Goal: Task Accomplishment & Management: Manage account settings

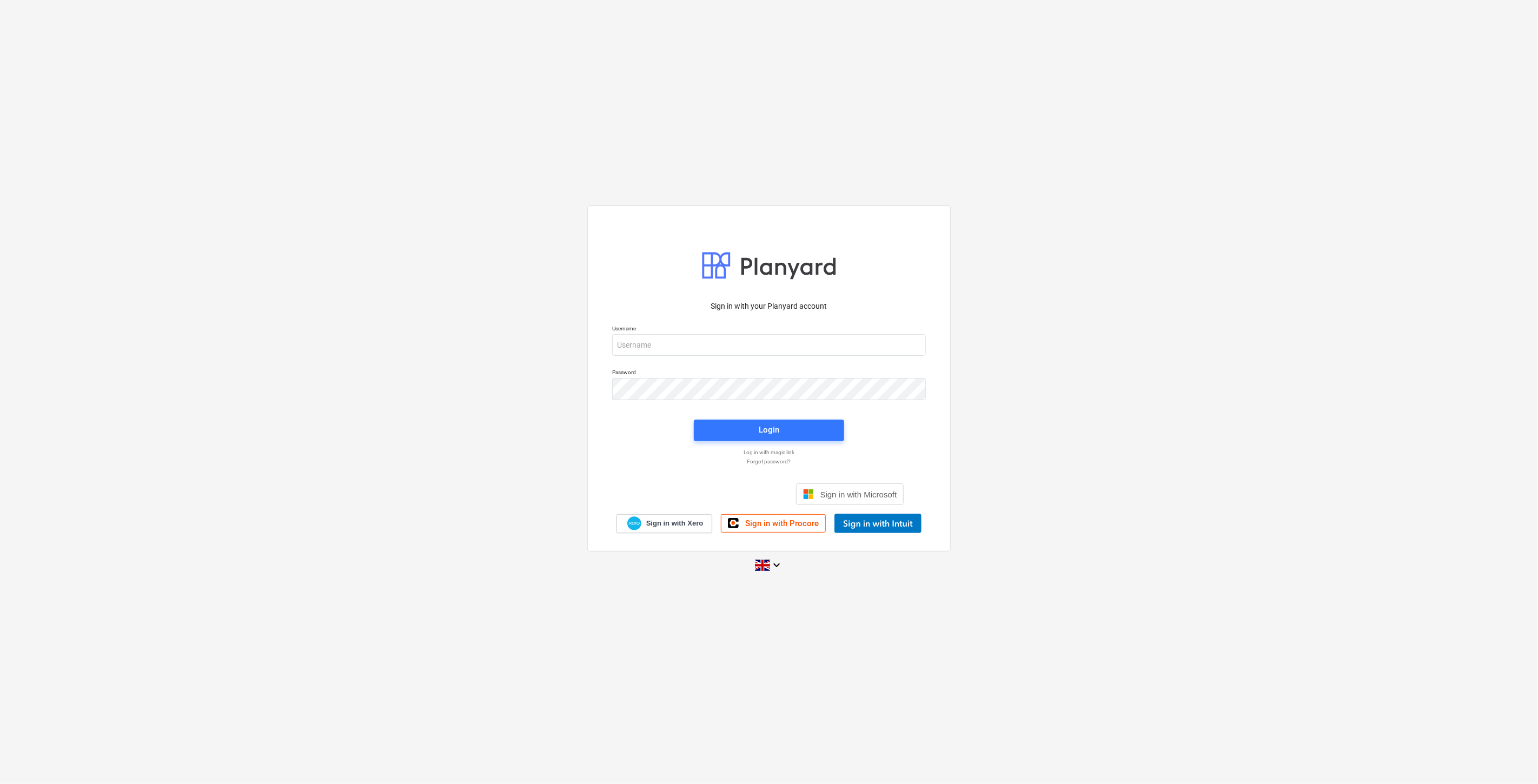
drag, startPoint x: 435, startPoint y: 382, endPoint x: 424, endPoint y: 374, distance: 13.6
click at [433, 379] on div "Sign in with your Planyard account Username Password Login Log in with magic li…" at bounding box center [769, 391] width 1538 height 390
click at [685, 337] on input "email" at bounding box center [769, 344] width 314 height 22
type input "eimantas.balciunas@bonava.com"
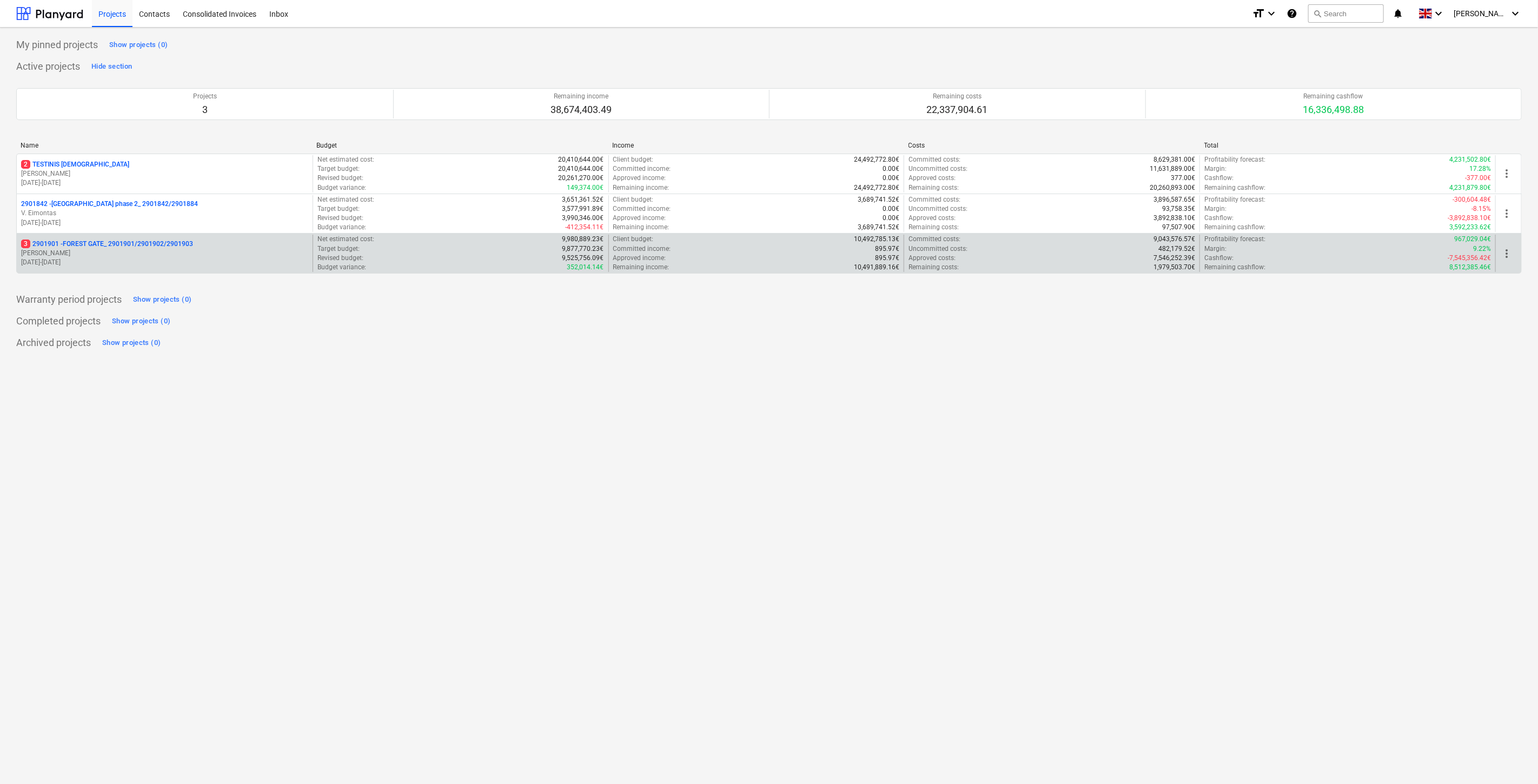
click at [175, 257] on p "[PERSON_NAME]" at bounding box center [165, 253] width 287 height 9
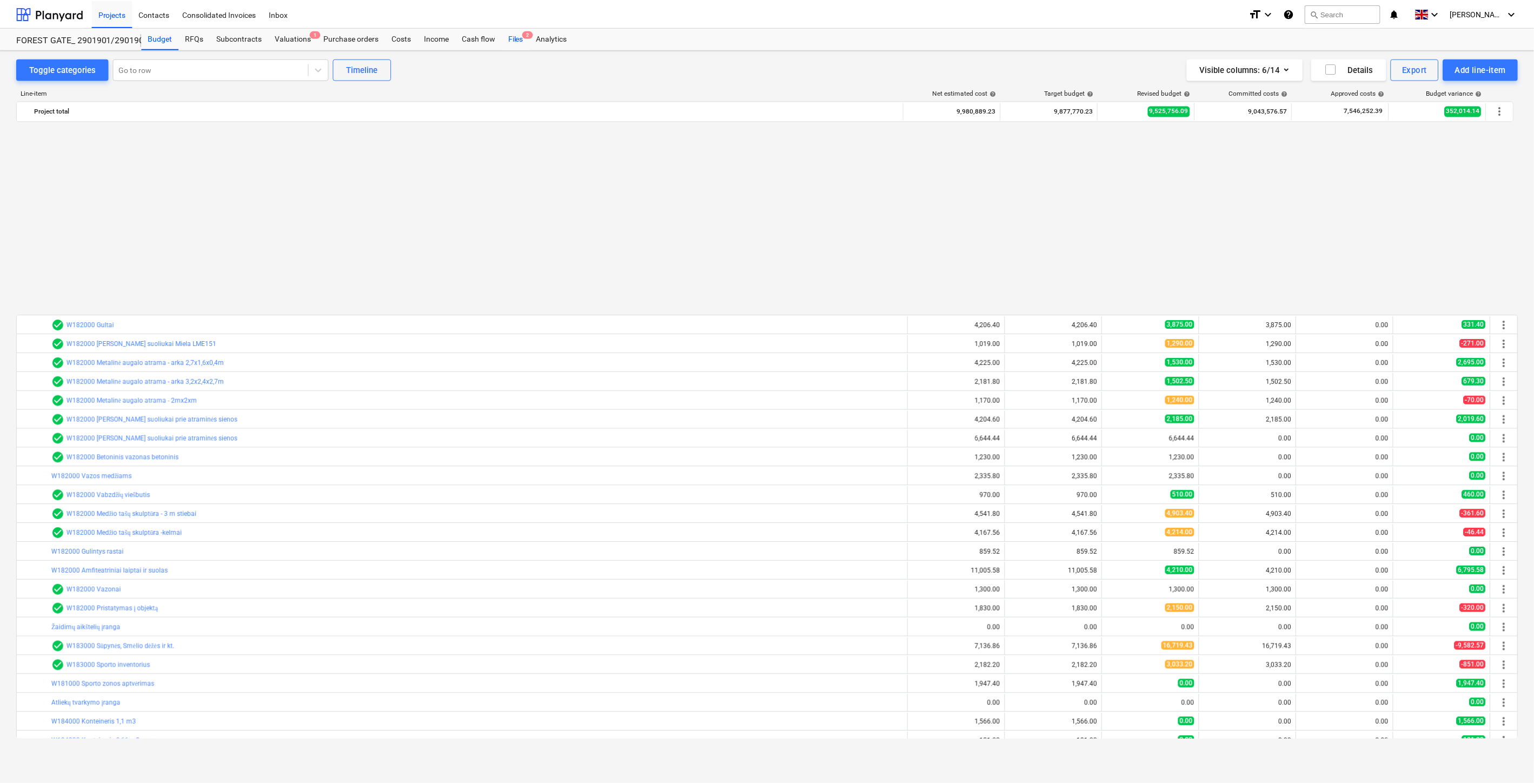
scroll to position [579, 0]
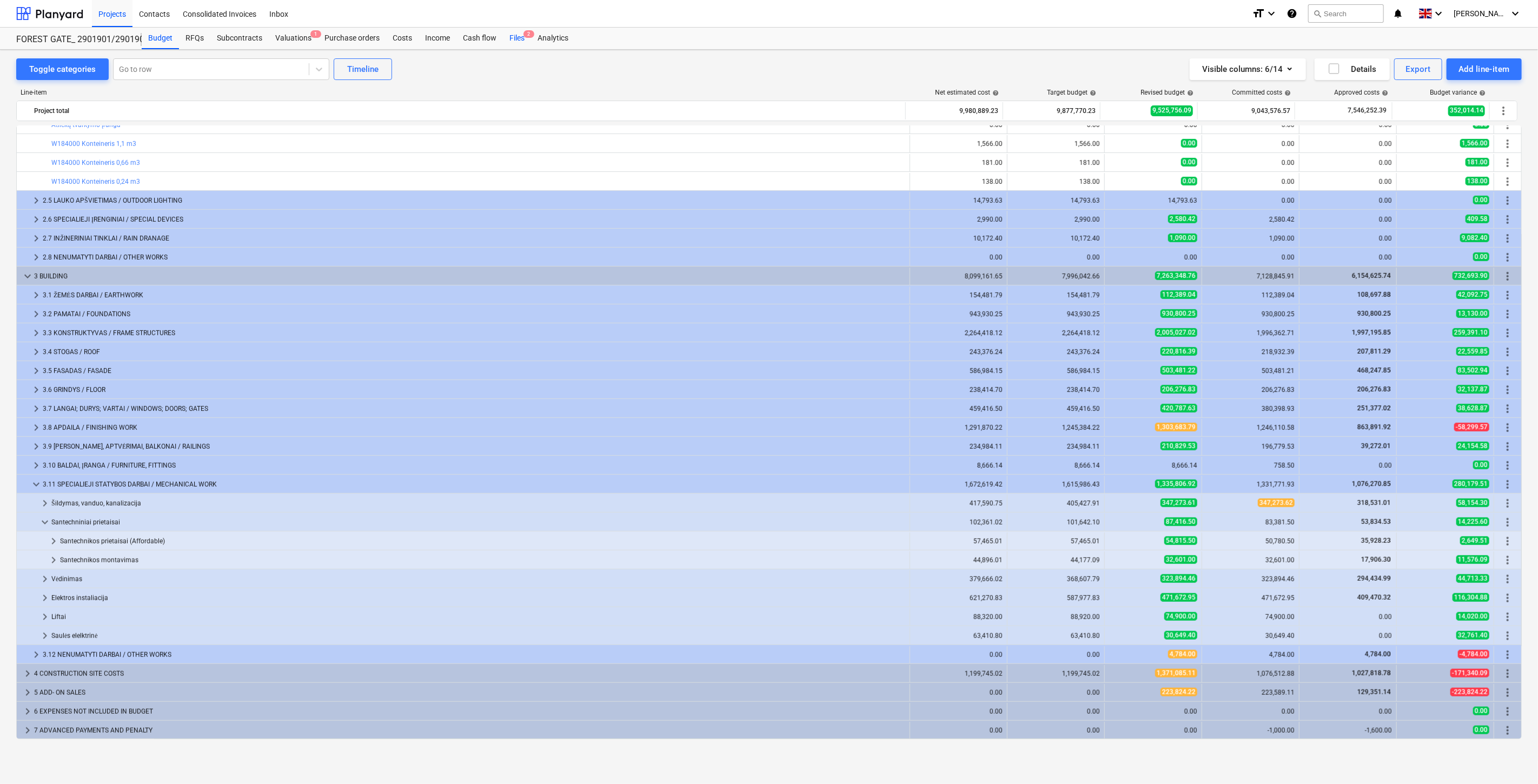
click at [520, 42] on div "Files 2" at bounding box center [517, 38] width 28 height 22
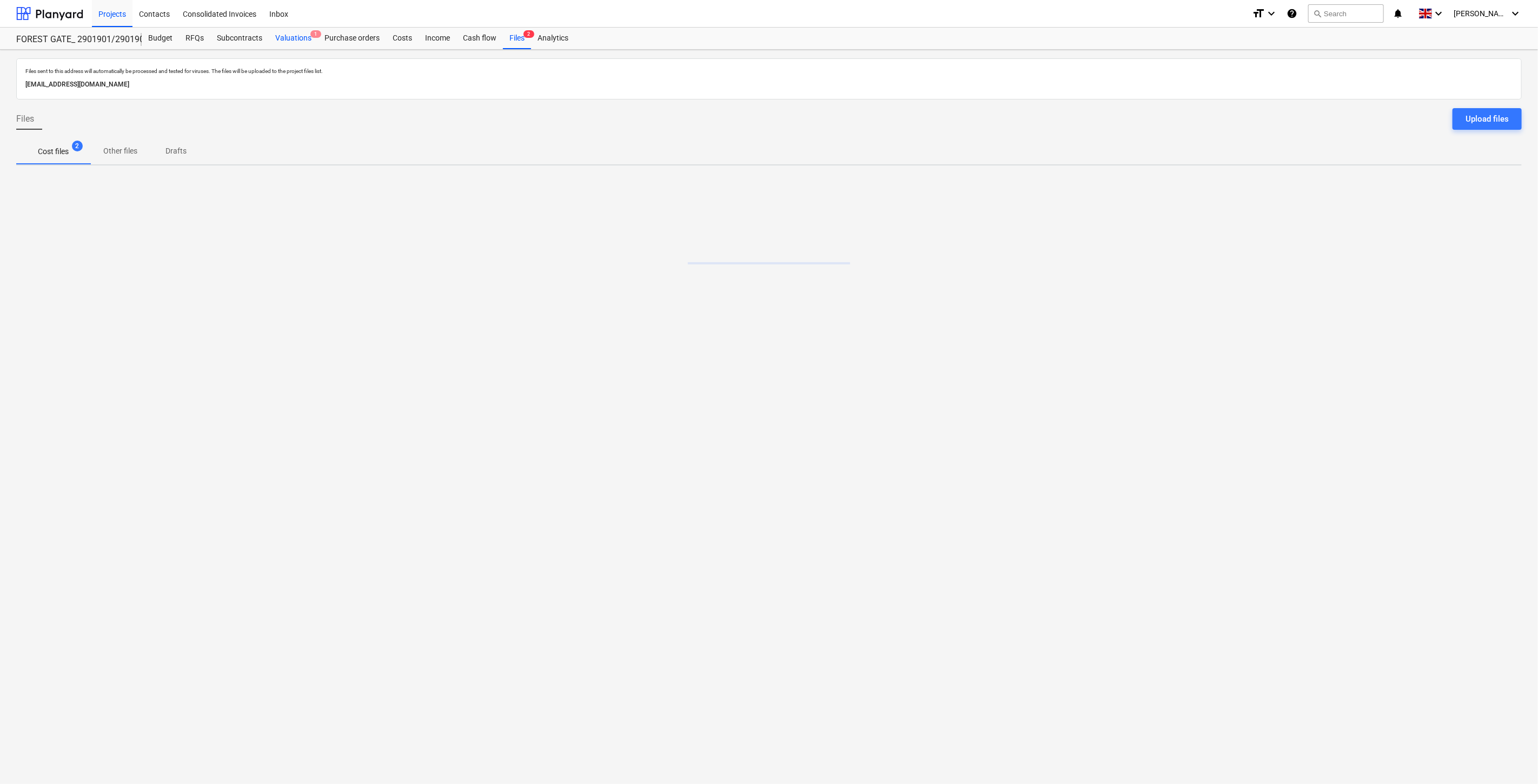
click at [288, 42] on div "Valuations 1" at bounding box center [293, 38] width 49 height 22
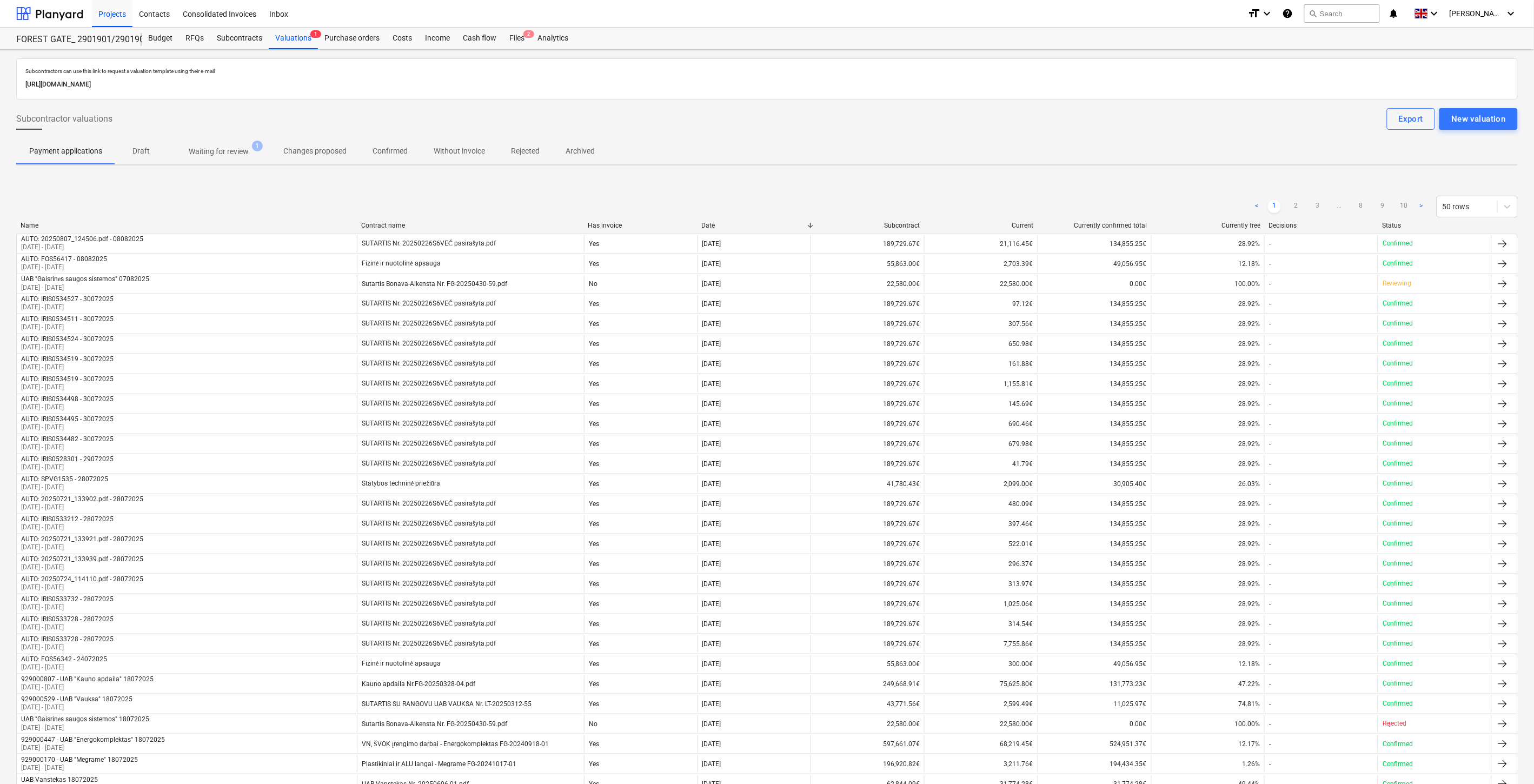
click at [241, 153] on p "Waiting for review" at bounding box center [219, 152] width 60 height 11
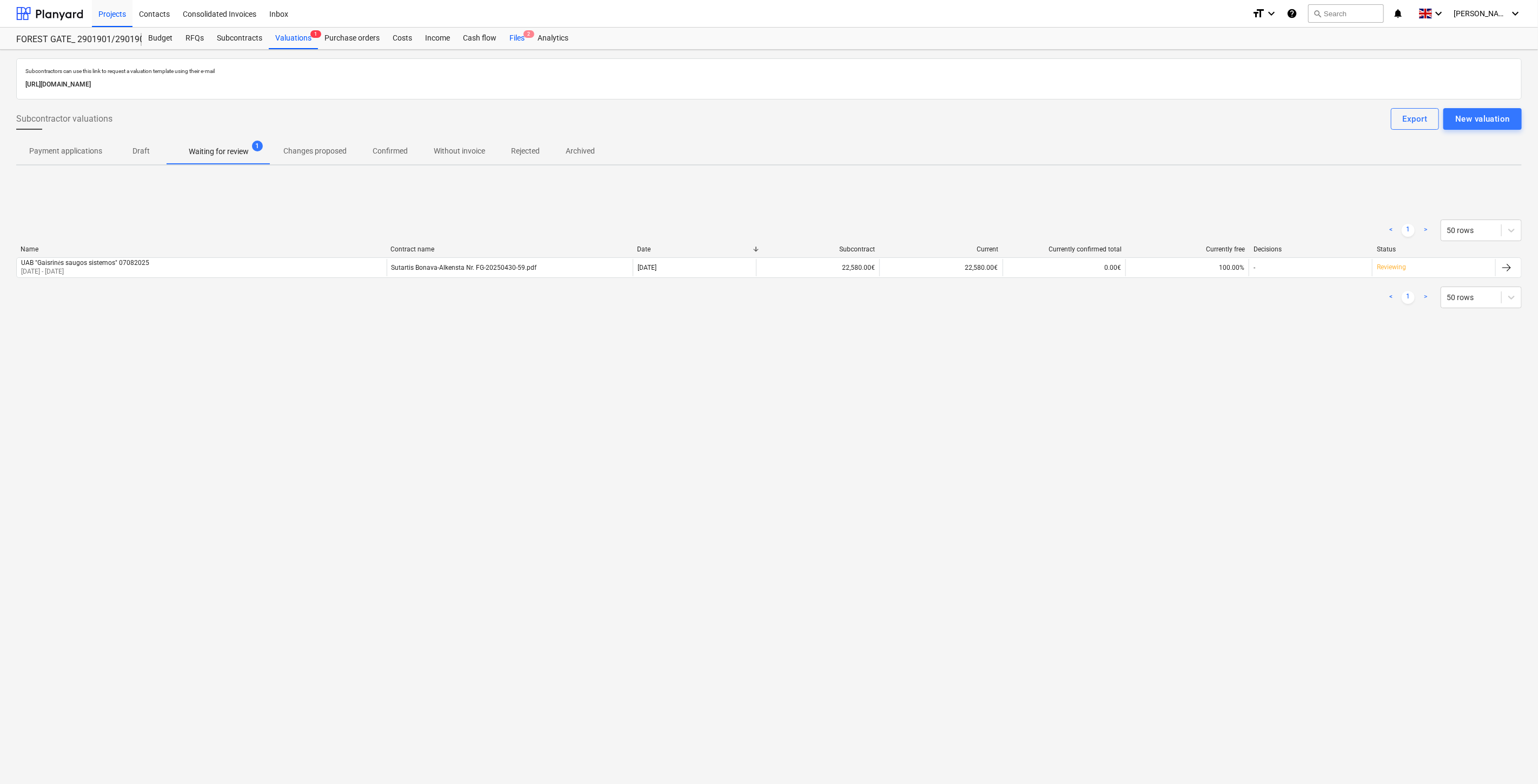
drag, startPoint x: 516, startPoint y: 37, endPoint x: 512, endPoint y: 45, distance: 8.9
click at [516, 37] on div "Files 2" at bounding box center [517, 38] width 28 height 22
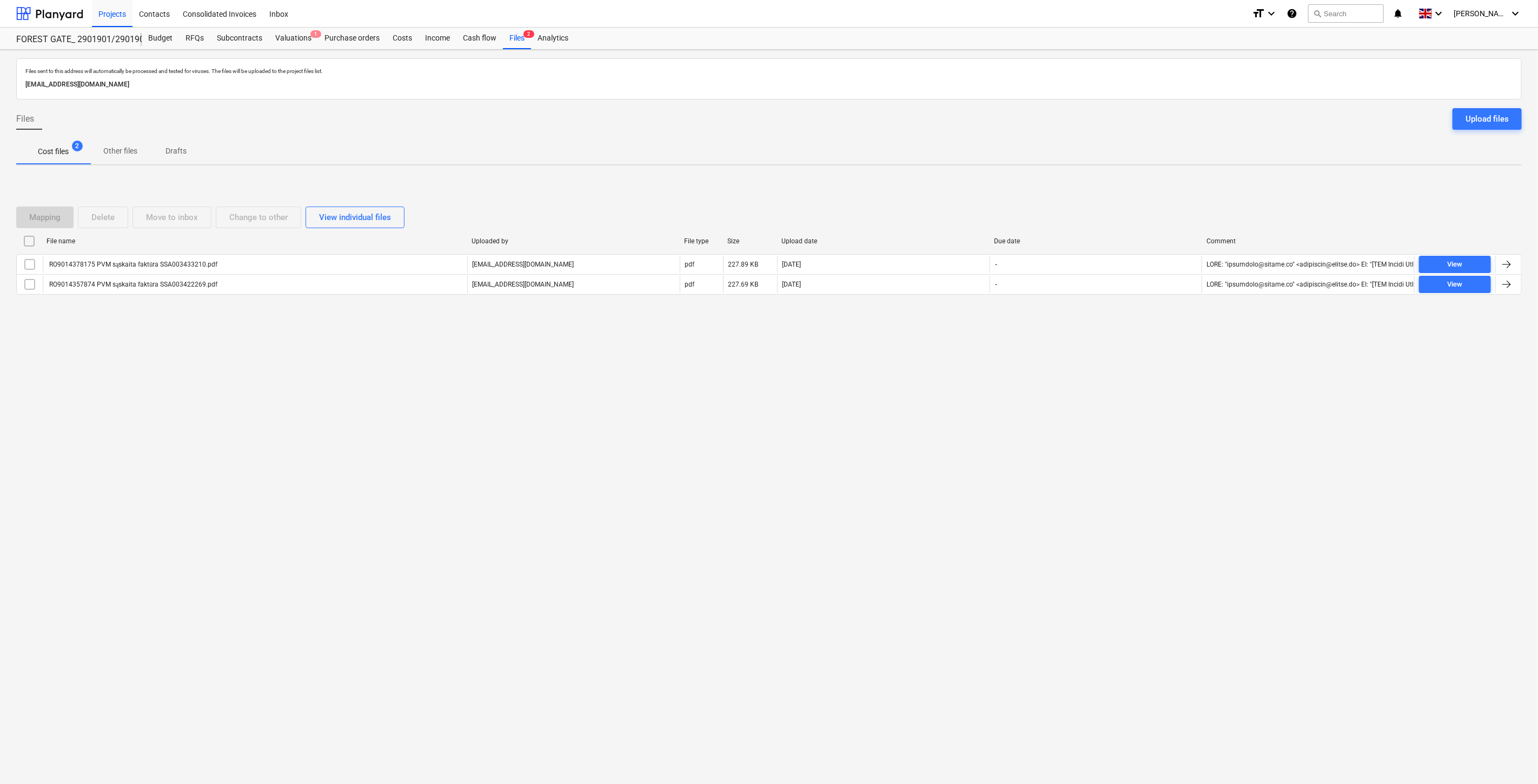
drag, startPoint x: 1111, startPoint y: 450, endPoint x: 1118, endPoint y: 433, distance: 18.4
click at [1111, 448] on div "Files sent to this address will automatically be processed and tested for virus…" at bounding box center [769, 416] width 1538 height 734
drag, startPoint x: 1118, startPoint y: 433, endPoint x: 767, endPoint y: 447, distance: 351.3
click at [1116, 433] on div "Files sent to this address will automatically be processed and tested for virus…" at bounding box center [769, 416] width 1538 height 734
click at [1090, 439] on div "Files sent to this address will automatically be processed and tested for virus…" at bounding box center [769, 416] width 1538 height 734
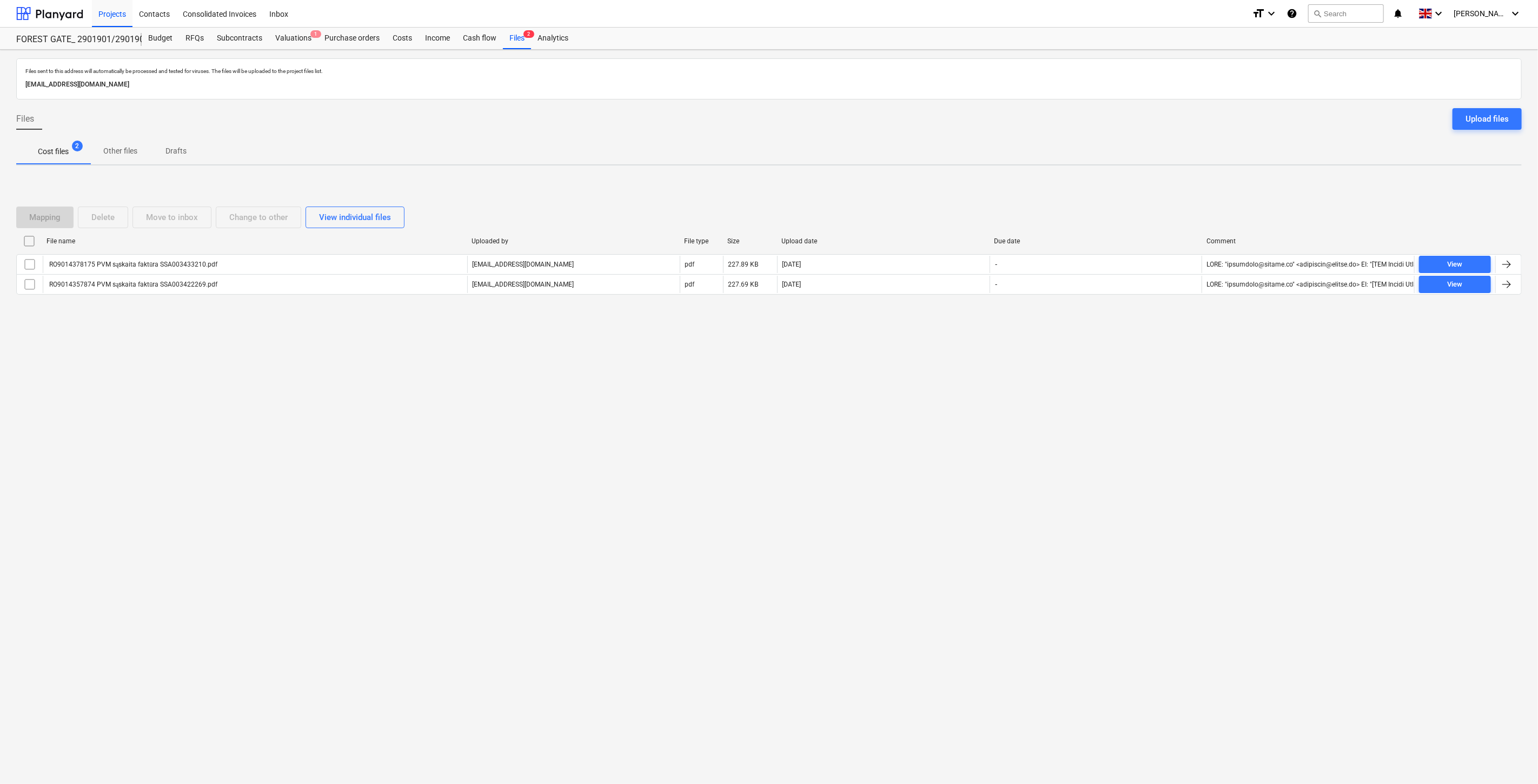
click at [1101, 427] on div "Files sent to this address will automatically be processed and tested for virus…" at bounding box center [769, 416] width 1538 height 734
drag, startPoint x: 1061, startPoint y: 114, endPoint x: 1217, endPoint y: 99, distance: 156.7
click at [1061, 114] on div "Files Upload files" at bounding box center [769, 123] width 1506 height 30
click at [1476, 115] on div "Upload files" at bounding box center [1487, 119] width 43 height 14
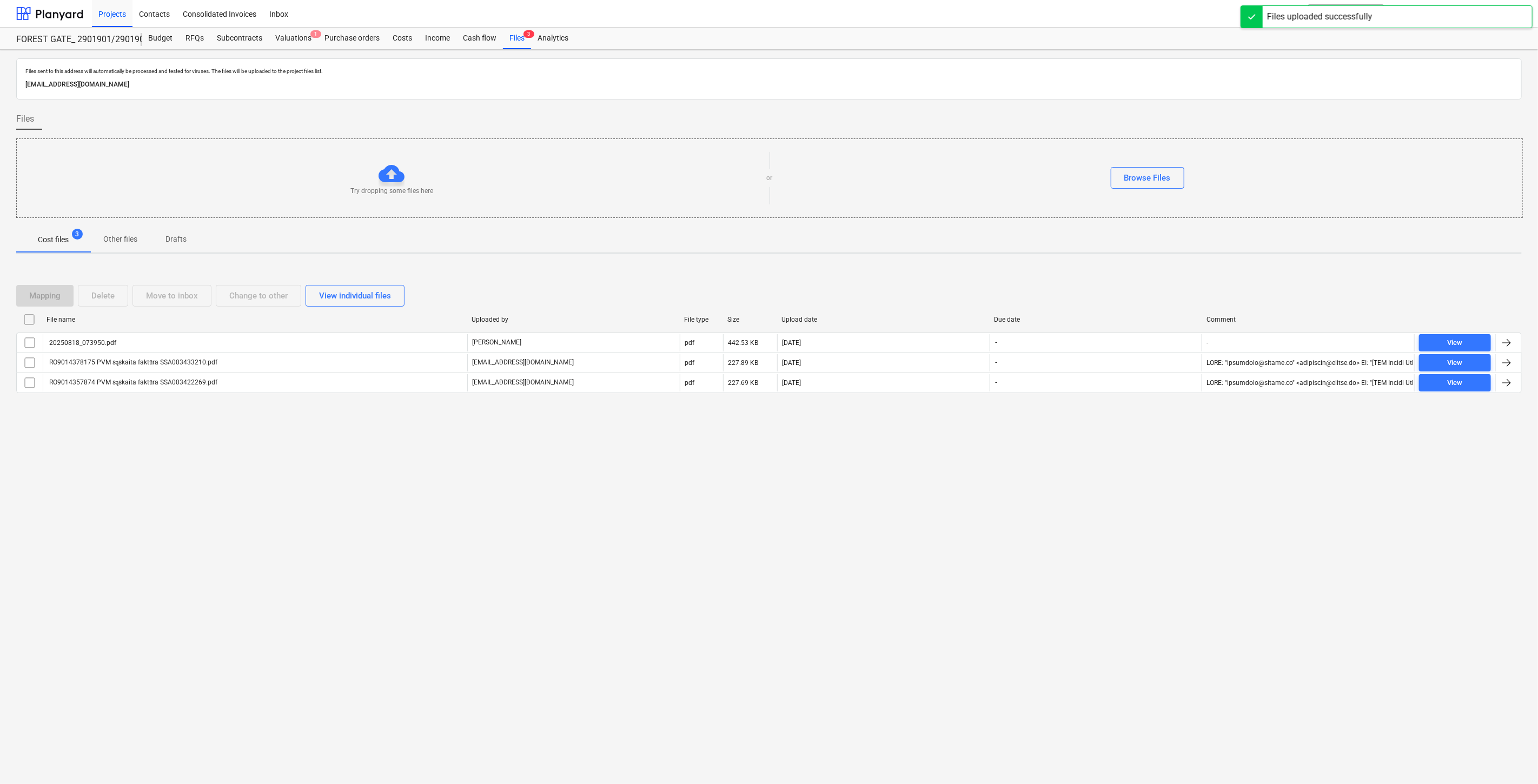
drag, startPoint x: 1010, startPoint y: 566, endPoint x: 1059, endPoint y: 547, distance: 52.6
click at [1014, 565] on div "Files sent to this address will automatically be processed and tested for virus…" at bounding box center [769, 416] width 1538 height 734
click at [1064, 544] on div "Files sent to this address will automatically be processed and tested for virus…" at bounding box center [769, 416] width 1538 height 734
click at [345, 40] on div "Purchase orders" at bounding box center [352, 38] width 68 height 22
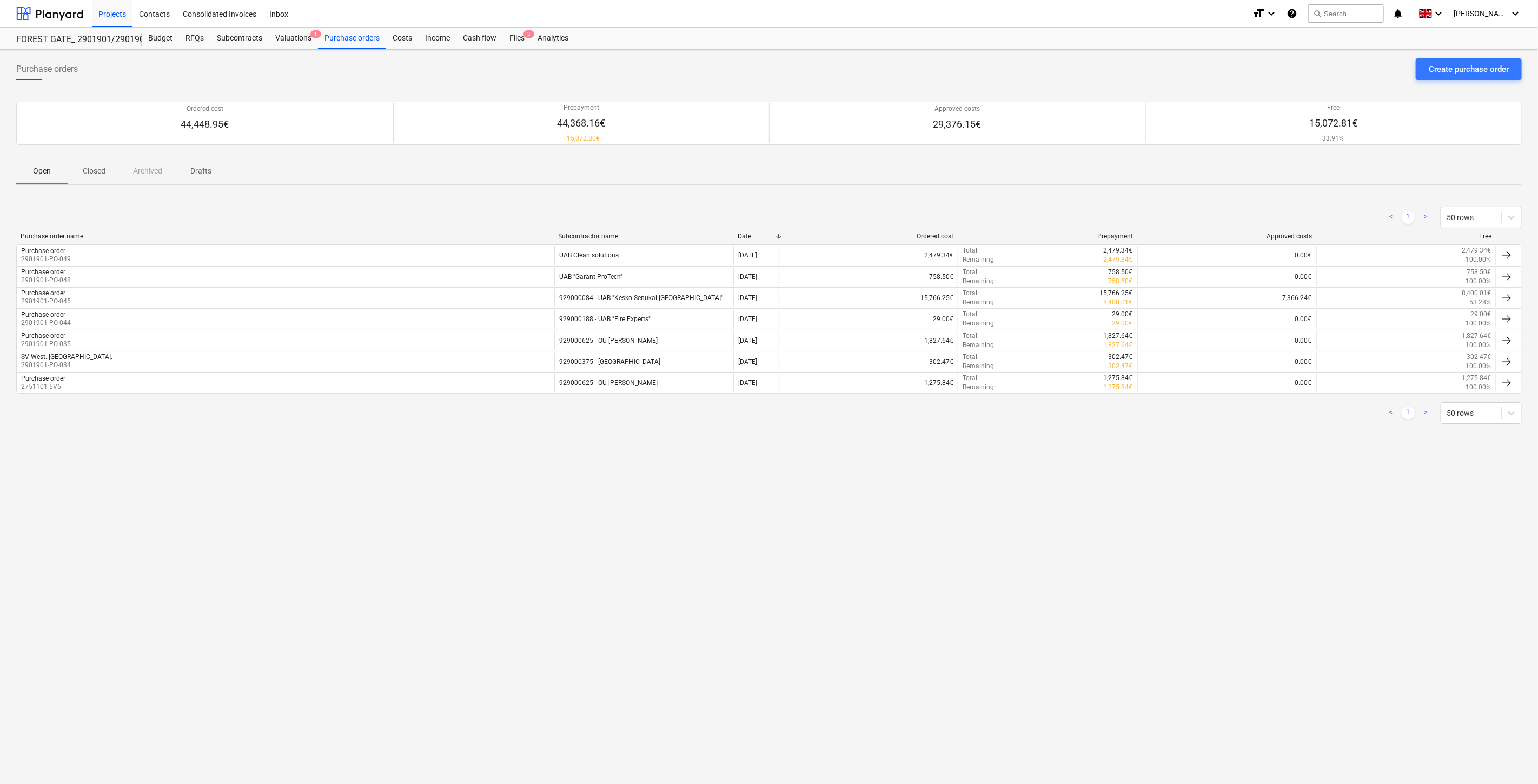
click at [1136, 525] on div "Purchase orders Create purchase order Ordered cost 44,448.95€ Prepayment 44,368…" at bounding box center [769, 416] width 1538 height 734
click at [1200, 506] on div "Purchase orders Create purchase order Ordered cost 44,448.95€ Prepayment 44,368…" at bounding box center [769, 416] width 1538 height 734
click at [1229, 494] on div "Purchase orders Create purchase order Ordered cost 44,448.95€ Prepayment 44,368…" at bounding box center [769, 416] width 1538 height 734
click at [1240, 488] on div "Purchase orders Create purchase order Ordered cost 44,448.95€ Prepayment 44,368…" at bounding box center [769, 416] width 1538 height 734
click at [519, 39] on div "Files 3" at bounding box center [517, 38] width 28 height 22
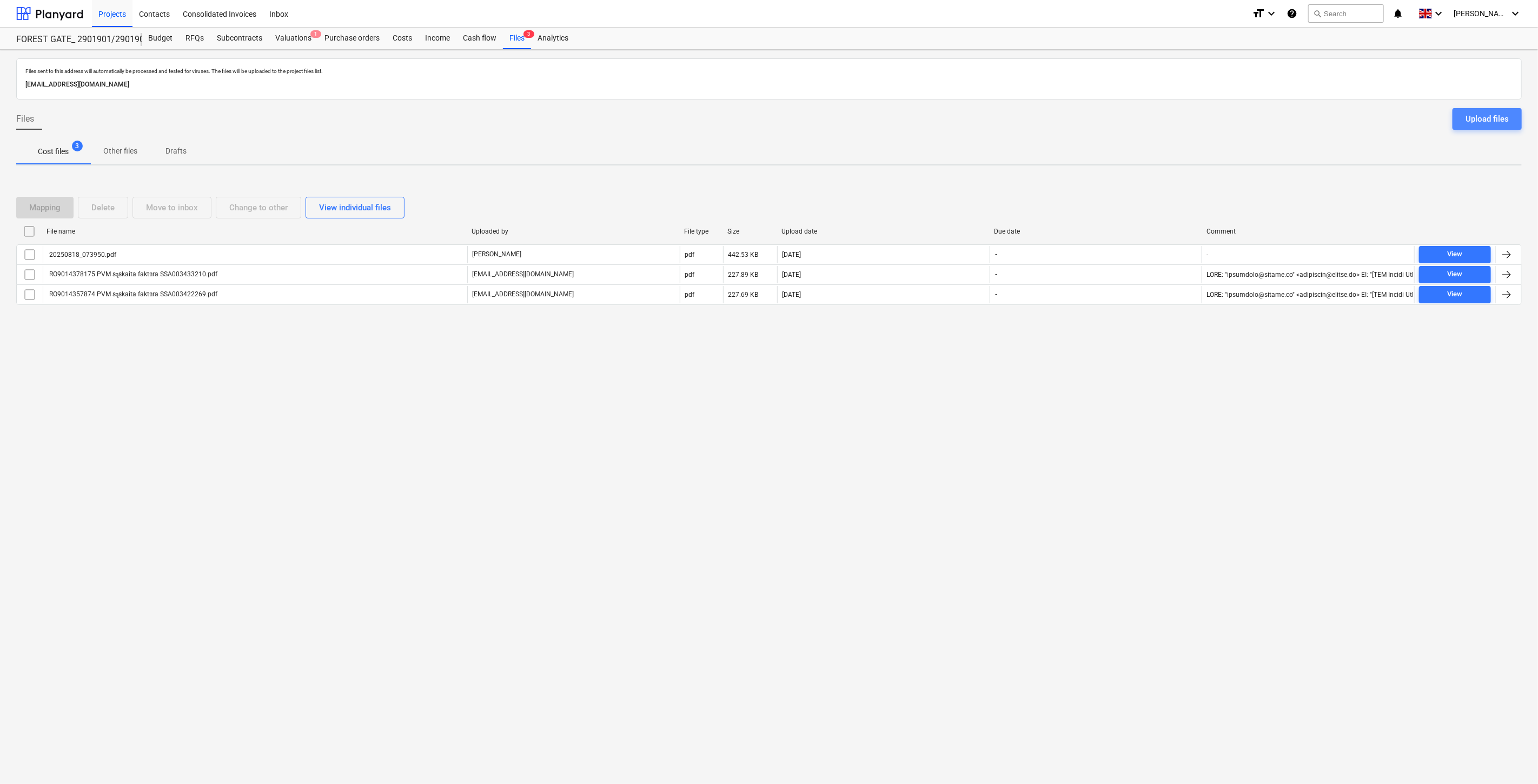
click at [1469, 128] on button "Upload files" at bounding box center [1487, 119] width 70 height 22
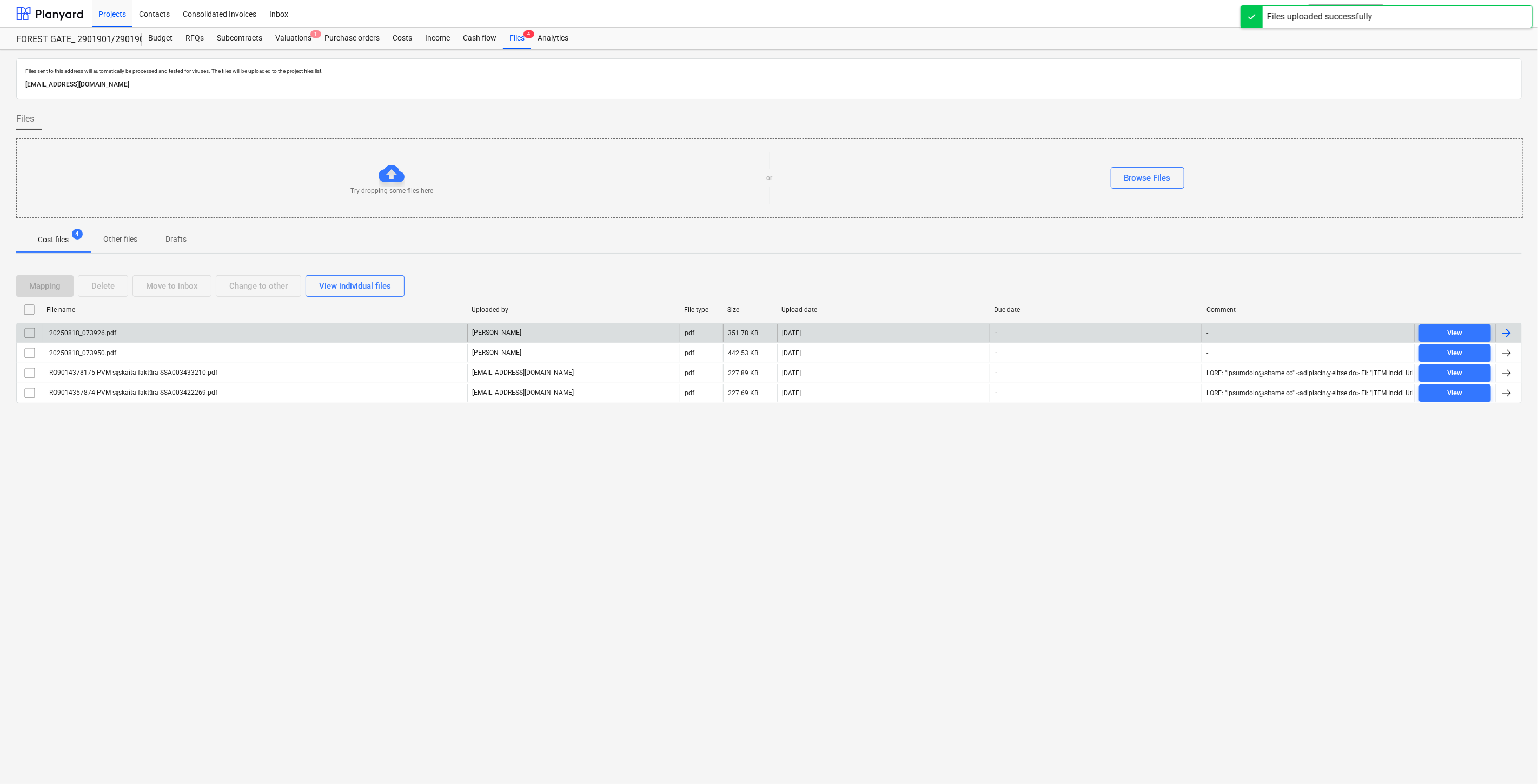
click at [376, 330] on div "20250818_073926.pdf" at bounding box center [255, 333] width 425 height 18
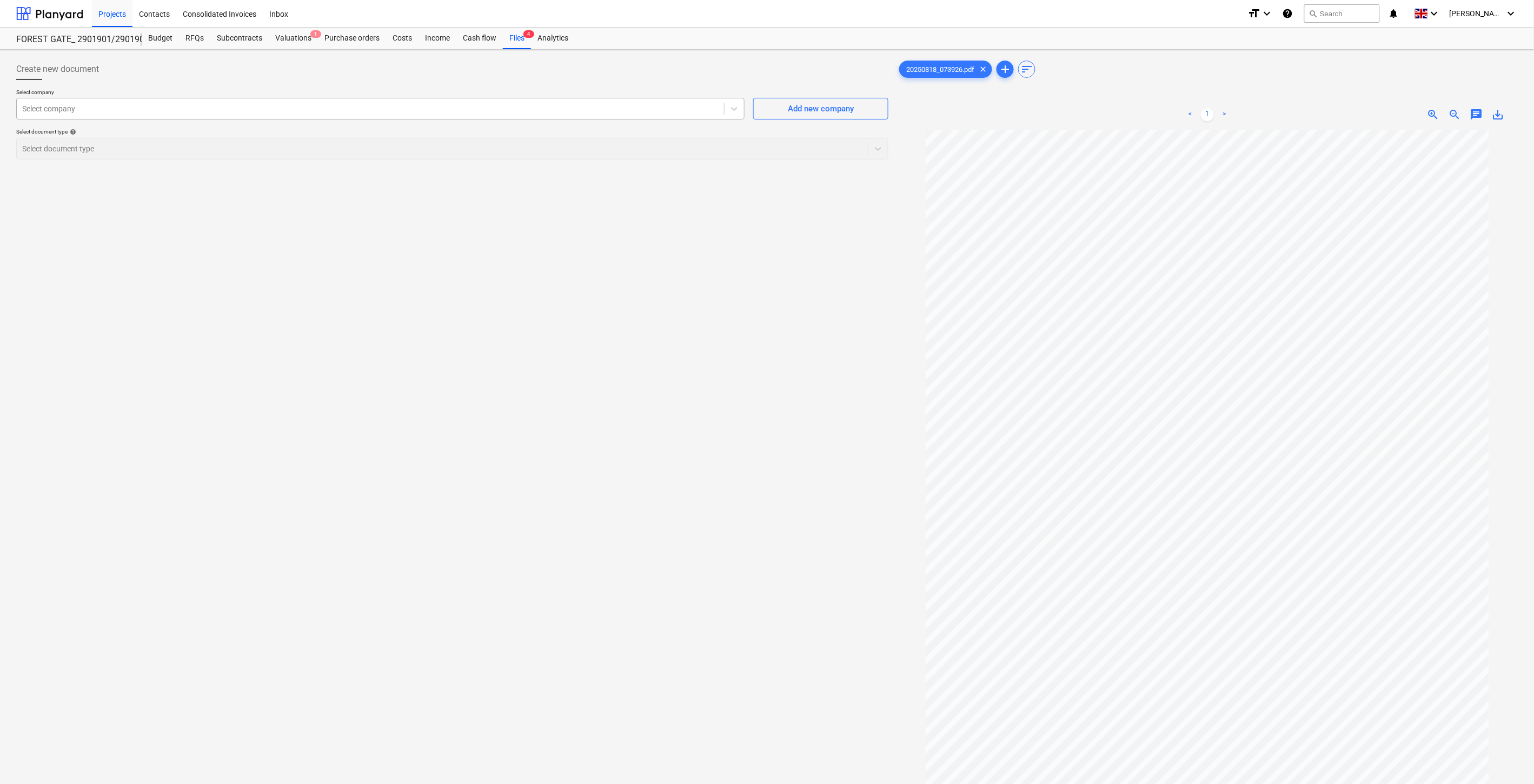
click at [370, 112] on div at bounding box center [370, 108] width 696 height 11
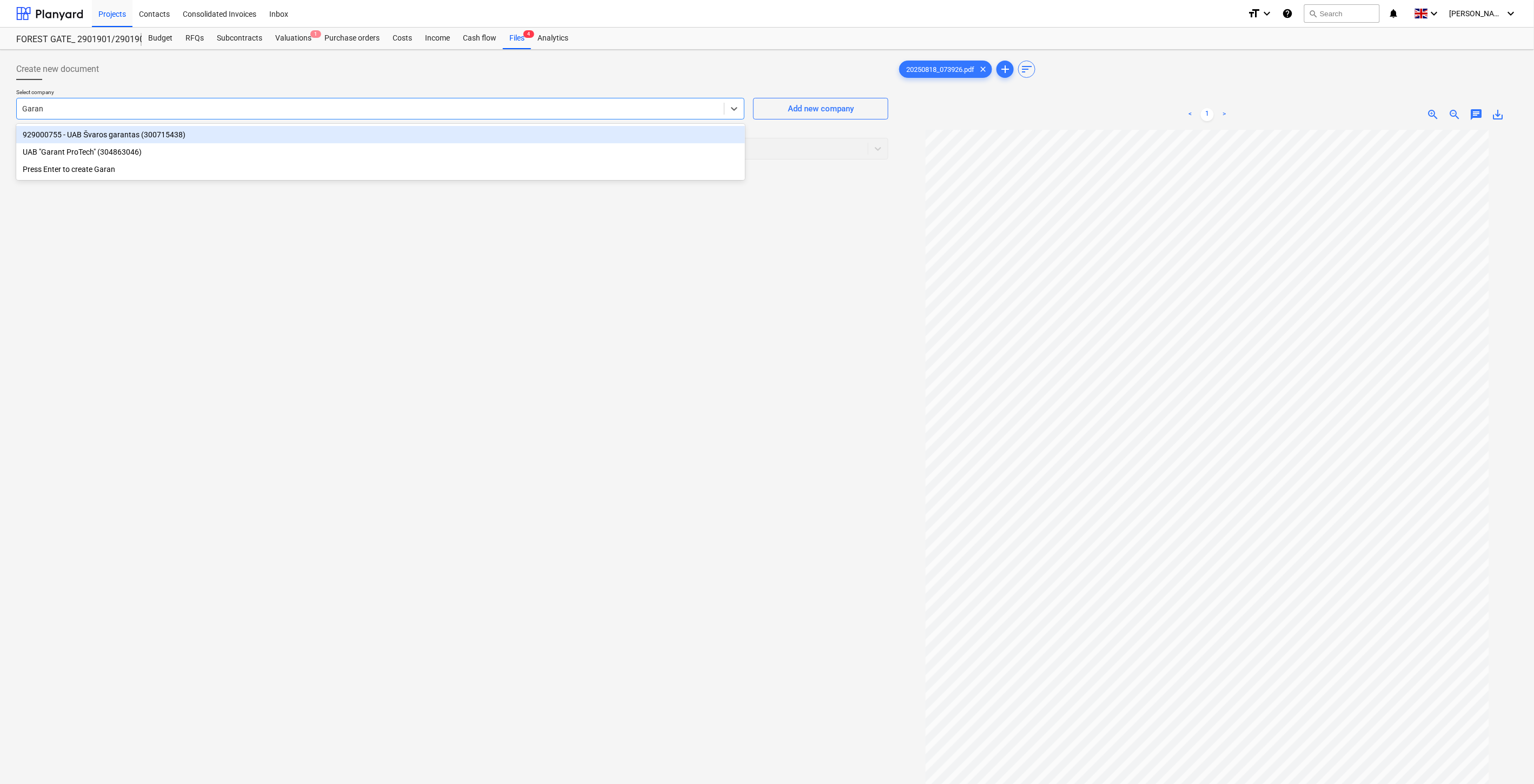
type input "Garant"
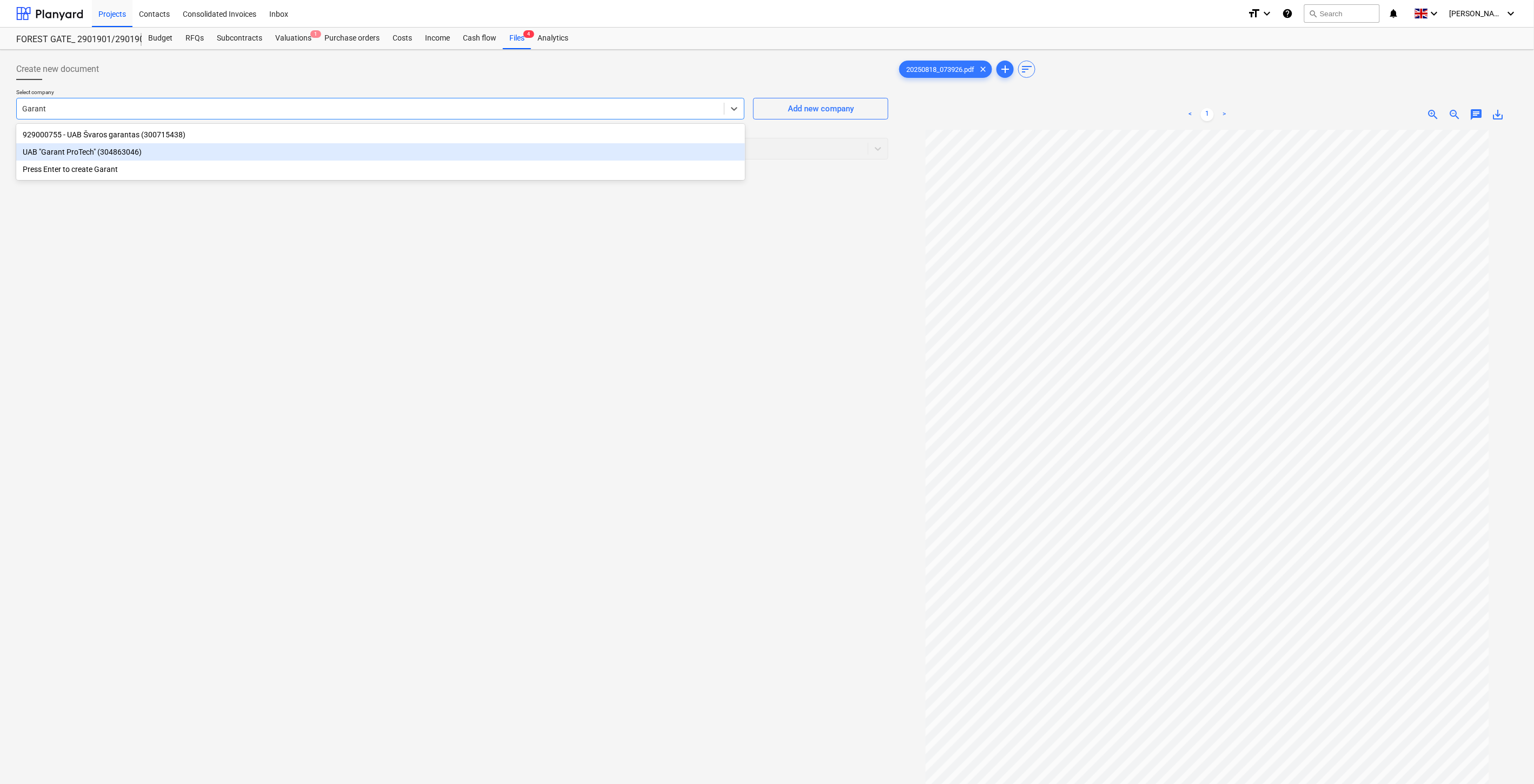
click at [226, 152] on div "UAB "Garant ProTech" (304863046)" at bounding box center [380, 152] width 729 height 18
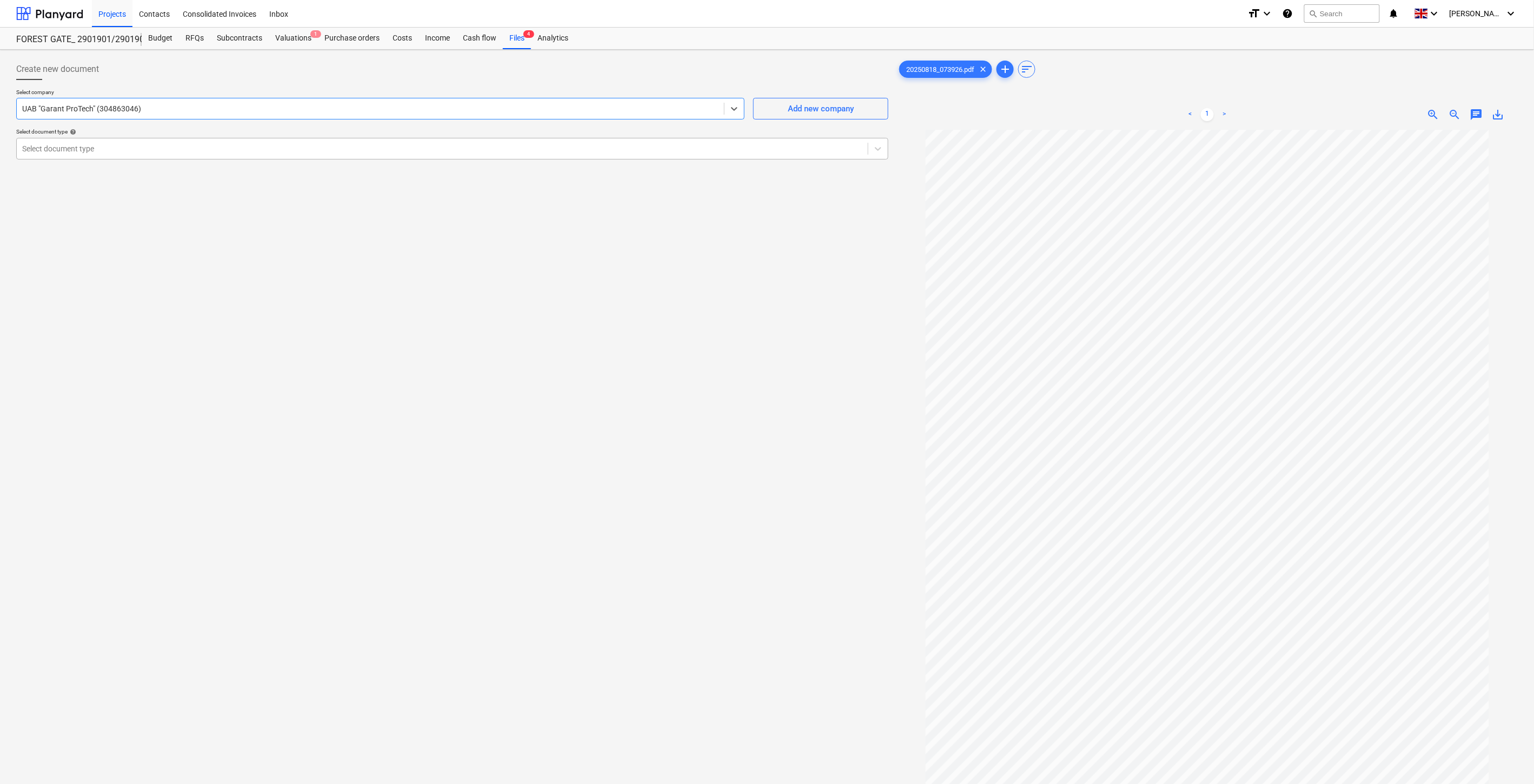
click at [239, 146] on div at bounding box center [442, 149] width 841 height 11
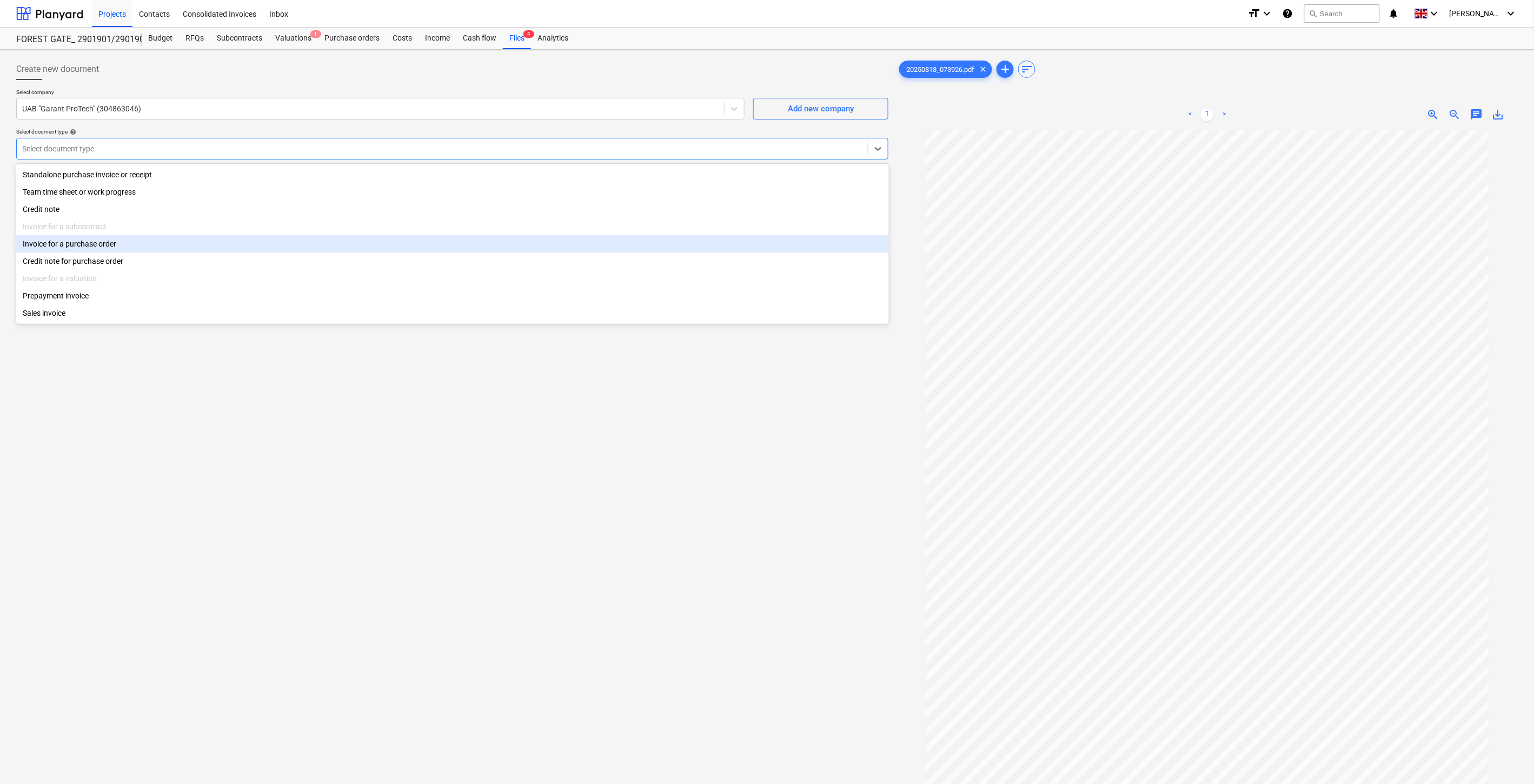
click at [159, 246] on div "Invoice for a purchase order" at bounding box center [452, 244] width 873 height 18
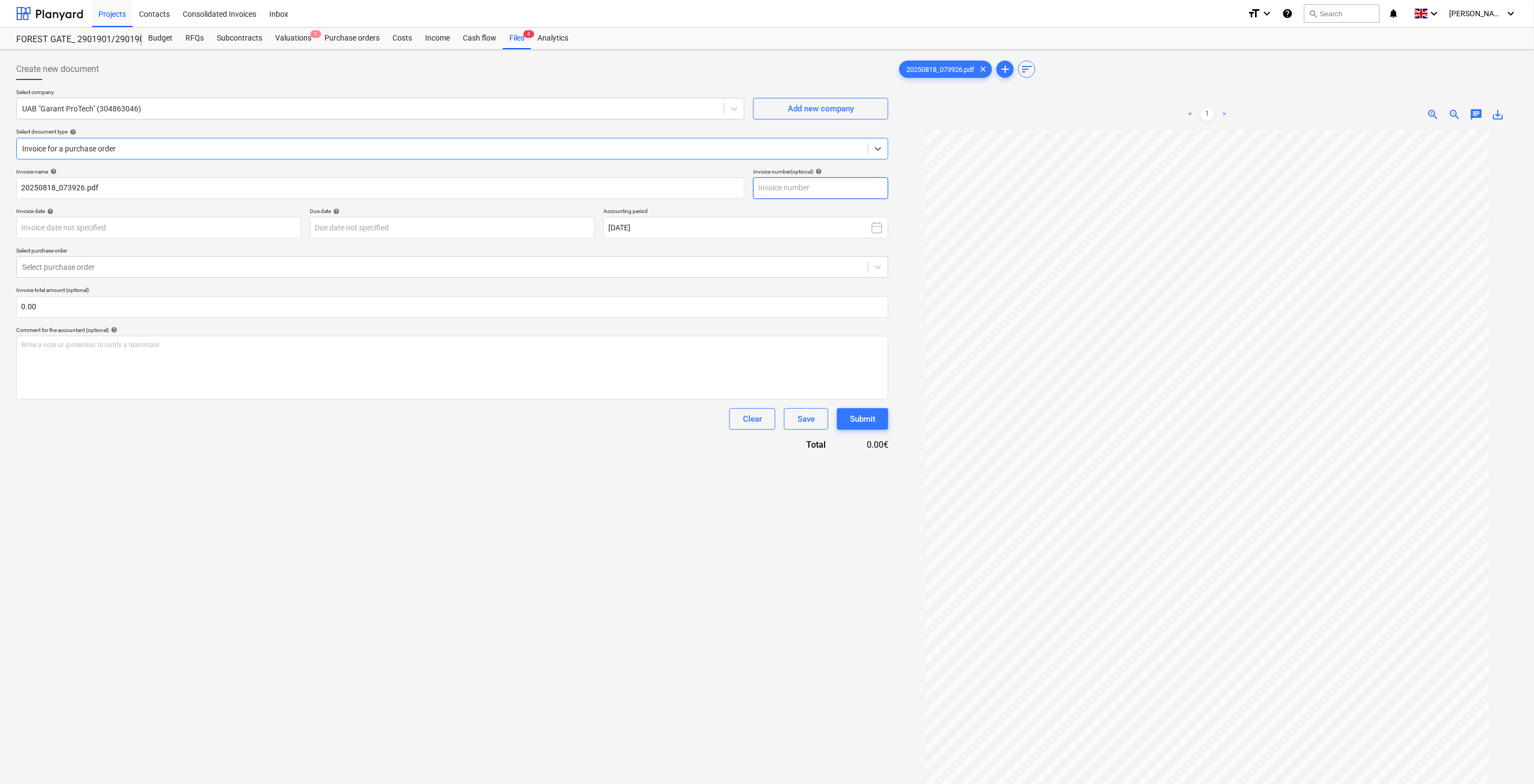
click at [824, 185] on input "text" at bounding box center [820, 188] width 135 height 22
type input "GPF2500990"
click at [253, 233] on body "Projects Contacts Consolidated Invoices Inbox format_size keyboard_arrow_down h…" at bounding box center [767, 392] width 1534 height 784
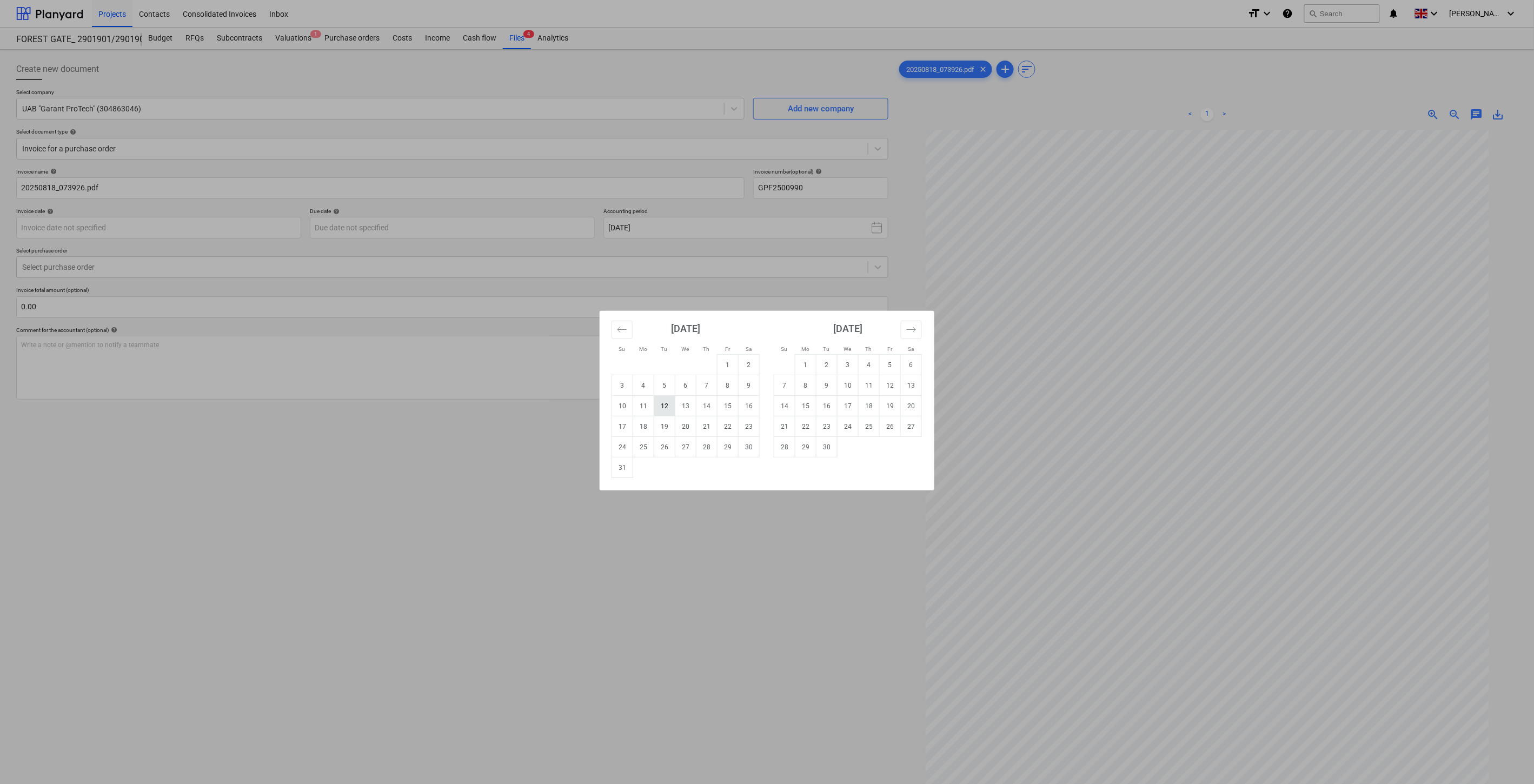
click at [663, 404] on td "12" at bounding box center [665, 405] width 21 height 20
type input "12 Aug 2025"
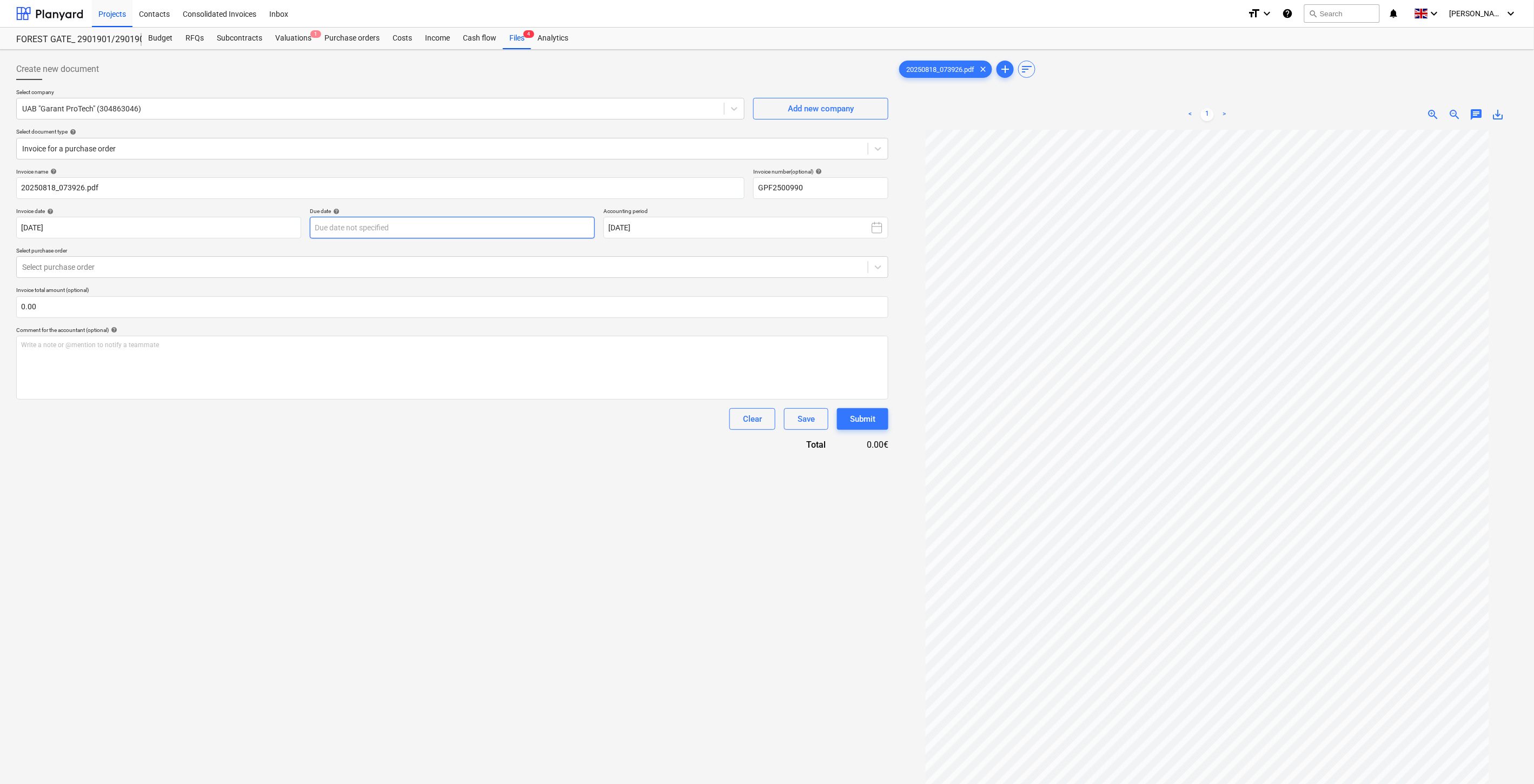
click at [478, 224] on body "Projects Contacts Consolidated Invoices Inbox format_size keyboard_arrow_down h…" at bounding box center [767, 392] width 1534 height 784
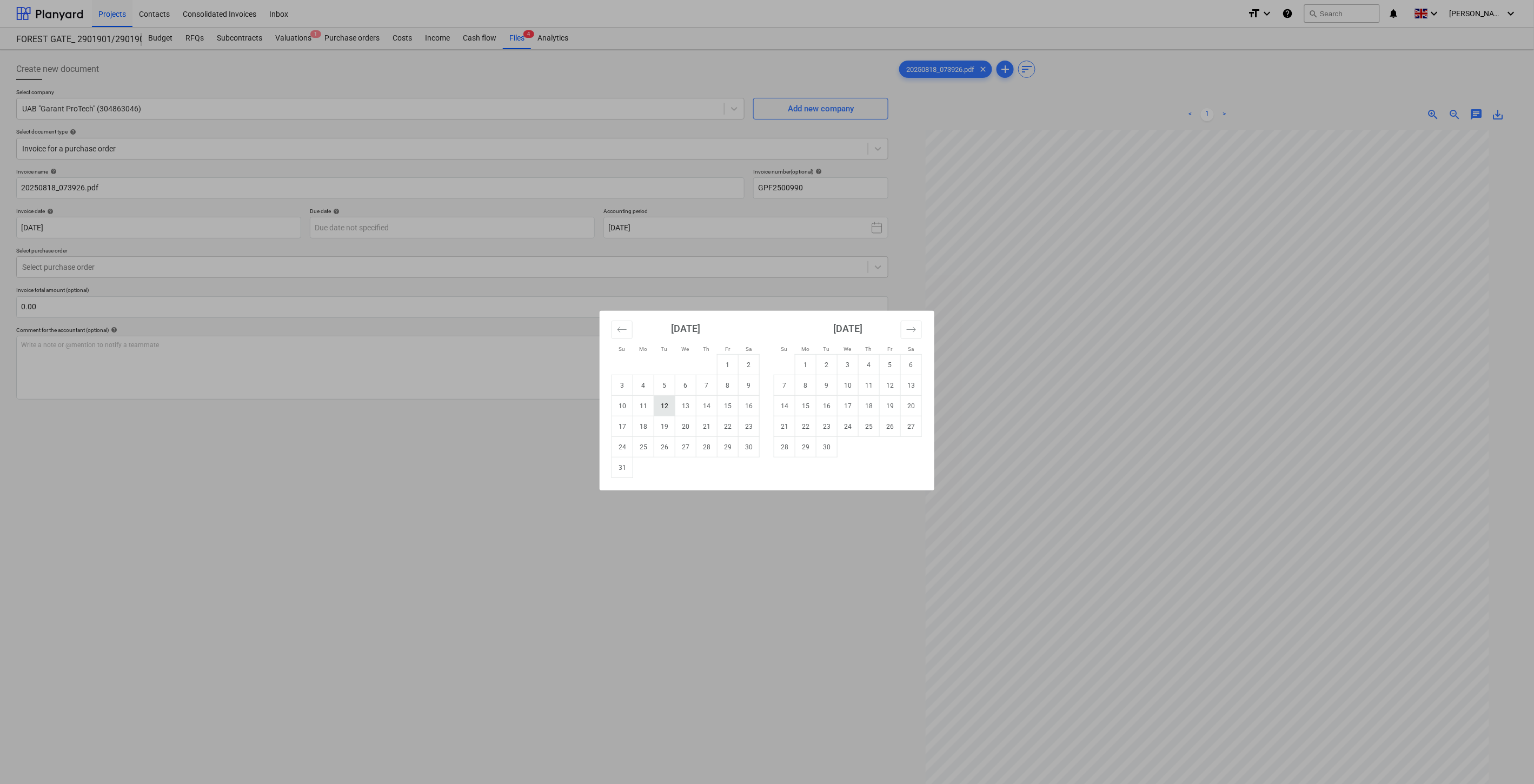
click at [663, 407] on td "12" at bounding box center [665, 405] width 21 height 20
type input "12 Aug 2025"
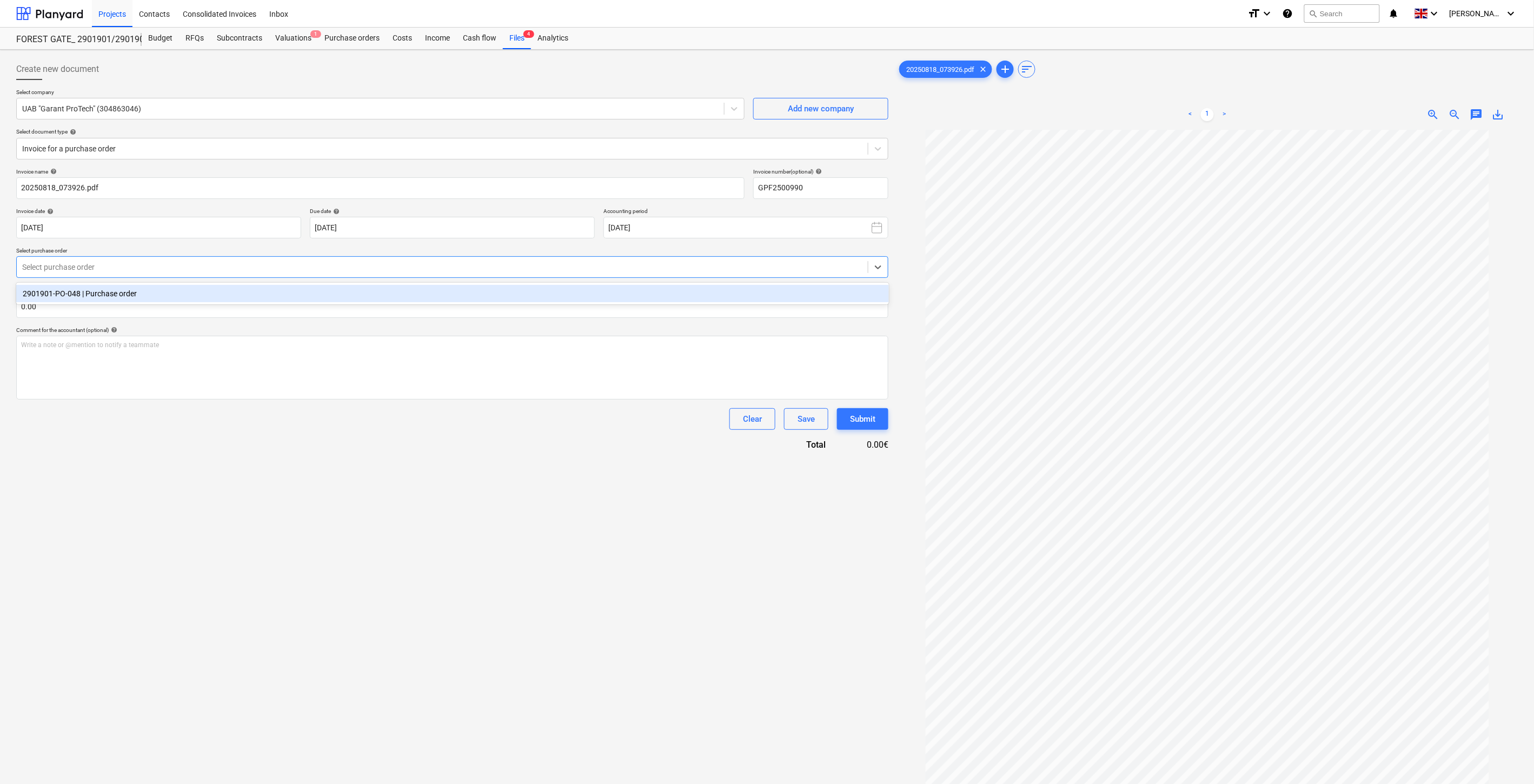
click at [425, 268] on div at bounding box center [442, 267] width 841 height 11
click at [396, 293] on div "2901901-PO-048 | Purchase order" at bounding box center [452, 293] width 873 height 18
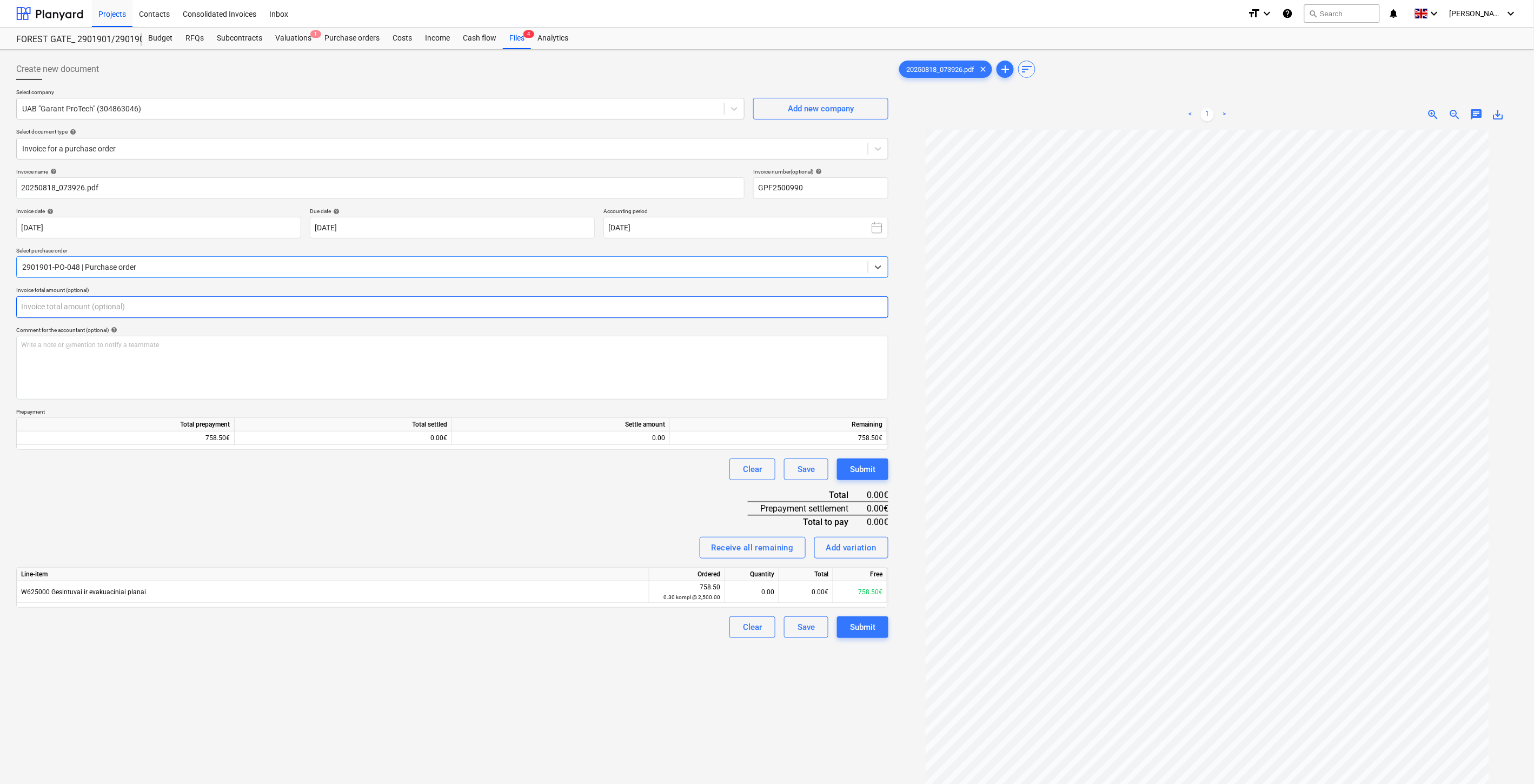
click at [159, 306] on input "text" at bounding box center [452, 307] width 872 height 22
type input "758.50"
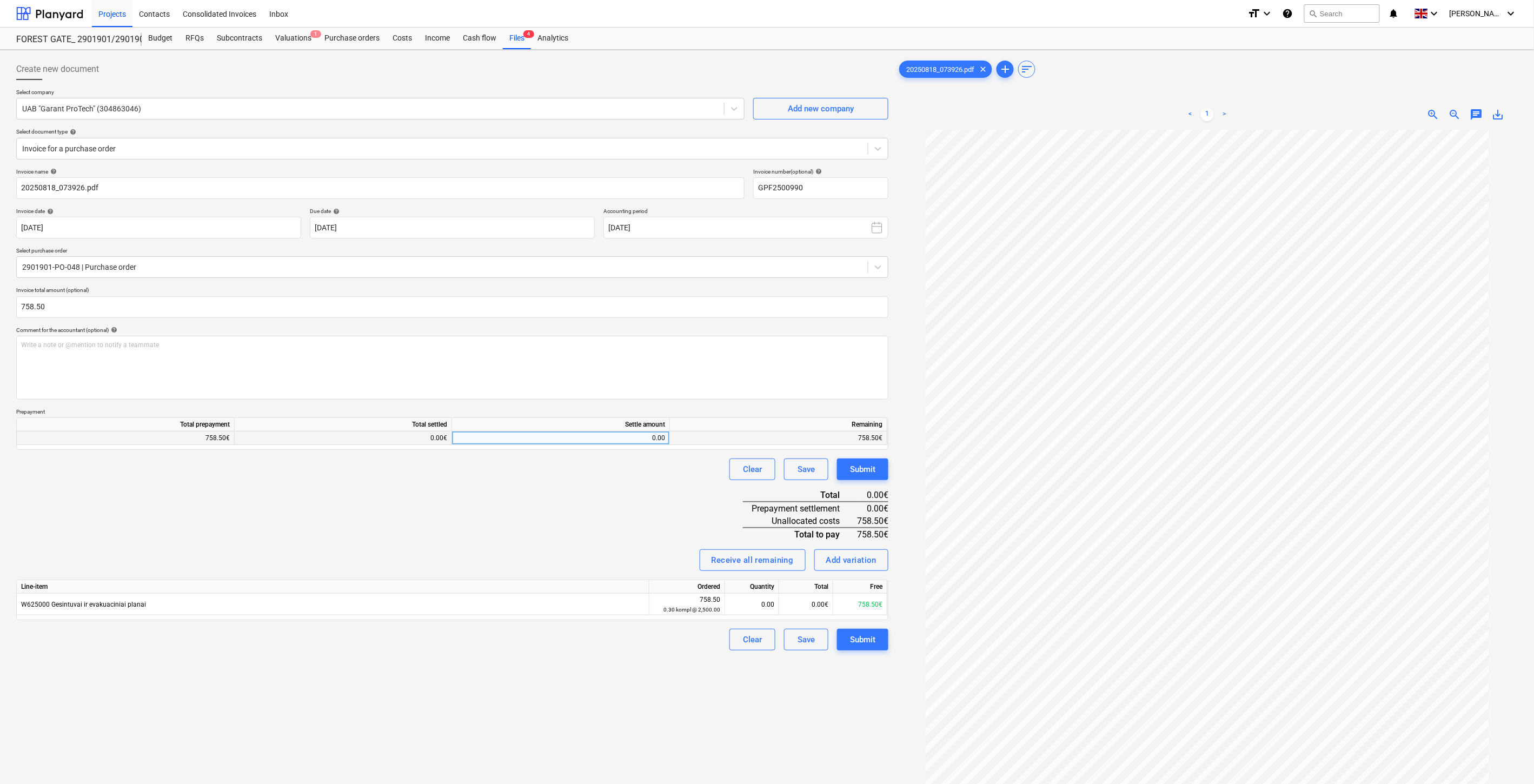
click at [545, 440] on div "0.00" at bounding box center [560, 438] width 209 height 13
type input "758.50"
click at [593, 494] on div "Invoice name help 20250818_073926.pdf Invoice number (optional) help GPF2500990…" at bounding box center [452, 410] width 872 height 483
click at [798, 609] on div "0.00€" at bounding box center [805, 604] width 54 height 22
type input "758.50"
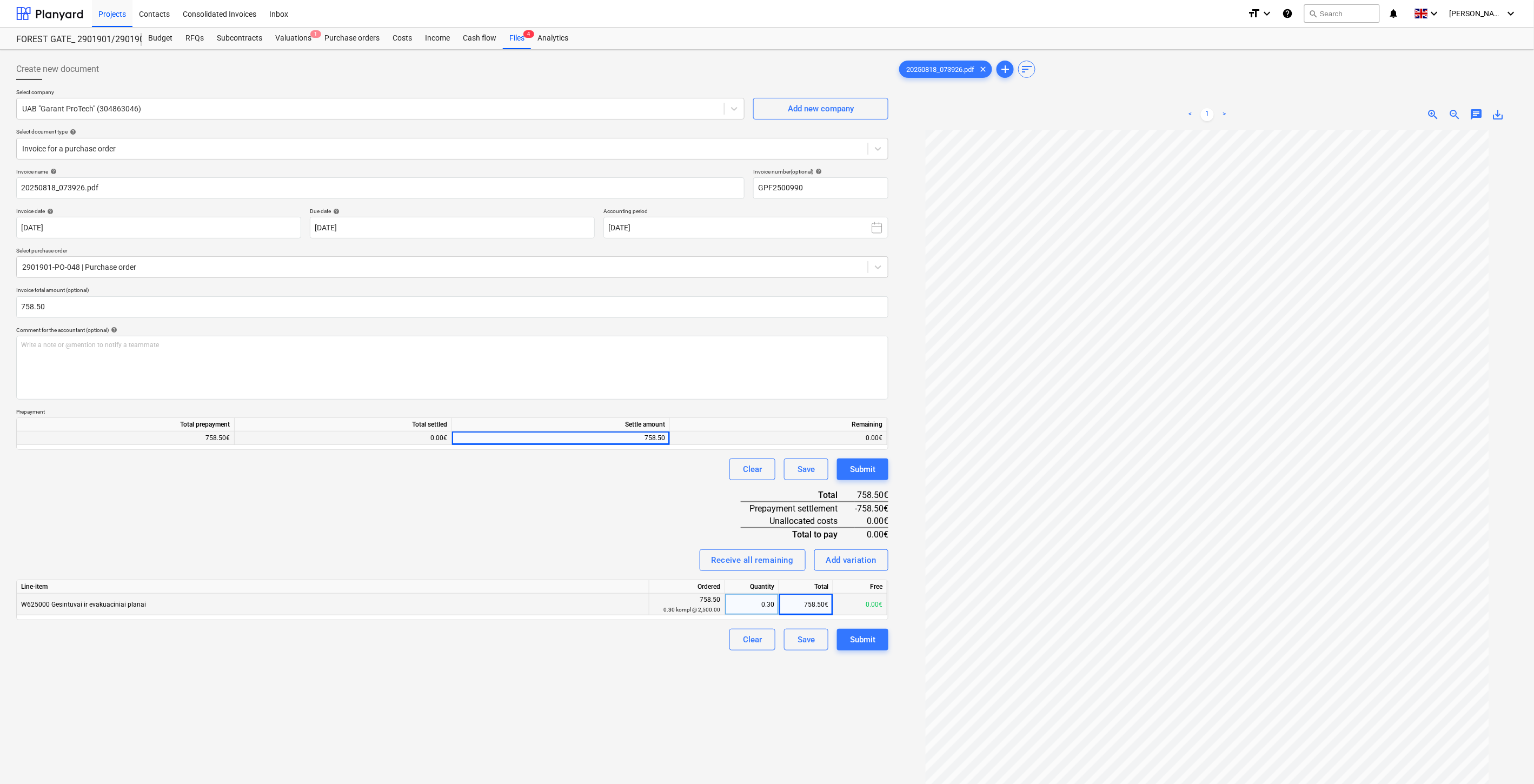
click at [525, 527] on div "Invoice name help 20250818_073926.pdf Invoice number (optional) help GPF2500990…" at bounding box center [452, 410] width 872 height 483
click at [522, 546] on div "Invoice name help 20250818_073926.pdf Invoice number (optional) help GPF2500990…" at bounding box center [452, 410] width 872 height 483
drag, startPoint x: 553, startPoint y: 533, endPoint x: 225, endPoint y: 528, distance: 328.0
click at [543, 533] on div "Invoice name help 20250818_073926.pdf Invoice number (optional) help GPF2500990…" at bounding box center [452, 410] width 872 height 483
click at [598, 506] on div "Invoice name help 20250818_073926.pdf Invoice number (optional) help GPF2500990…" at bounding box center [452, 410] width 872 height 483
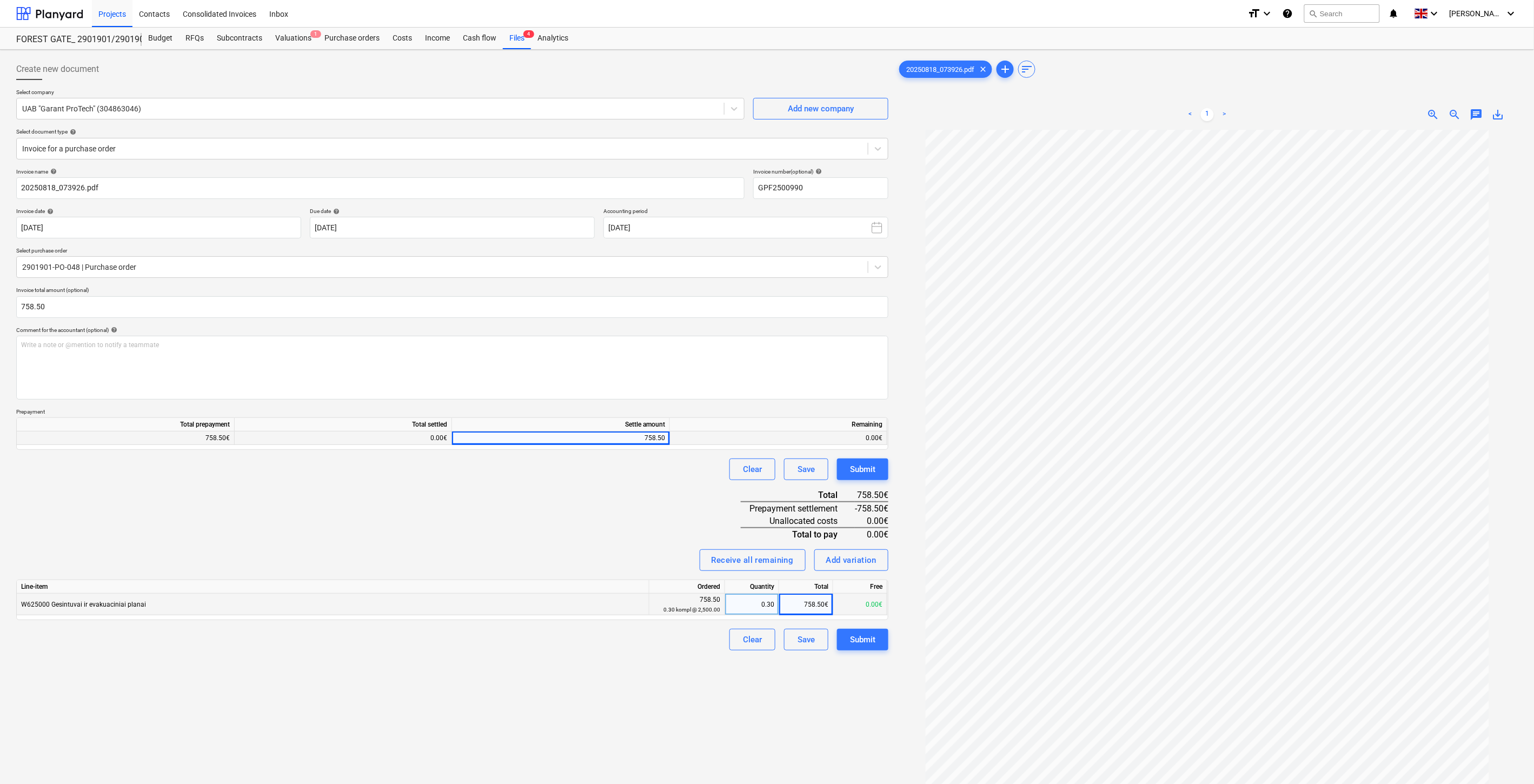
click at [603, 503] on div "Invoice name help 20250818_073926.pdf Invoice number (optional) help GPF2500990…" at bounding box center [452, 410] width 872 height 483
click at [818, 635] on button "Save" at bounding box center [806, 640] width 44 height 22
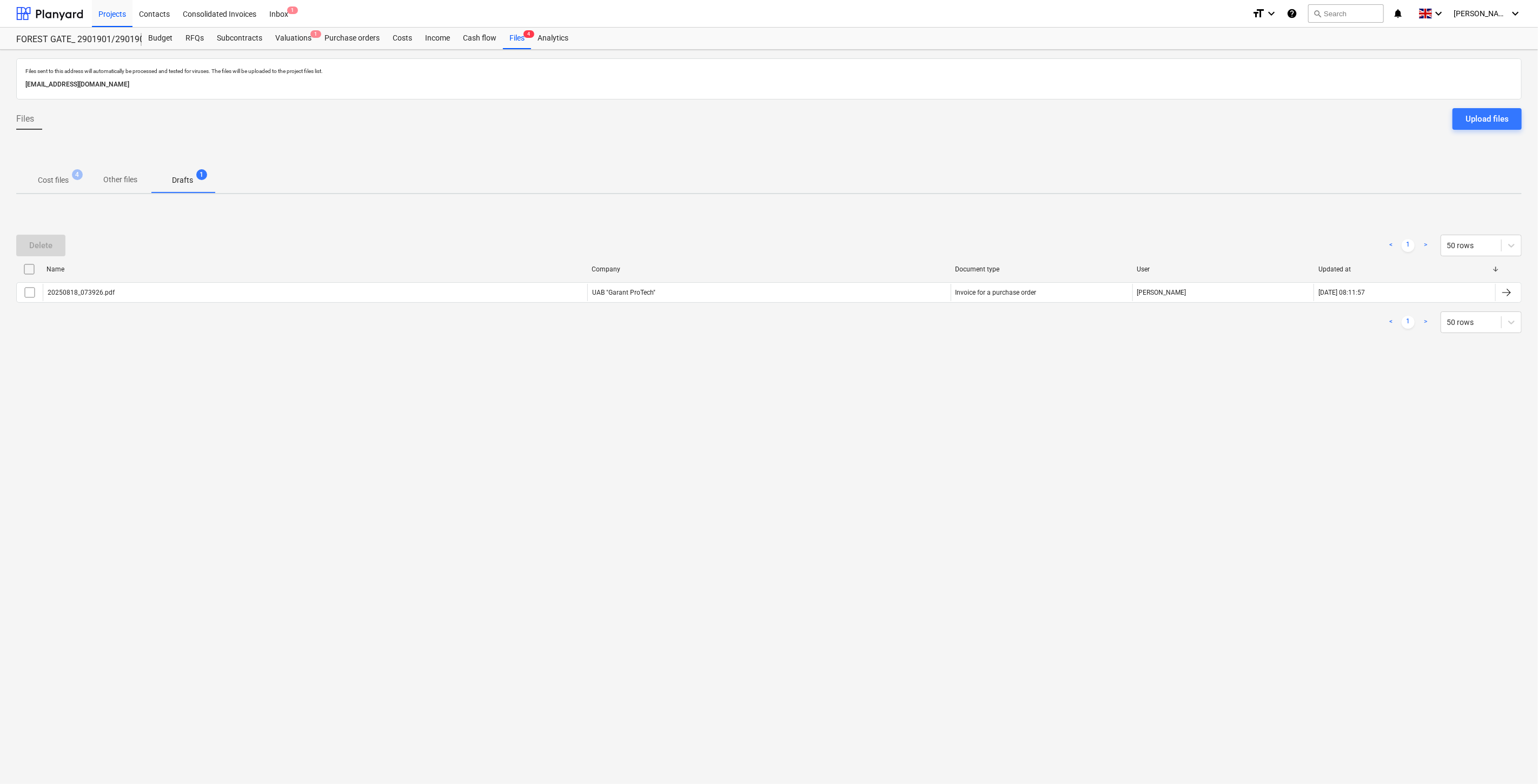
click at [62, 182] on p "Cost files" at bounding box center [53, 180] width 31 height 11
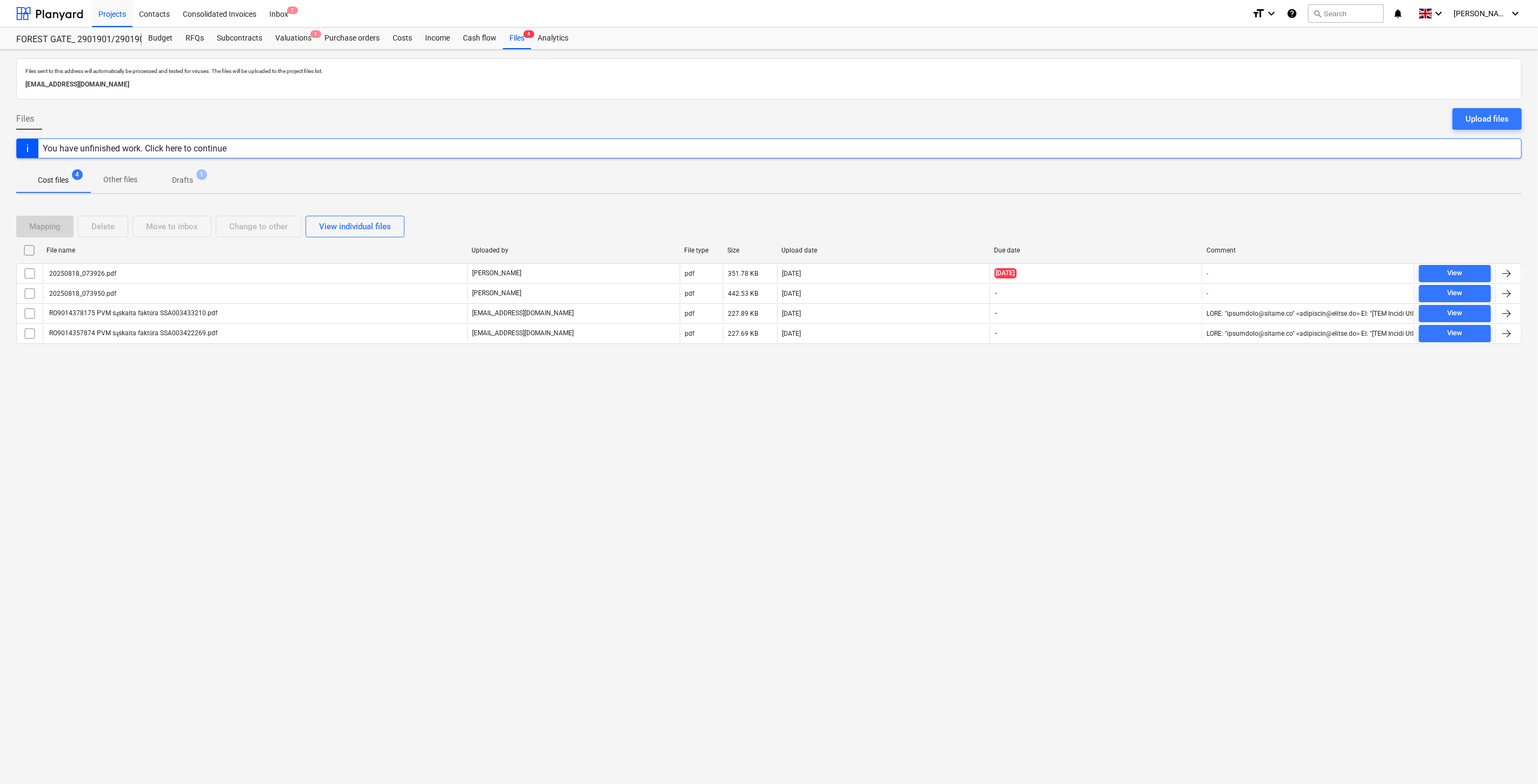
click at [574, 446] on div "Files sent to this address will automatically be processed and tested for virus…" at bounding box center [769, 416] width 1538 height 734
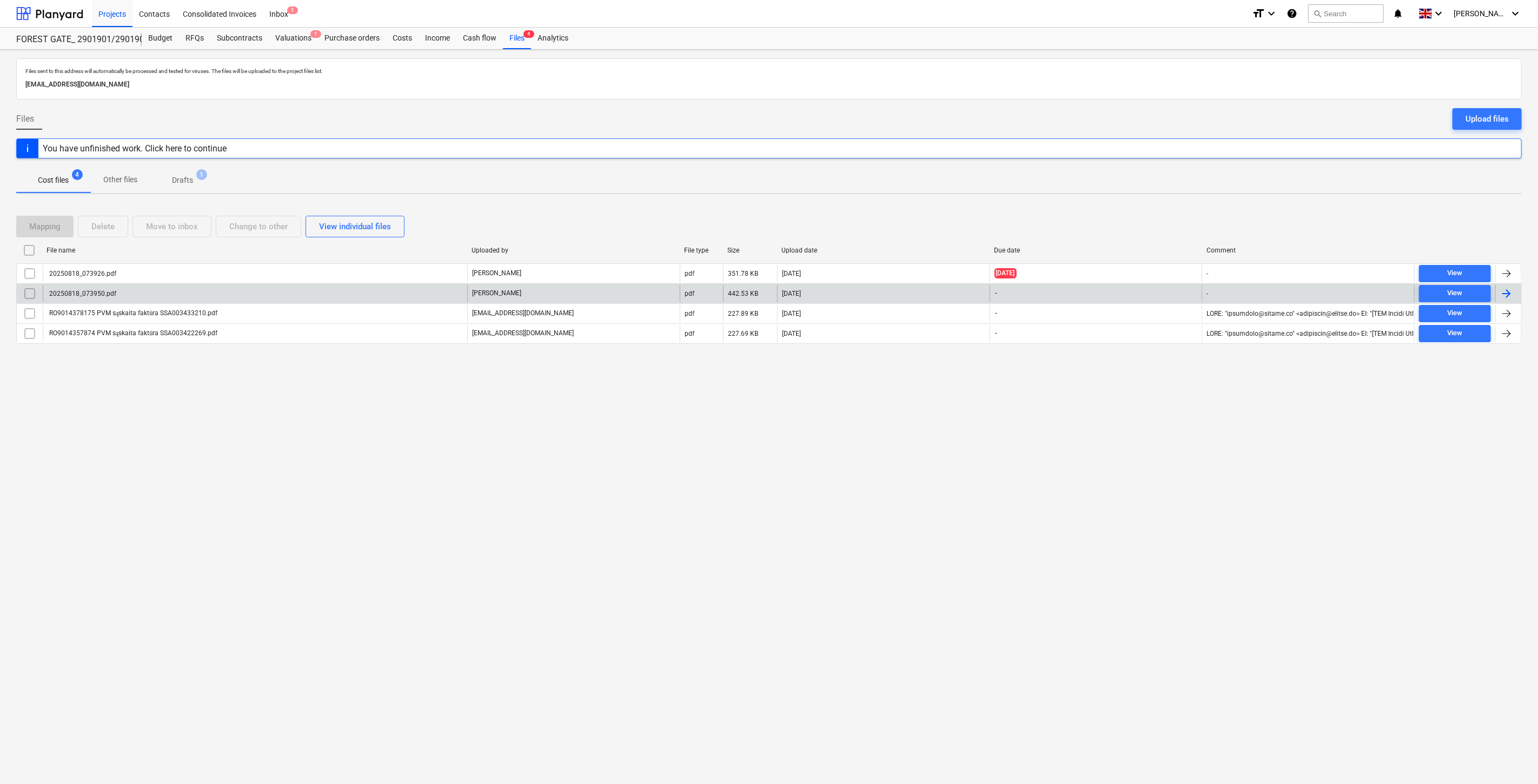
click at [358, 296] on div "20250818_073950.pdf" at bounding box center [255, 293] width 425 height 18
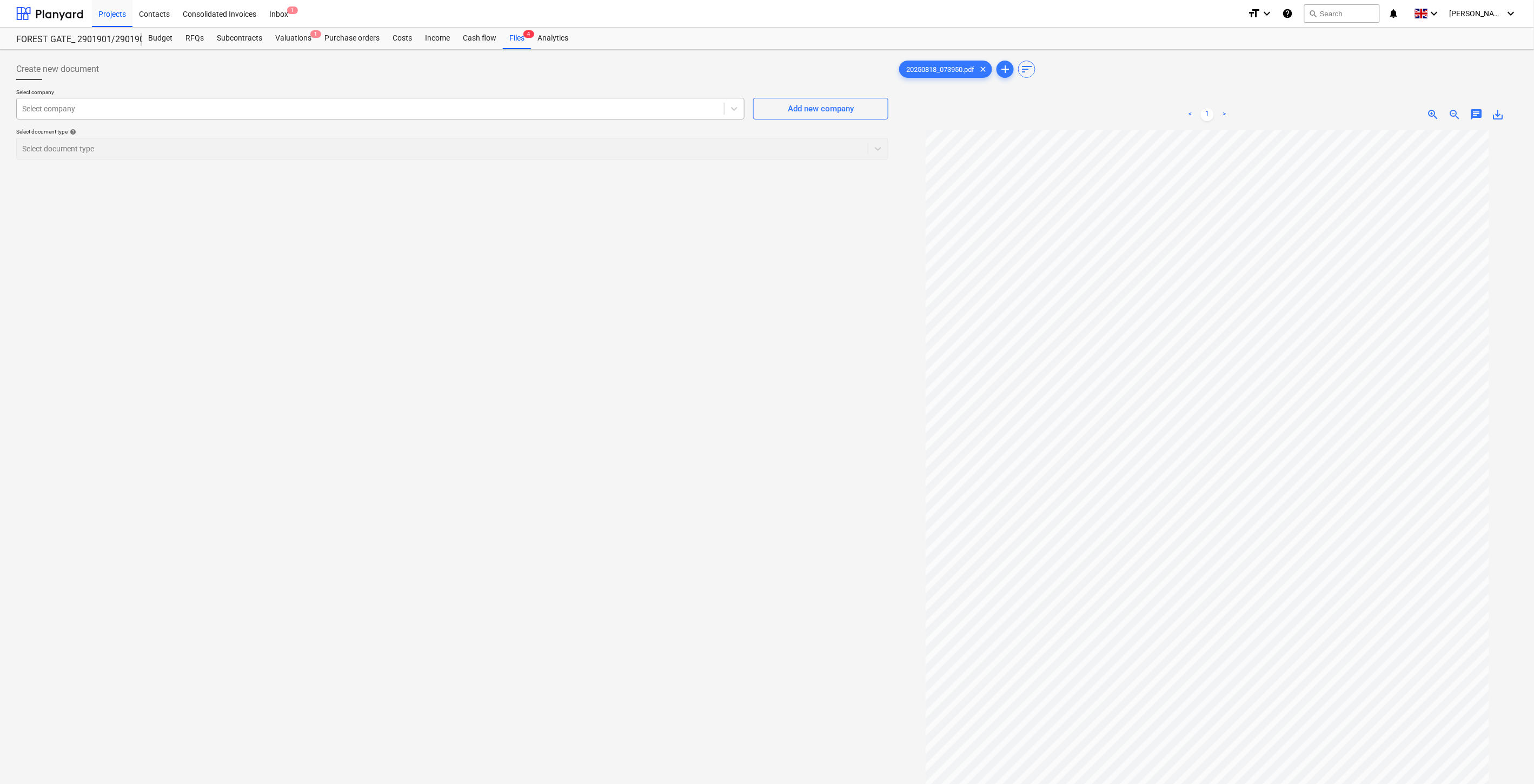
click at [464, 111] on div at bounding box center [370, 108] width 696 height 11
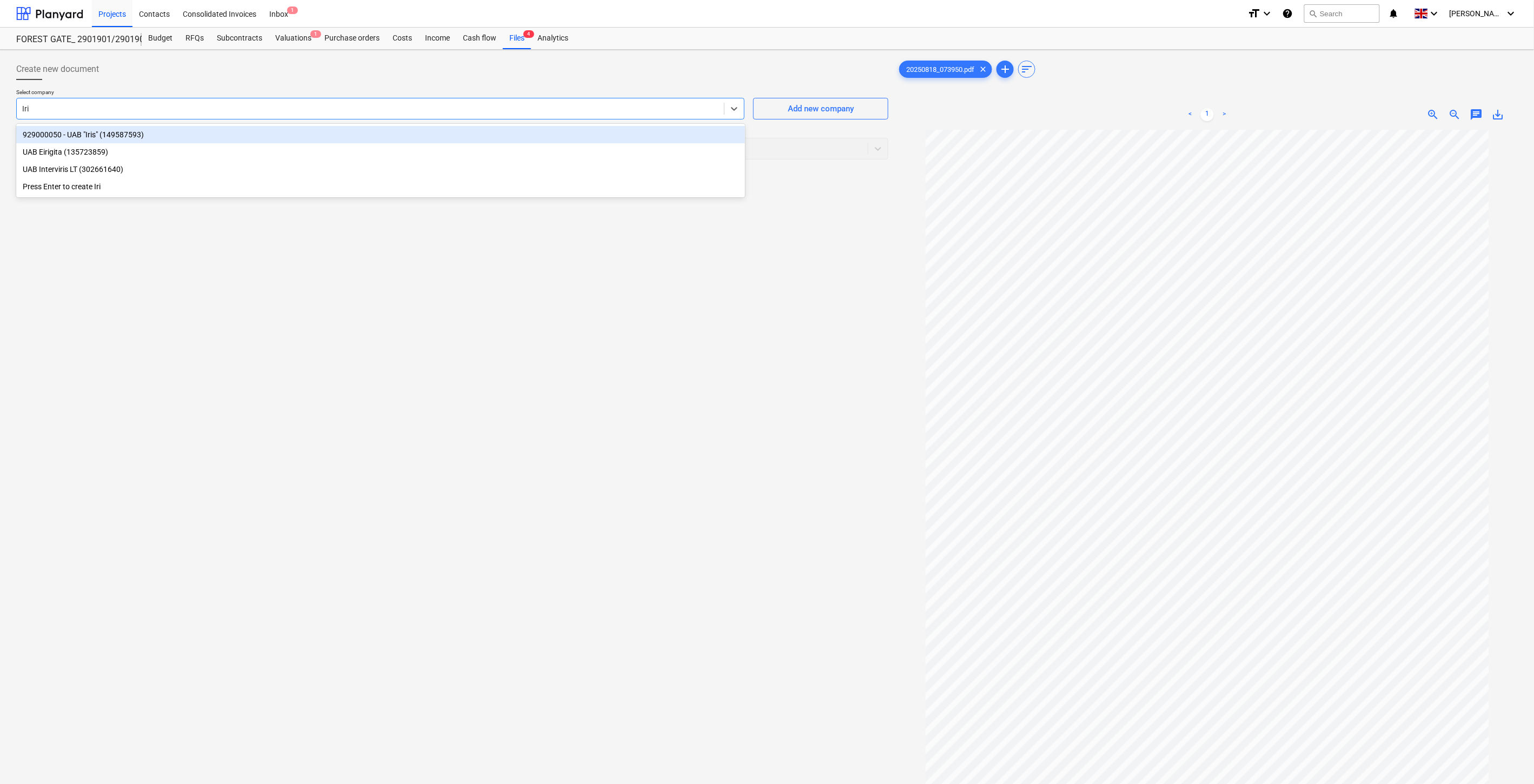
type input "Iris"
click at [491, 132] on div "929000050 - UAB "Iris" (149587593)" at bounding box center [380, 135] width 729 height 18
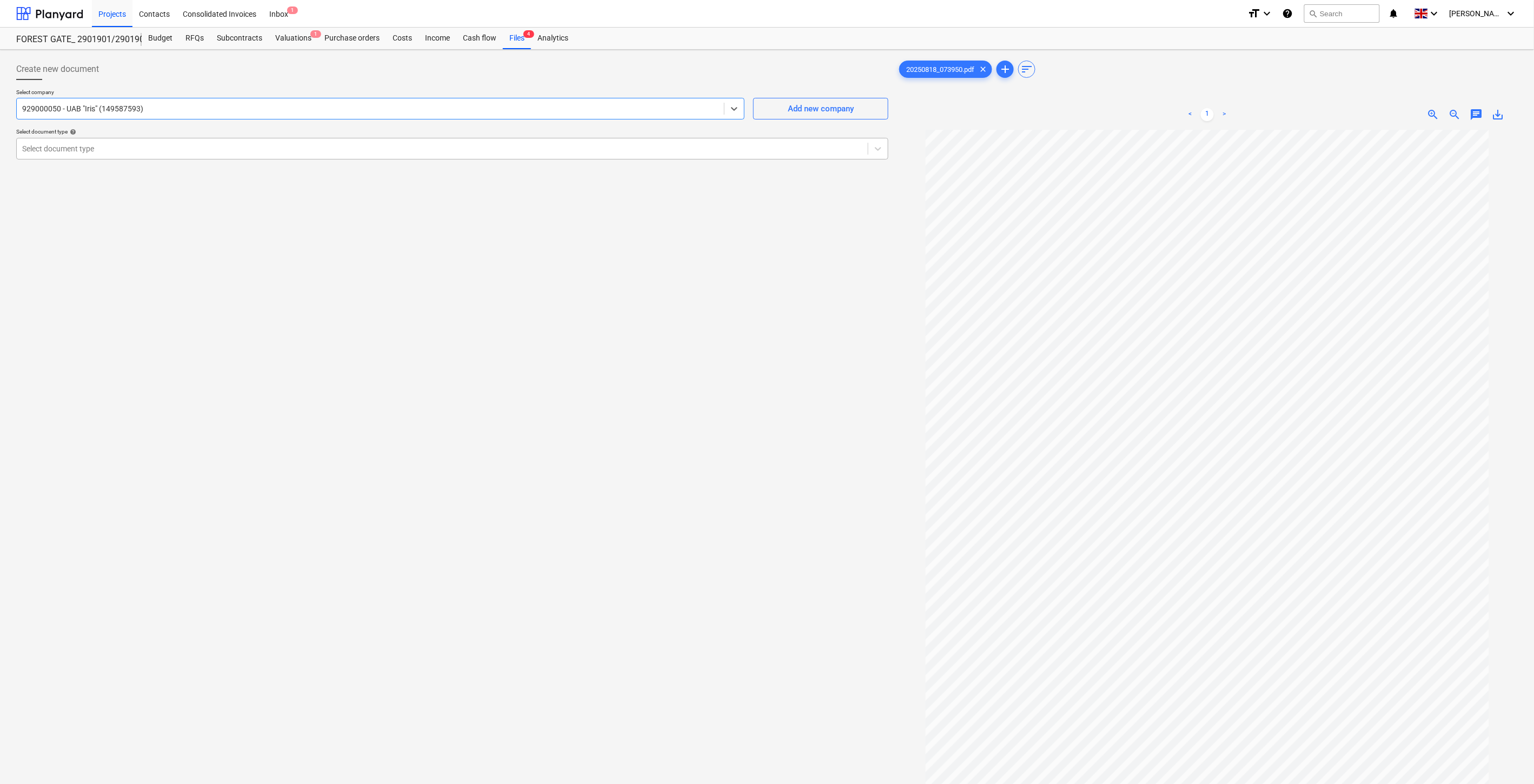
click at [472, 144] on div at bounding box center [442, 149] width 841 height 11
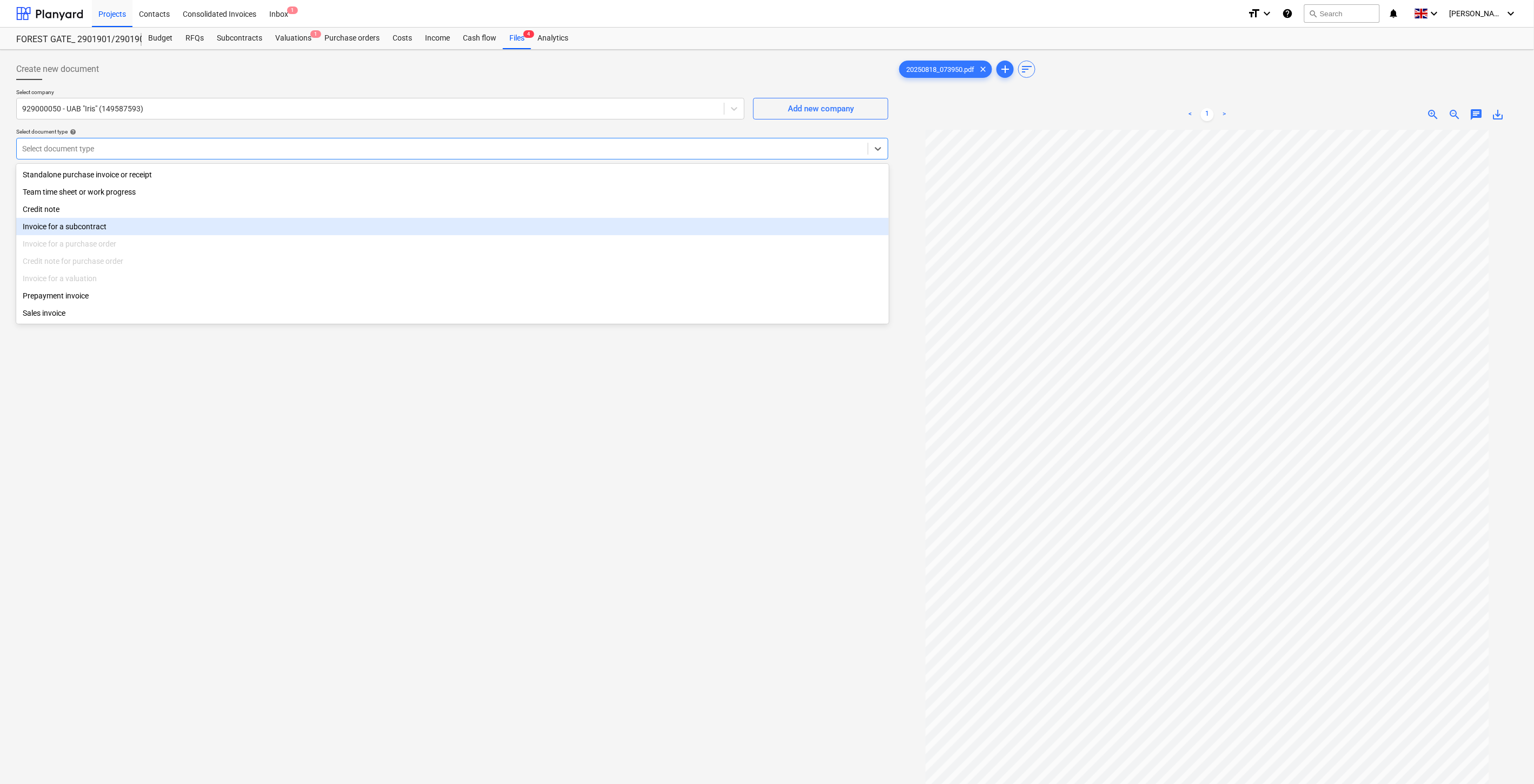
click at [248, 226] on div "Invoice for a subcontract" at bounding box center [452, 226] width 873 height 18
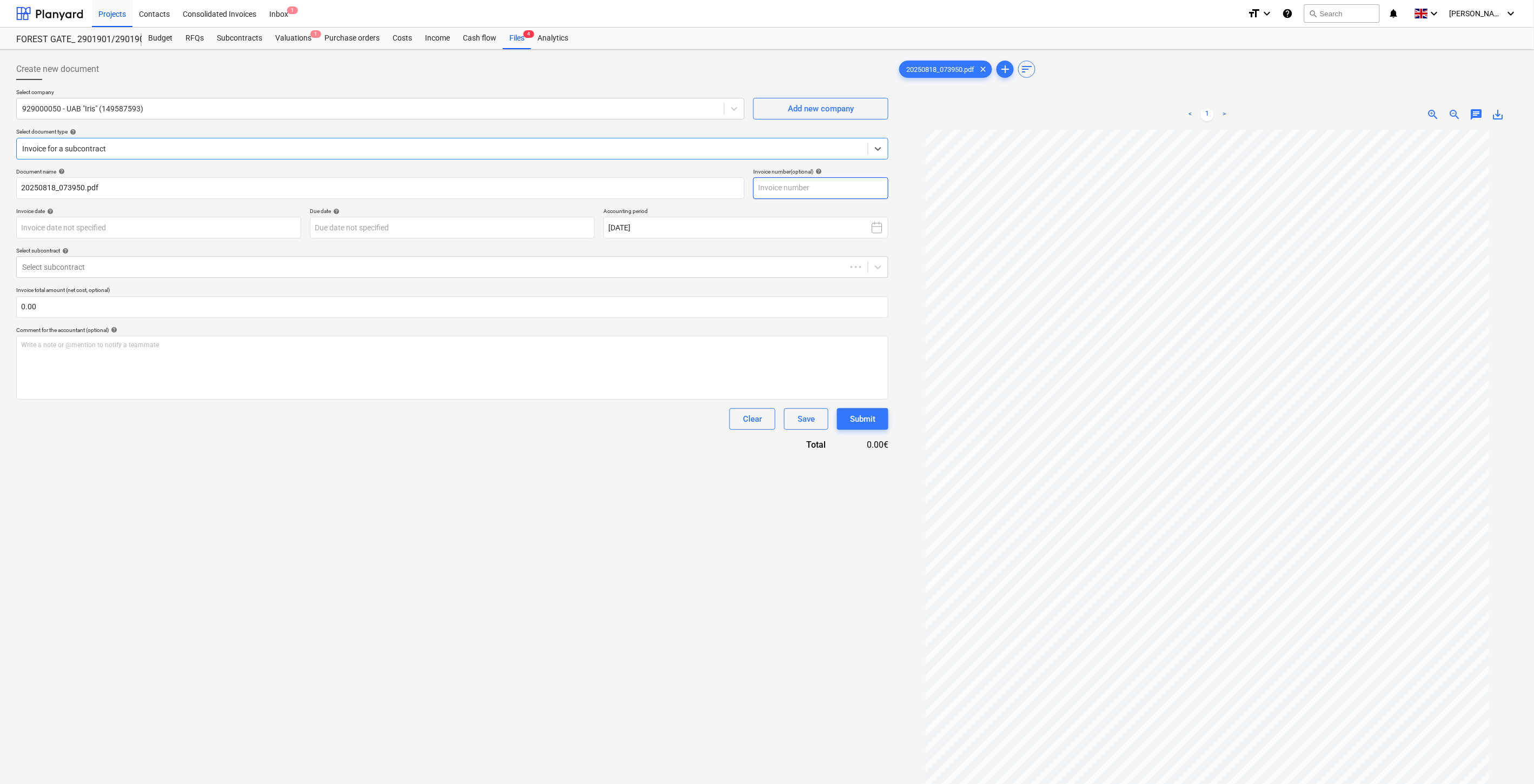
click at [833, 184] on input "text" at bounding box center [820, 188] width 135 height 22
type input "IRIS0536072"
click at [258, 233] on body "Projects Contacts Consolidated Invoices Inbox 1 format_size keyboard_arrow_down…" at bounding box center [767, 392] width 1534 height 784
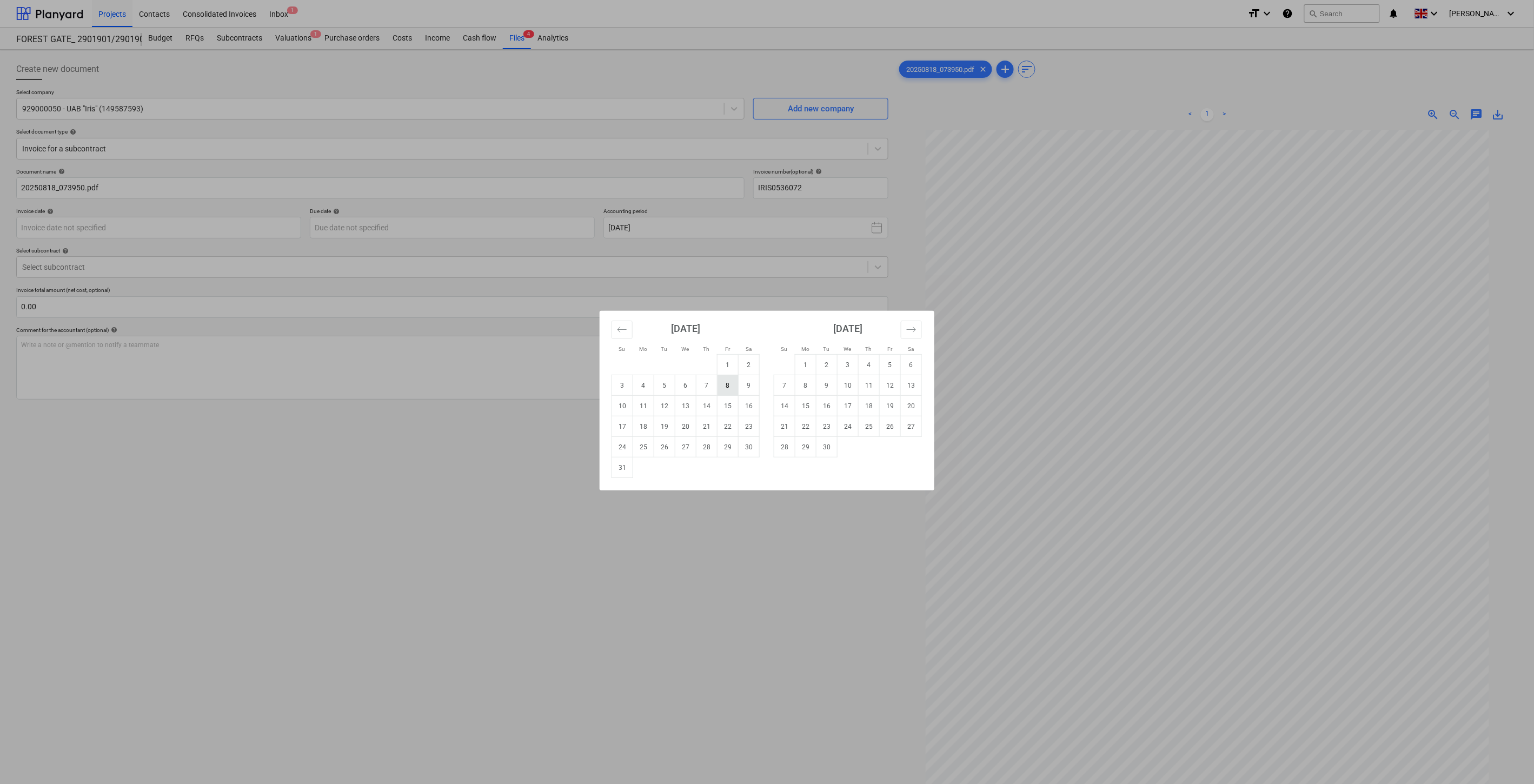
click at [728, 386] on td "8" at bounding box center [728, 385] width 21 height 20
type input "08 Aug 2025"
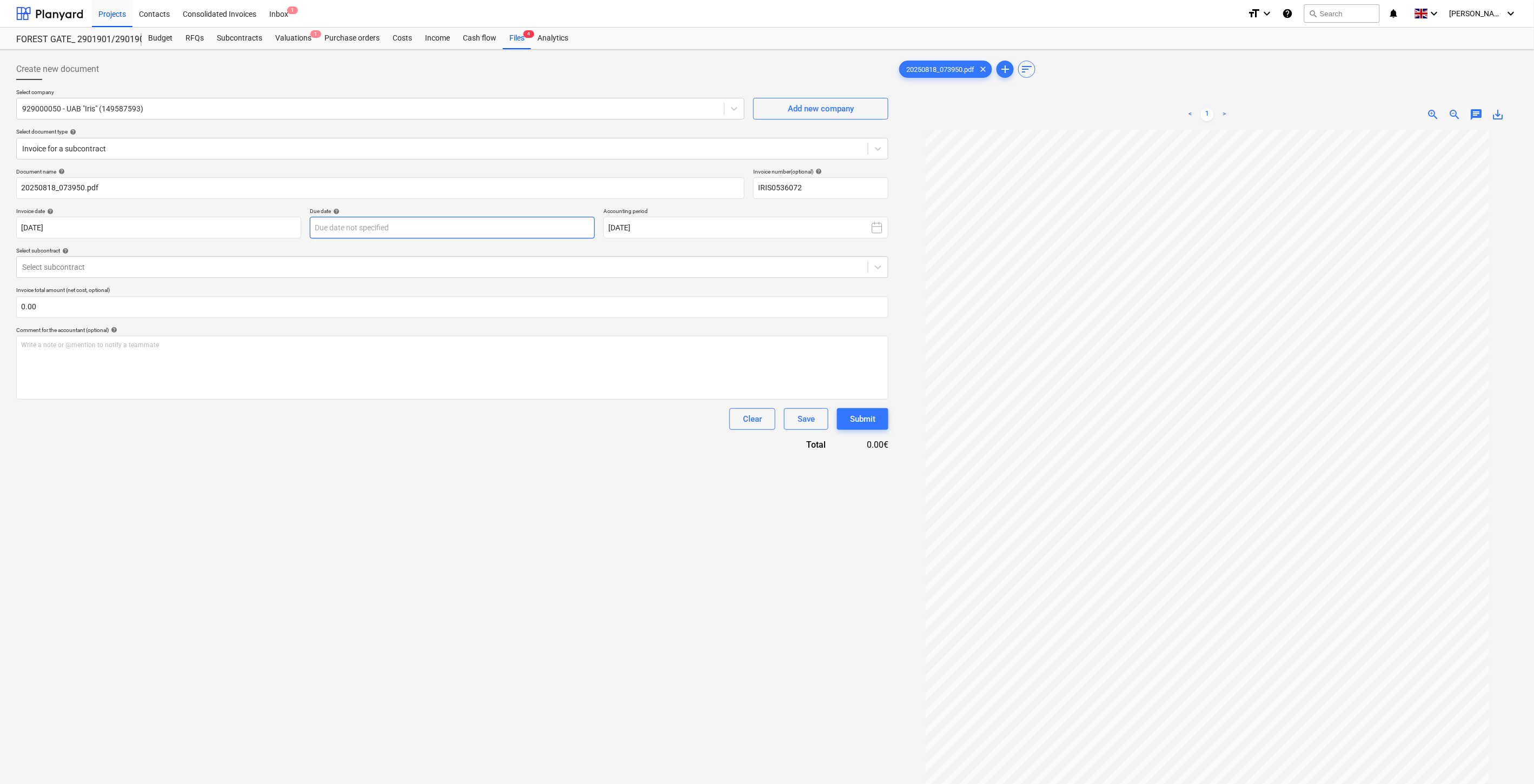
click at [542, 230] on body "Projects Contacts Consolidated Invoices Inbox 1 format_size keyboard_arrow_down…" at bounding box center [767, 392] width 1534 height 784
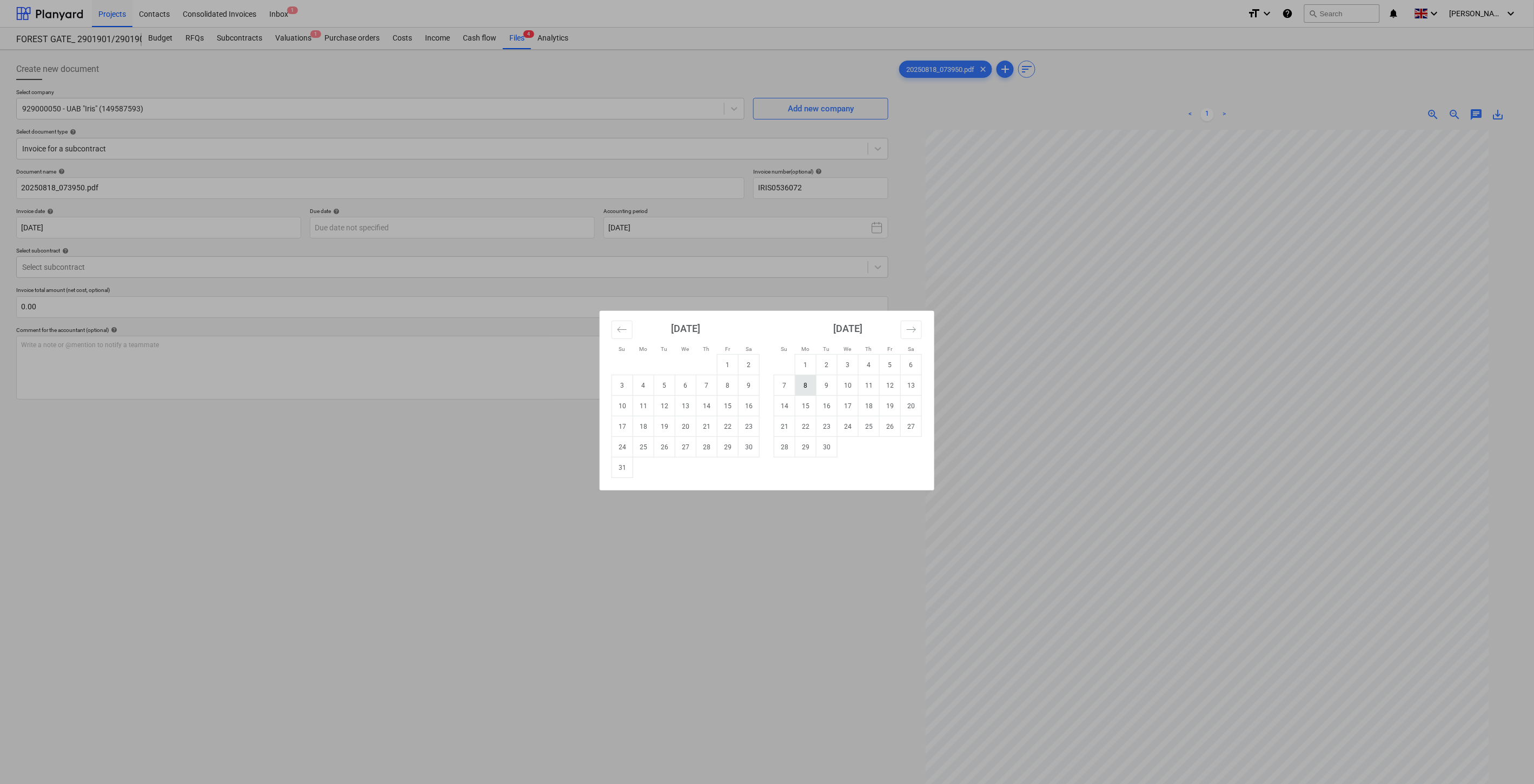
click at [810, 386] on td "8" at bounding box center [806, 385] width 21 height 20
type input "08 Sep 2025"
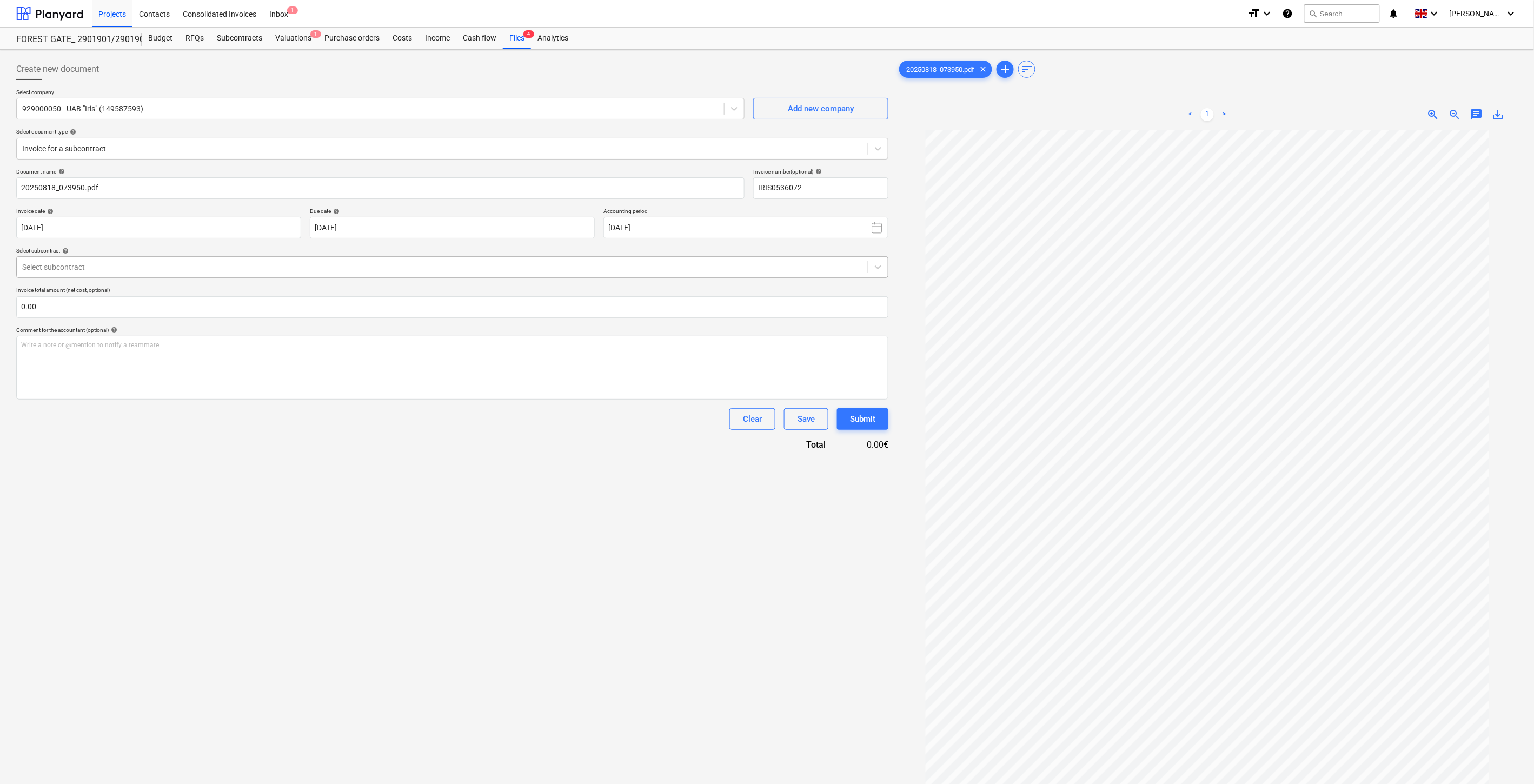
click at [409, 265] on div at bounding box center [442, 267] width 841 height 11
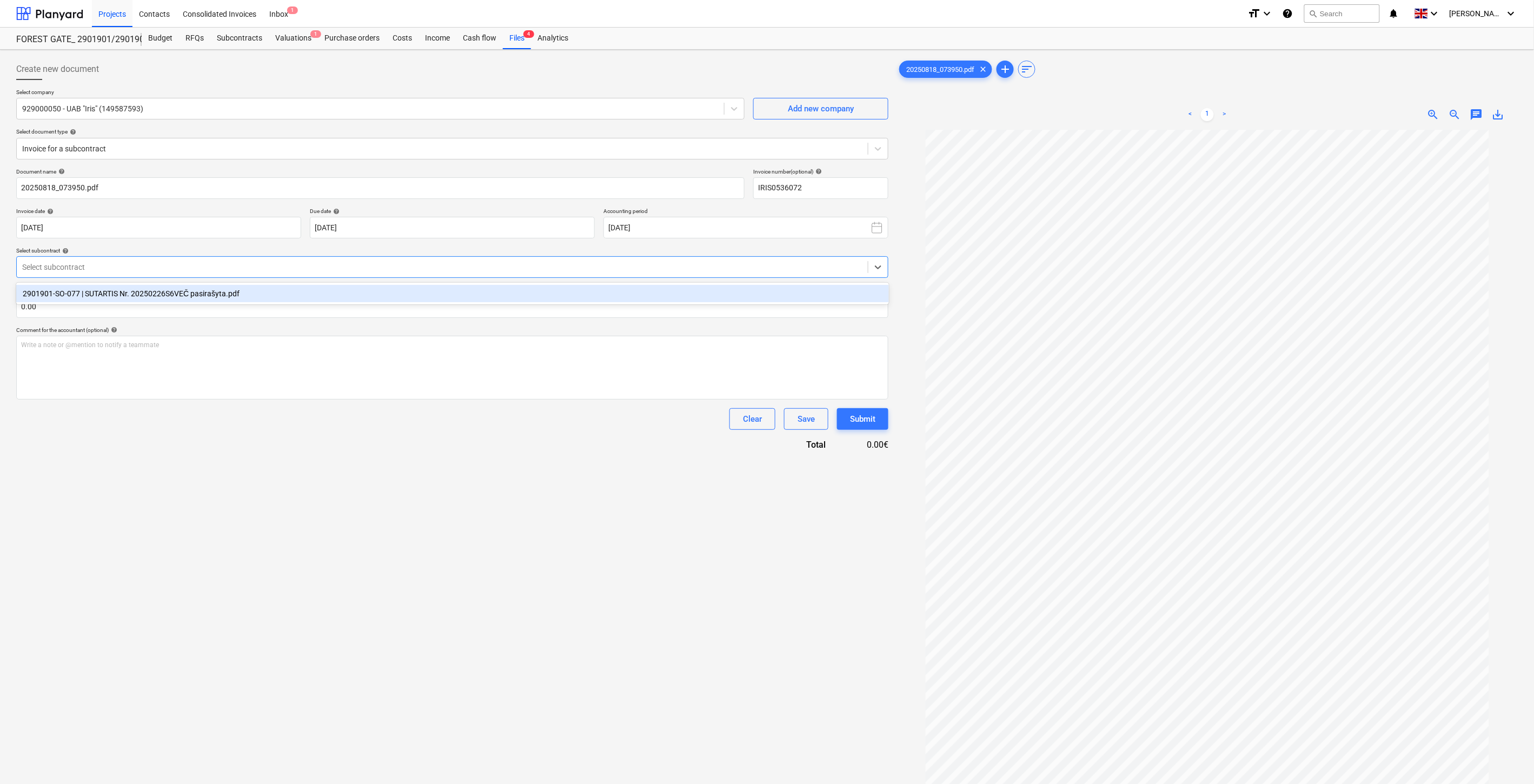
click at [403, 291] on div "2901901-SO-077 | SUTARTIS Nr. 20250226S6VEČ pasirašyta.pdf" at bounding box center [452, 293] width 873 height 18
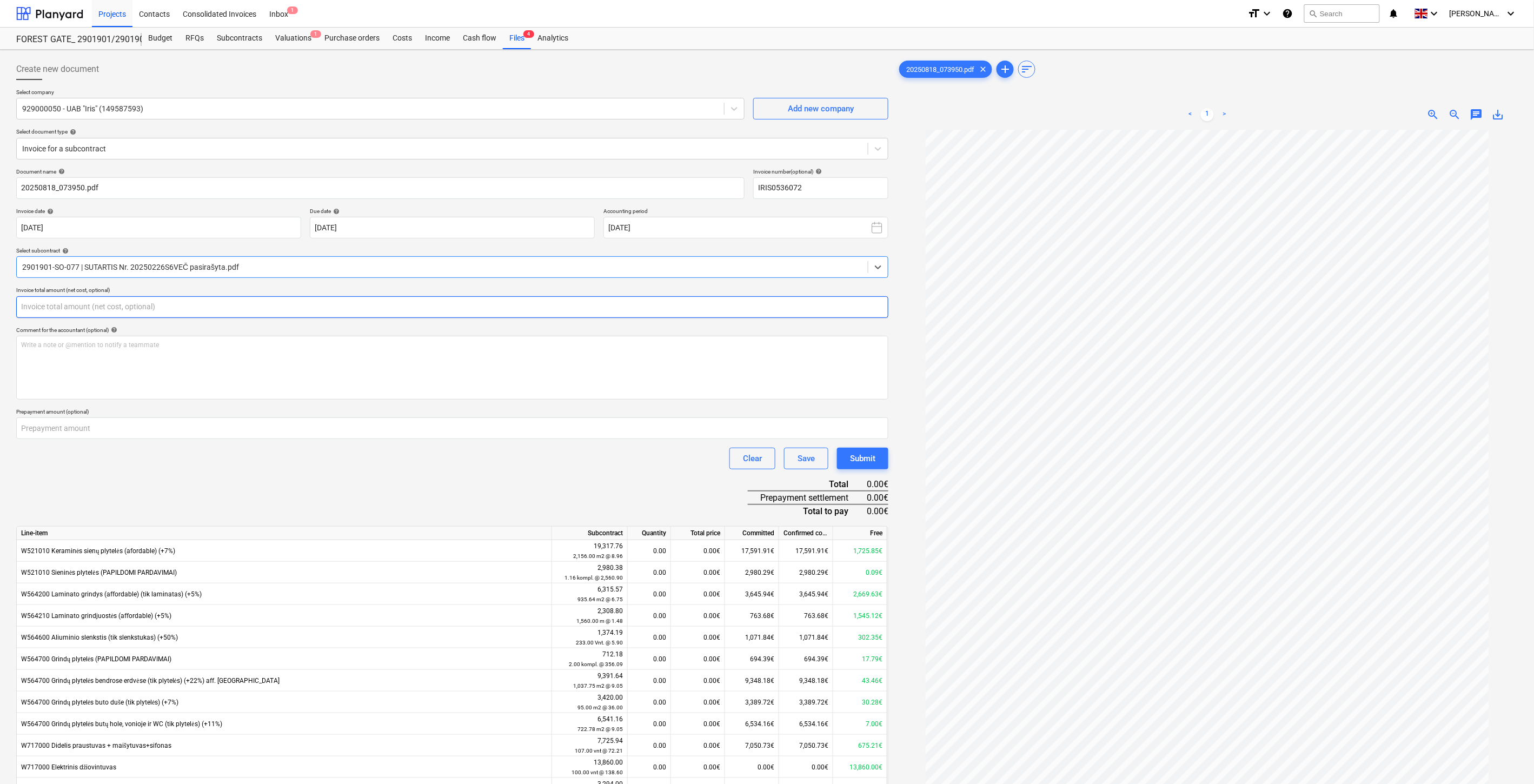
click at [330, 313] on input "text" at bounding box center [452, 307] width 872 height 22
type input "7"
type input "0.00"
click at [152, 307] on input "text" at bounding box center [452, 307] width 872 height 22
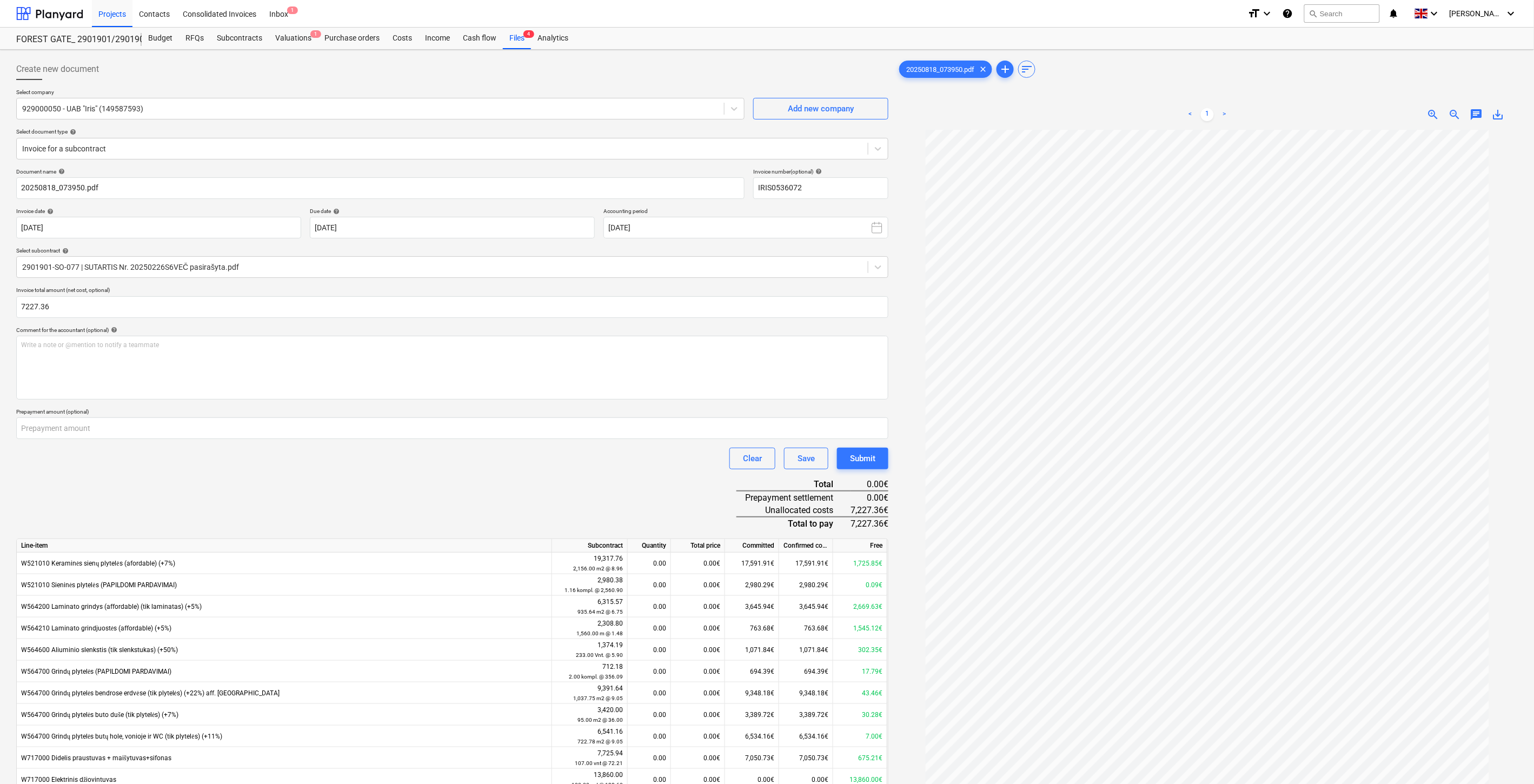
type input "7,227.36"
click at [180, 514] on div "Document name help 20250818_073950.pdf Invoice number (optional) help IRIS05360…" at bounding box center [452, 529] width 872 height 723
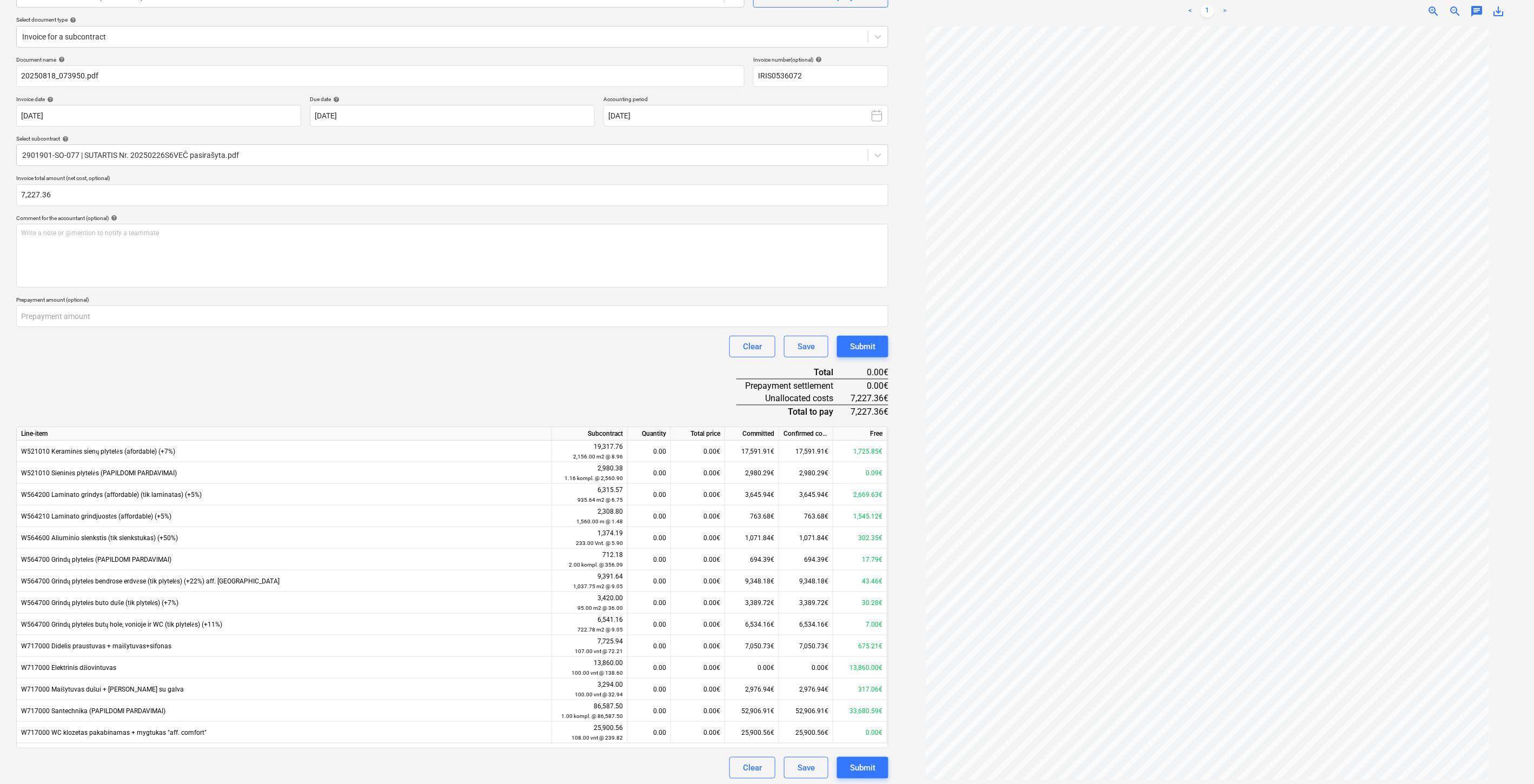
scroll to position [116, 0]
click at [305, 395] on div "Document name help 20250818_073950.pdf Invoice number (optional) help IRIS05360…" at bounding box center [452, 414] width 872 height 723
click at [337, 381] on div "Document name help 20250818_073950.pdf Invoice number (optional) help IRIS05360…" at bounding box center [452, 414] width 872 height 723
click at [277, 383] on div "Document name help 20250818_073950.pdf Invoice number (optional) help IRIS05360…" at bounding box center [452, 414] width 872 height 723
click at [309, 375] on div "Document name help 20250818_073950.pdf Invoice number (optional) help IRIS05360…" at bounding box center [452, 414] width 872 height 723
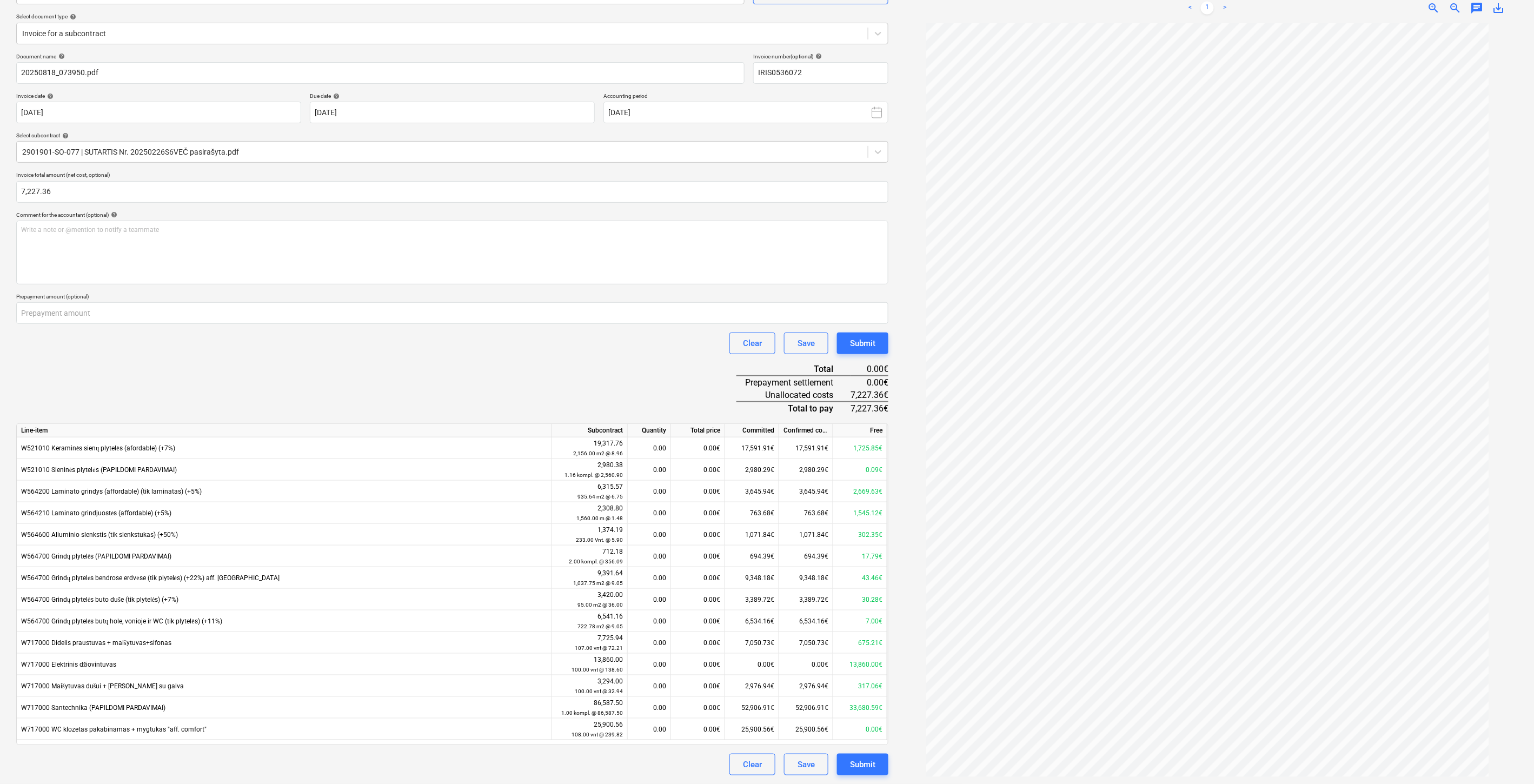
drag, startPoint x: 349, startPoint y: 363, endPoint x: 376, endPoint y: 351, distance: 29.5
click at [351, 363] on div "Document name help 20250818_073950.pdf Invoice number (optional) help IRIS05360…" at bounding box center [452, 414] width 872 height 723
click at [376, 351] on div "Clear Save Submit" at bounding box center [452, 343] width 872 height 22
click at [248, 377] on div "Document name help 20250818_073950.pdf Invoice number (optional) help IRIS05360…" at bounding box center [452, 414] width 872 height 723
click at [288, 370] on div "Document name help 20250818_073950.pdf Invoice number (optional) help IRIS05360…" at bounding box center [452, 414] width 872 height 723
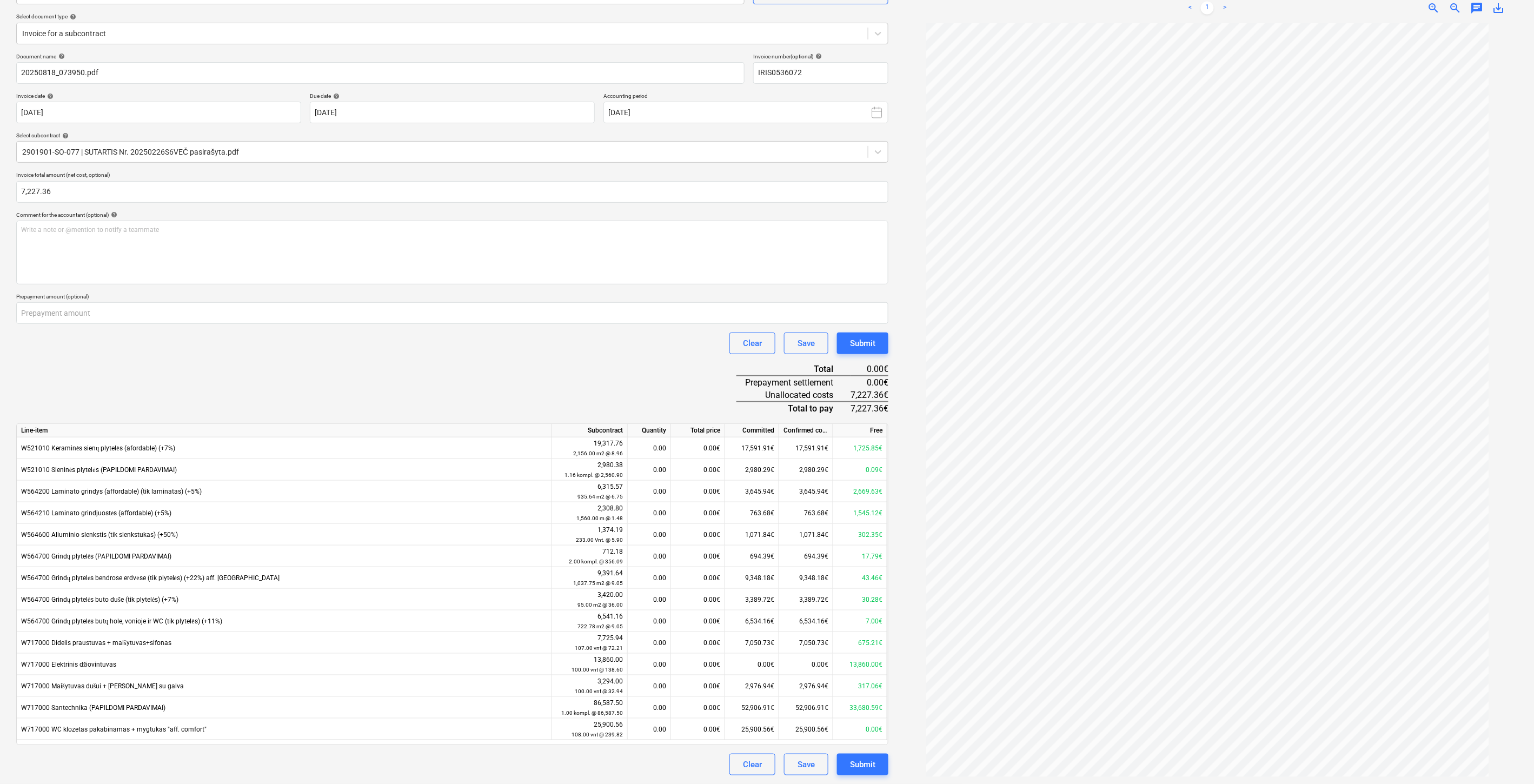
click at [318, 360] on div "Document name help 20250818_073950.pdf Invoice number (optional) help IRIS05360…" at bounding box center [452, 414] width 872 height 723
click at [348, 350] on div "Clear Save Submit" at bounding box center [452, 343] width 872 height 22
click at [685, 511] on div "0.00€" at bounding box center [698, 513] width 54 height 22
type input "710.40"
click at [669, 388] on div "Document name help 20250818_073950.pdf Invoice number (optional) help IRIS05360…" at bounding box center [452, 414] width 872 height 723
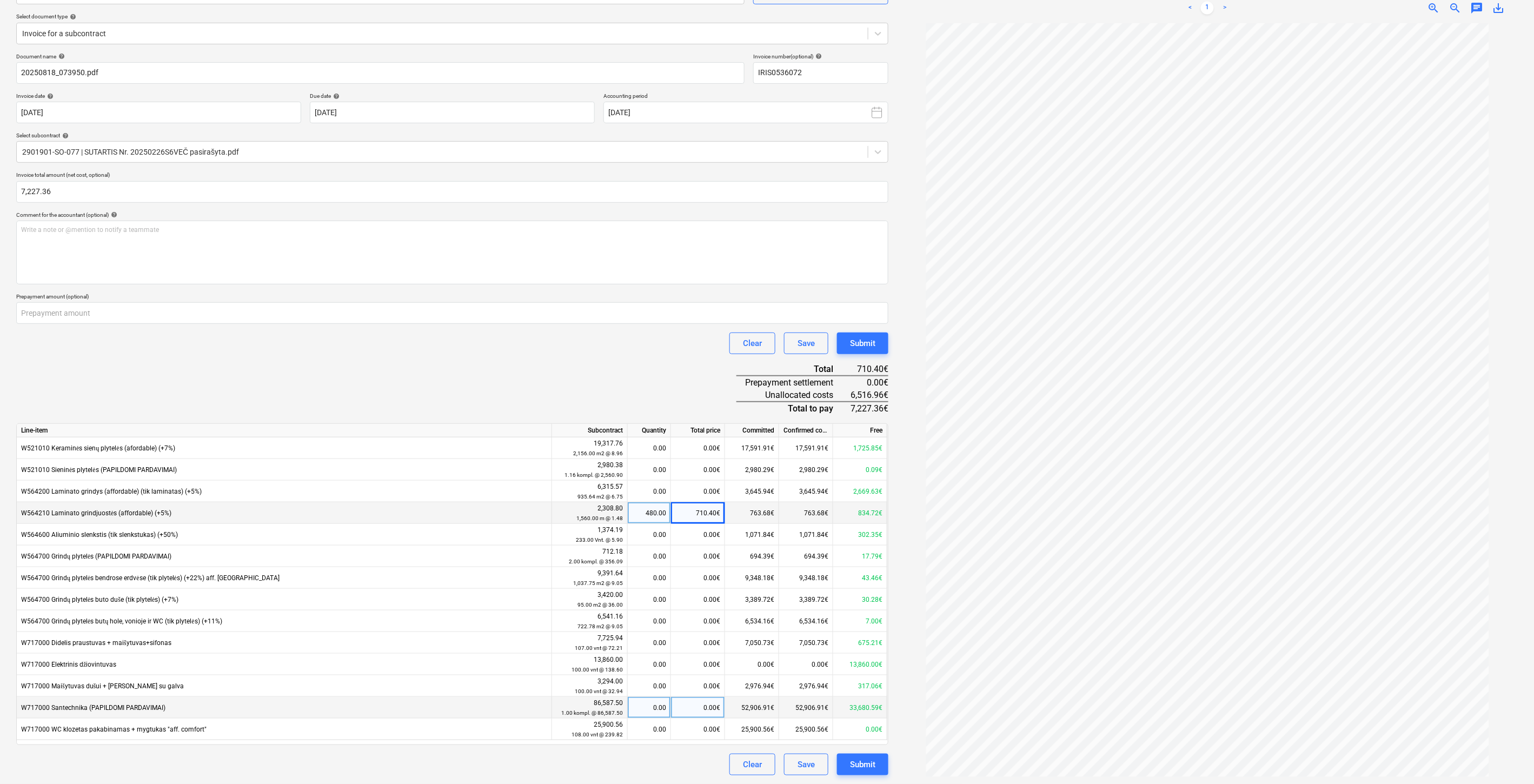
click at [688, 707] on div "0.00€" at bounding box center [698, 707] width 54 height 22
type input "6516.96"
click at [629, 388] on div "Document name help 20250818_073950.pdf Invoice number (optional) help IRIS05360…" at bounding box center [452, 414] width 872 height 723
click at [795, 764] on button "Save" at bounding box center [806, 765] width 44 height 22
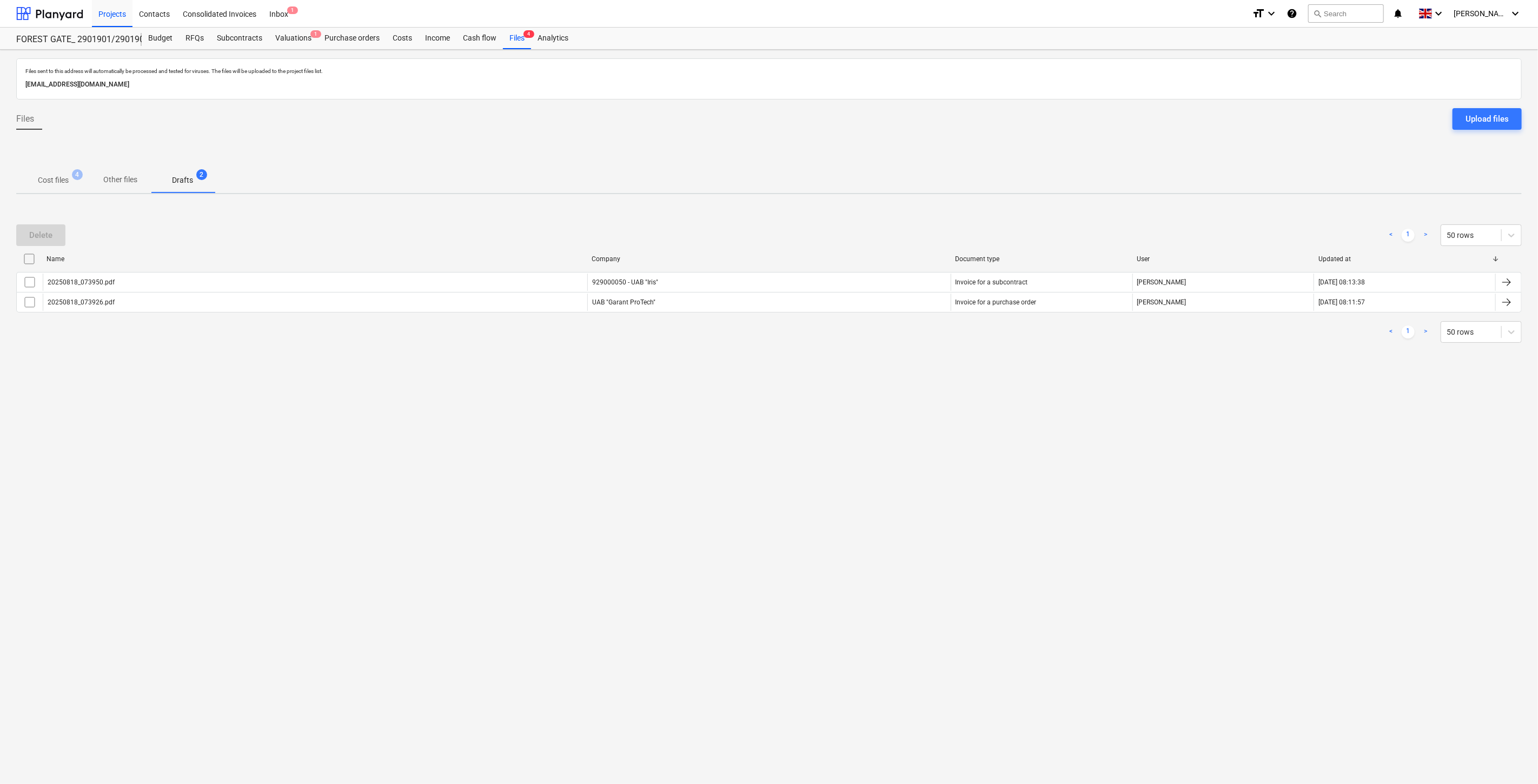
click at [65, 174] on p "Cost files" at bounding box center [53, 180] width 31 height 11
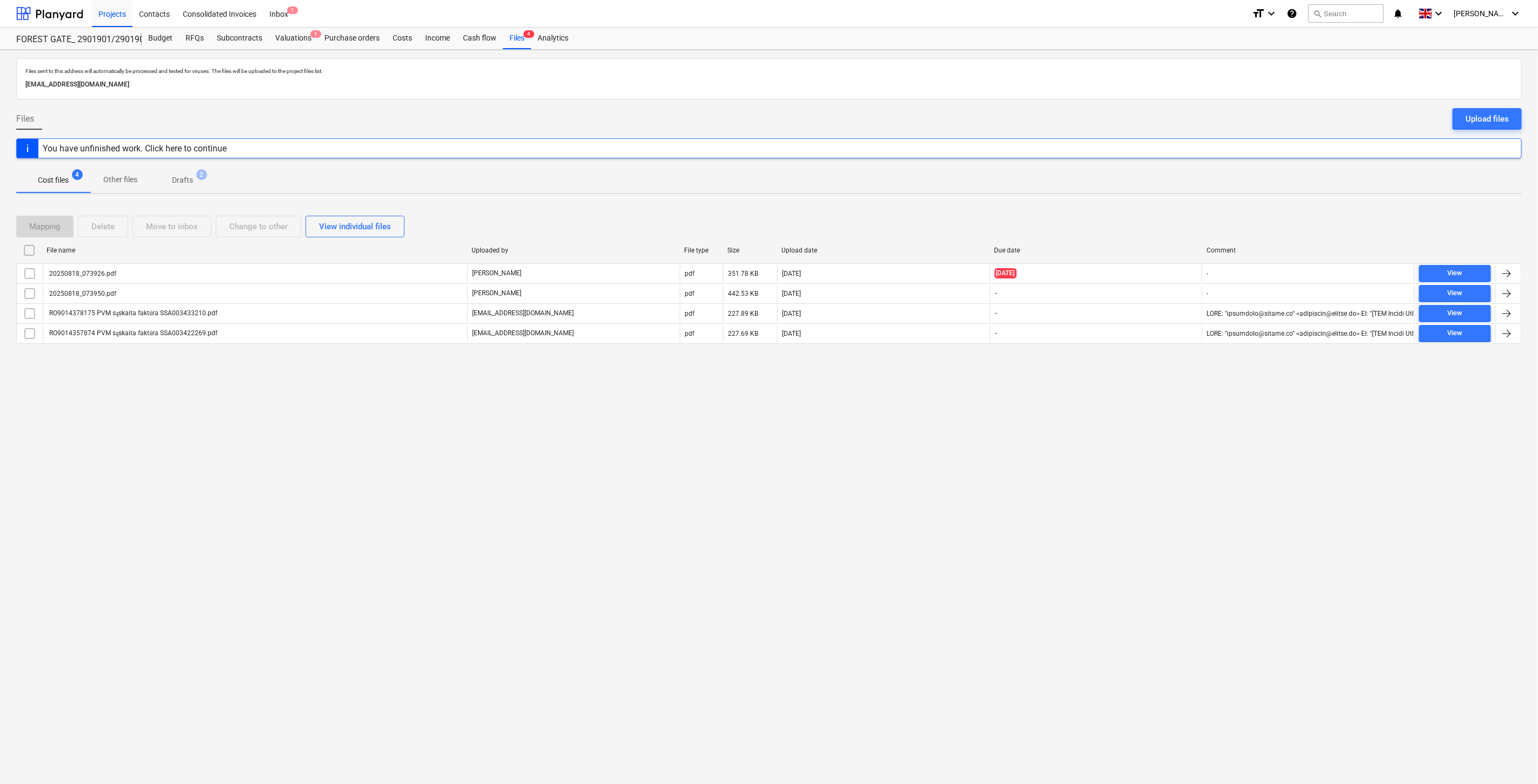
click at [893, 537] on div "Files sent to this address will automatically be processed and tested for virus…" at bounding box center [769, 416] width 1538 height 734
click at [912, 507] on div "Files sent to this address will automatically be processed and tested for virus…" at bounding box center [769, 416] width 1538 height 734
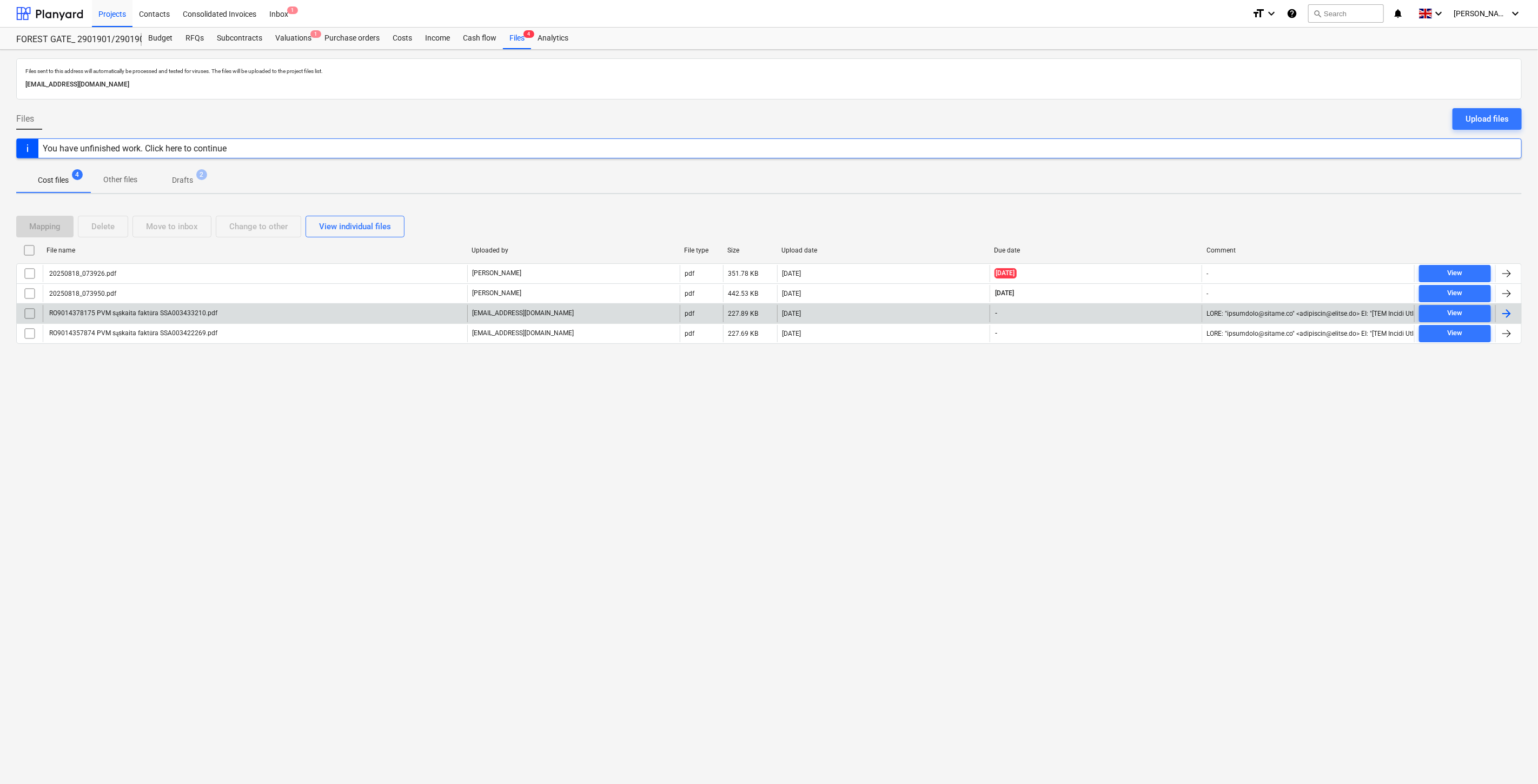
click at [264, 318] on div "RO9014378175 PVM sąskaita faktūra SSA003433210.pdf" at bounding box center [255, 314] width 425 height 18
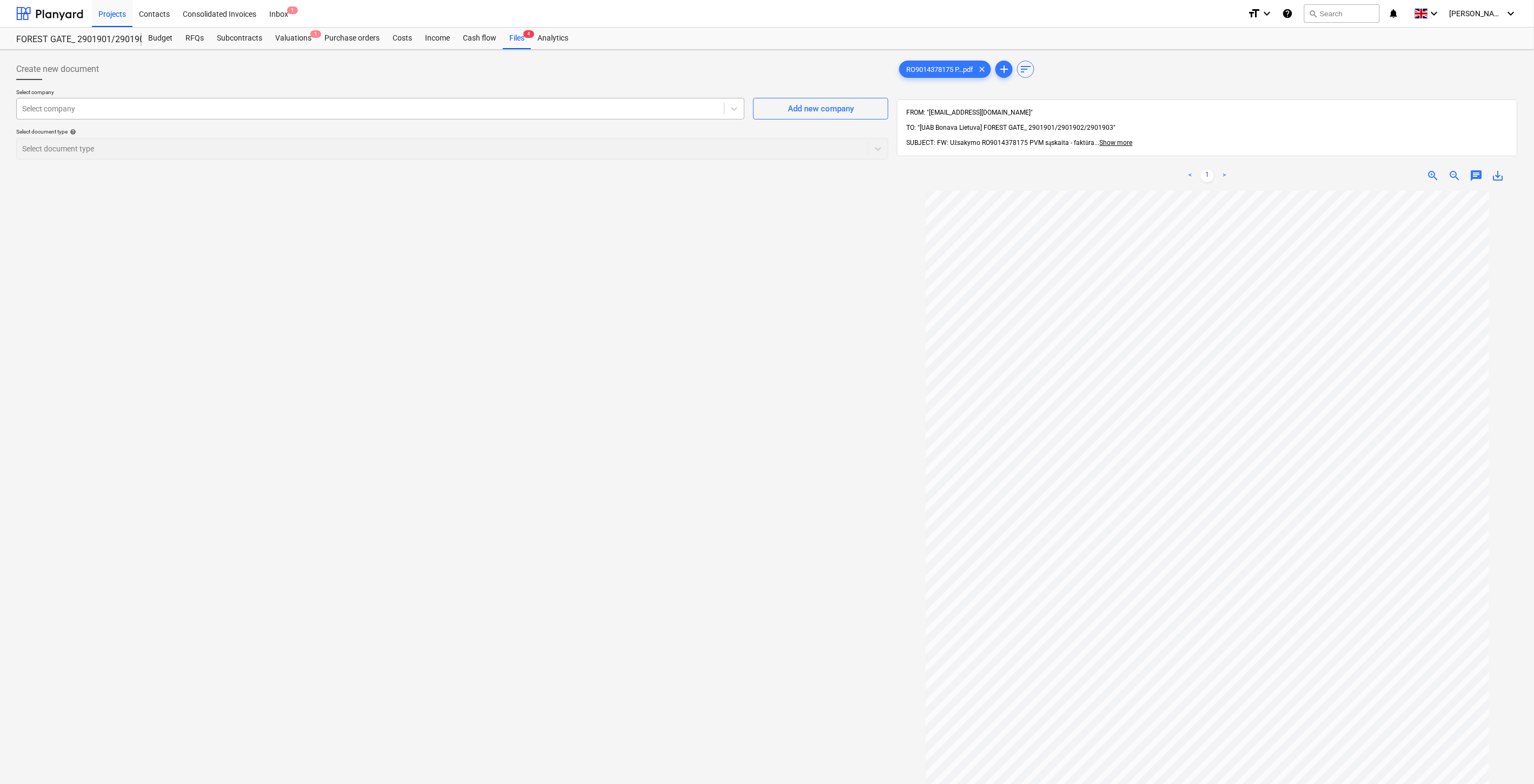
click at [352, 114] on div at bounding box center [370, 108] width 696 height 11
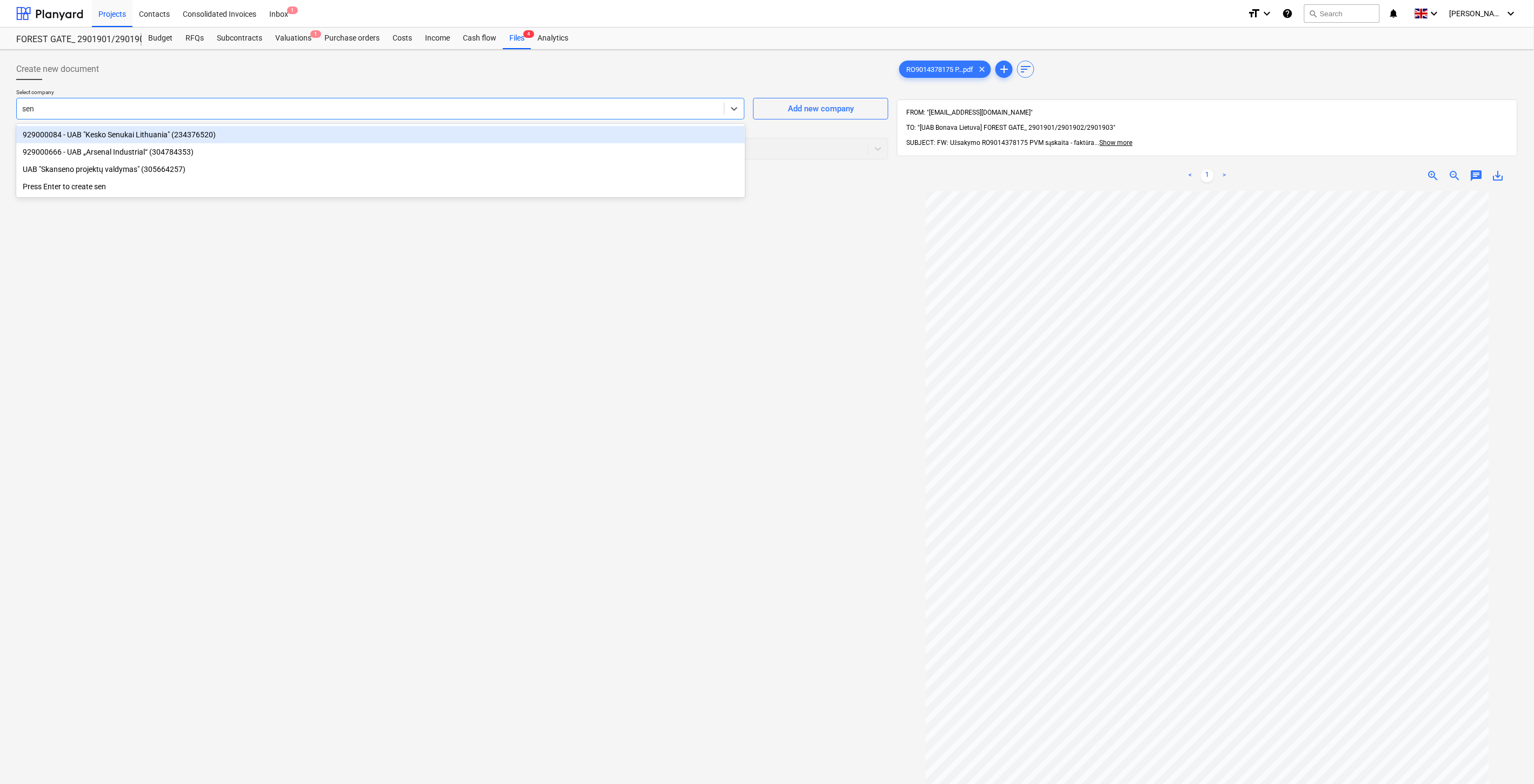
type input "senu"
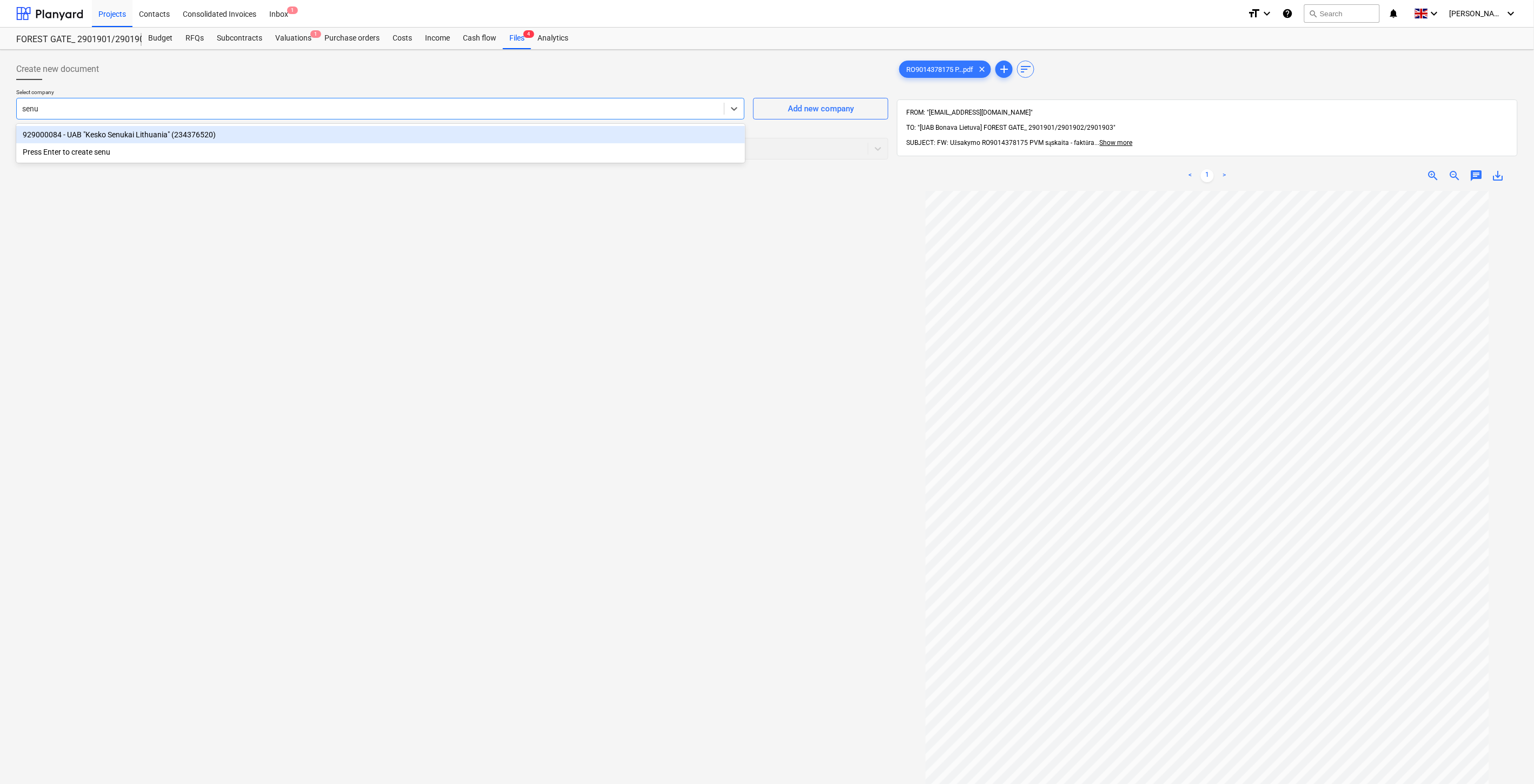
click at [219, 128] on div "929000084 - UAB "Kesko Senukai Lithuania" (234376520)" at bounding box center [380, 135] width 729 height 18
click at [198, 152] on div at bounding box center [442, 149] width 841 height 11
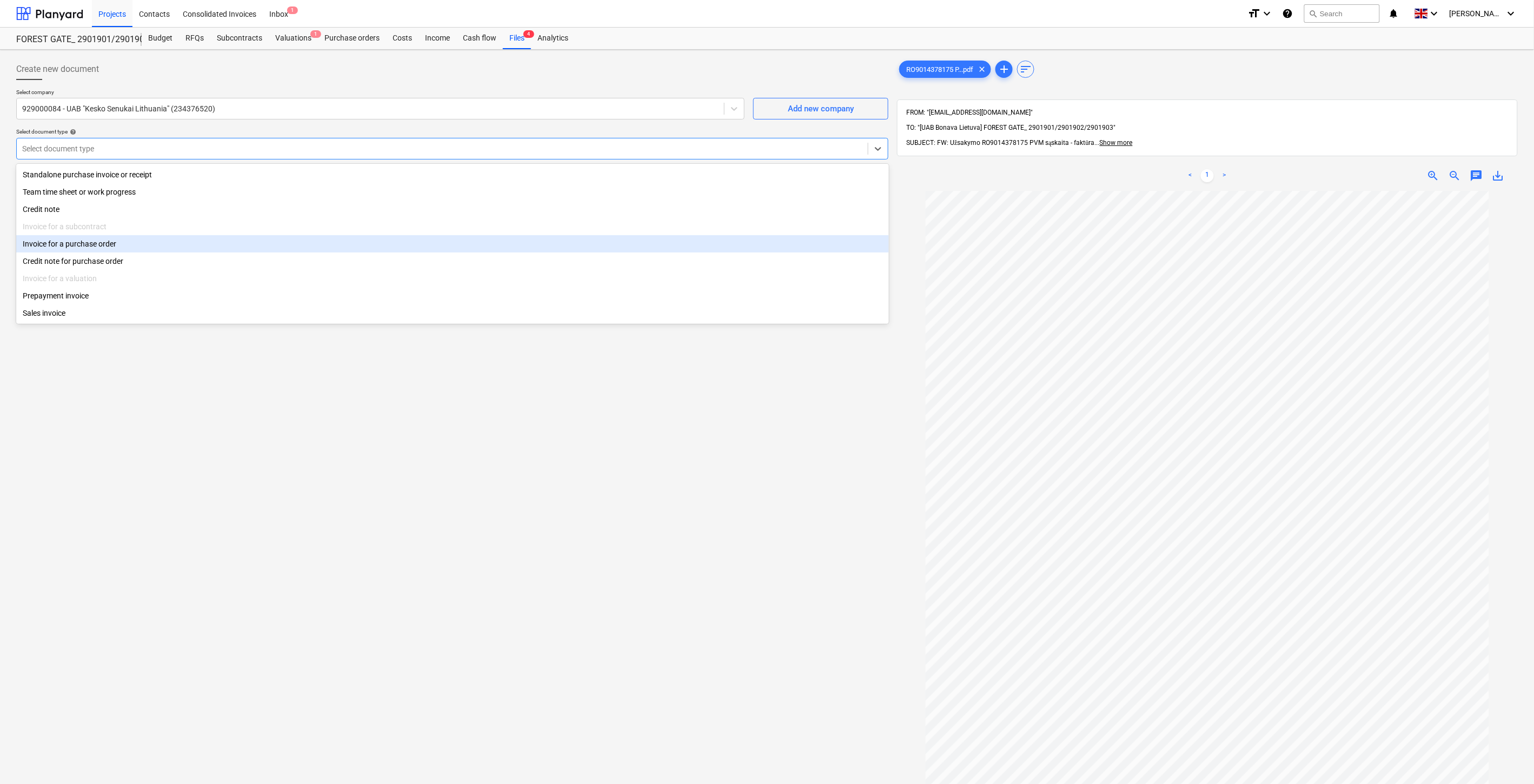
click at [144, 245] on div "Invoice for a purchase order" at bounding box center [452, 244] width 873 height 18
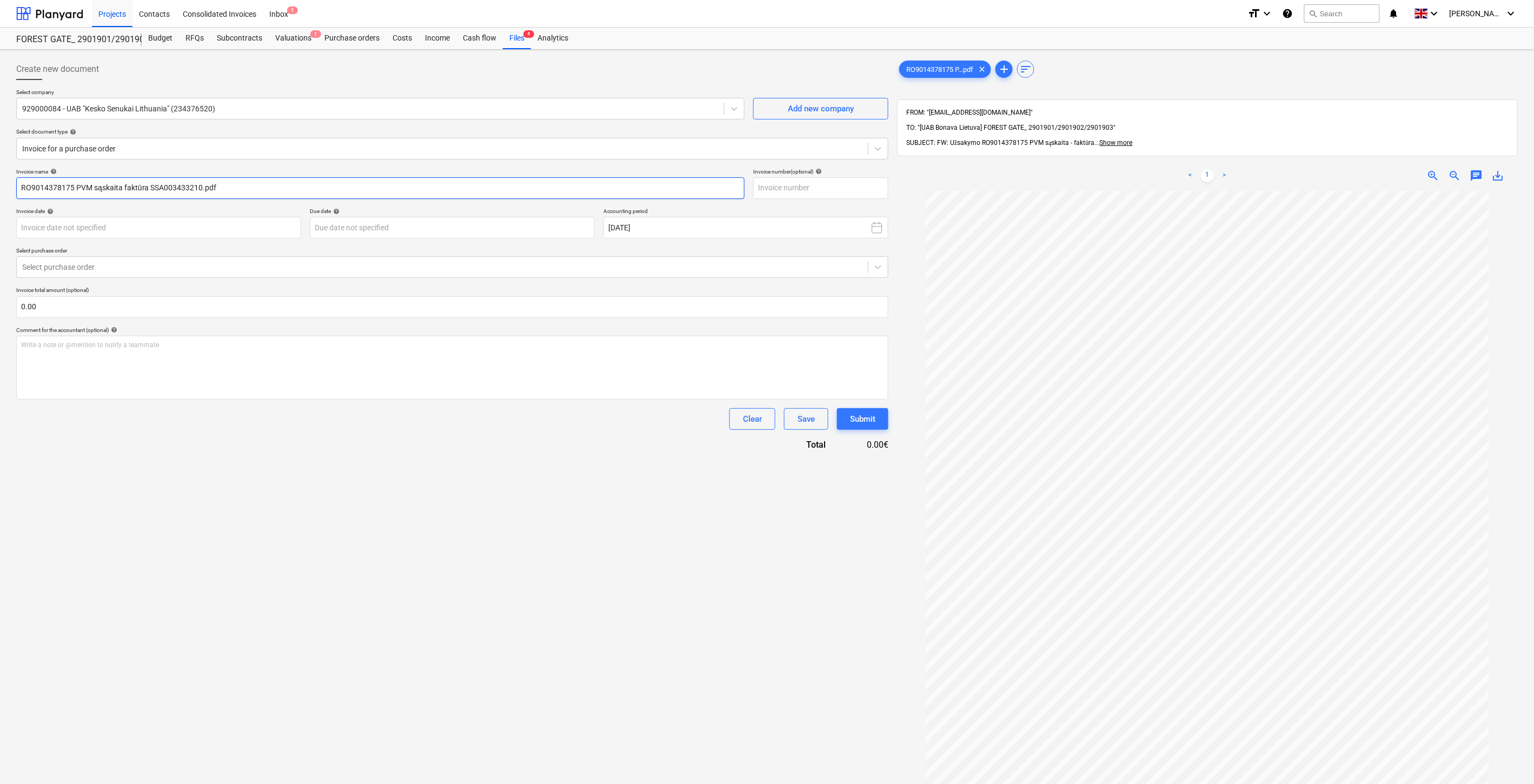
drag, startPoint x: 201, startPoint y: 189, endPoint x: 148, endPoint y: 190, distance: 53.0
click at [149, 189] on input "RO9014378175 PVM sąskaita faktūra SSA003433210.pdf" at bounding box center [380, 188] width 729 height 22
click at [814, 186] on input "text" at bounding box center [820, 188] width 135 height 22
paste input "SSA003433210"
type input "SSA003433210"
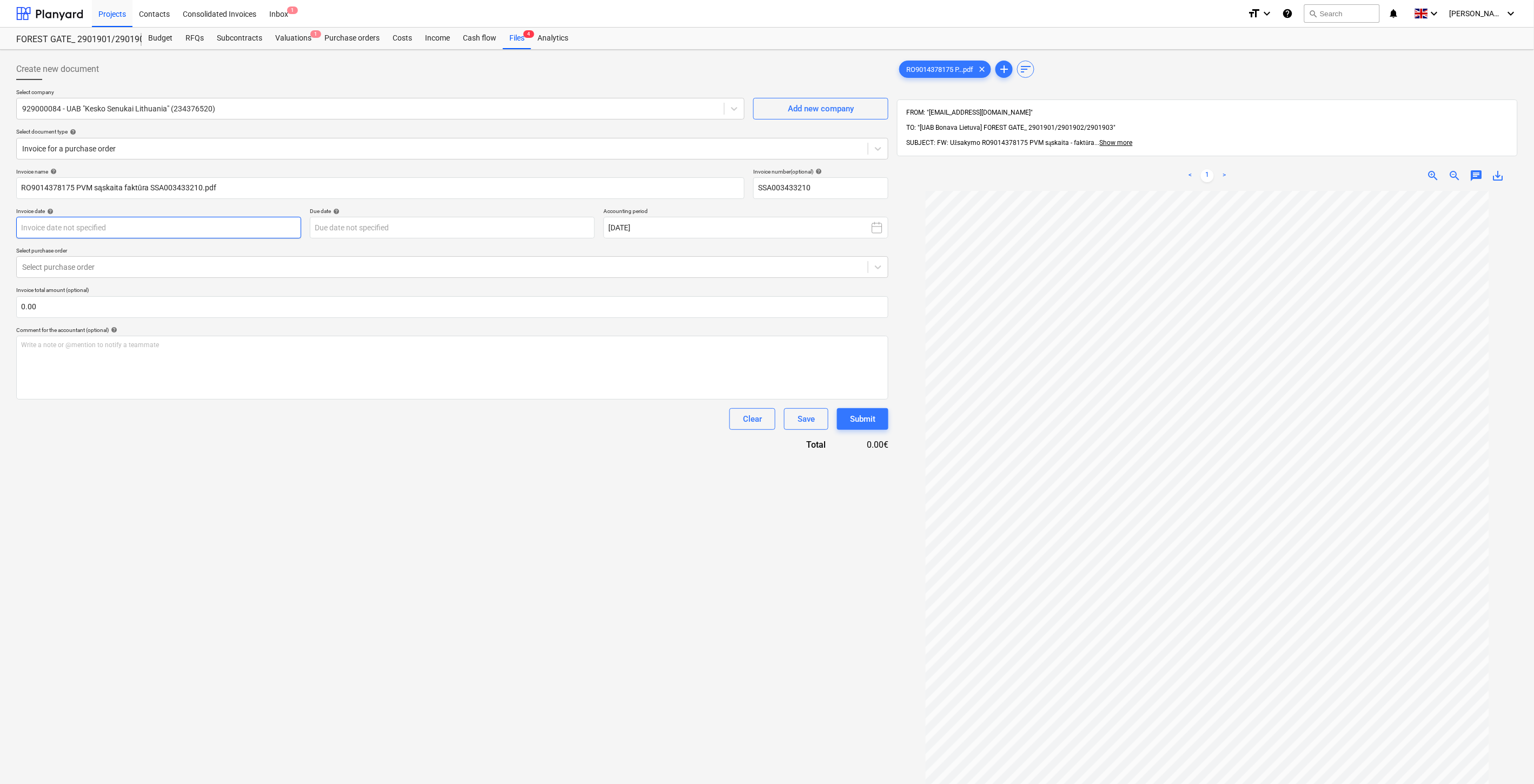
click at [195, 227] on body "Projects Contacts Consolidated Invoices Inbox 1 format_size keyboard_arrow_down…" at bounding box center [767, 392] width 1534 height 784
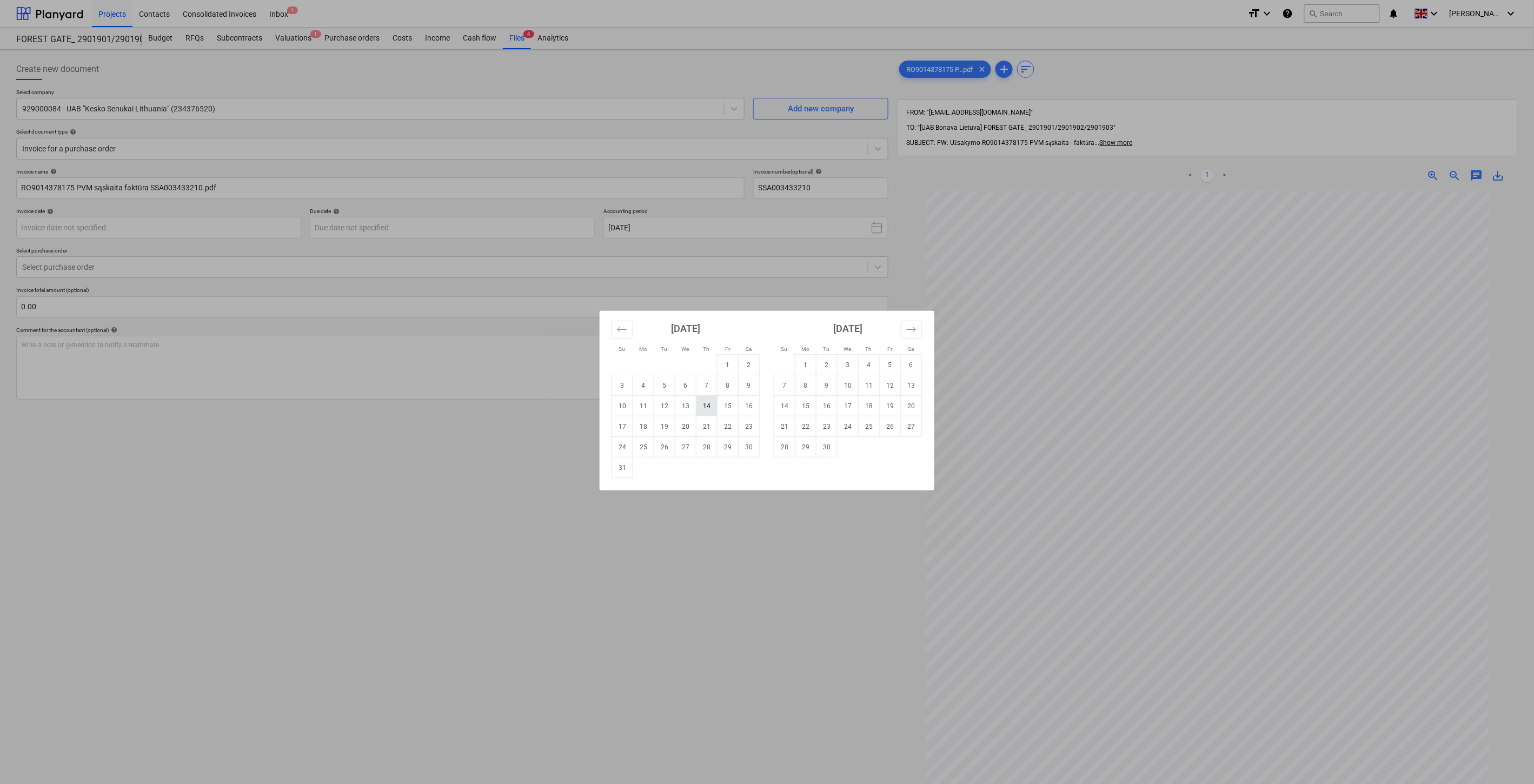
click at [709, 406] on td "14" at bounding box center [707, 405] width 21 height 20
type input "14 Aug 2025"
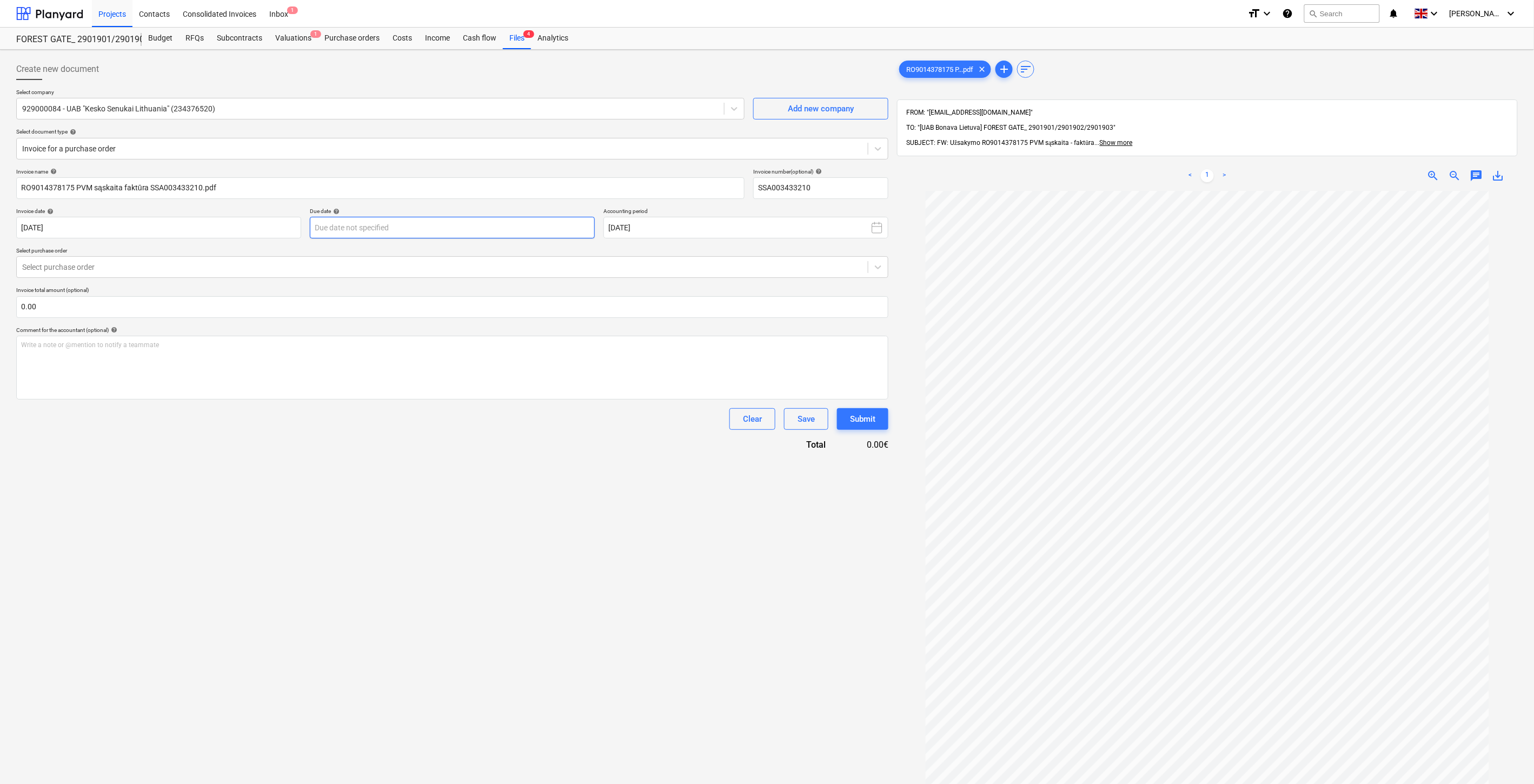
click at [500, 228] on body "Projects Contacts Consolidated Invoices Inbox 1 format_size keyboard_arrow_down…" at bounding box center [767, 392] width 1534 height 784
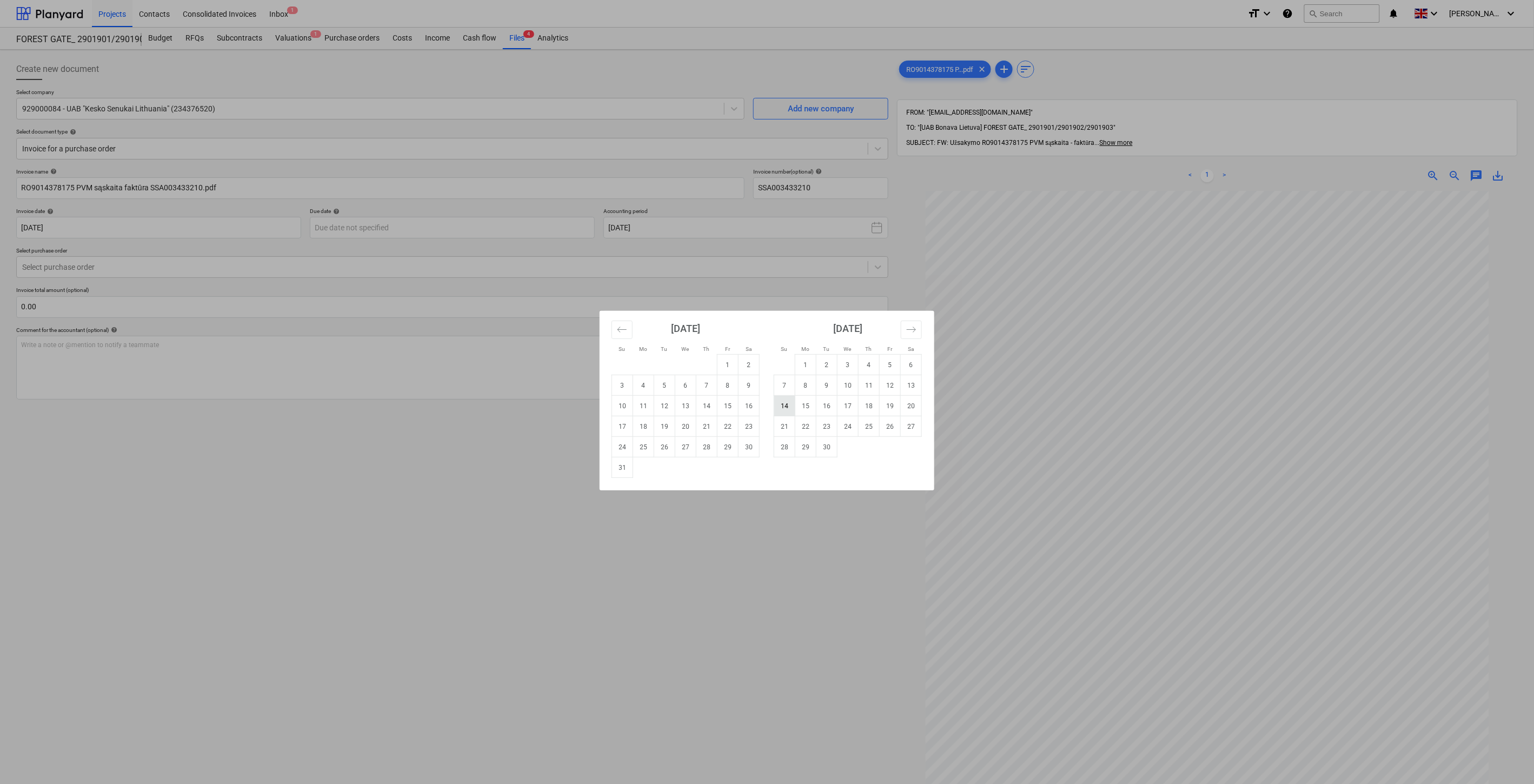
click at [790, 404] on td "14" at bounding box center [785, 405] width 21 height 20
type input "14 Sep 2025"
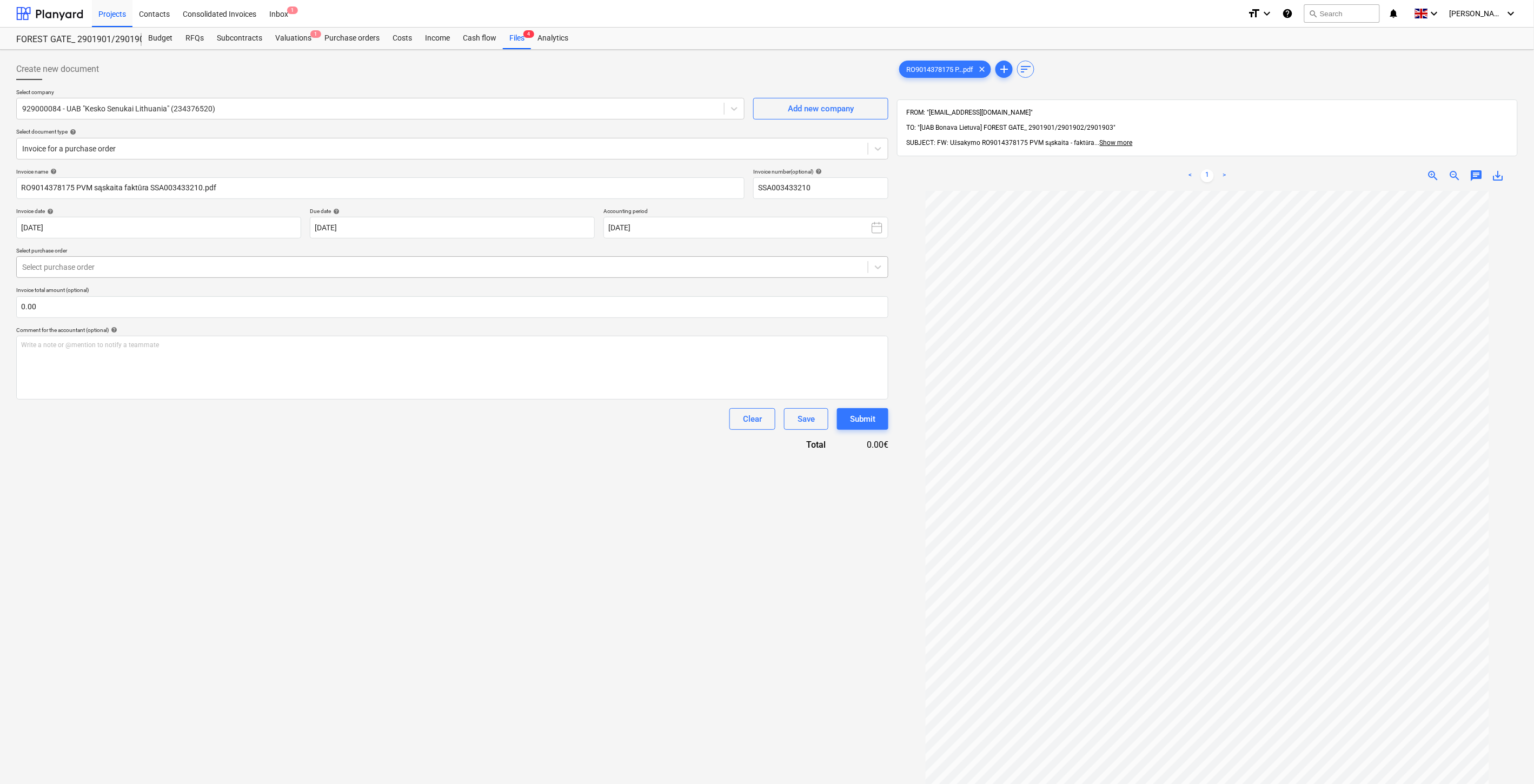
click at [391, 264] on div at bounding box center [442, 267] width 841 height 11
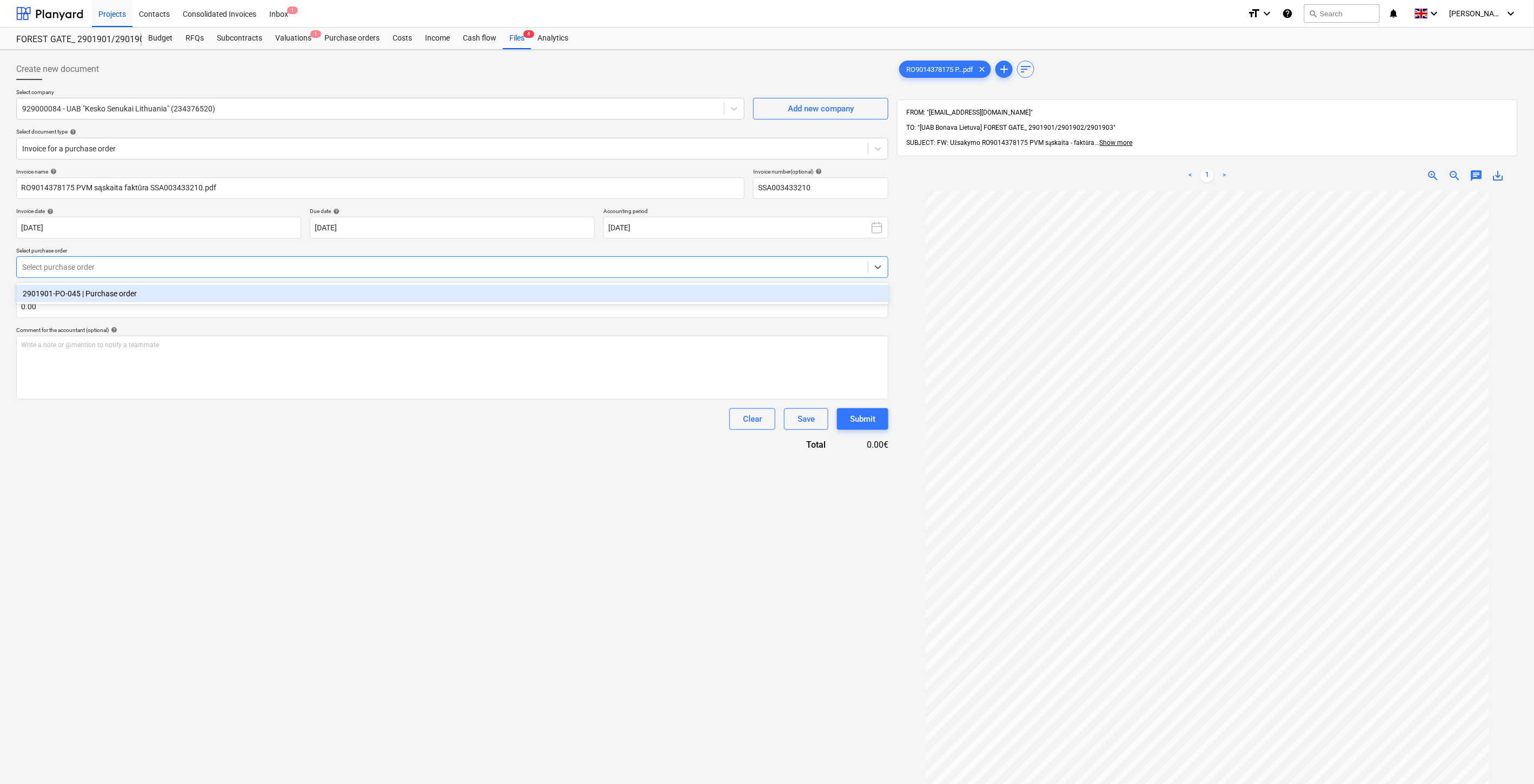
click at [370, 298] on div "2901901-PO-045 | Purchase order" at bounding box center [452, 293] width 873 height 18
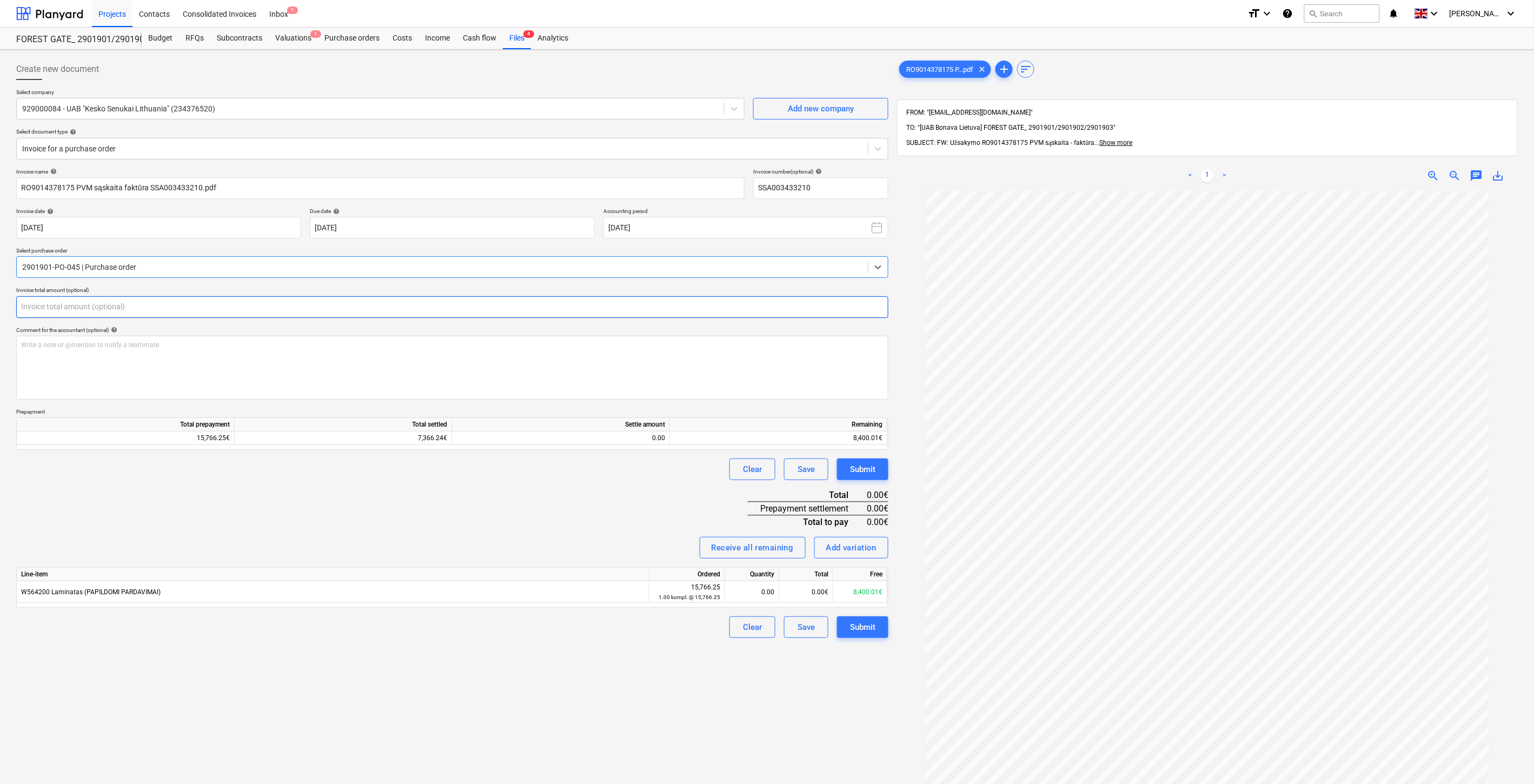
click at [278, 310] on input "text" at bounding box center [452, 307] width 872 height 22
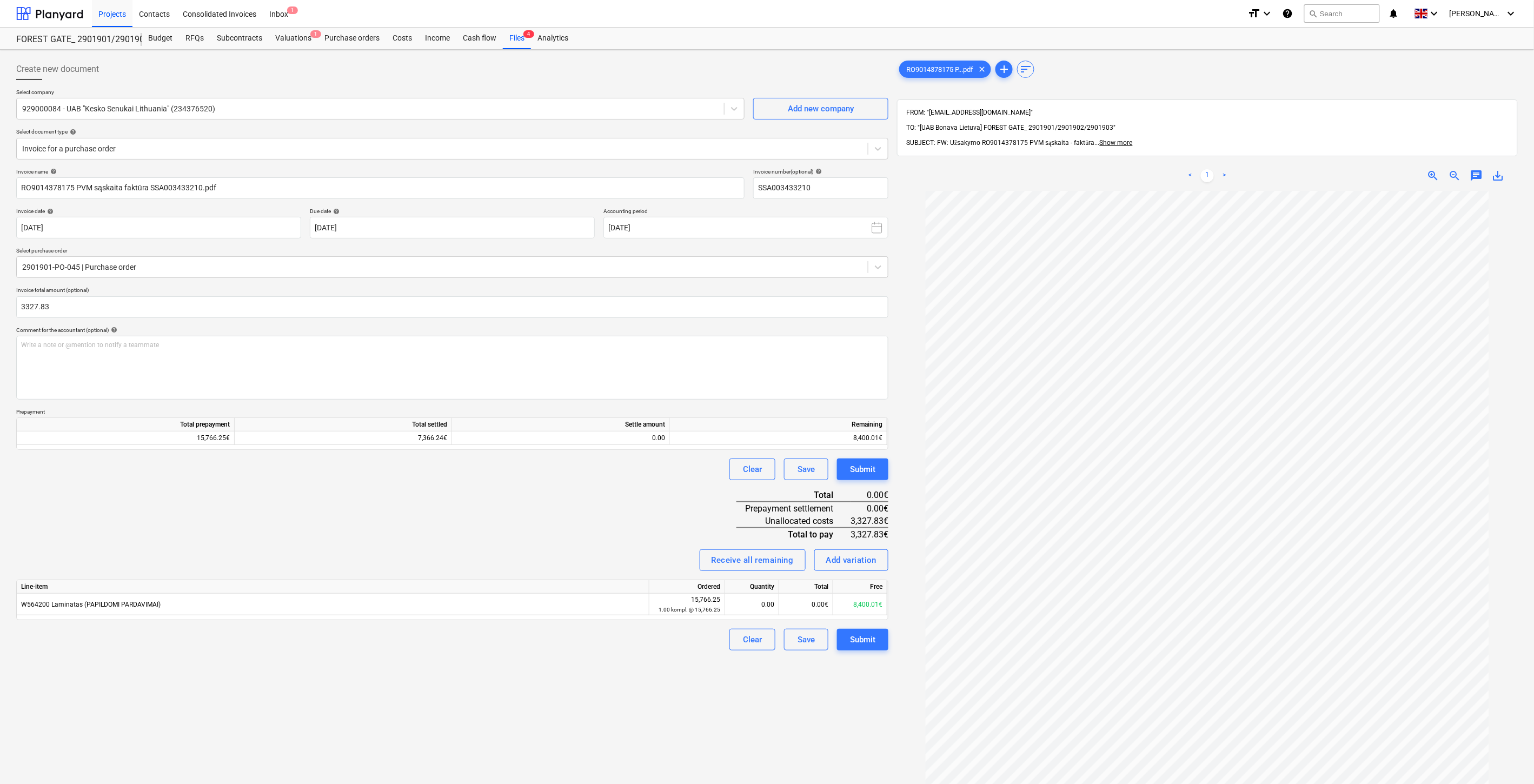
type input "3,327.83"
drag, startPoint x: 296, startPoint y: 527, endPoint x: 576, endPoint y: 468, distance: 286.1
click at [299, 527] on div "Invoice name help RO9014378175 PVM sąskaita faktūra SSA003433210.pdf Invoice nu…" at bounding box center [452, 410] width 872 height 483
click at [628, 436] on div "0.00" at bounding box center [560, 438] width 209 height 13
type input "3327.83"
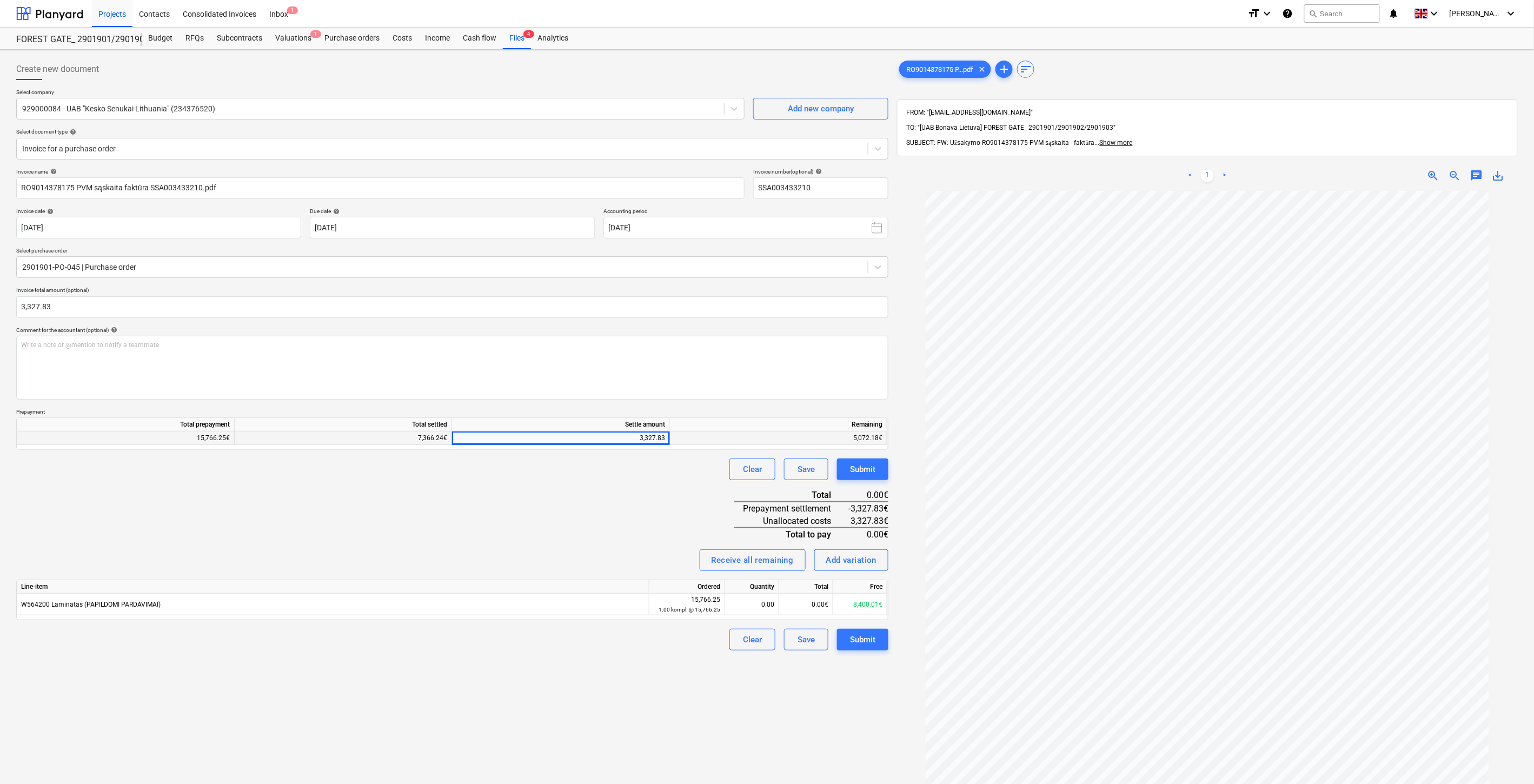
click at [601, 500] on div "Invoice name help RO9014378175 PVM sąskaita faktūra SSA003433210.pdf Invoice nu…" at bounding box center [452, 410] width 872 height 483
click at [804, 608] on div "0.00€" at bounding box center [805, 604] width 54 height 22
type input "3327.83"
click at [626, 522] on div "Invoice name help RO9014378175 PVM sąskaita faktūra SSA003433210.pdf Invoice nu…" at bounding box center [452, 410] width 872 height 483
click at [810, 643] on div "Save" at bounding box center [806, 640] width 18 height 14
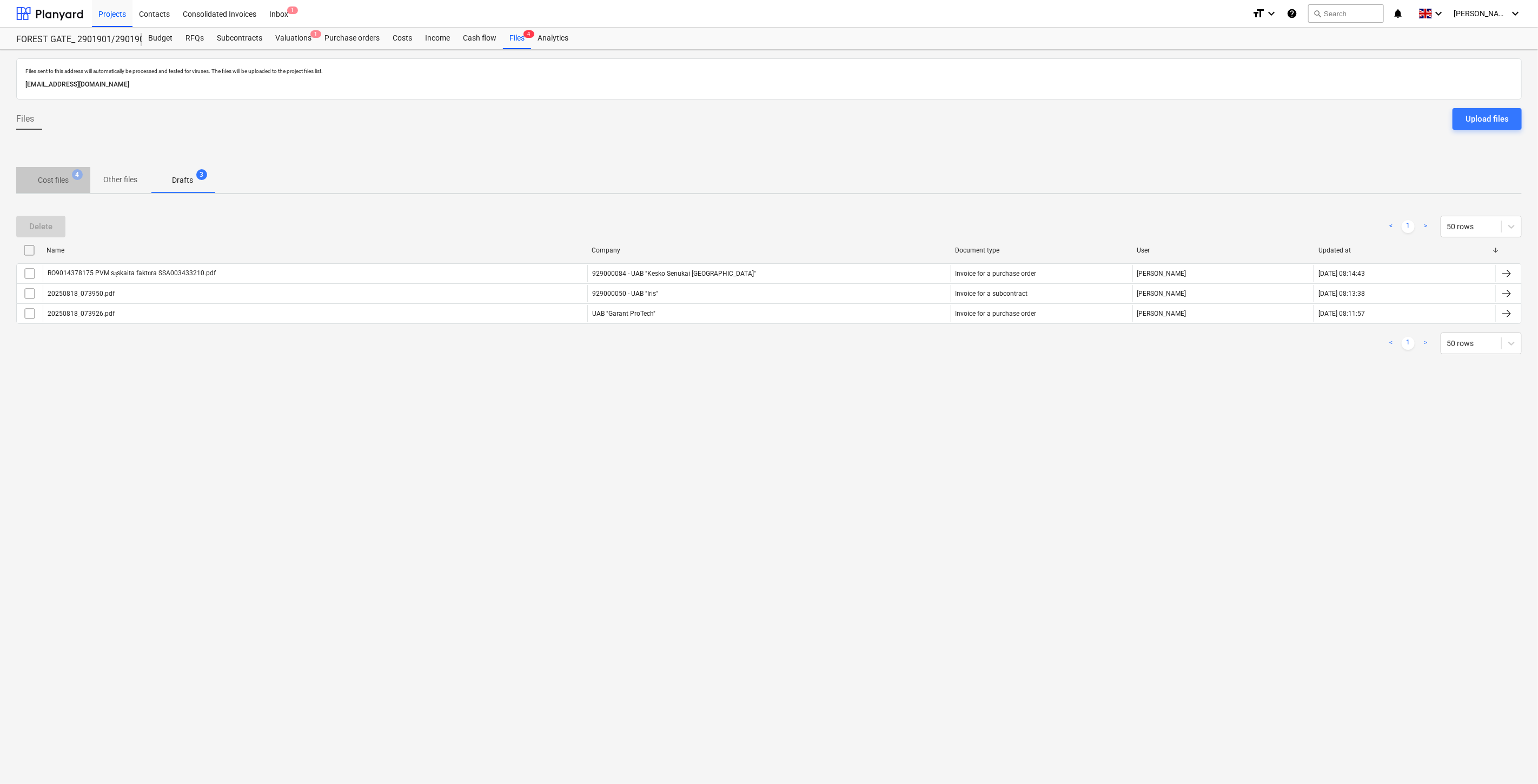
click at [58, 181] on p "Cost files" at bounding box center [53, 180] width 31 height 11
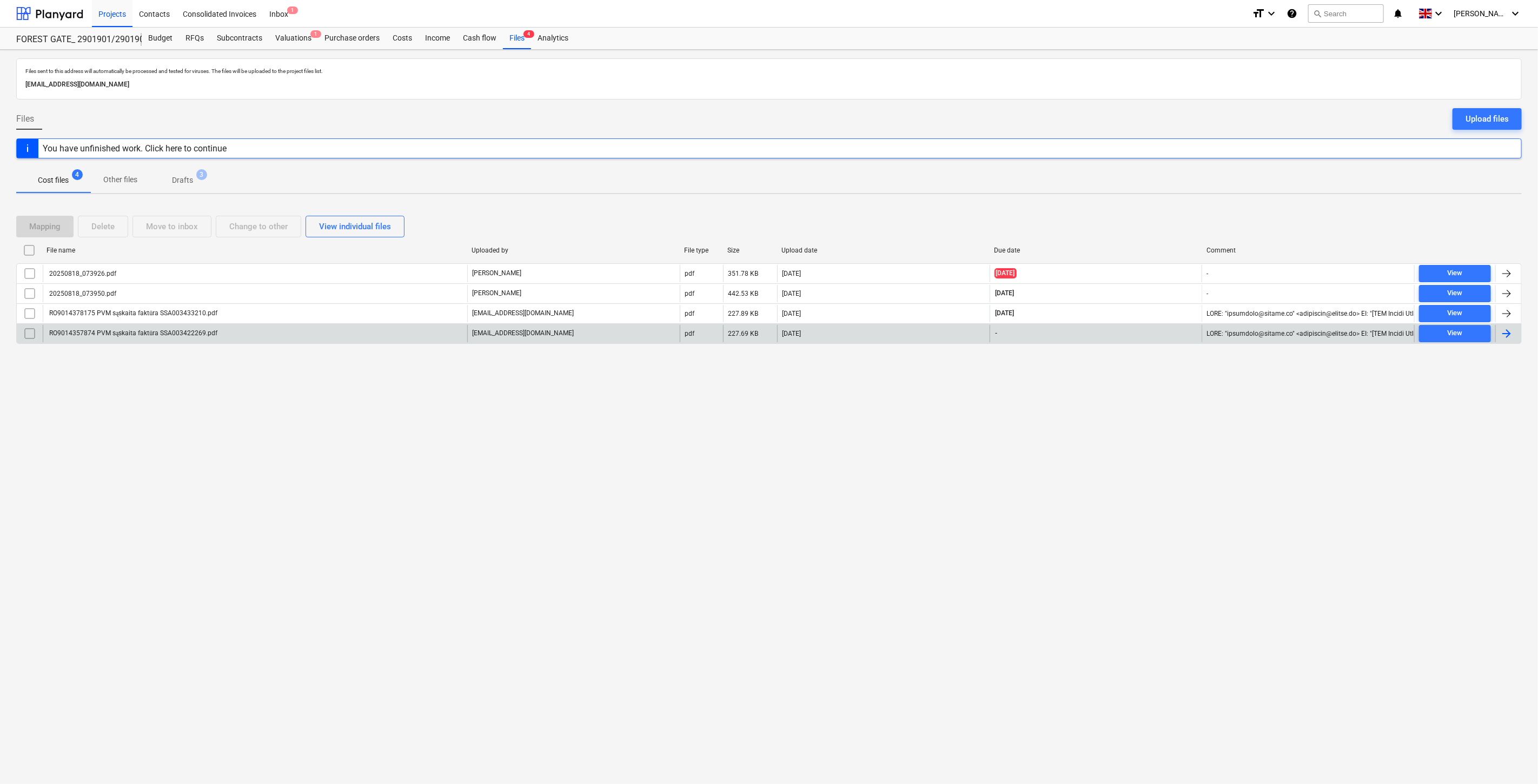
click at [411, 330] on div "RO9014357874 PVM sąskaita faktūra SSA003422269.pdf" at bounding box center [255, 334] width 425 height 18
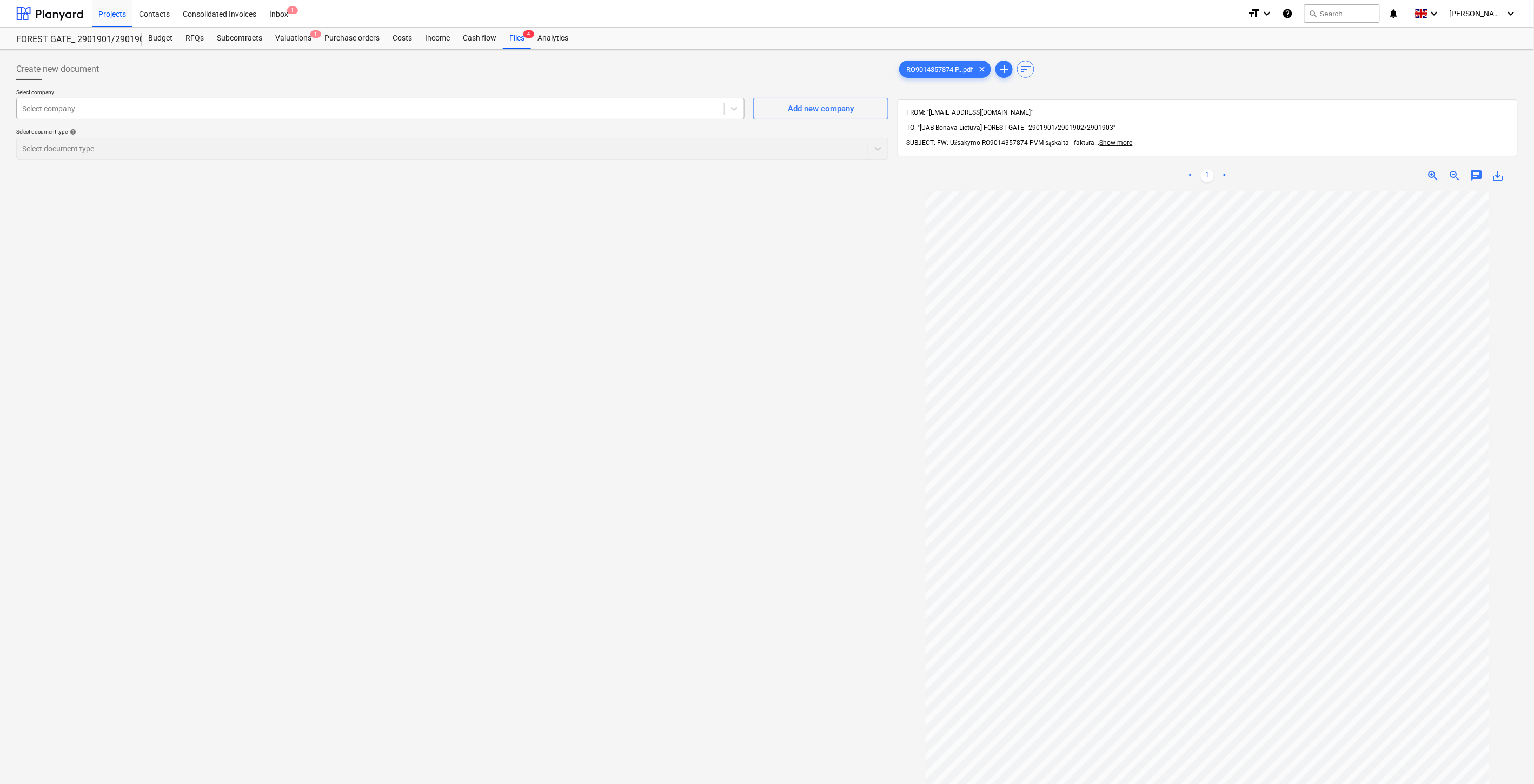
click at [466, 115] on div "Select company" at bounding box center [370, 108] width 708 height 15
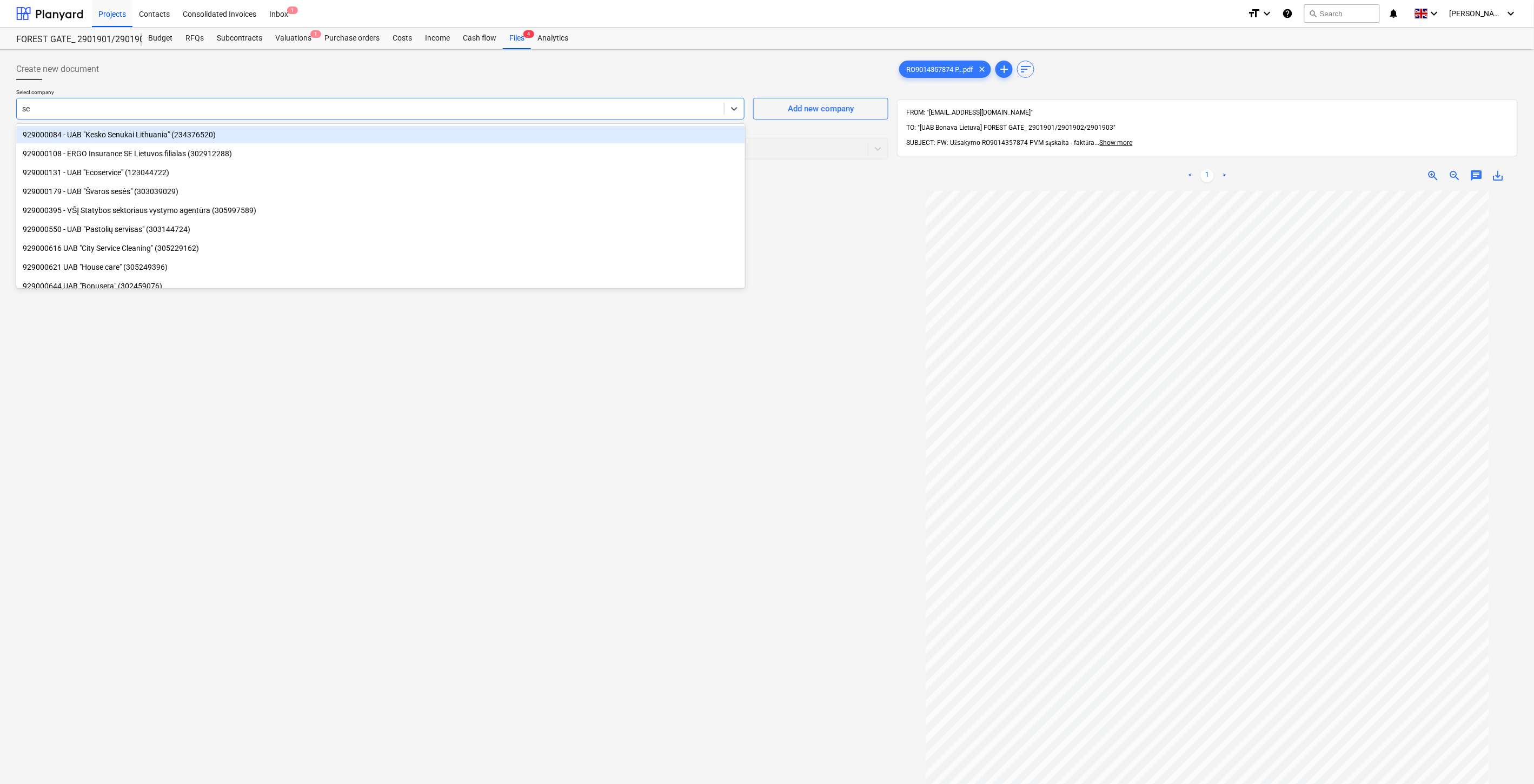
type input "sen"
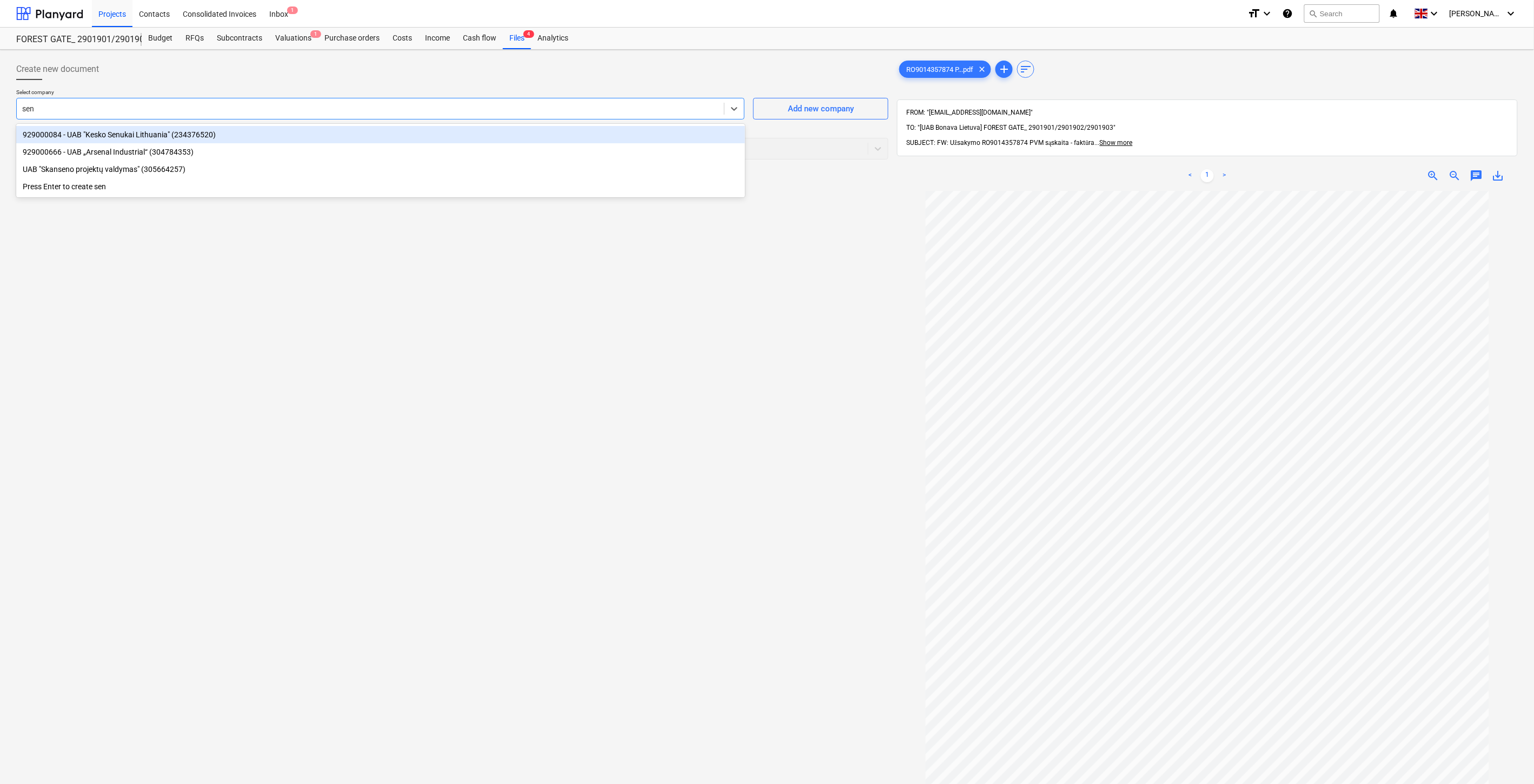
click at [345, 134] on div "929000084 - UAB "Kesko Senukai Lithuania" (234376520)" at bounding box center [380, 135] width 729 height 18
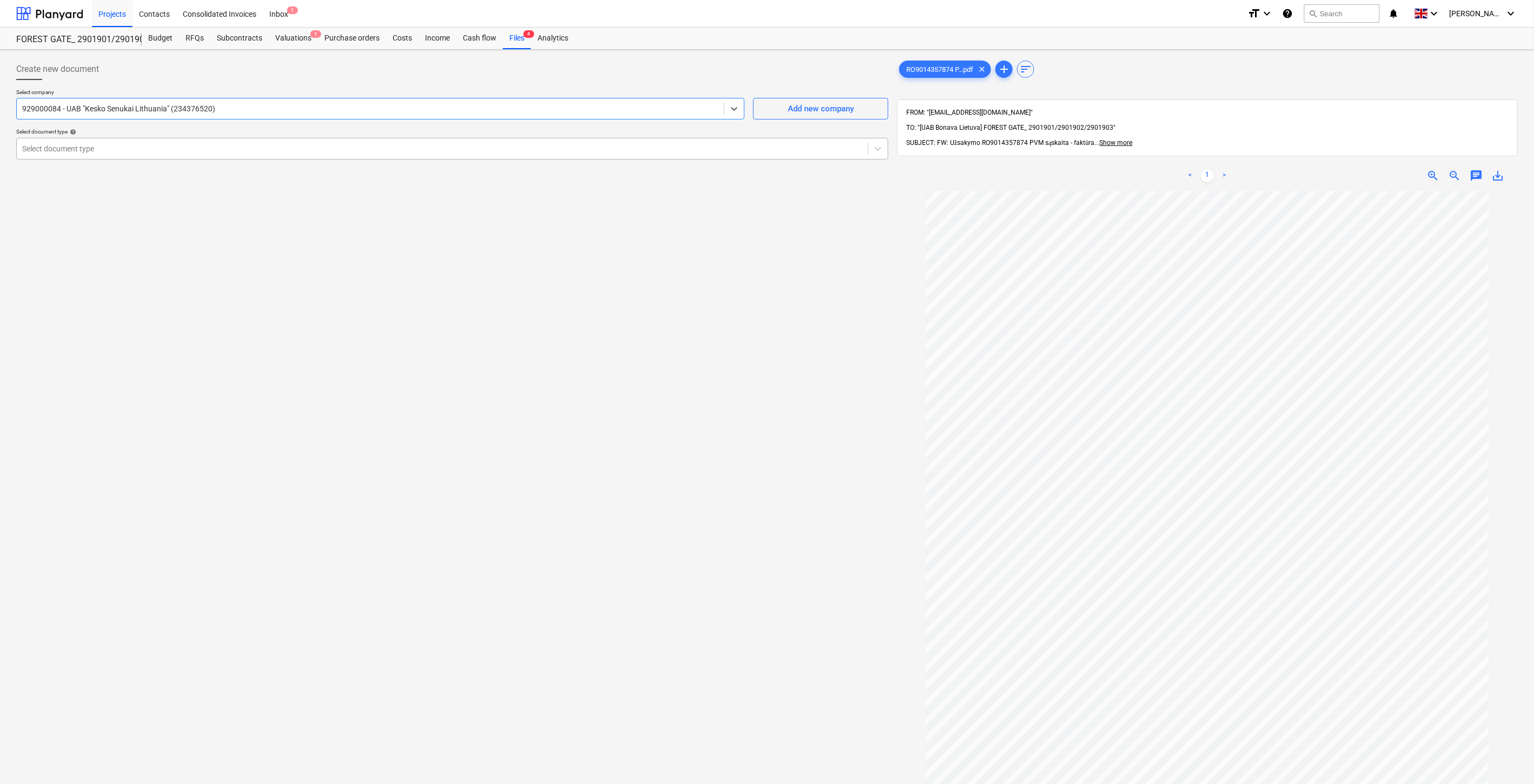
click at [306, 153] on div at bounding box center [442, 149] width 841 height 11
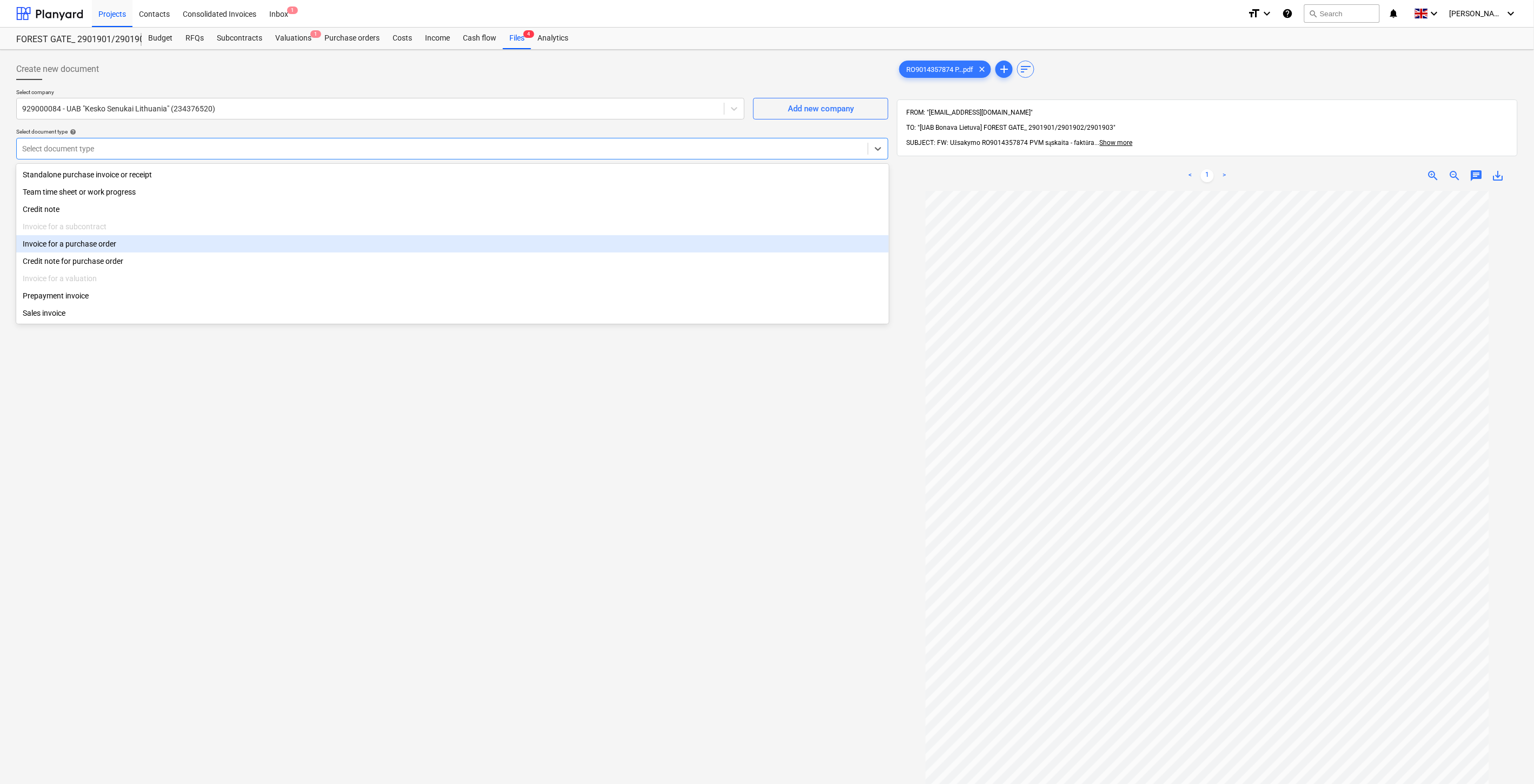
click at [191, 242] on div "Invoice for a purchase order" at bounding box center [452, 244] width 873 height 18
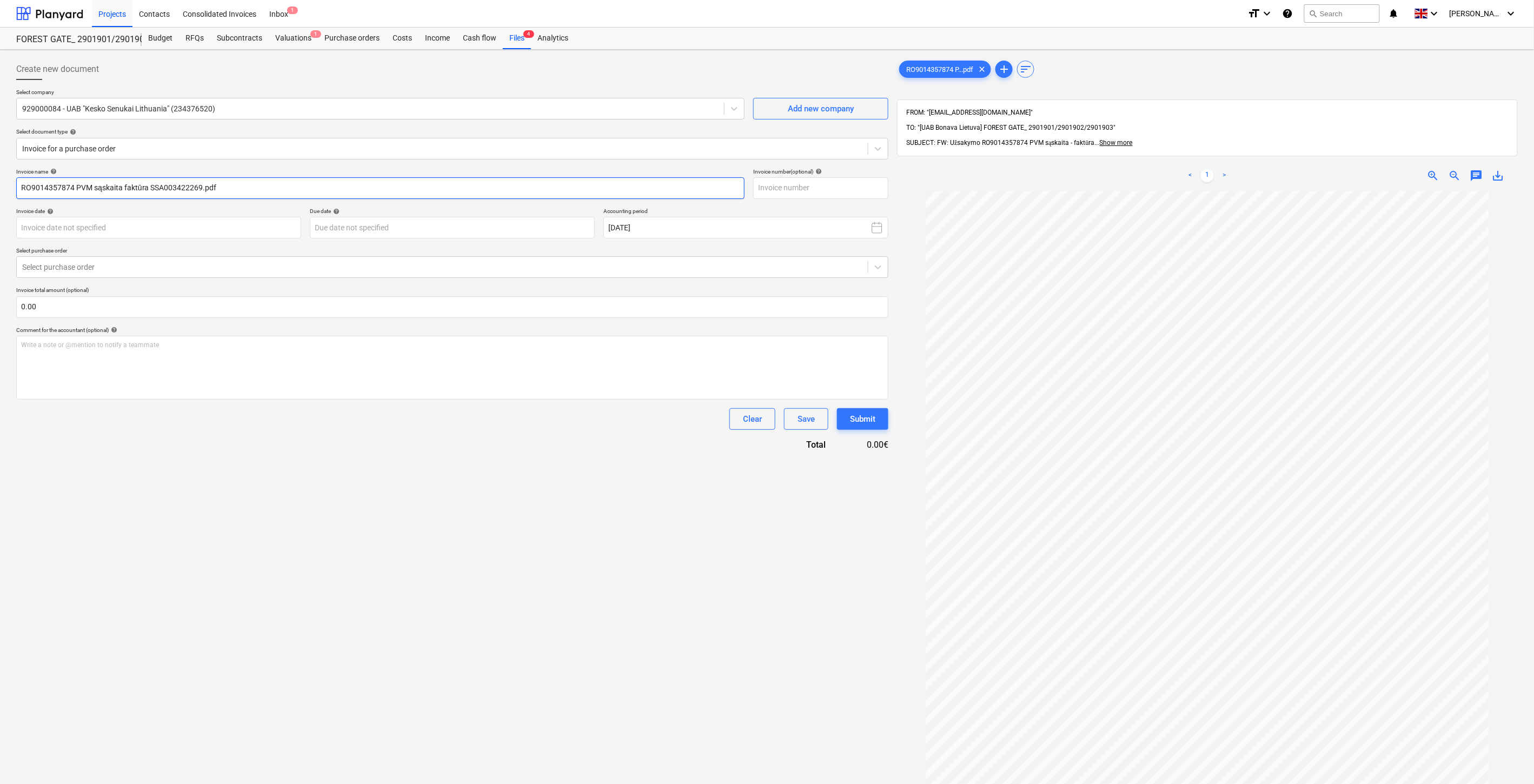
drag, startPoint x: 201, startPoint y: 189, endPoint x: 149, endPoint y: 189, distance: 52.0
click at [149, 189] on input "RO9014357874 PVM sąskaita faktūra SSA003422269.pdf" at bounding box center [380, 188] width 729 height 22
click at [785, 189] on input "text" at bounding box center [820, 188] width 135 height 22
paste input "SSA003422269"
type input "SSA003422269"
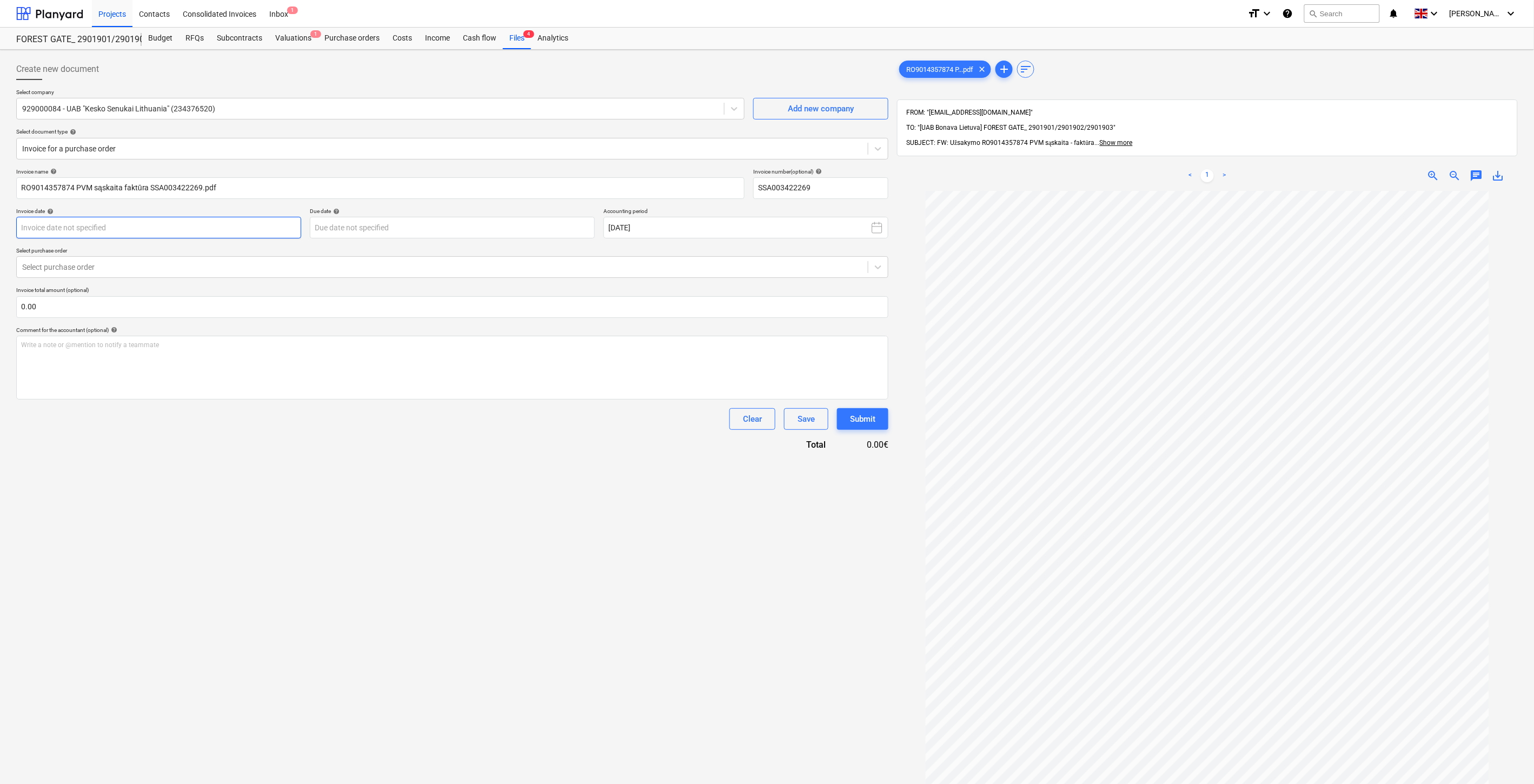
click at [233, 226] on body "Projects Contacts Consolidated Invoices Inbox 1 format_size keyboard_arrow_down…" at bounding box center [767, 392] width 1534 height 784
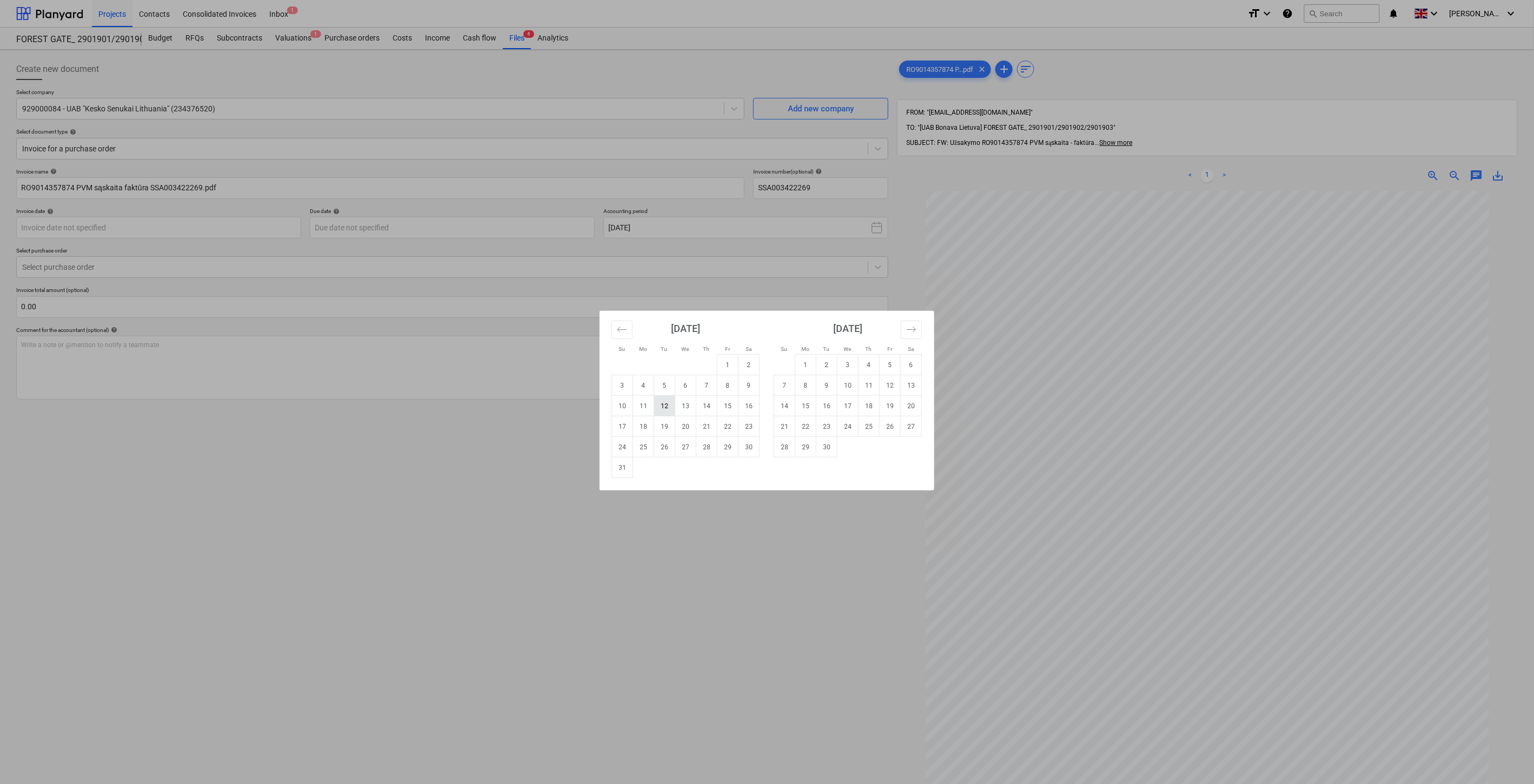
click at [666, 403] on td "12" at bounding box center [665, 405] width 21 height 20
type input "12 Aug 2025"
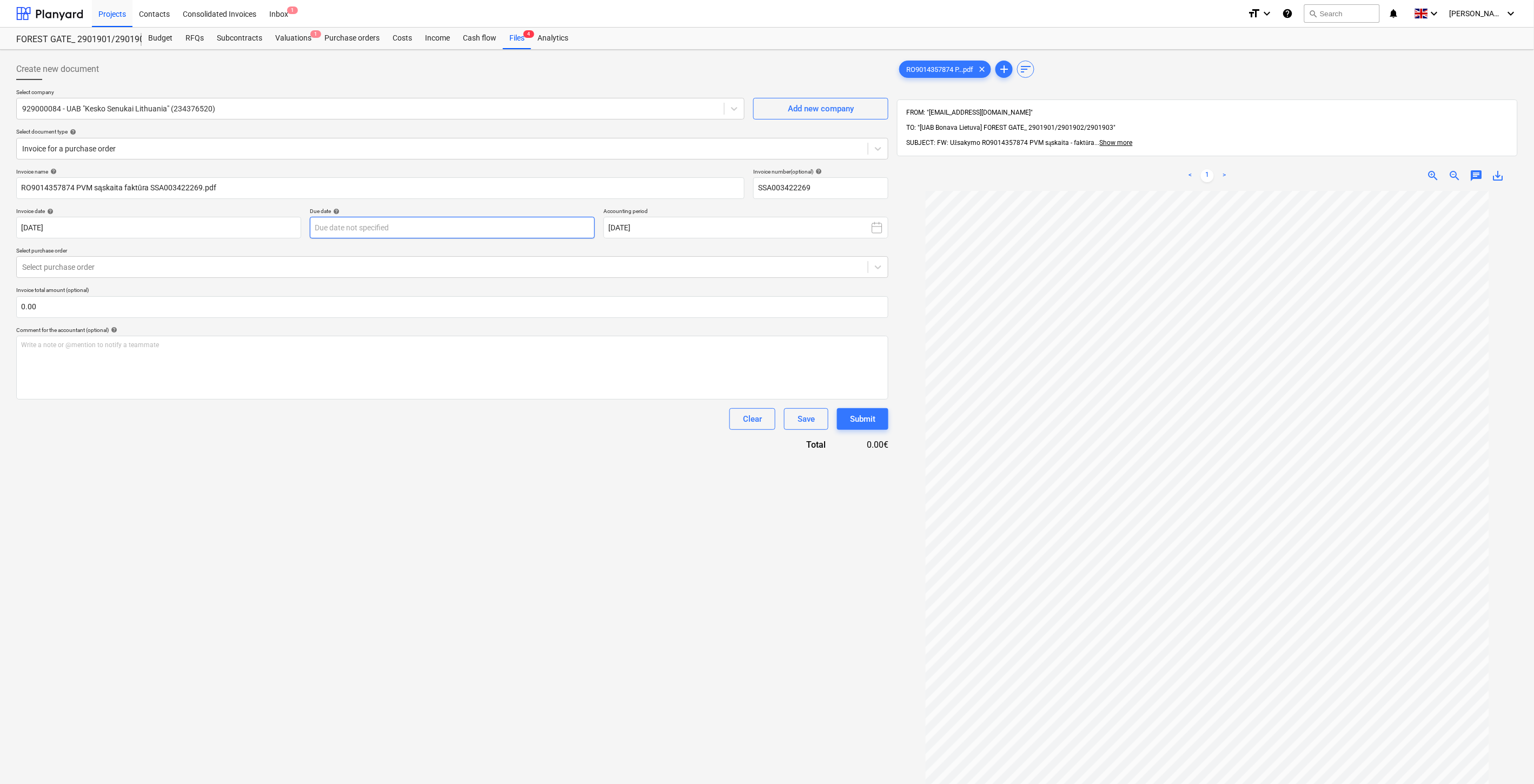
click at [528, 226] on body "Projects Contacts Consolidated Invoices Inbox 1 format_size keyboard_arrow_down…" at bounding box center [767, 392] width 1534 height 784
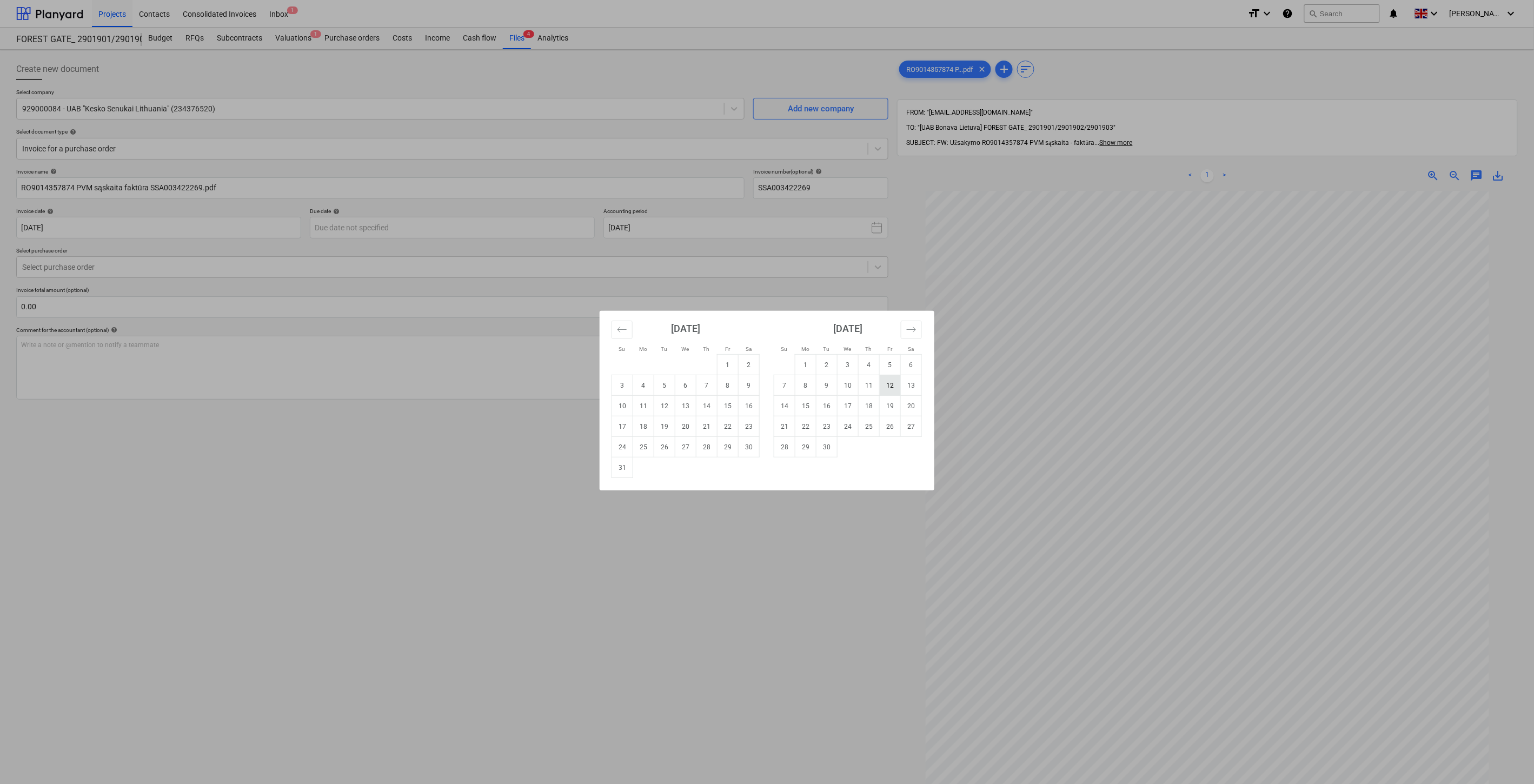
click at [890, 384] on td "12" at bounding box center [891, 385] width 21 height 20
type input "12 Sep 2025"
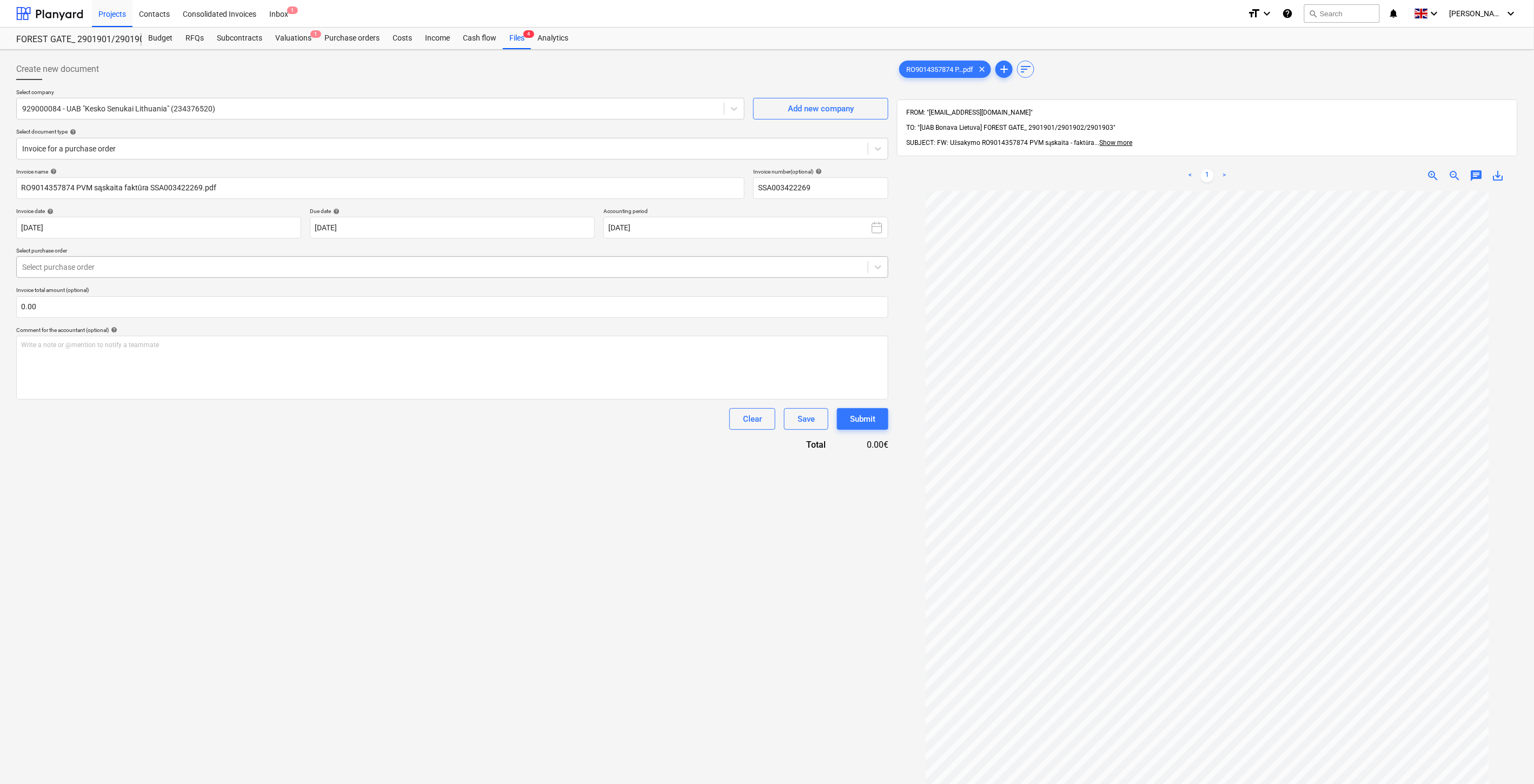
click at [359, 268] on div at bounding box center [442, 267] width 841 height 11
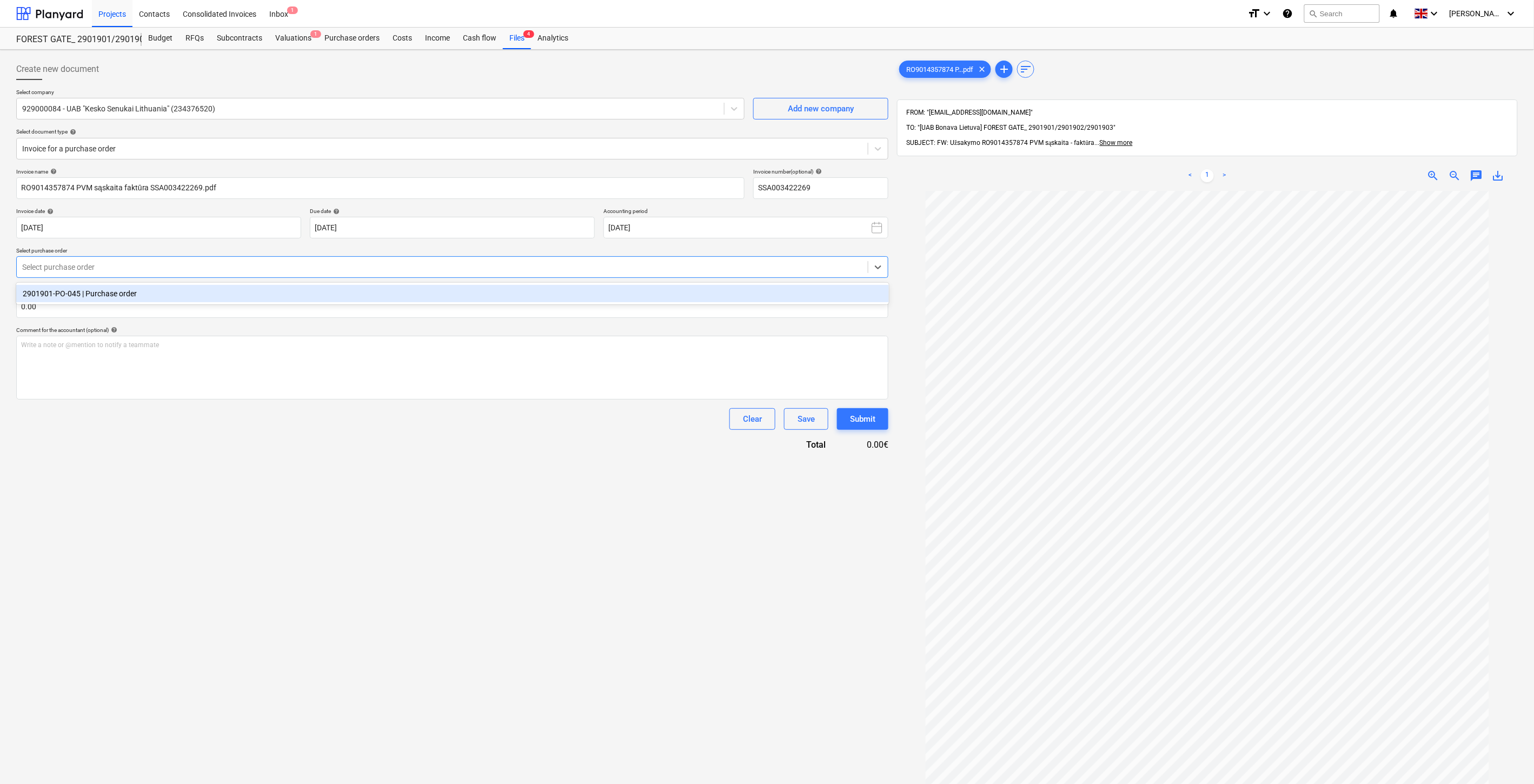
click at [352, 290] on div "2901901-PO-045 | Purchase order" at bounding box center [452, 293] width 873 height 18
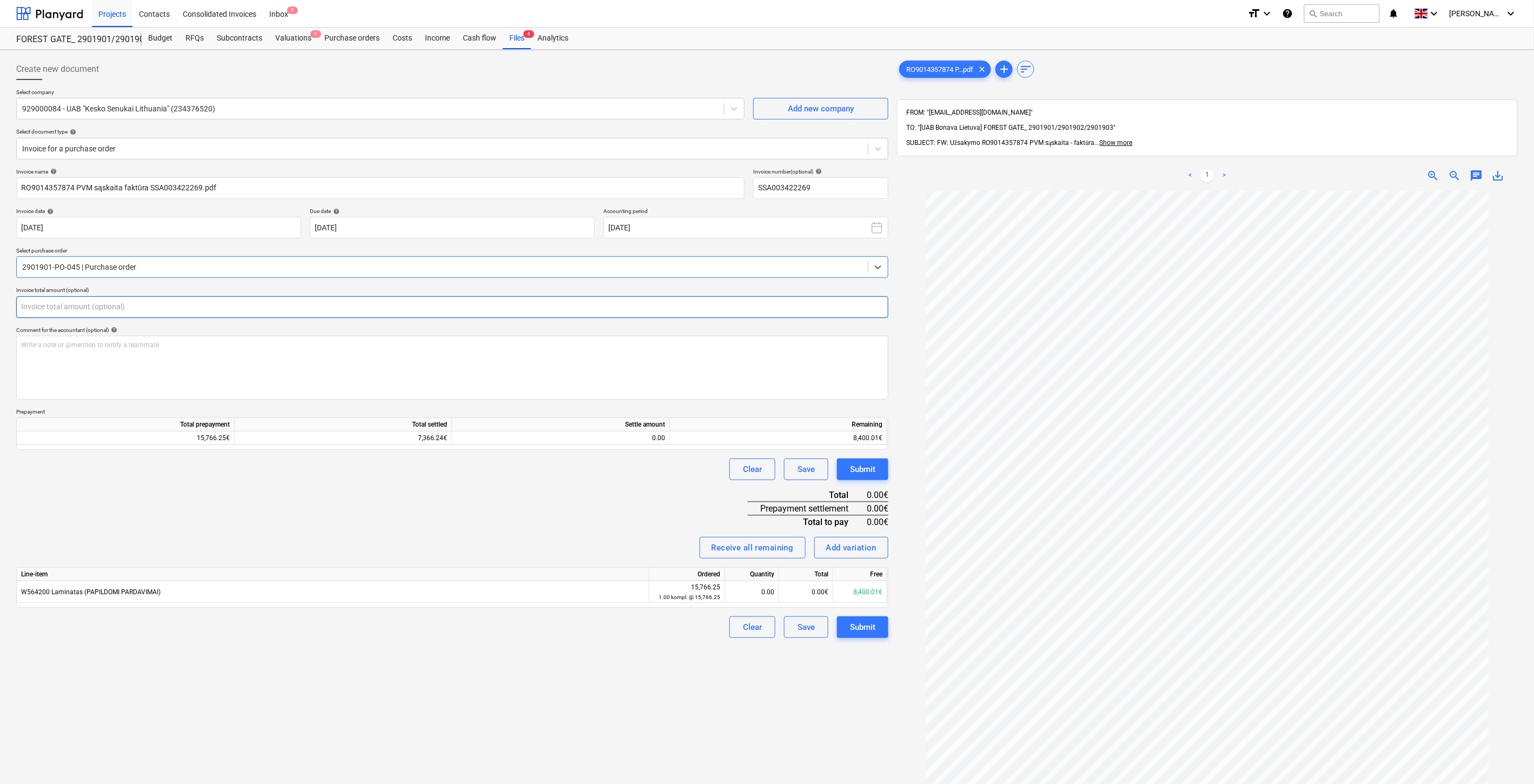
click at [362, 303] on input "text" at bounding box center [452, 307] width 872 height 22
type input "12.21"
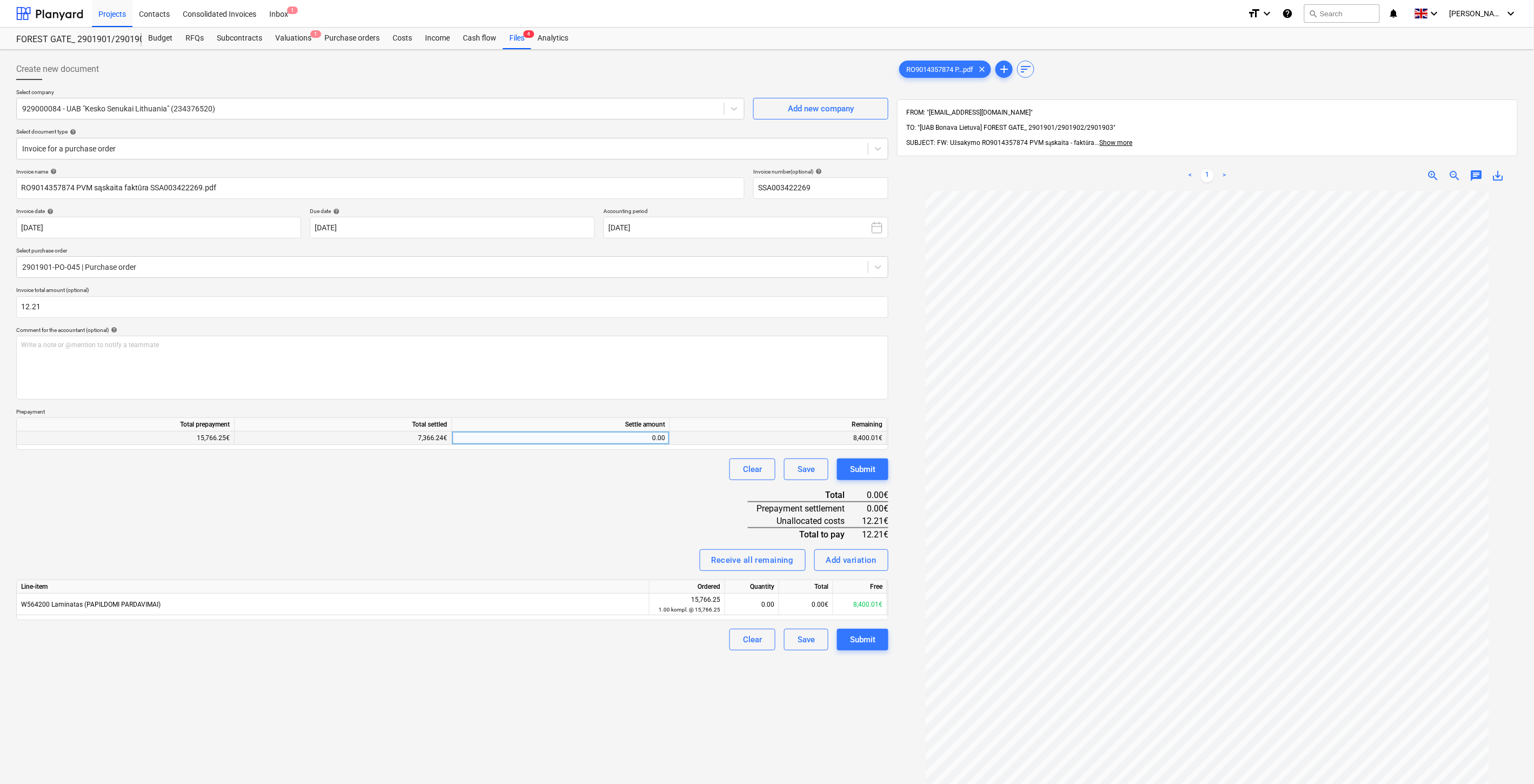
click at [531, 441] on div "0.00" at bounding box center [560, 438] width 209 height 13
click at [337, 151] on div at bounding box center [442, 149] width 841 height 11
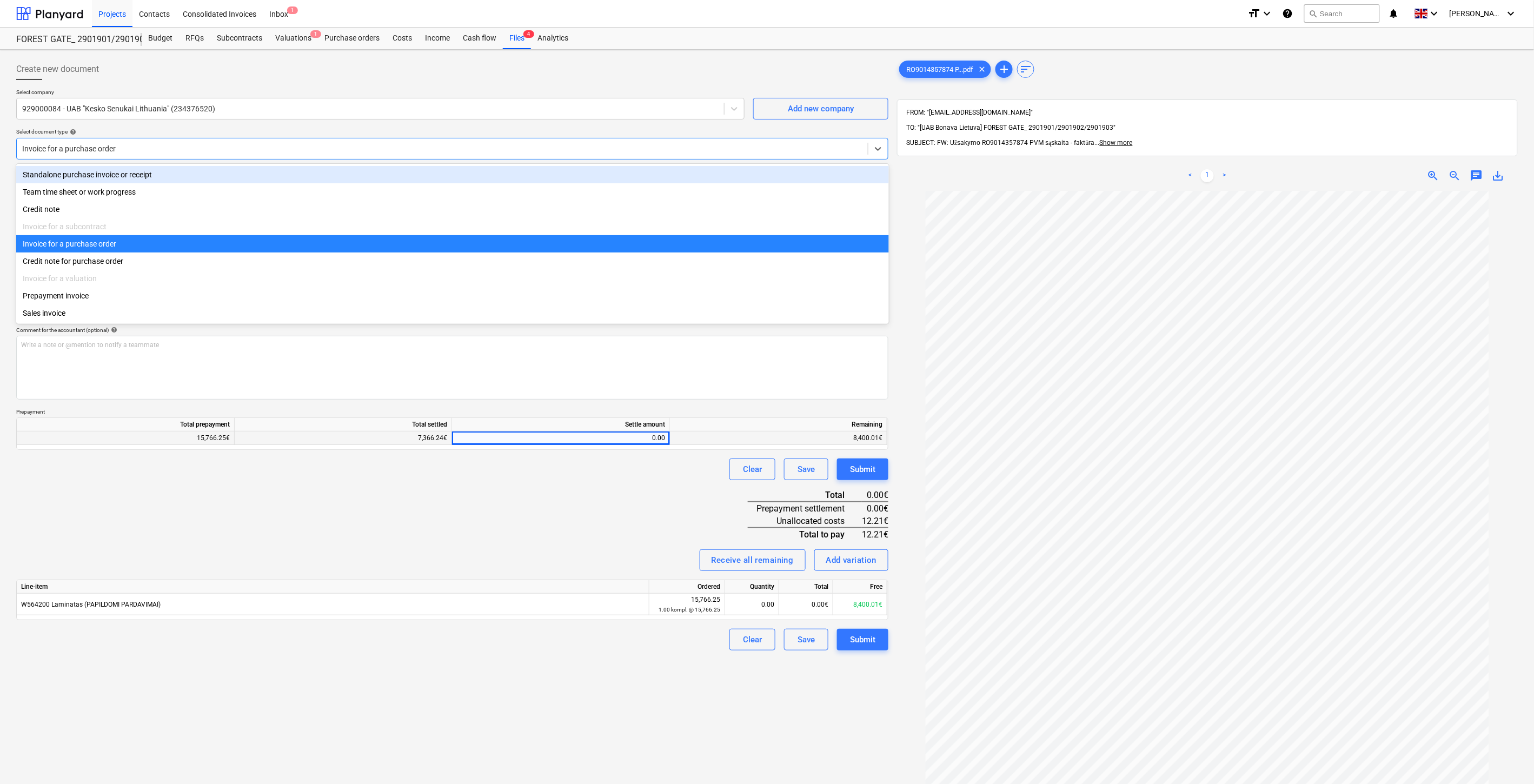
click at [253, 180] on div "Standalone purchase invoice or receipt" at bounding box center [452, 174] width 873 height 18
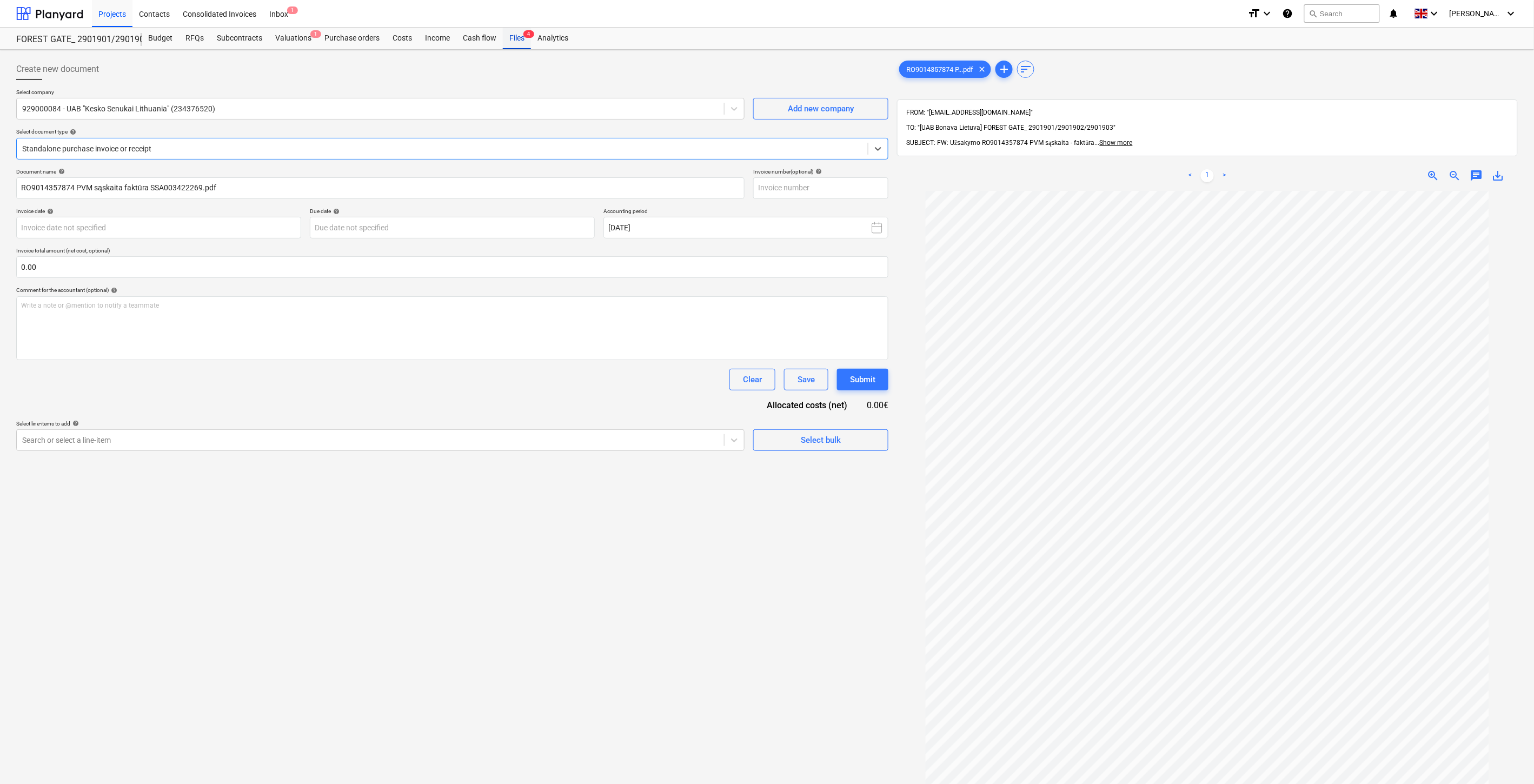
click at [518, 41] on div "Files 4" at bounding box center [517, 38] width 28 height 22
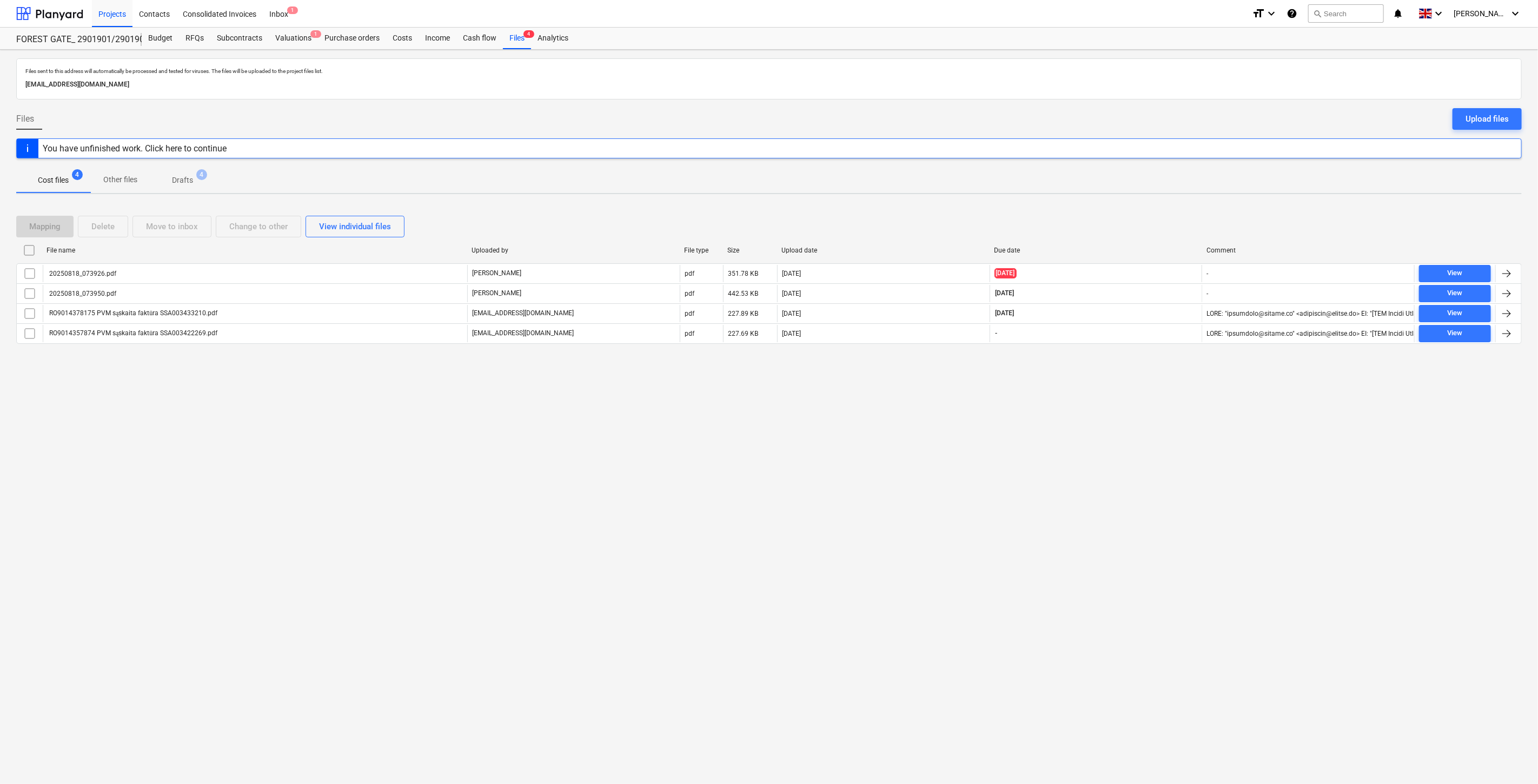
click at [172, 177] on span "Drafts 4" at bounding box center [182, 180] width 39 height 11
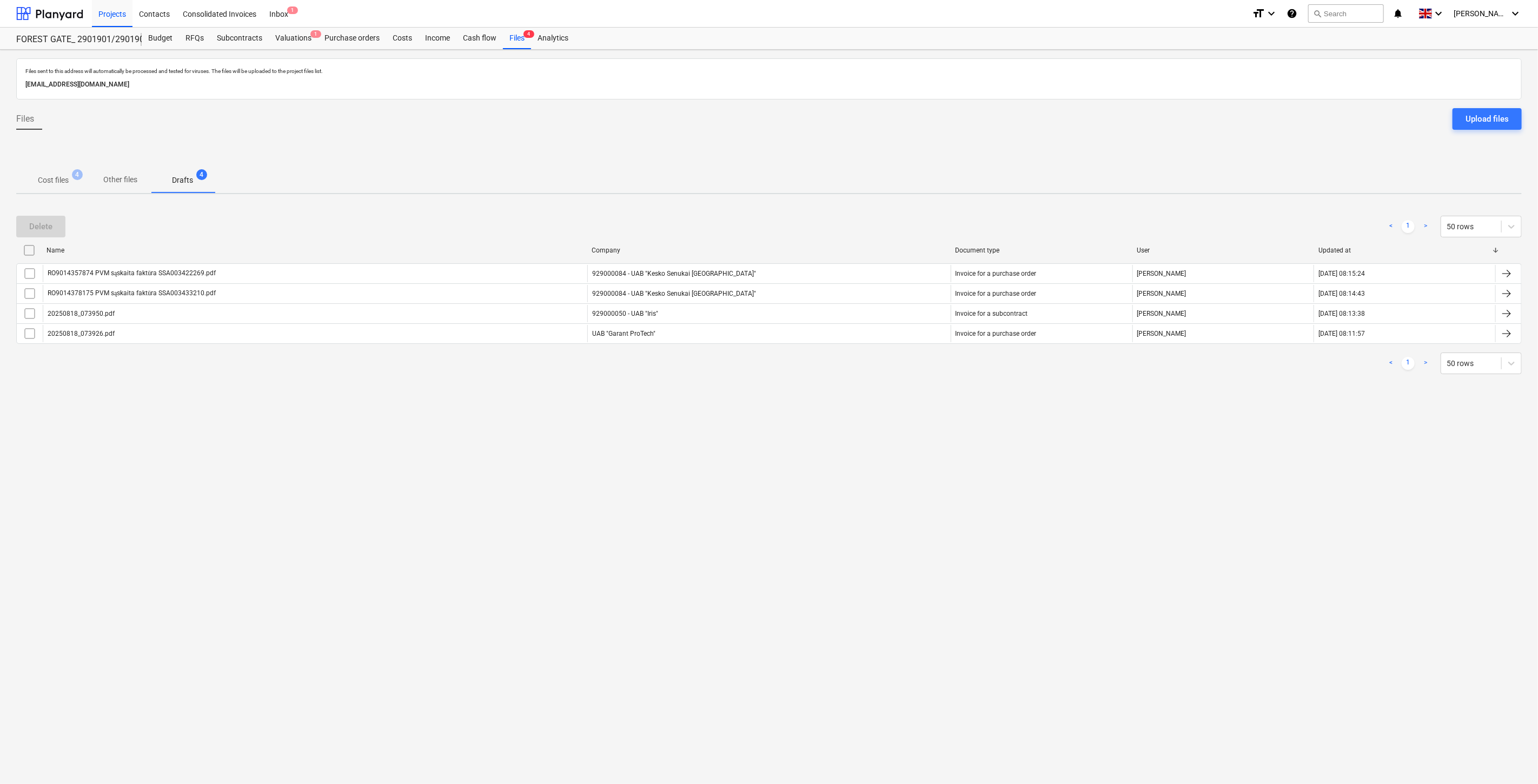
click at [725, 502] on div "Files sent to this address will automatically be processed and tested for virus…" at bounding box center [769, 416] width 1538 height 734
click at [742, 490] on div "Files sent to this address will automatically be processed and tested for virus…" at bounding box center [769, 416] width 1538 height 734
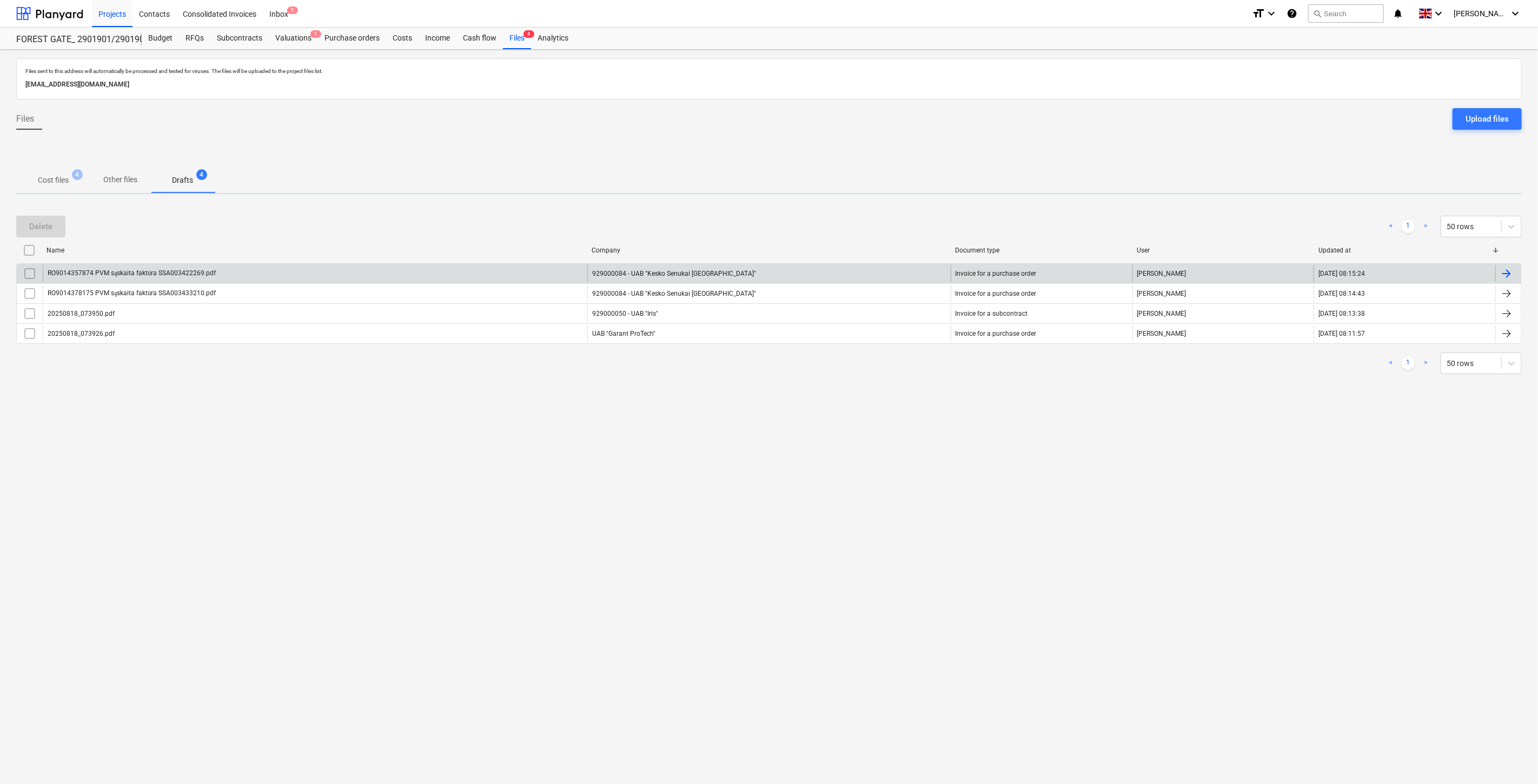
click at [27, 273] on input "checkbox" at bounding box center [30, 274] width 18 height 18
click at [54, 225] on button "Delete" at bounding box center [41, 226] width 49 height 22
click at [271, 267] on div "RO9014378175 PVM sąskaita faktūra SSA003433210.pdf" at bounding box center [315, 274] width 545 height 18
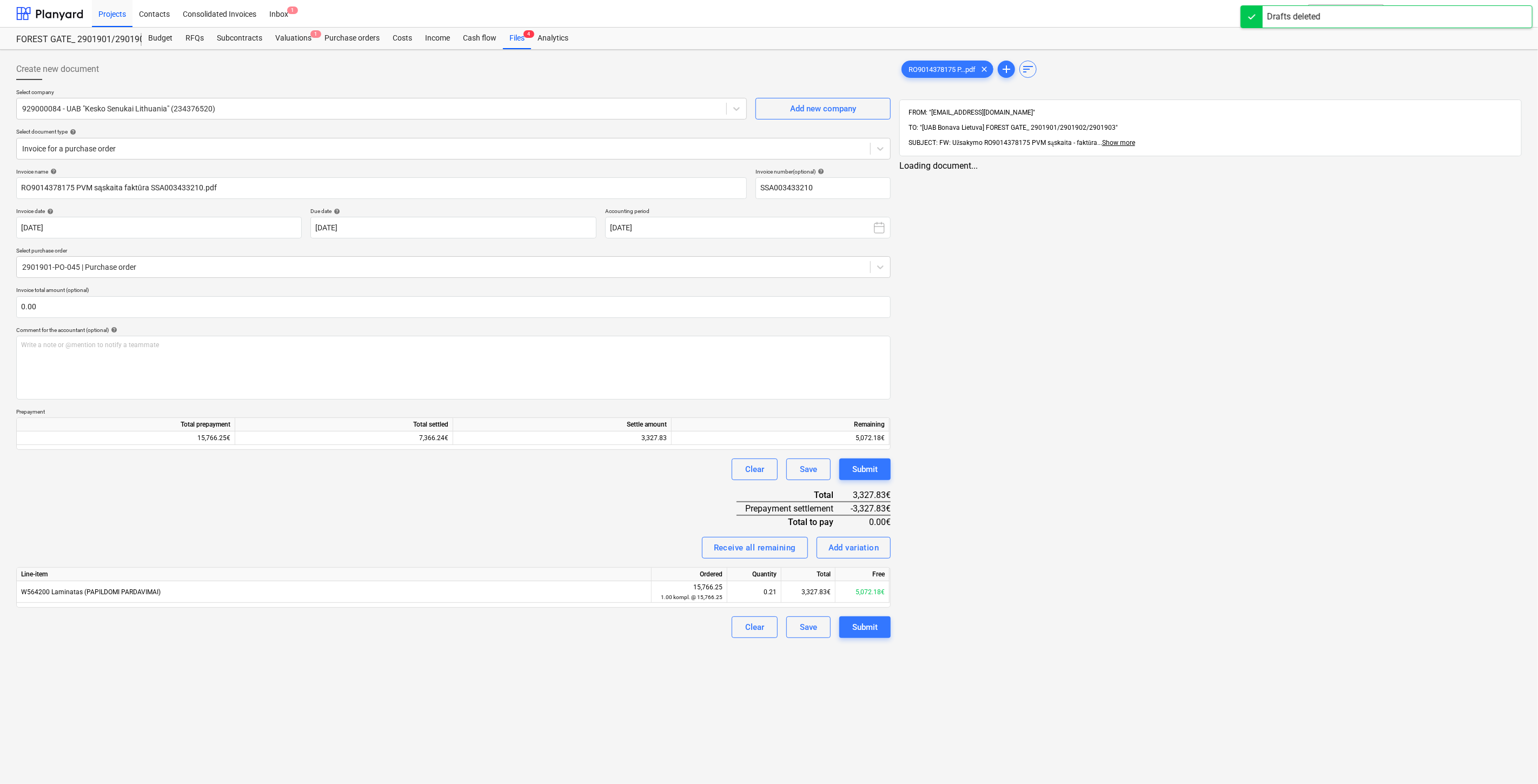
type input "SSA003433210"
drag, startPoint x: 462, startPoint y: 536, endPoint x: 415, endPoint y: 500, distance: 59.2
click at [462, 536] on div "Invoice name help SSA003433210 Invoice number (optional) help SSA003433210 Invo…" at bounding box center [452, 403] width 873 height 470
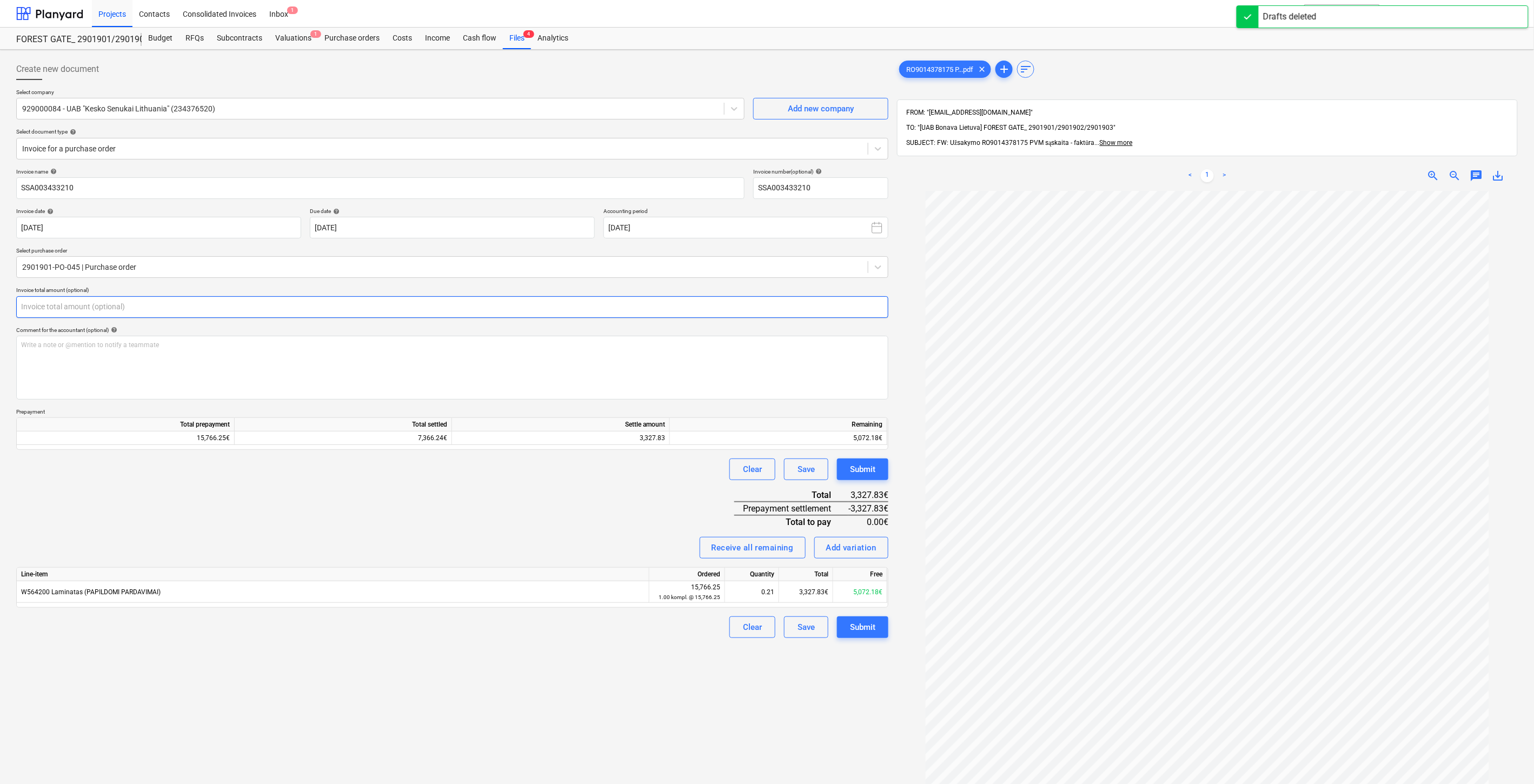
click at [276, 306] on input "text" at bounding box center [452, 307] width 872 height 22
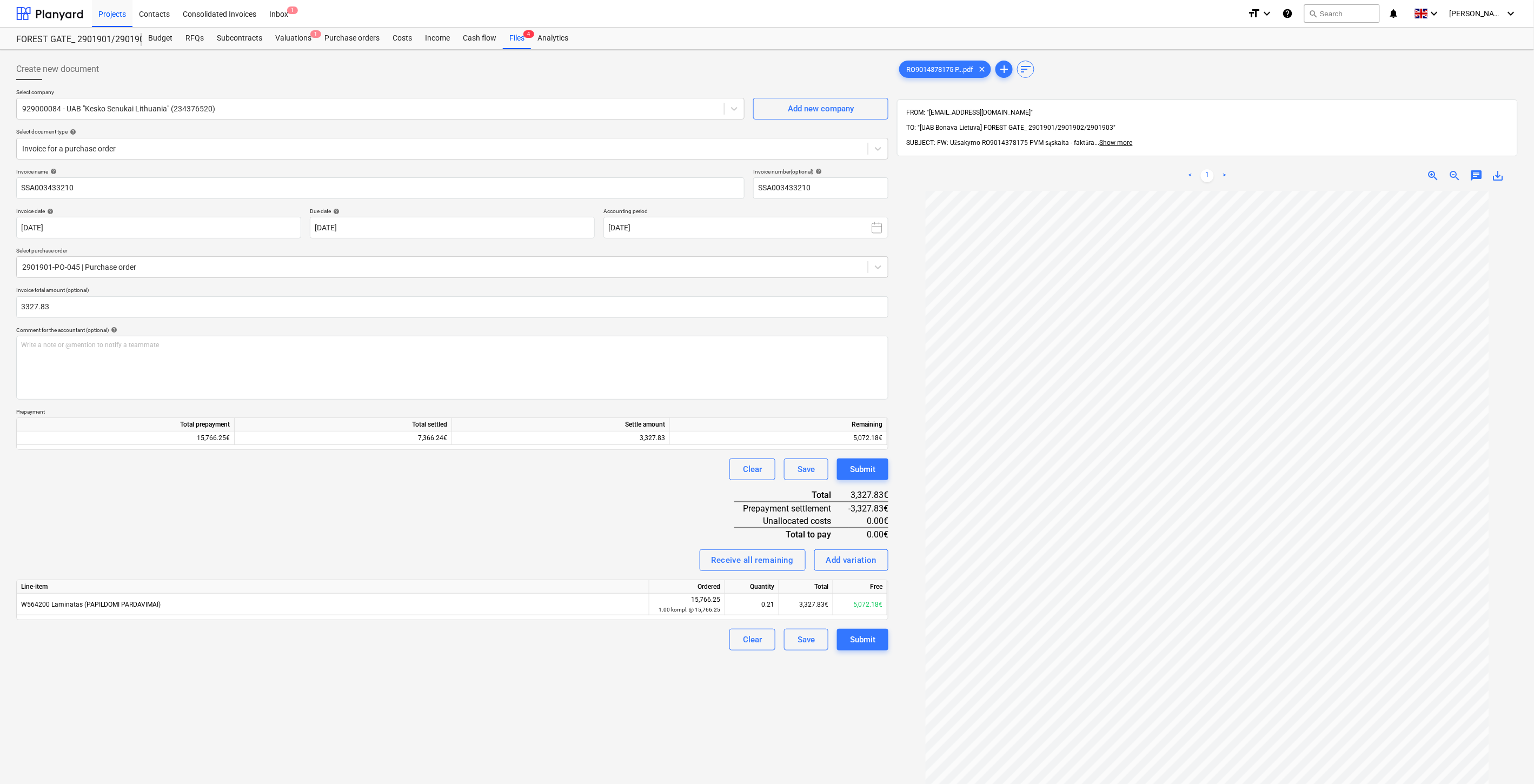
type input "3,327.83"
click at [594, 484] on div "Invoice name help SSA003433210 Invoice number (optional) help SSA003433210 Invo…" at bounding box center [452, 410] width 872 height 483
click at [797, 641] on div "Save" at bounding box center [806, 640] width 18 height 14
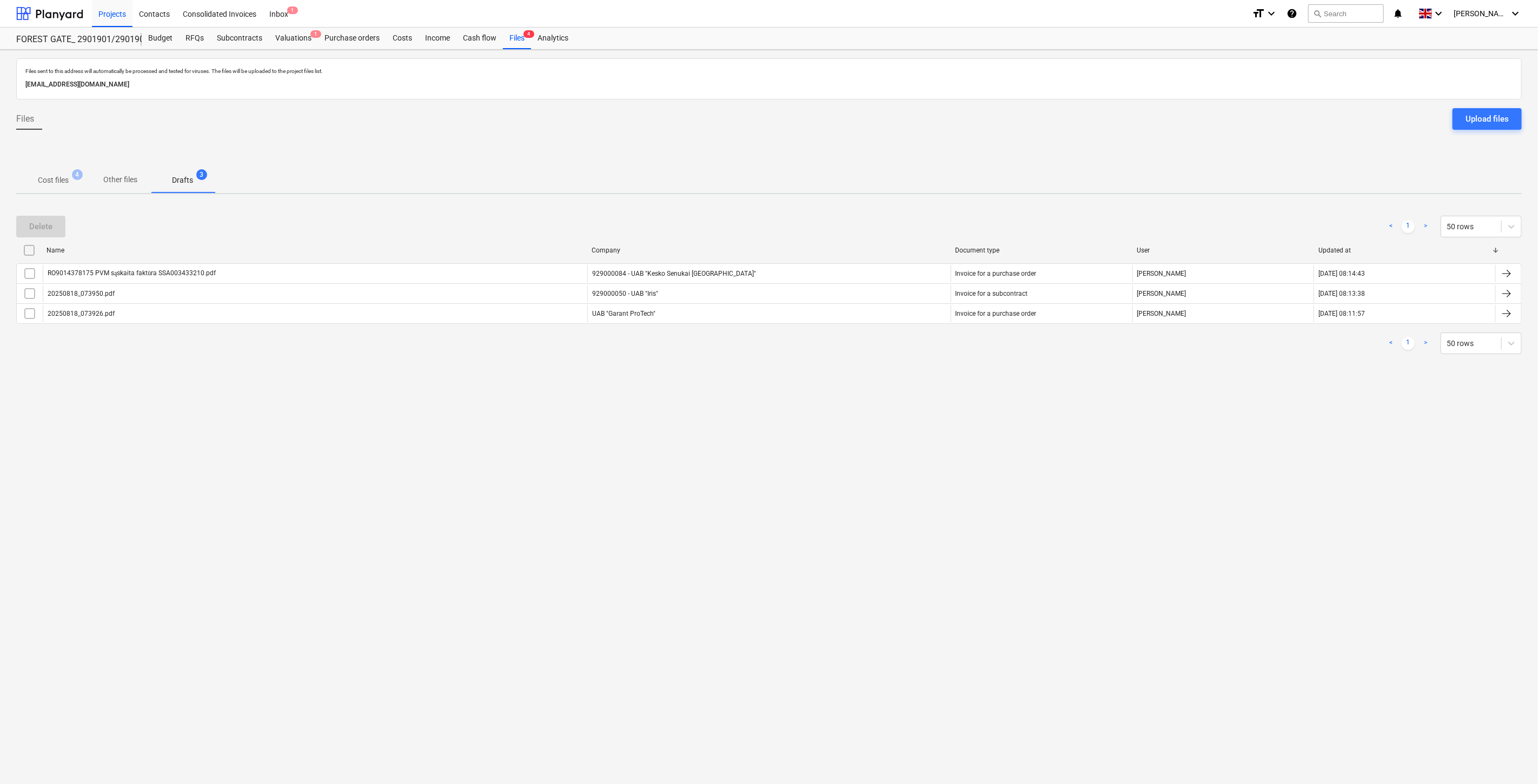
click at [49, 181] on p "Cost files" at bounding box center [53, 180] width 31 height 11
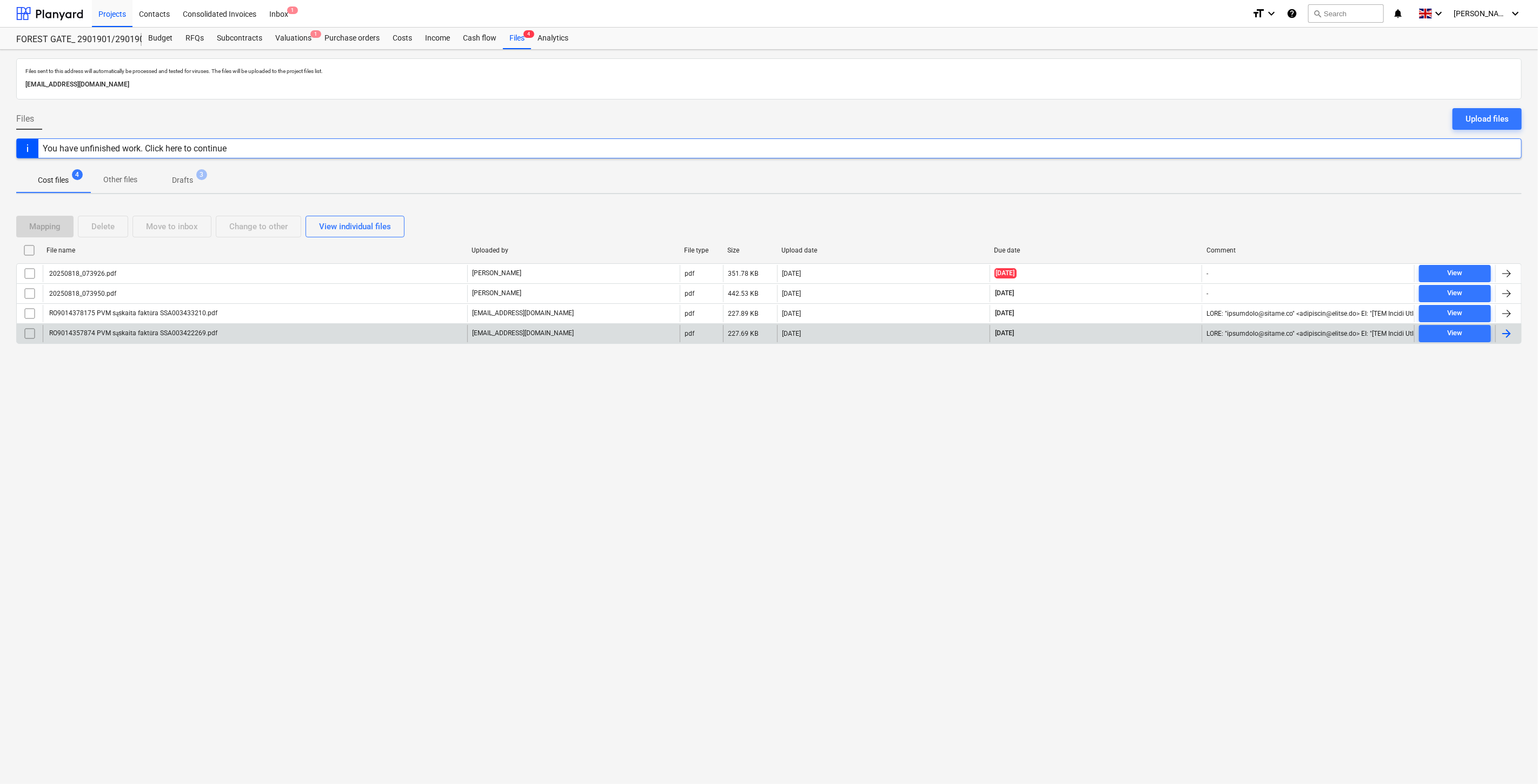
click at [324, 332] on div "RO9014357874 PVM sąskaita faktūra SSA003422269.pdf" at bounding box center [255, 334] width 425 height 18
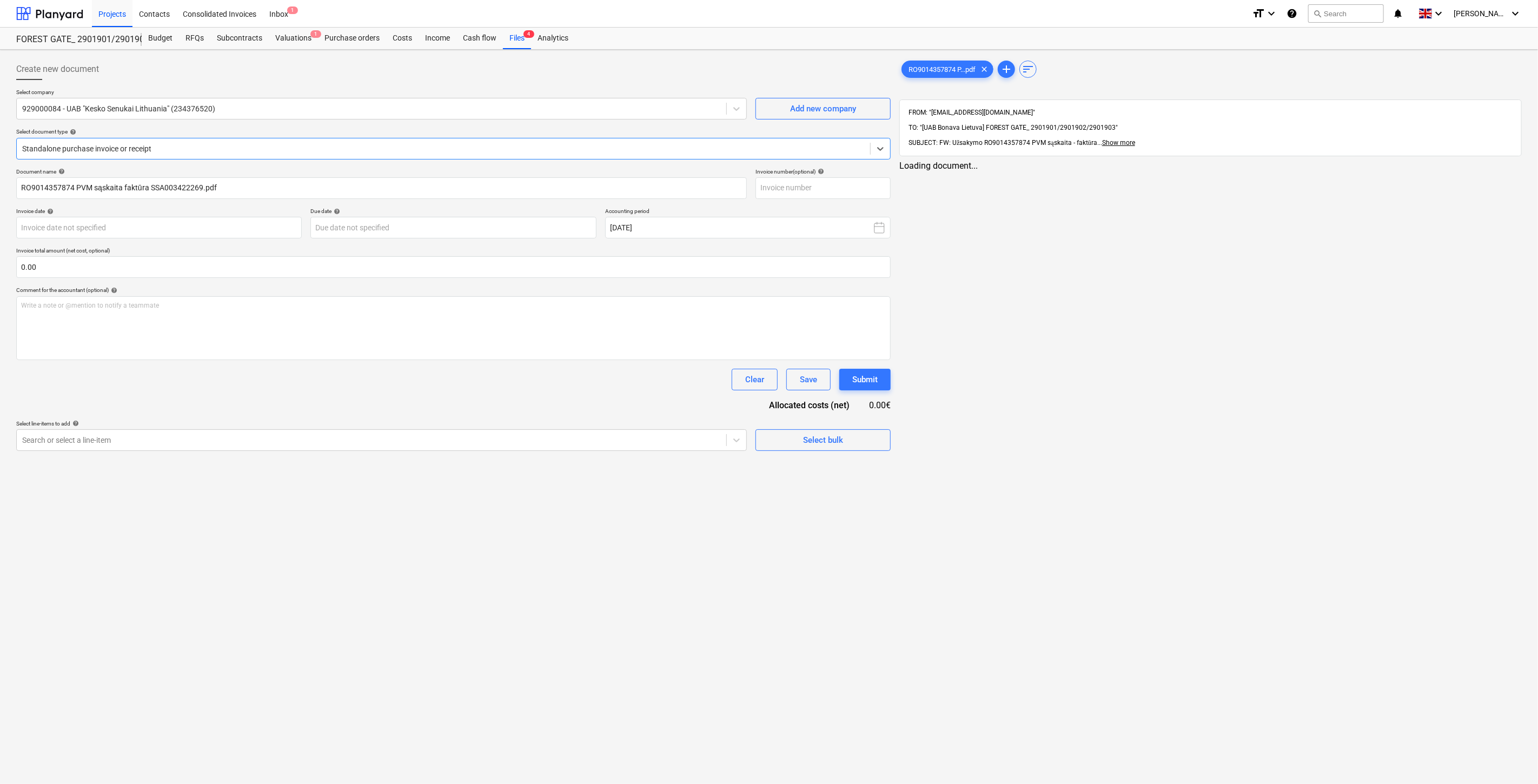
type input "SSA003422269"
type input "12 Aug 2025"
type input "12 Sep 2025"
click at [279, 149] on div at bounding box center [442, 149] width 841 height 11
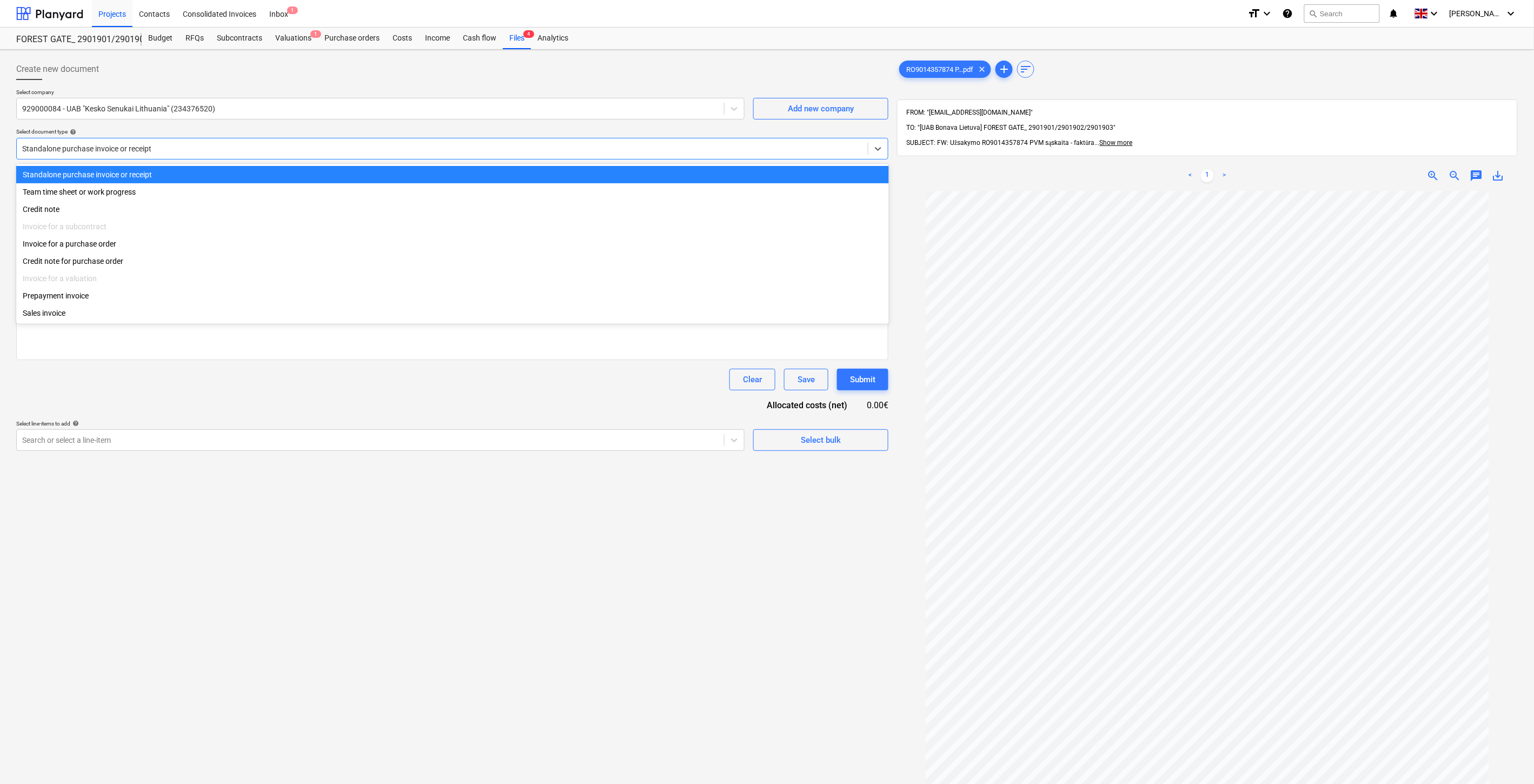
click at [270, 181] on div "Standalone purchase invoice or receipt" at bounding box center [452, 174] width 873 height 18
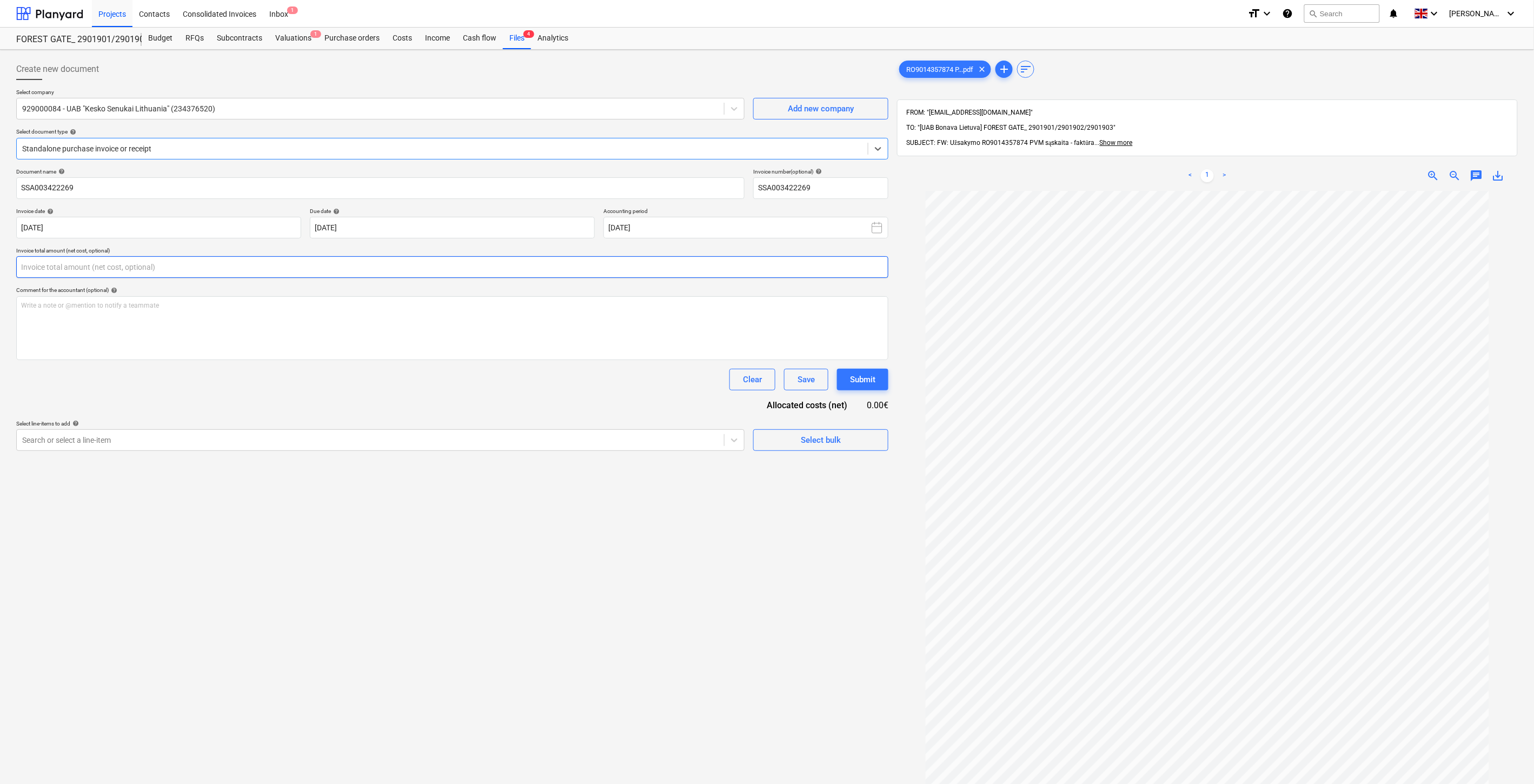
click at [336, 270] on input "text" at bounding box center [452, 267] width 872 height 22
type input "12.21"
click at [202, 465] on div at bounding box center [370, 467] width 696 height 11
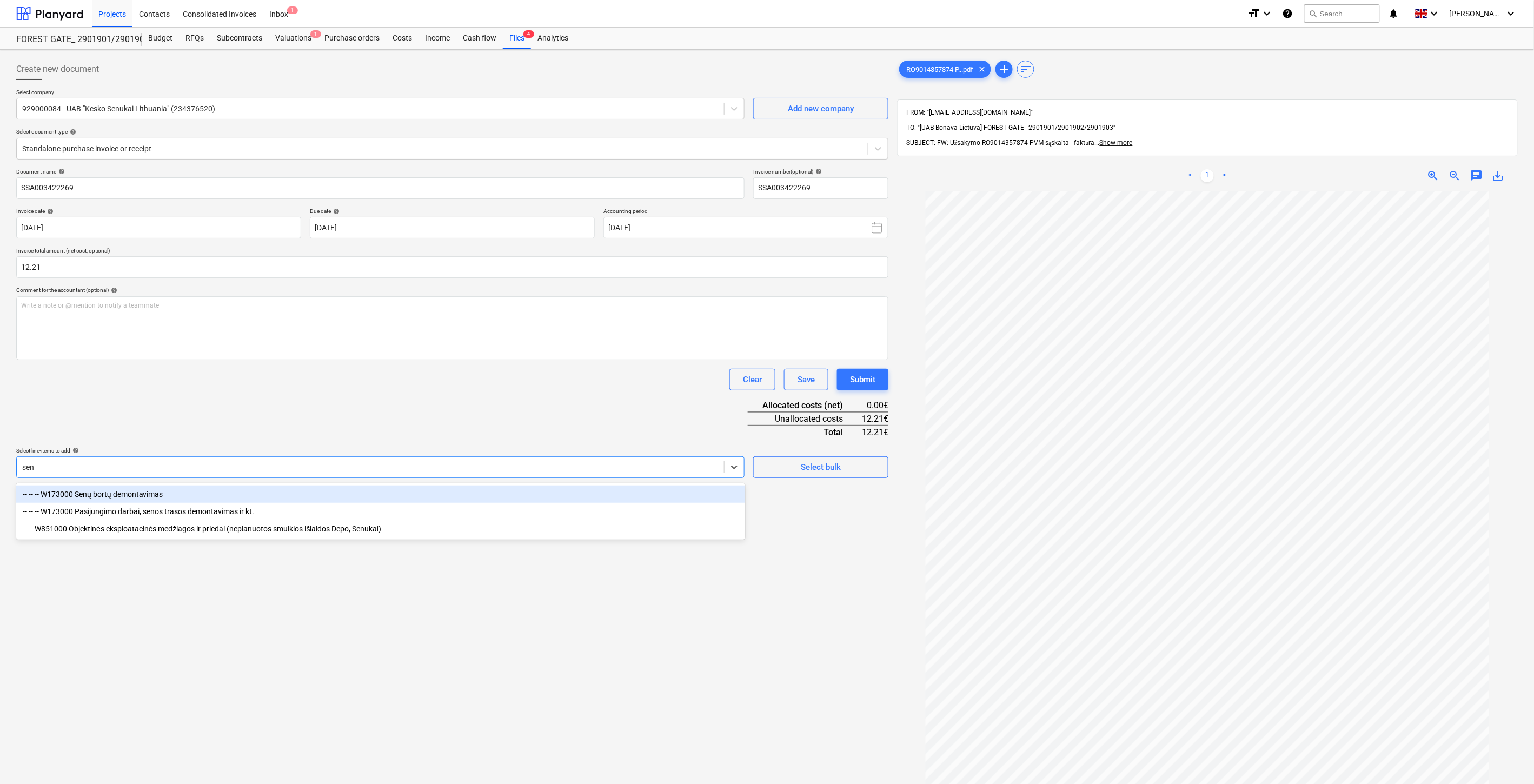
type input "senu"
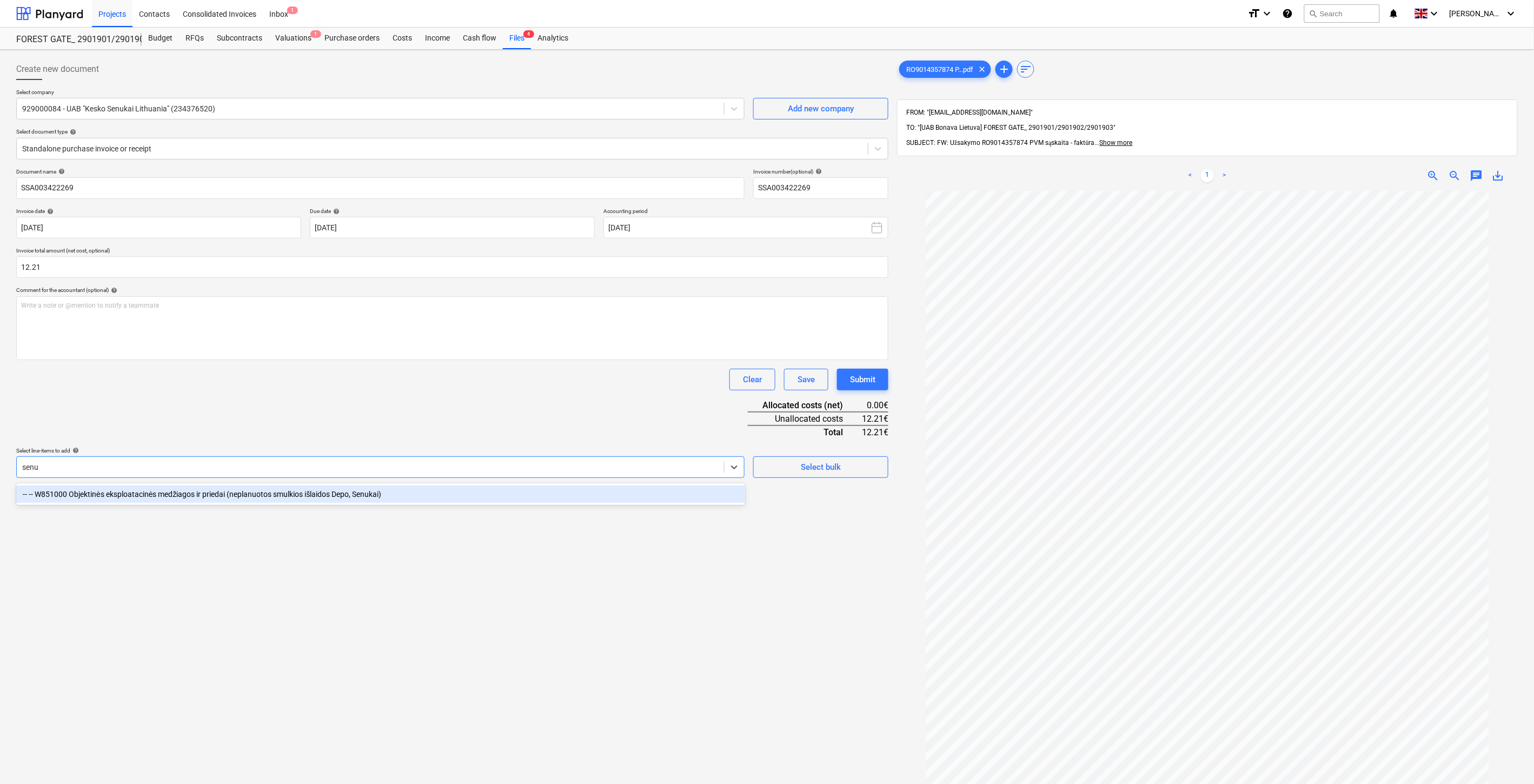
click at [229, 495] on div "-- -- W851000 Objektinės eksploatacinės medžiagos ir priedai (neplanuotos smulk…" at bounding box center [380, 494] width 729 height 18
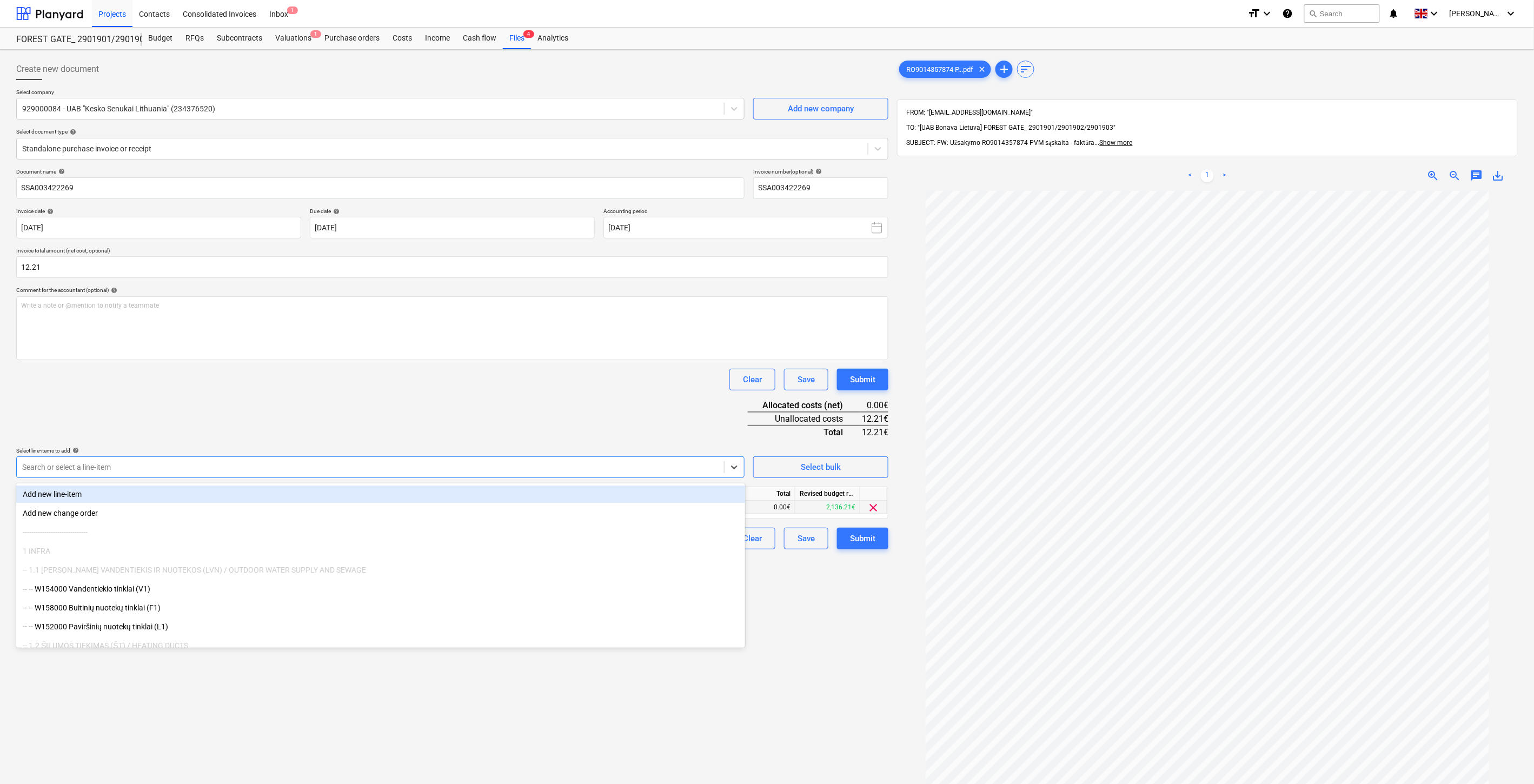
drag, startPoint x: 327, startPoint y: 429, endPoint x: 726, endPoint y: 505, distance: 406.2
click at [330, 430] on div "Document name help SSA003422269 Invoice number (optional) help SSA003422269 Inv…" at bounding box center [452, 359] width 872 height 381
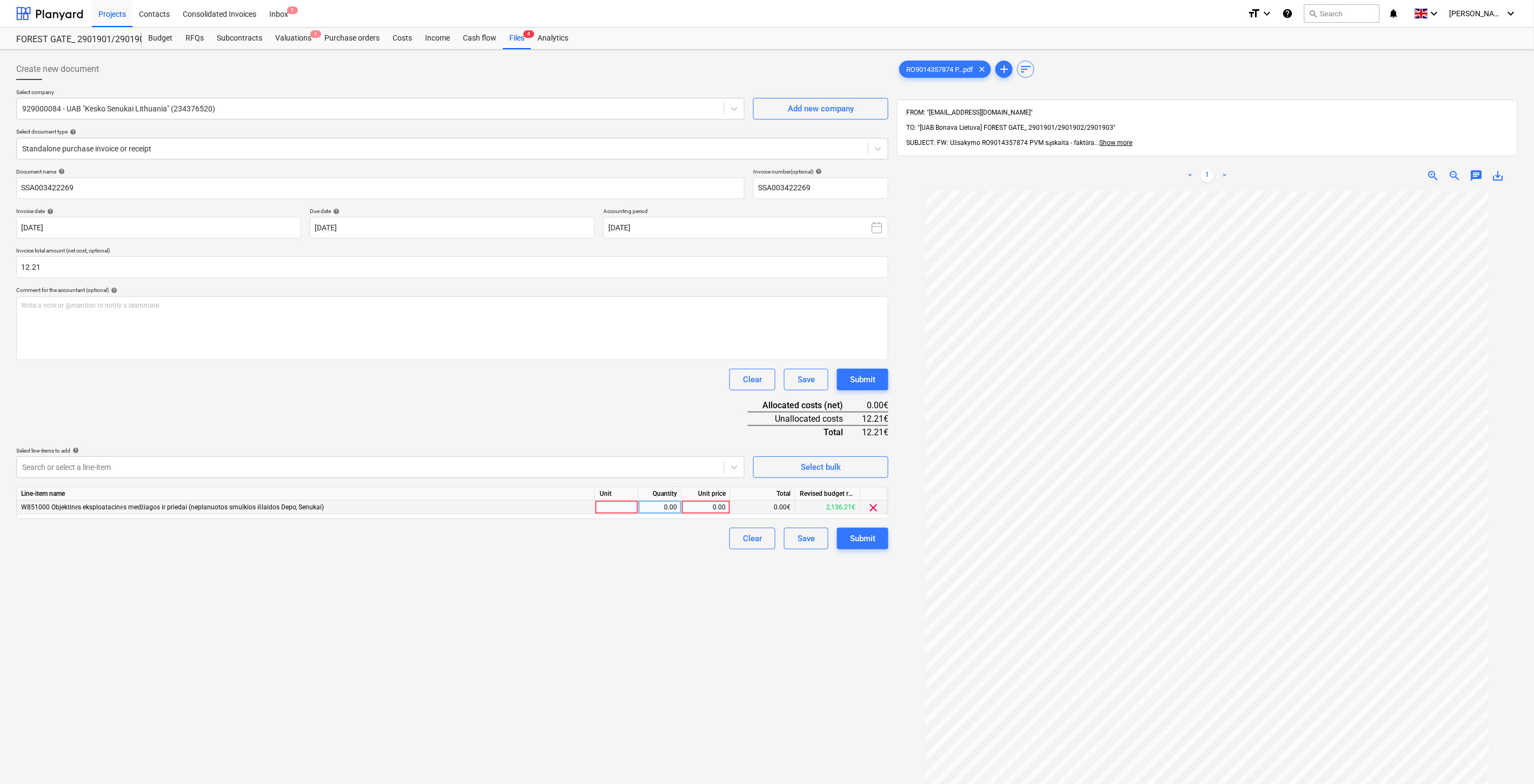
click at [612, 509] on div at bounding box center [617, 507] width 43 height 13
click at [648, 510] on div "0.00" at bounding box center [660, 507] width 34 height 13
click at [709, 509] on div "0.00" at bounding box center [706, 507] width 40 height 13
type input "12.21"
click at [549, 381] on div "Clear Save Submit" at bounding box center [452, 380] width 872 height 22
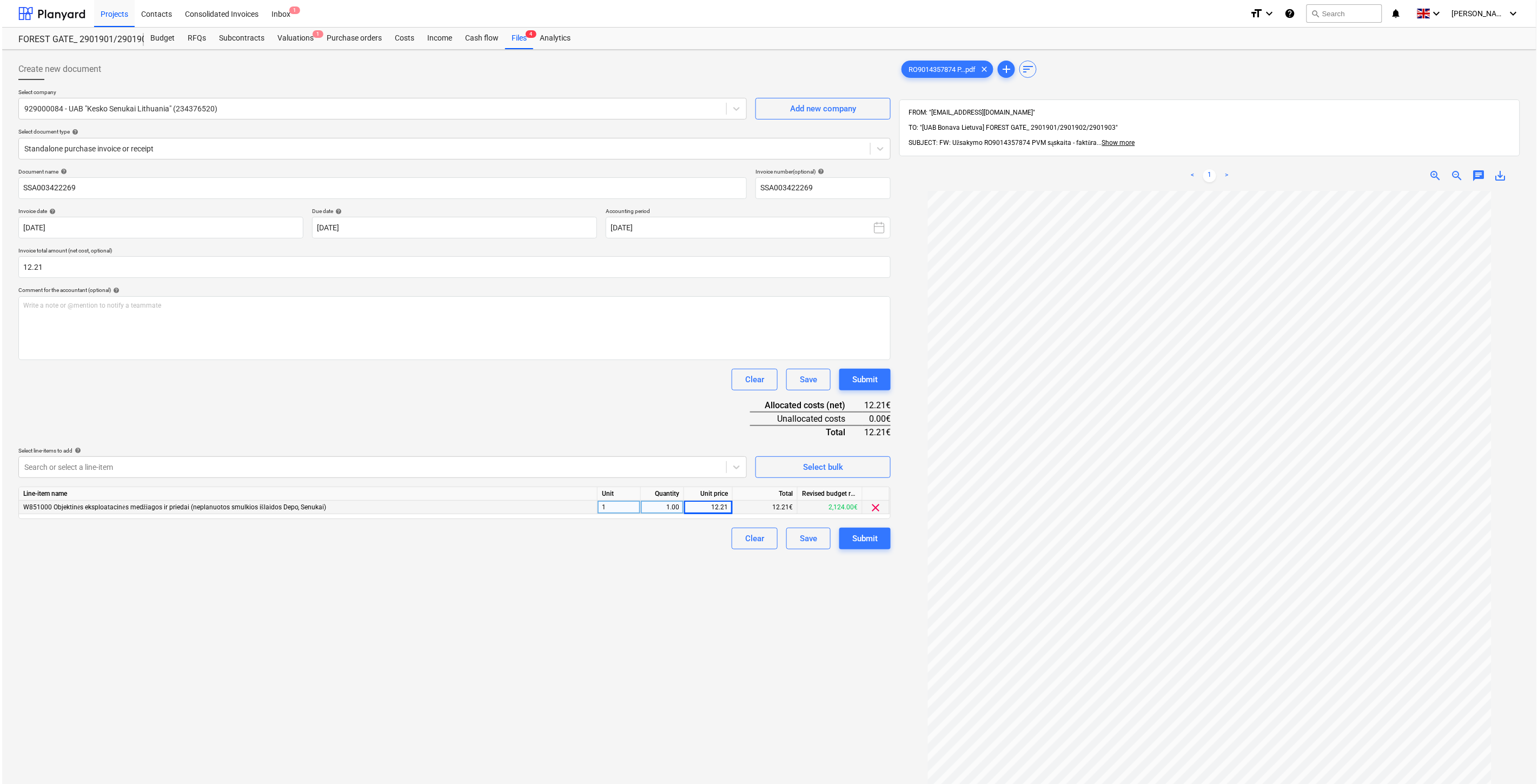
scroll to position [46, 0]
click at [809, 538] on div "Save" at bounding box center [806, 538] width 18 height 14
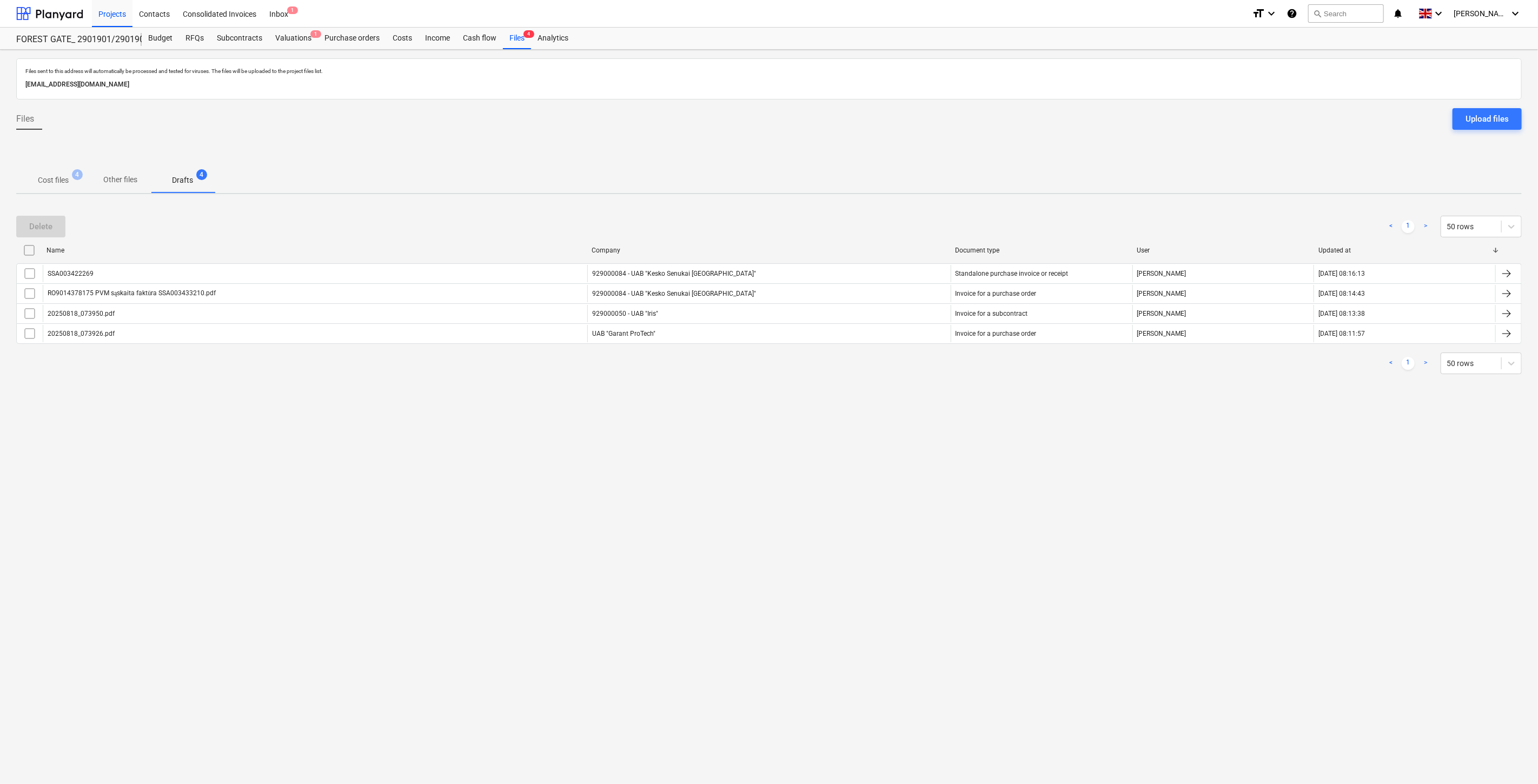
click at [596, 502] on div "Files sent to this address will automatically be processed and tested for virus…" at bounding box center [769, 416] width 1538 height 734
click at [631, 463] on div "Files sent to this address will automatically be processed and tested for virus…" at bounding box center [769, 416] width 1538 height 734
click at [850, 498] on div "Files sent to this address will automatically be processed and tested for virus…" at bounding box center [769, 416] width 1538 height 734
drag, startPoint x: 863, startPoint y: 480, endPoint x: 393, endPoint y: 373, distance: 482.0
click at [860, 479] on div "Files sent to this address will automatically be processed and tested for virus…" at bounding box center [769, 416] width 1538 height 734
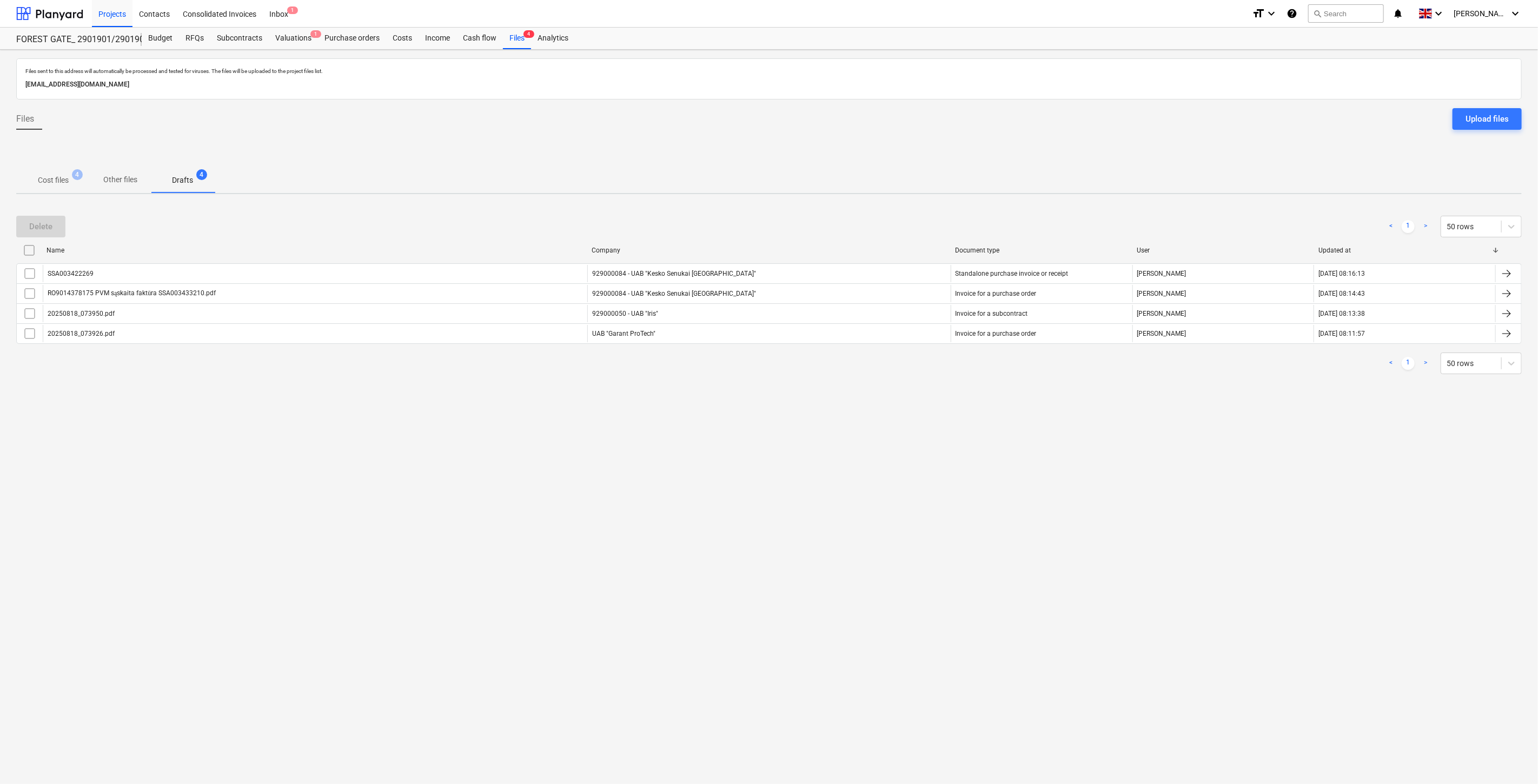
click at [56, 184] on p "Cost files" at bounding box center [53, 180] width 31 height 11
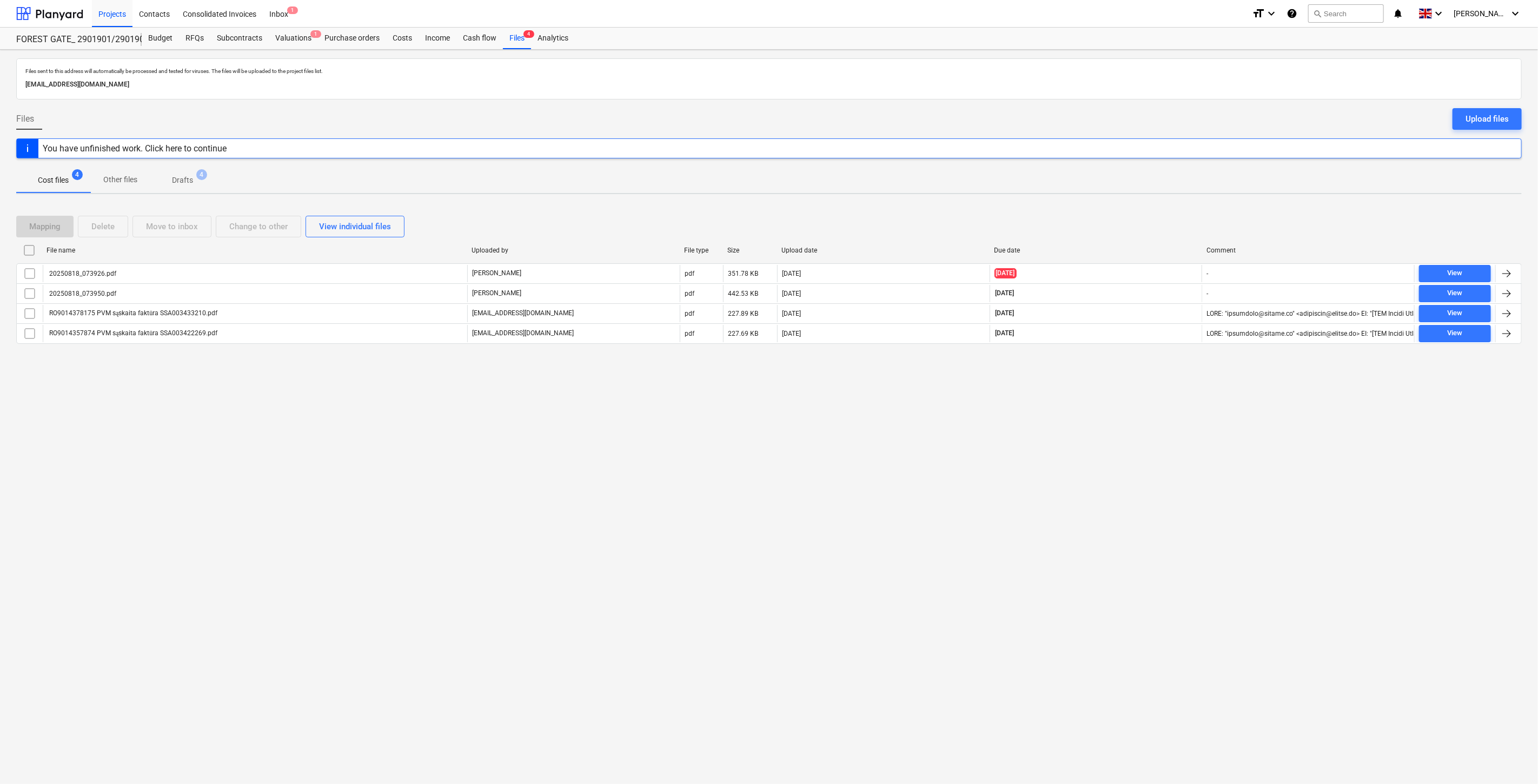
click at [1103, 452] on div "Files sent to this address will automatically be processed and tested for virus…" at bounding box center [769, 416] width 1538 height 734
click at [1110, 439] on div "Files sent to this address will automatically be processed and tested for virus…" at bounding box center [769, 416] width 1538 height 734
drag, startPoint x: 1116, startPoint y: 433, endPoint x: 1138, endPoint y: 408, distance: 33.3
click at [1117, 432] on div "Files sent to this address will automatically be processed and tested for virus…" at bounding box center [769, 416] width 1538 height 734
click at [1138, 408] on div "Files sent to this address will automatically be processed and tested for virus…" at bounding box center [769, 416] width 1538 height 734
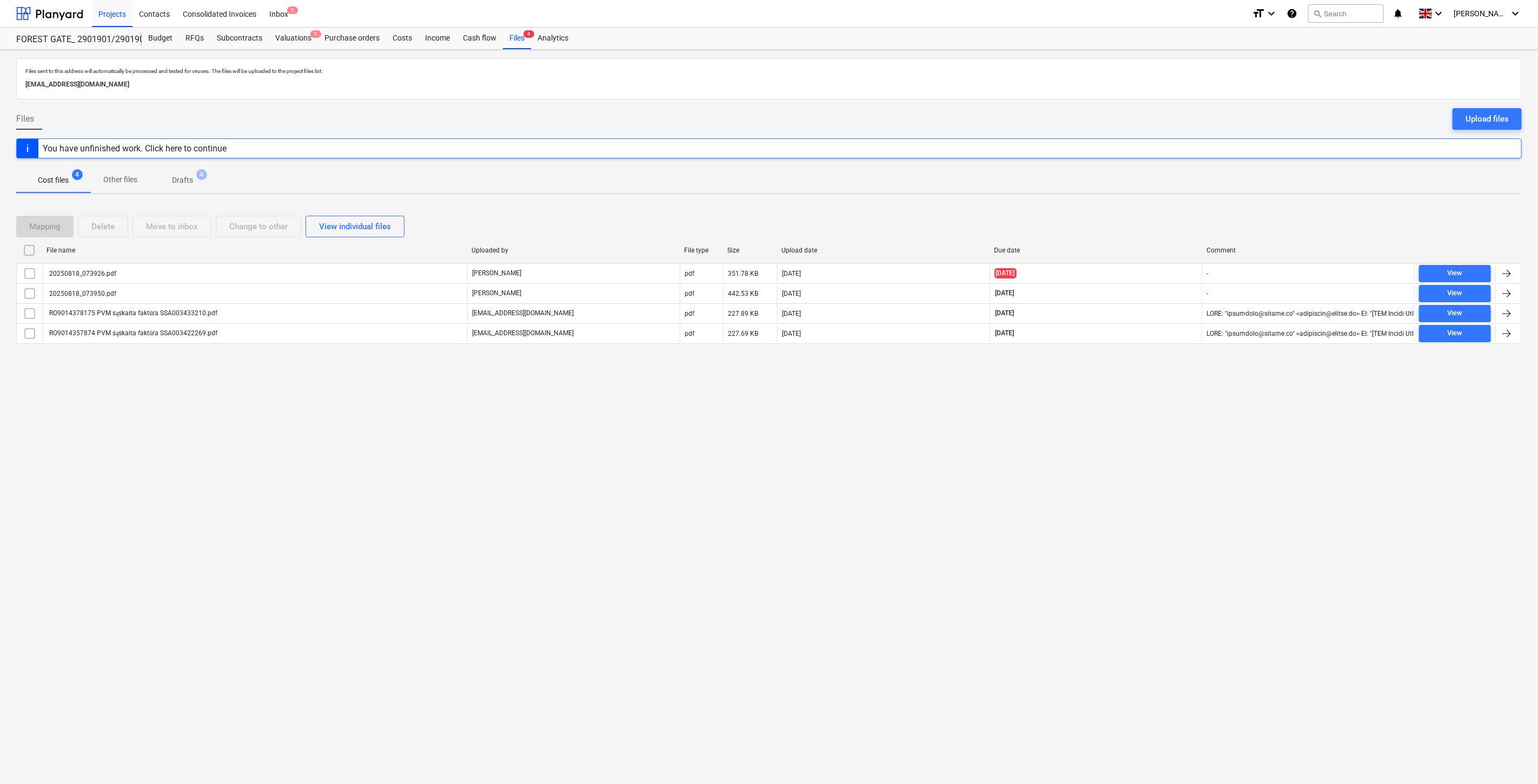
click at [1, 80] on div "Files sent to this address will automatically be processed and tested for virus…" at bounding box center [769, 416] width 1538 height 734
click at [65, 18] on div at bounding box center [49, 13] width 67 height 27
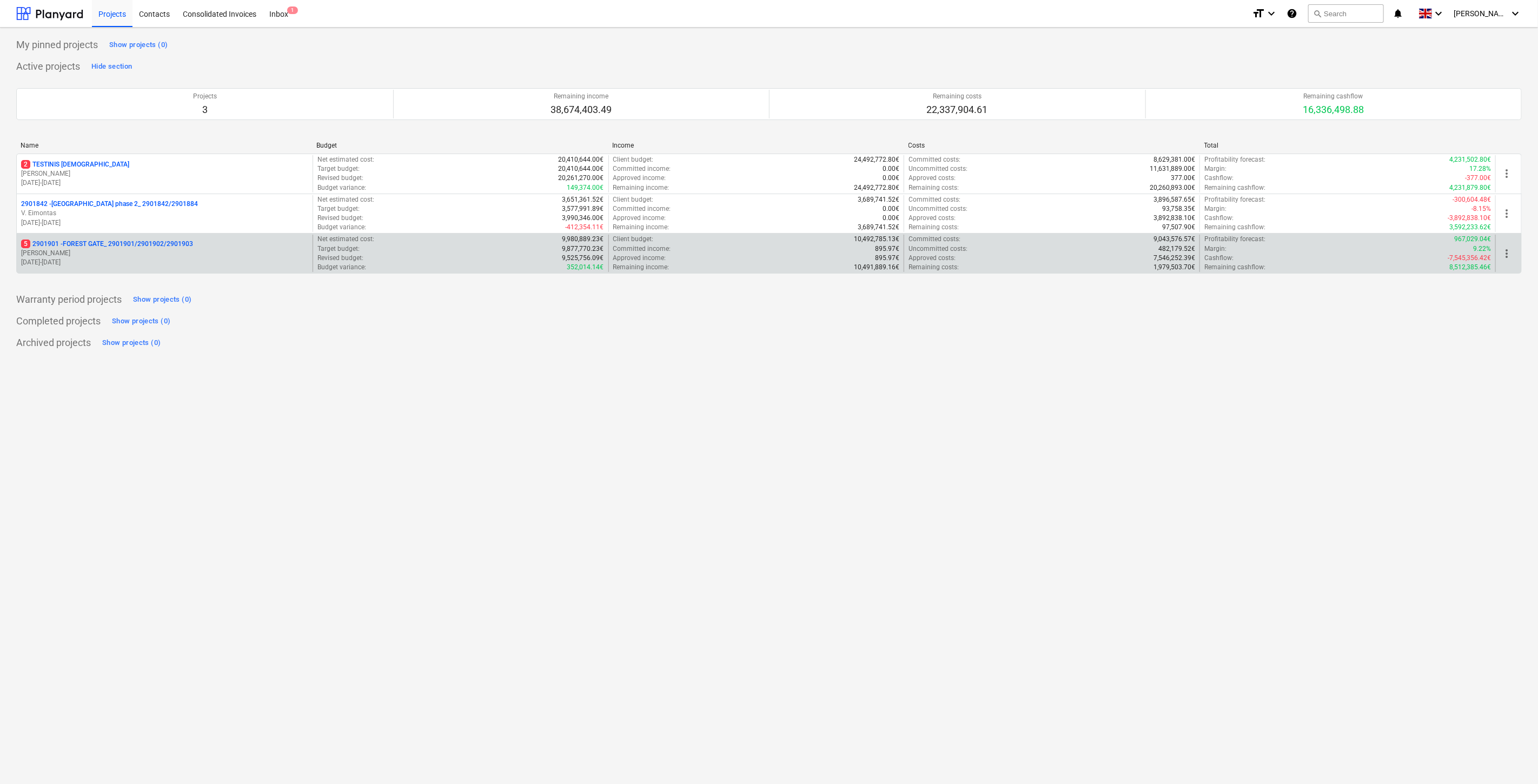
click at [145, 244] on p "5 2901901 - FOREST GATE_ 2901901/2901902/2901903" at bounding box center [107, 244] width 172 height 9
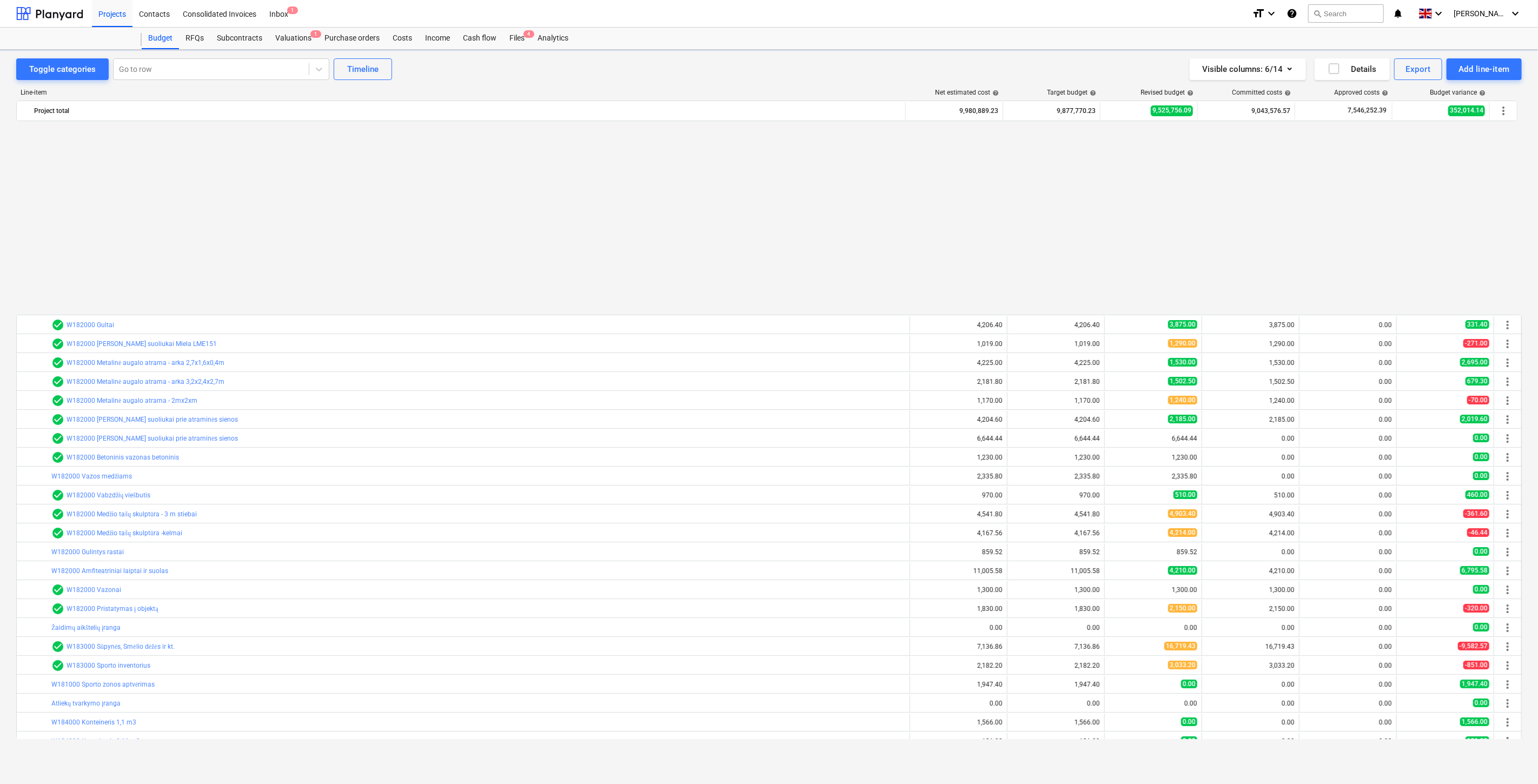
scroll to position [579, 0]
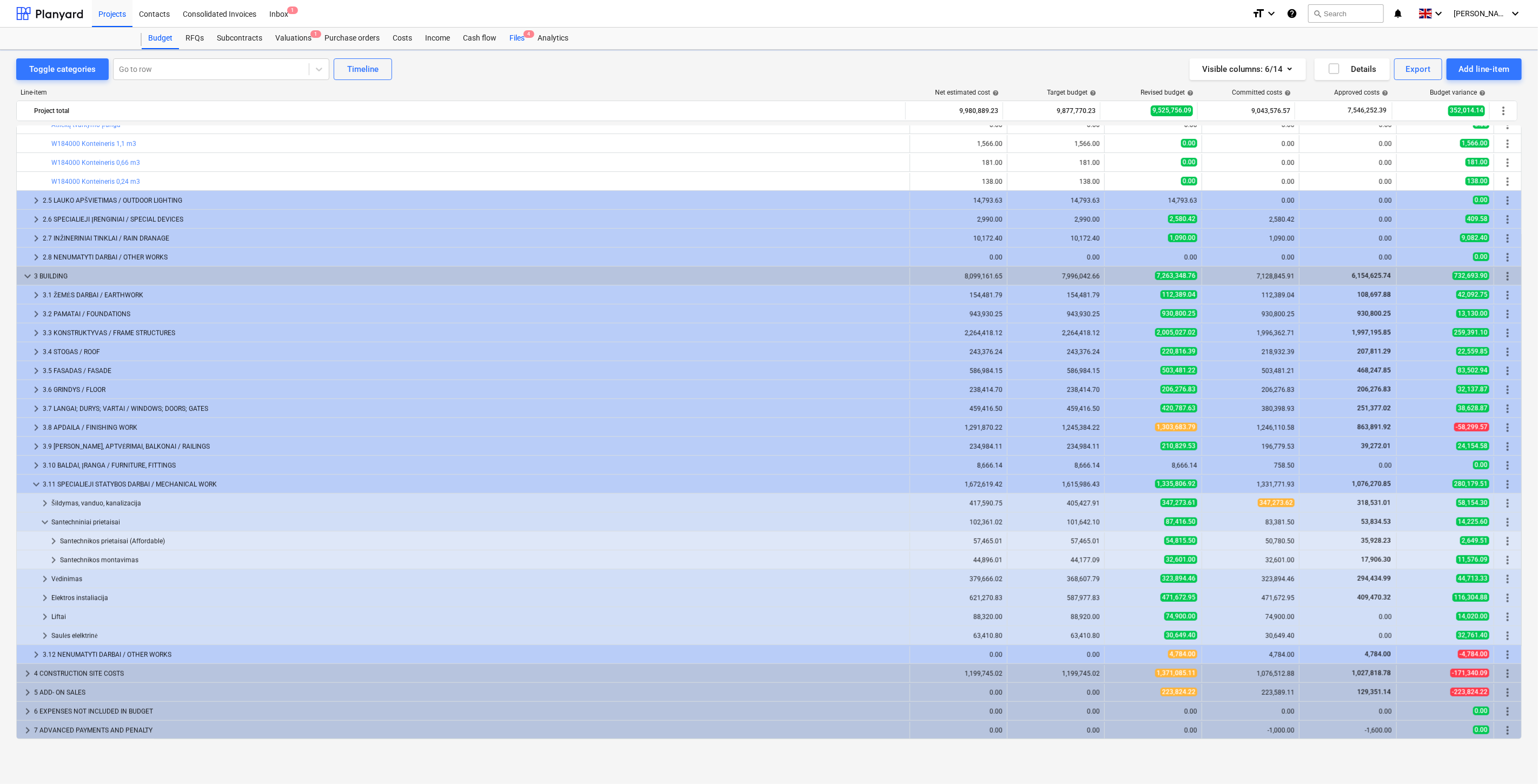
click at [514, 33] on div "Files 4" at bounding box center [517, 38] width 28 height 22
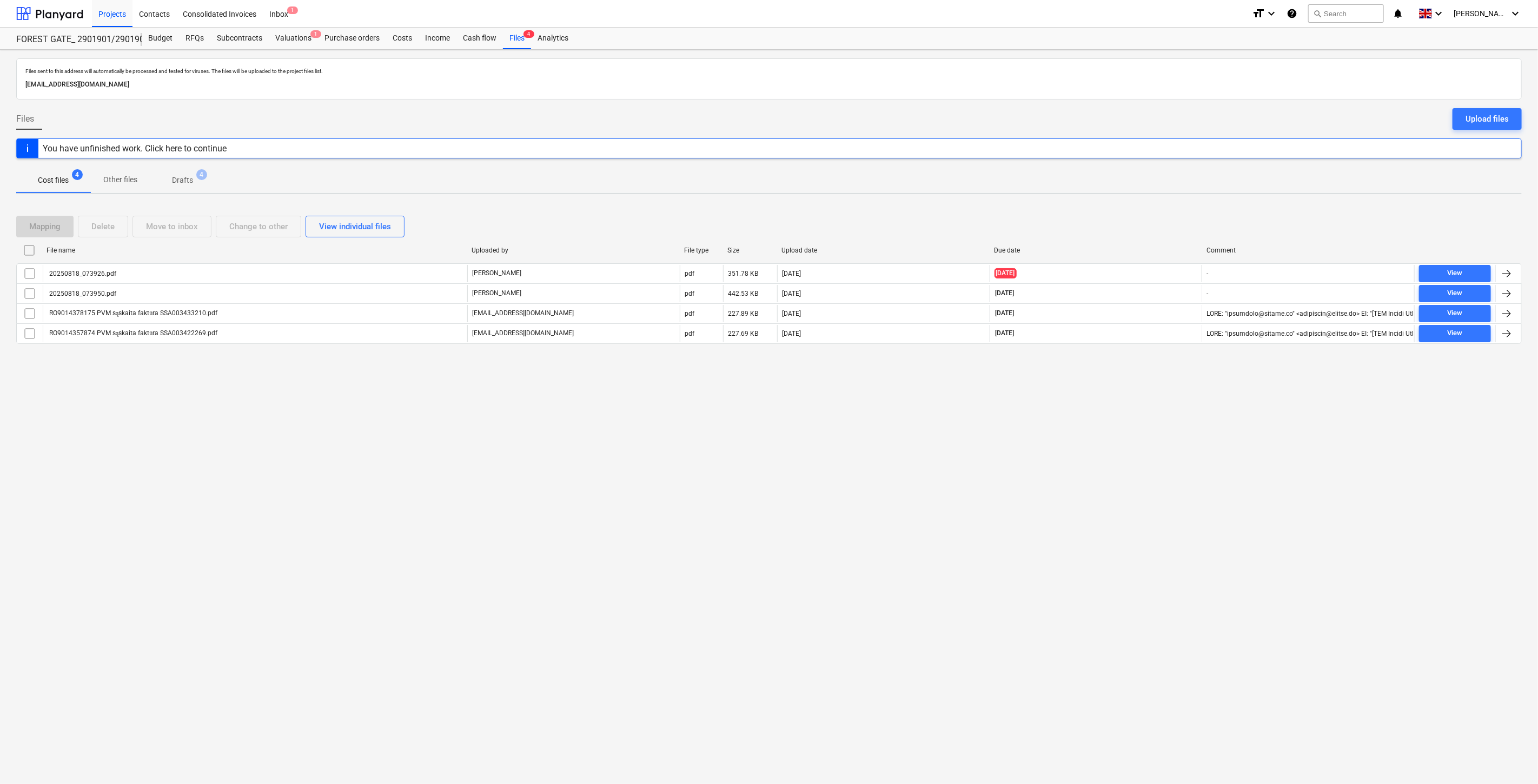
click at [1038, 509] on div "Files sent to this address will automatically be processed and tested for virus…" at bounding box center [769, 416] width 1538 height 734
click at [1059, 485] on div "Files sent to this address will automatically be processed and tested for virus…" at bounding box center [769, 416] width 1538 height 734
click at [1497, 120] on div "Upload files" at bounding box center [1487, 119] width 43 height 14
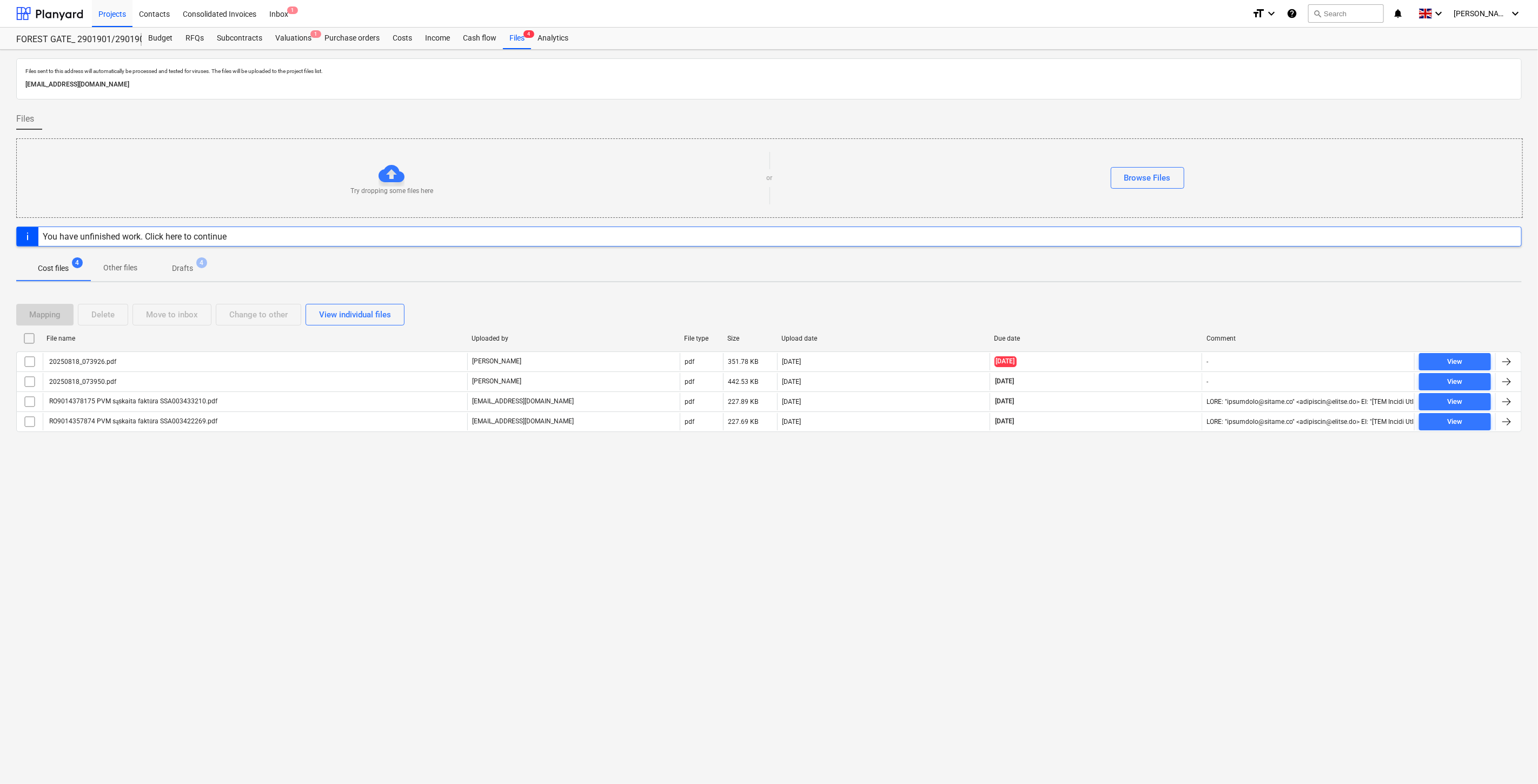
click at [1069, 581] on div "Files sent to this address will automatically be processed and tested for virus…" at bounding box center [769, 416] width 1538 height 734
click at [1080, 565] on div "Files sent to this address will automatically be processed and tested for virus…" at bounding box center [769, 416] width 1538 height 734
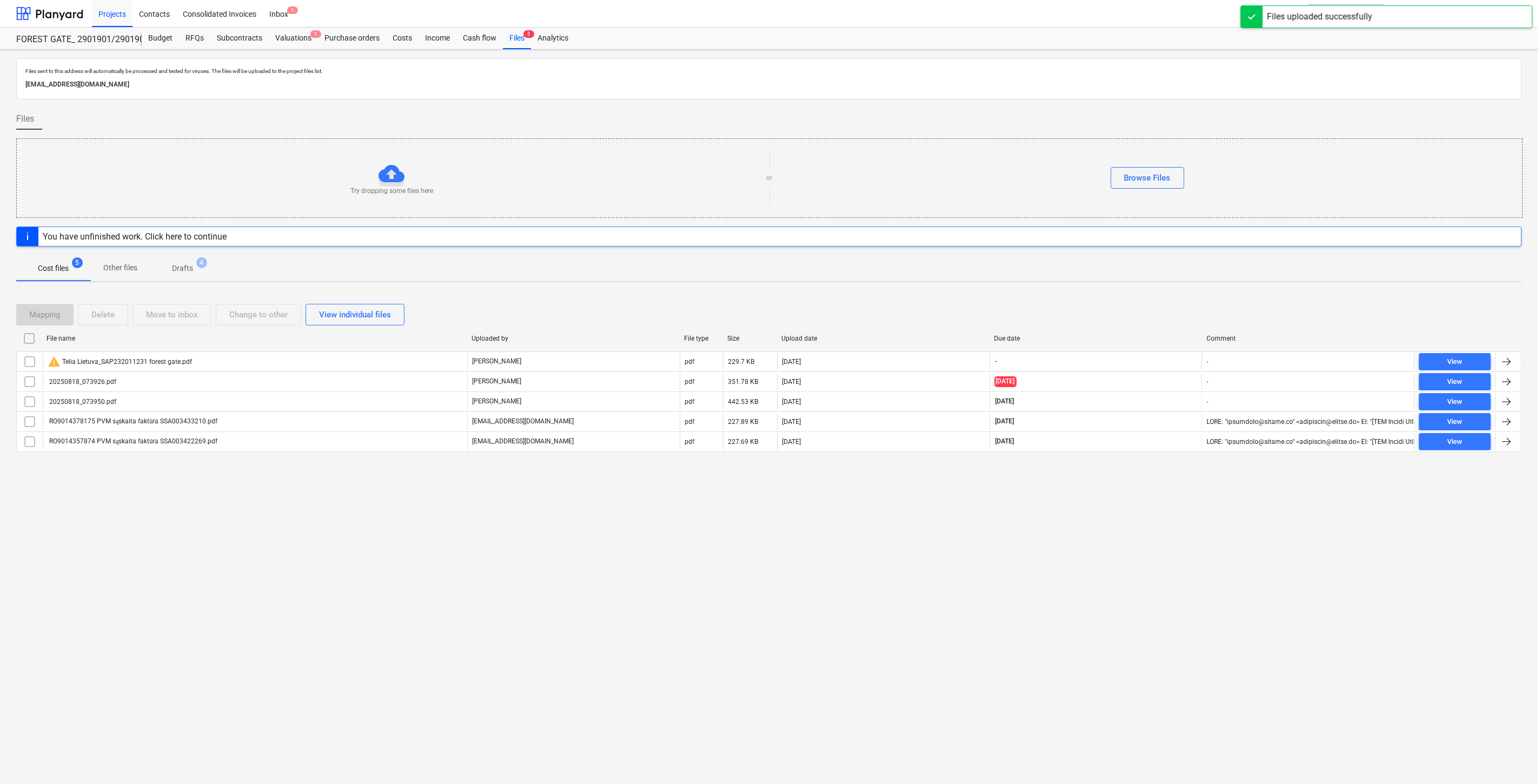
drag, startPoint x: 847, startPoint y: 584, endPoint x: 734, endPoint y: 480, distance: 153.6
click at [847, 584] on div "Files sent to this address will automatically be processed and tested for virus…" at bounding box center [769, 416] width 1538 height 734
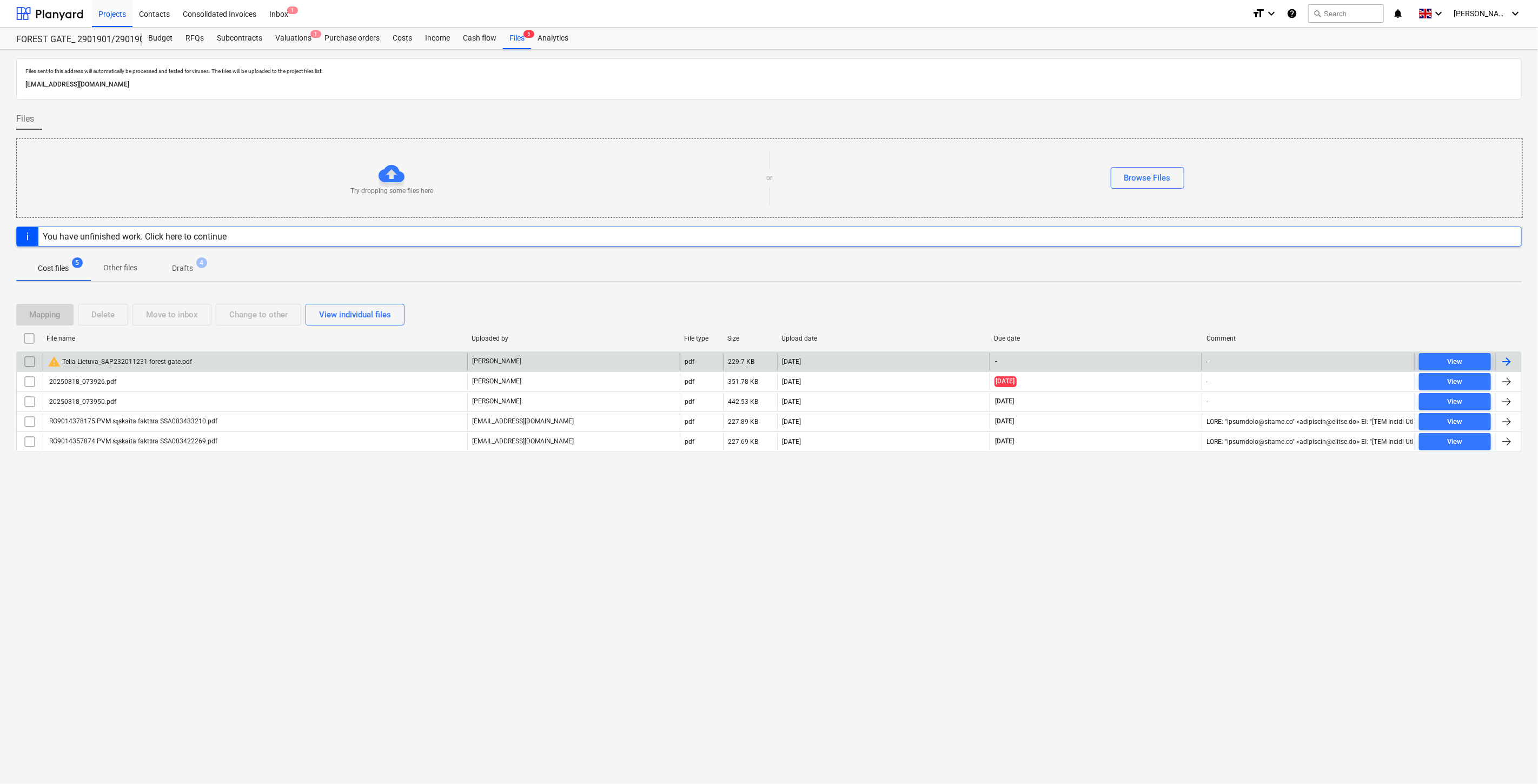
click at [238, 366] on div "warning Telia Lietuva_SAP232011231 forest gate.pdf" at bounding box center [255, 362] width 425 height 18
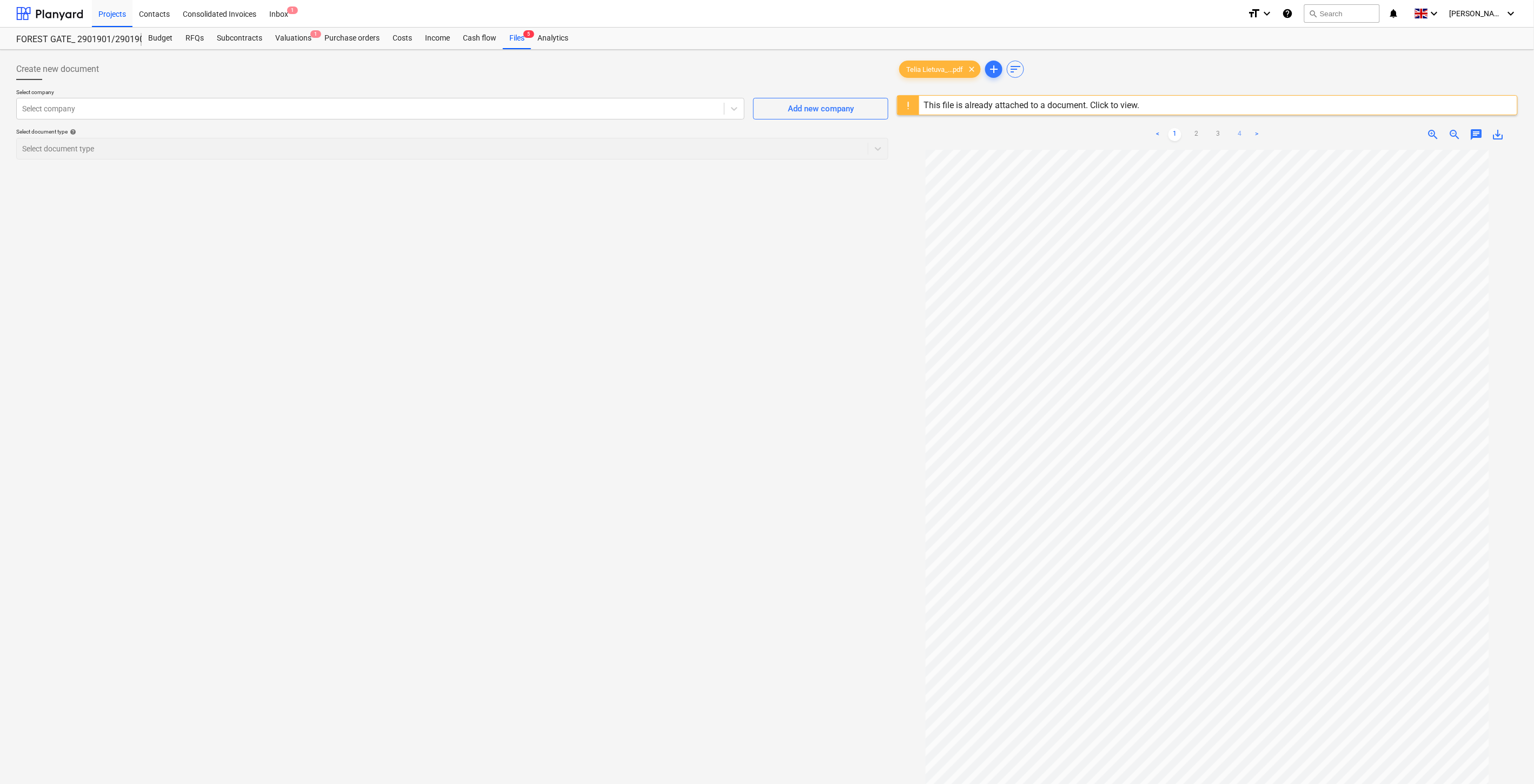
click at [1239, 137] on link "4" at bounding box center [1240, 134] width 13 height 13
click at [325, 107] on div at bounding box center [370, 108] width 696 height 11
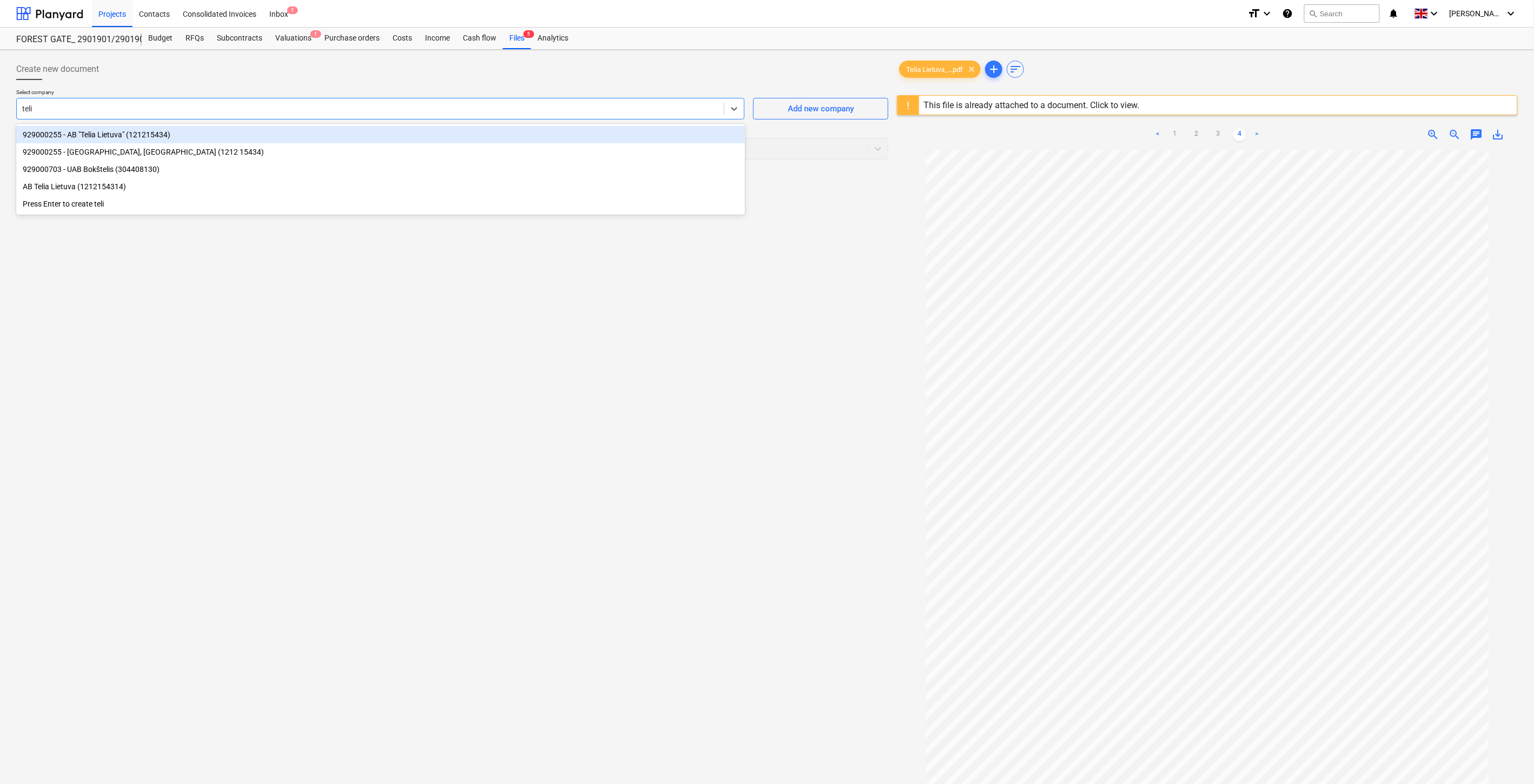
type input "telia"
click at [269, 139] on div "929000255 - AB "Telia Lietuva" (121215434)" at bounding box center [380, 135] width 729 height 18
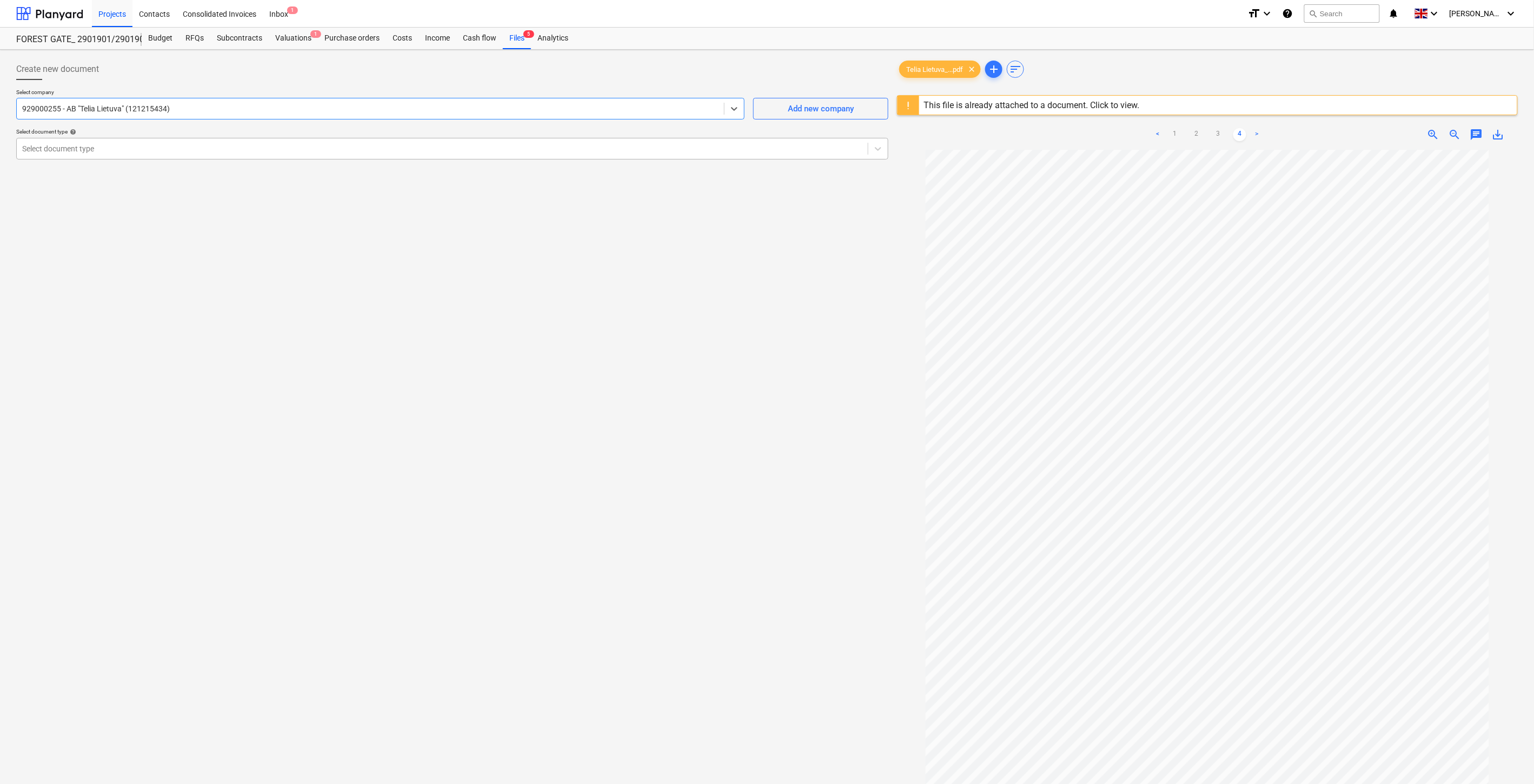
click at [236, 144] on div at bounding box center [442, 149] width 841 height 11
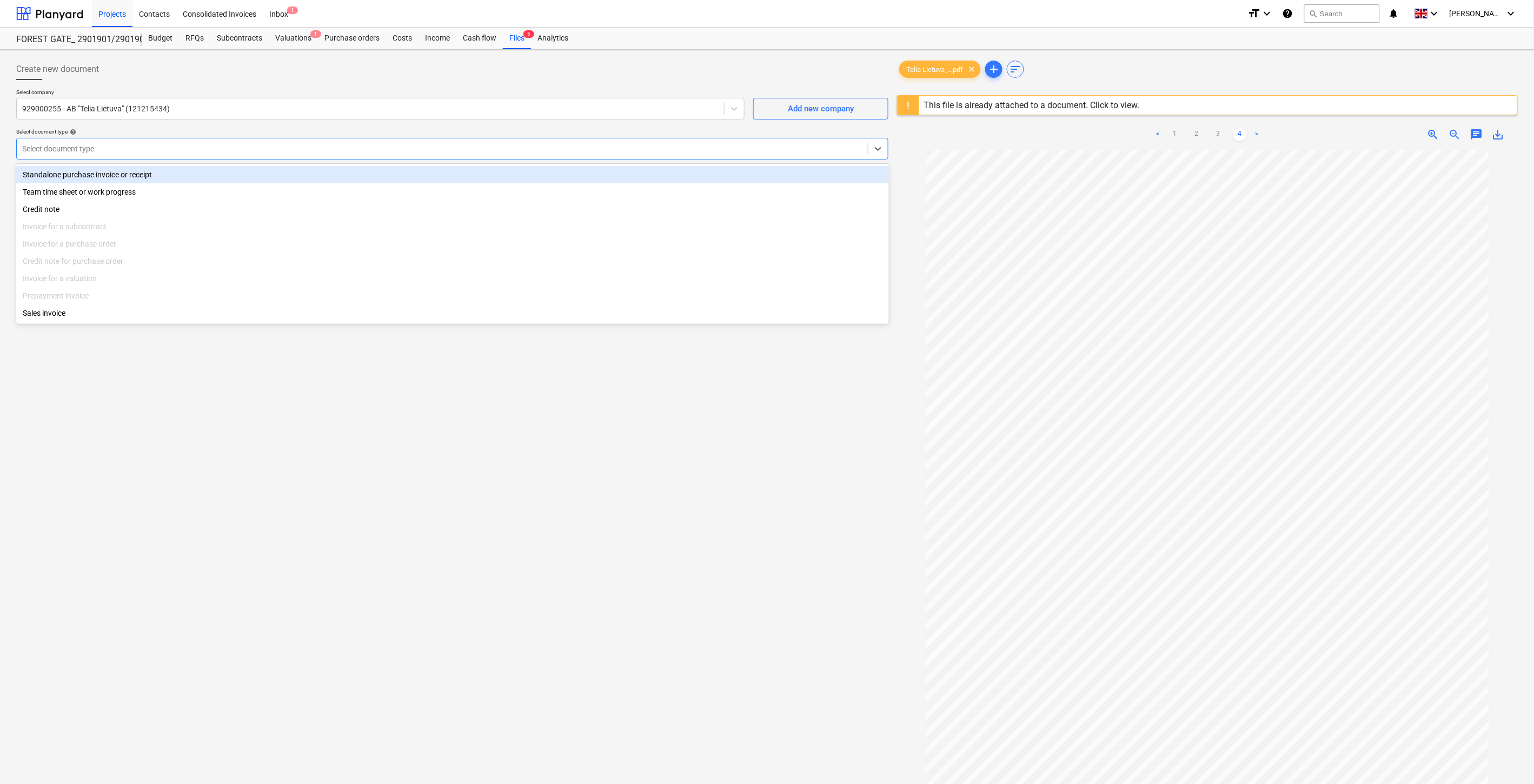
click at [209, 172] on div "Standalone purchase invoice or receipt" at bounding box center [452, 174] width 873 height 18
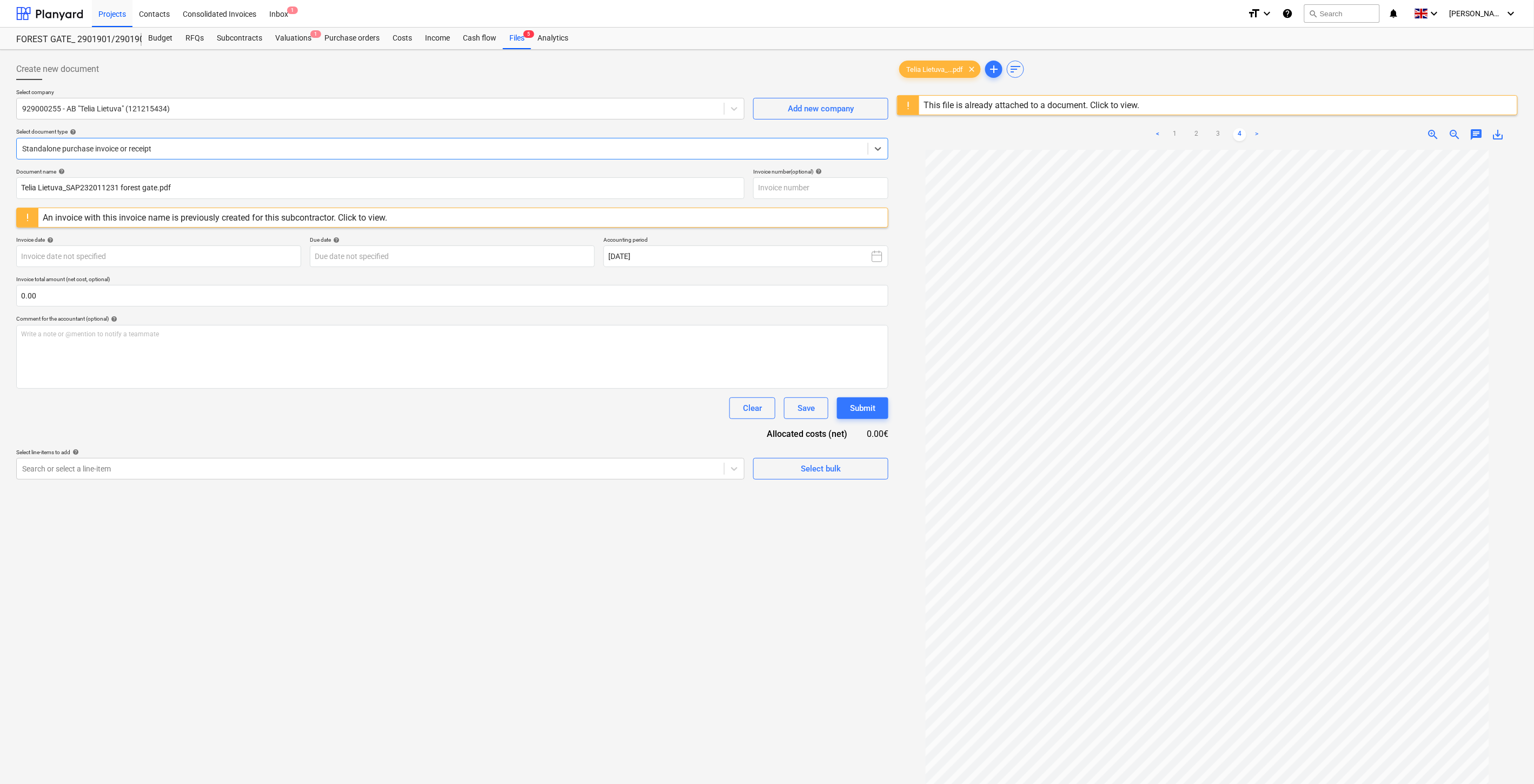
click at [1174, 128] on div "< 1 2 3 4 >" at bounding box center [1207, 135] width 201 height 30
click at [1176, 132] on link "1" at bounding box center [1175, 134] width 13 height 13
click at [851, 189] on input "text" at bounding box center [820, 188] width 135 height 22
type input "SAP232011231"
click at [254, 262] on body "Projects Contacts Consolidated Invoices Inbox 1 format_size keyboard_arrow_down…" at bounding box center [767, 392] width 1534 height 784
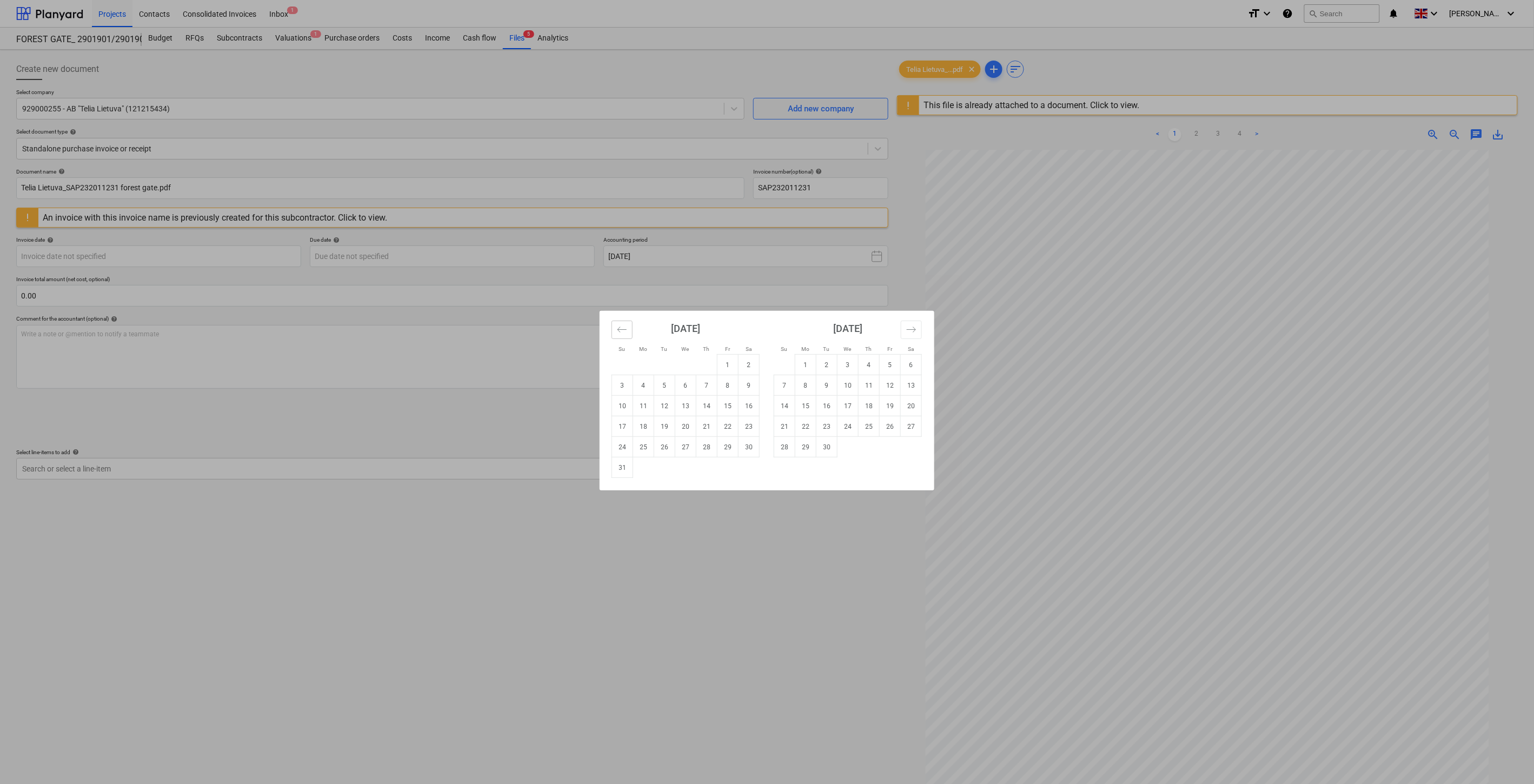
click at [619, 332] on icon "Move backward to switch to the previous month." at bounding box center [622, 329] width 11 height 11
click at [708, 453] on td "31" at bounding box center [707, 447] width 21 height 20
type input "31 Jul 2025"
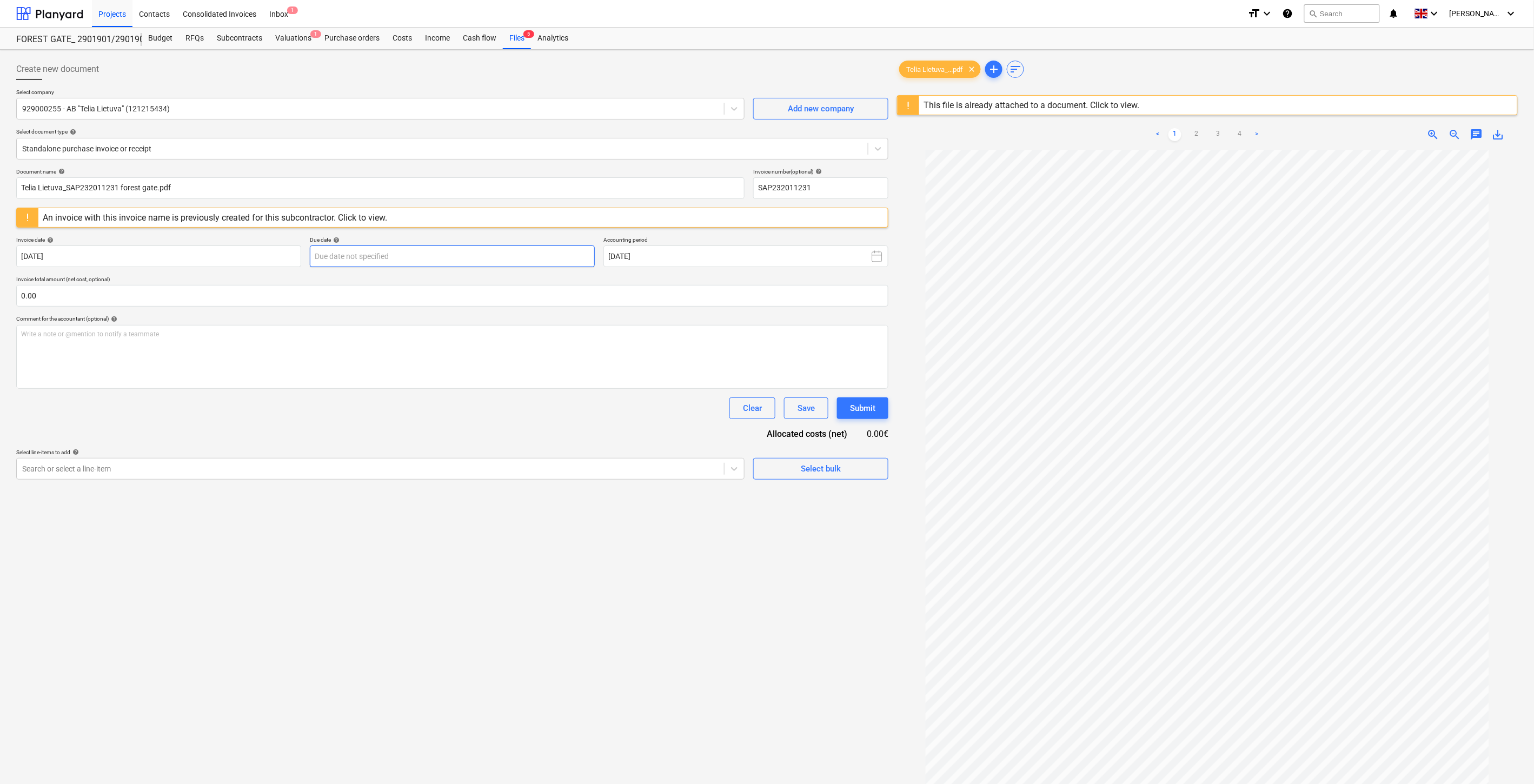
click at [560, 264] on body "Projects Contacts Consolidated Invoices Inbox 1 format_size keyboard_arrow_down…" at bounding box center [767, 392] width 1534 height 784
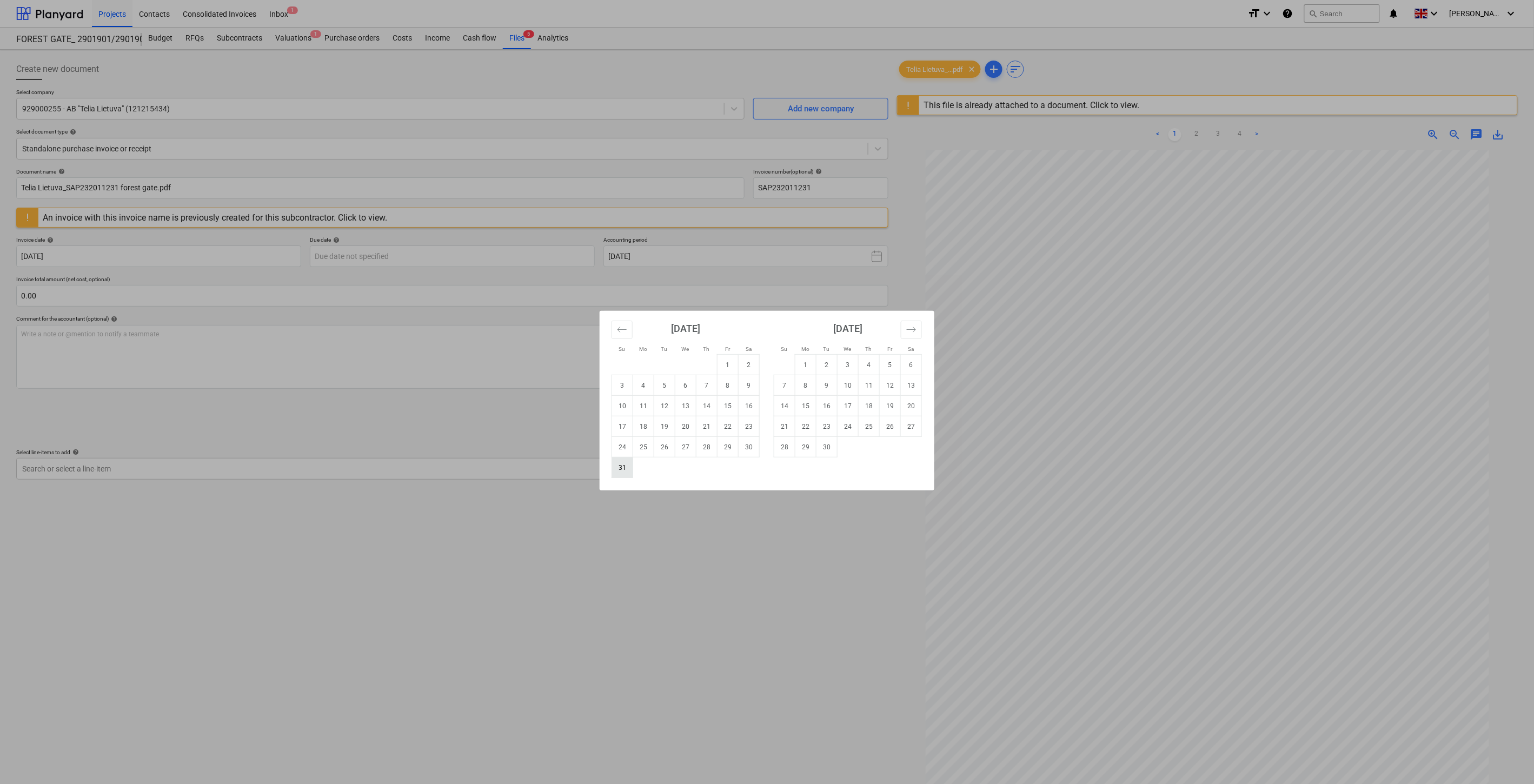
click at [625, 465] on td "31" at bounding box center [623, 467] width 21 height 20
type input "31 Aug 2025"
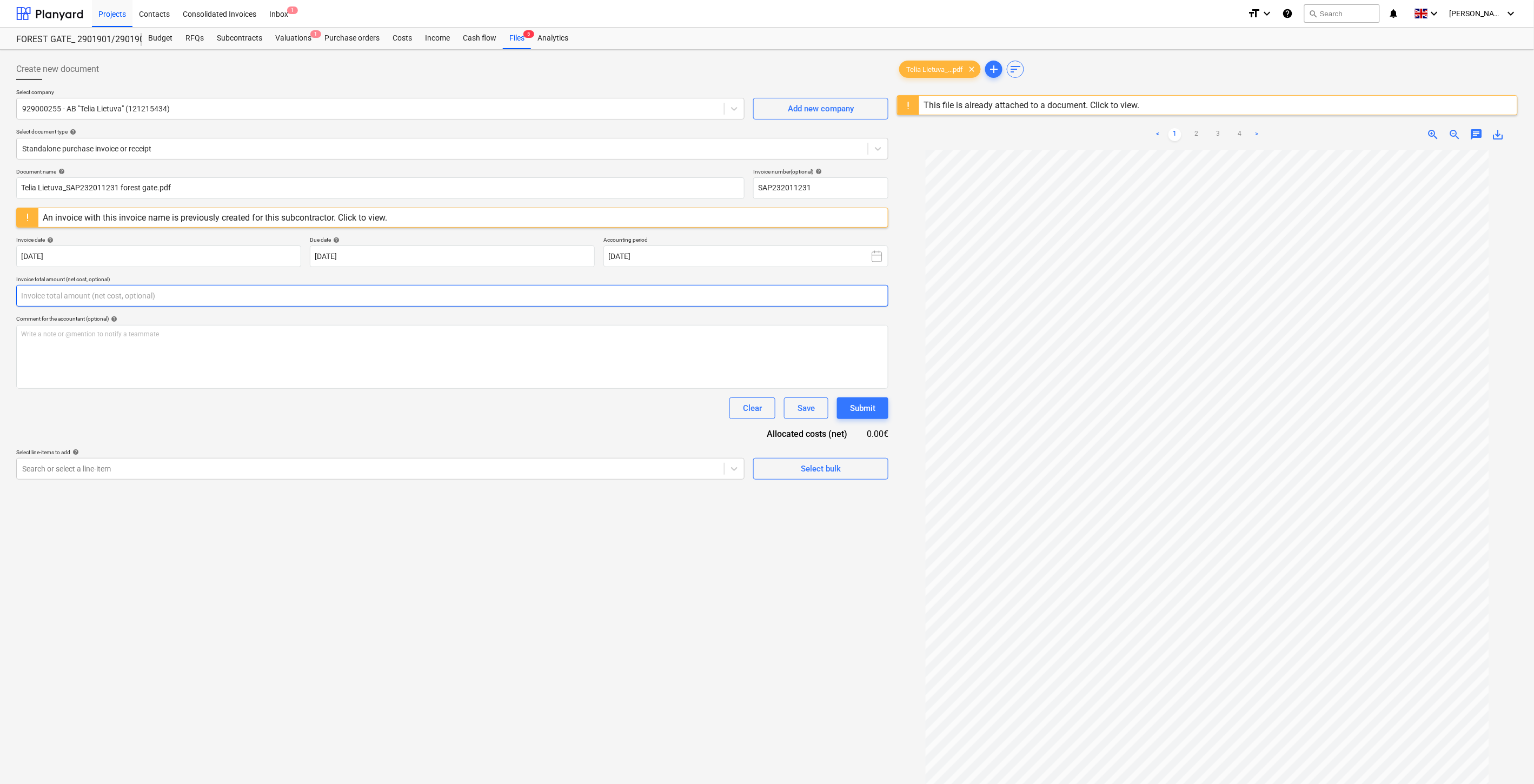
click at [277, 294] on input "text" at bounding box center [452, 295] width 872 height 22
type input "10.89"
drag, startPoint x: 210, startPoint y: 464, endPoint x: 208, endPoint y: 492, distance: 28.1
click at [210, 465] on div "Document name help Telia Lietuva_SAP232011231 forest gate.pdf Invoice number (o…" at bounding box center [452, 337] width 872 height 338
click at [208, 500] on div at bounding box center [370, 496] width 696 height 11
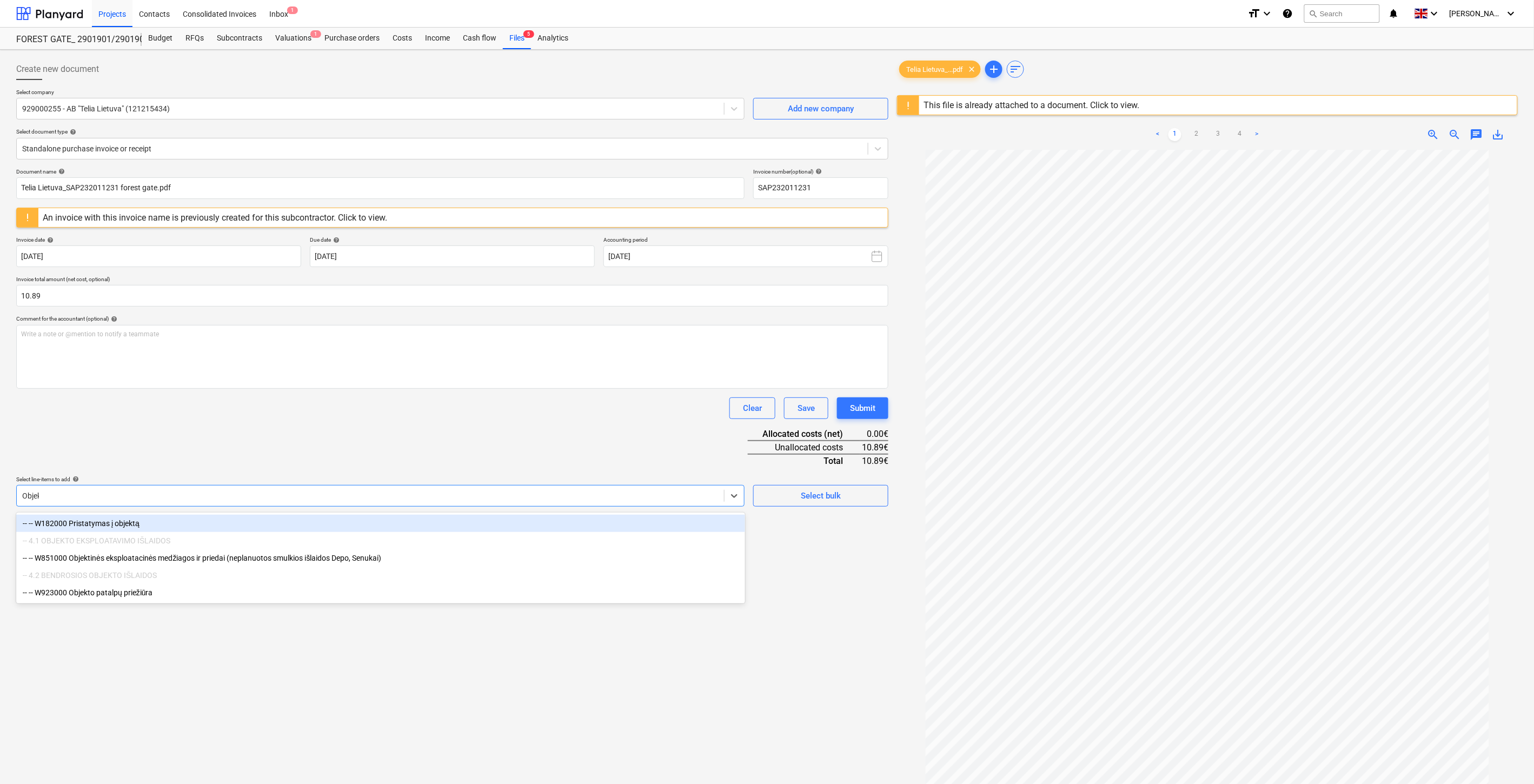
type input "Objekt"
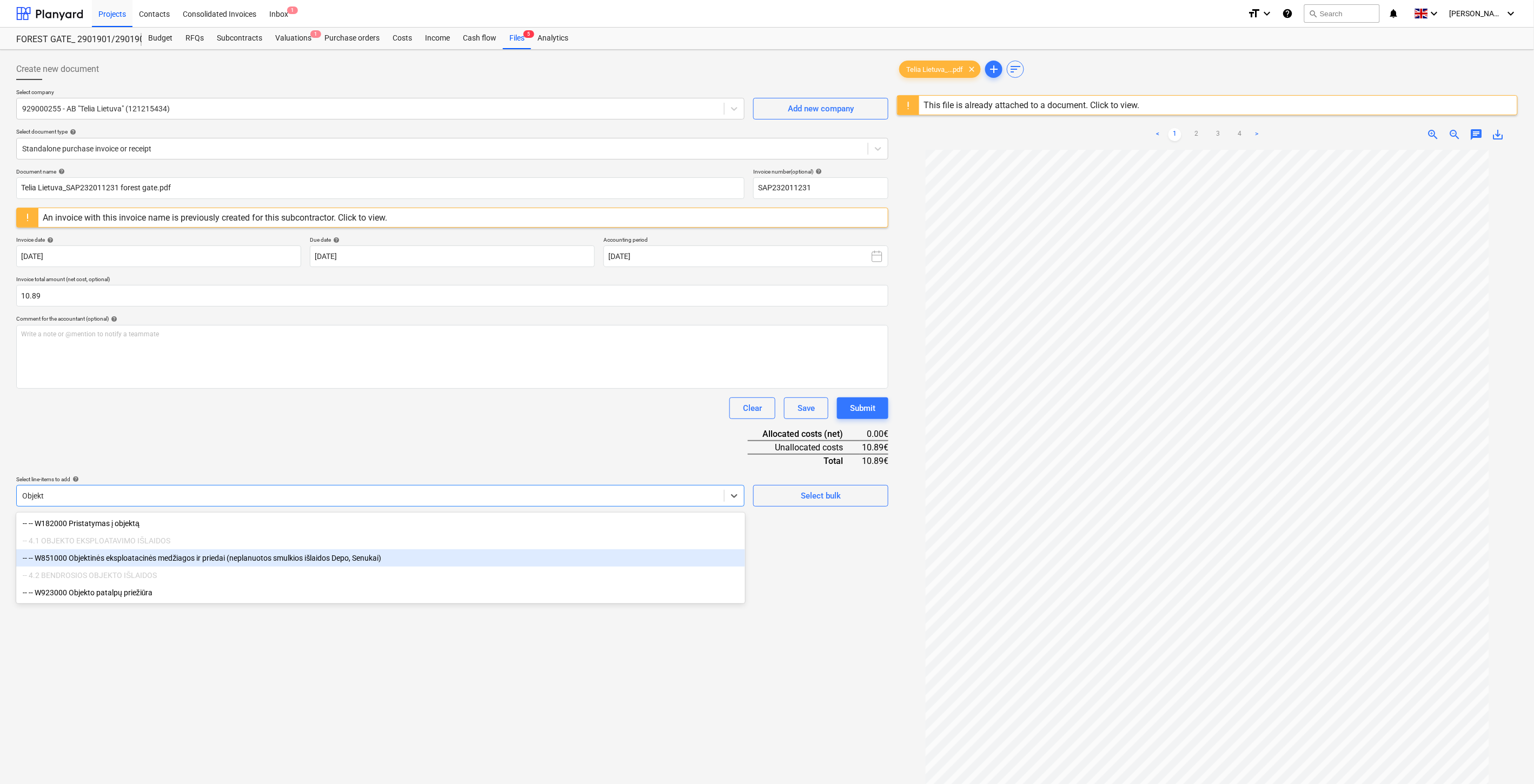
click at [220, 558] on div "-- -- W851000 Objektinės eksploatacinės medžiagos ir priedai (neplanuotos smulk…" at bounding box center [380, 558] width 729 height 18
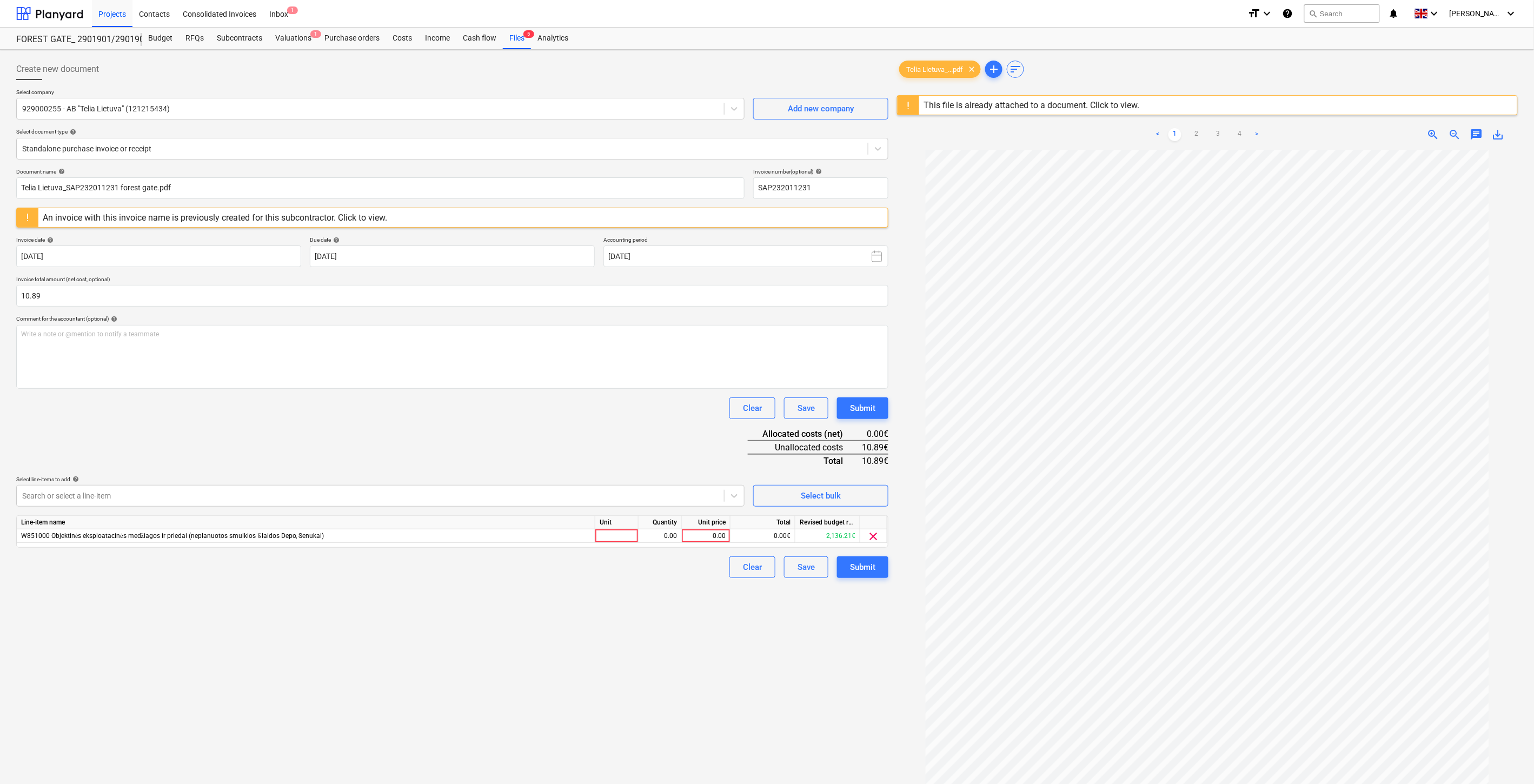
click at [429, 433] on div "Document name help Telia Lietuva_SAP232011231 forest gate.pdf Invoice number (o…" at bounding box center [452, 373] width 872 height 410
click at [626, 537] on div at bounding box center [617, 536] width 43 height 13
click at [672, 537] on div "0.00" at bounding box center [660, 536] width 34 height 13
click at [711, 538] on div "0.00" at bounding box center [706, 536] width 40 height 13
type input "10.89"
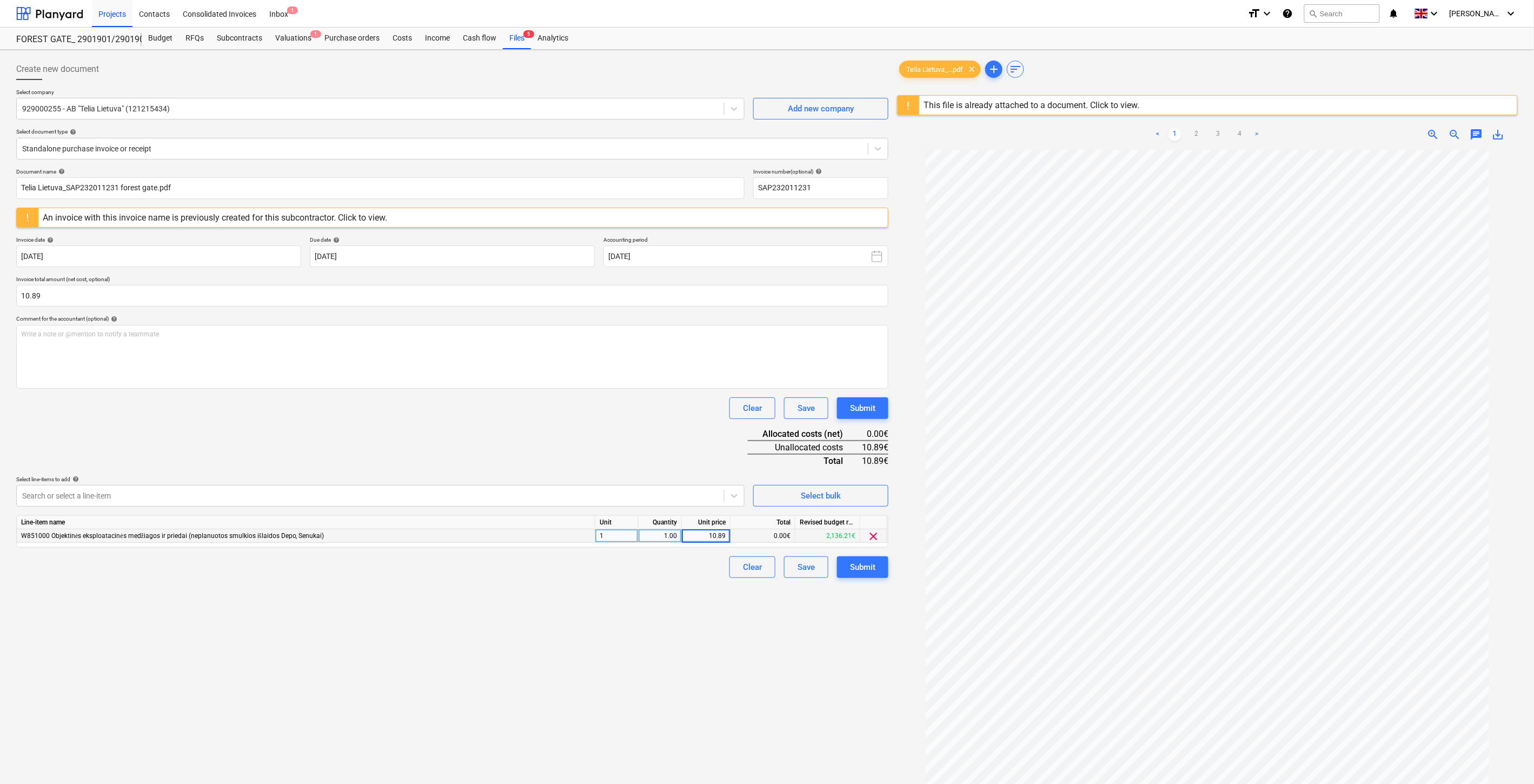
click at [644, 464] on div "Document name help Telia Lietuva_SAP232011231 forest gate.pdf Invoice number (o…" at bounding box center [452, 373] width 872 height 410
click at [811, 569] on div "Save" at bounding box center [806, 567] width 18 height 14
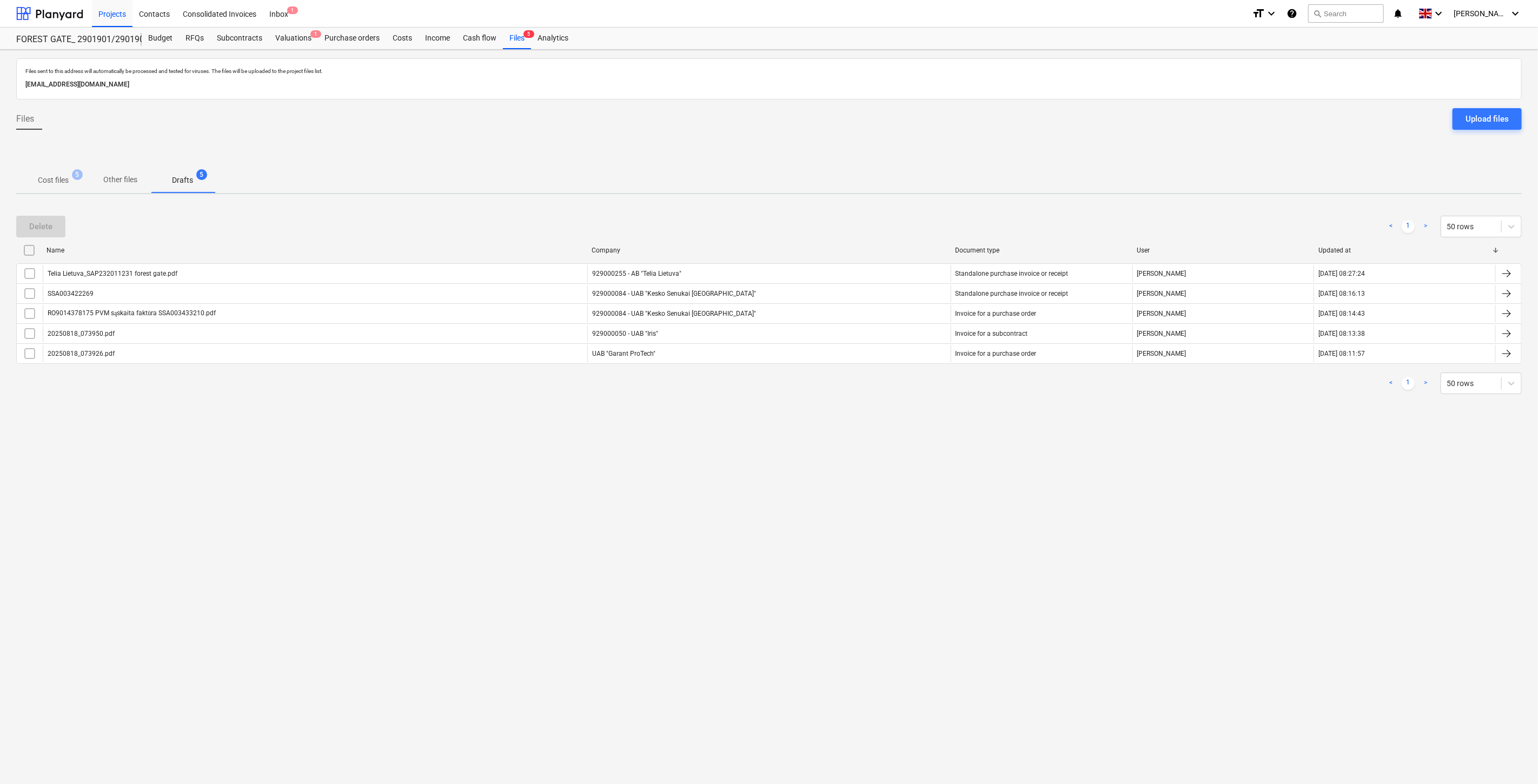
click at [56, 175] on p "Cost files" at bounding box center [53, 180] width 31 height 11
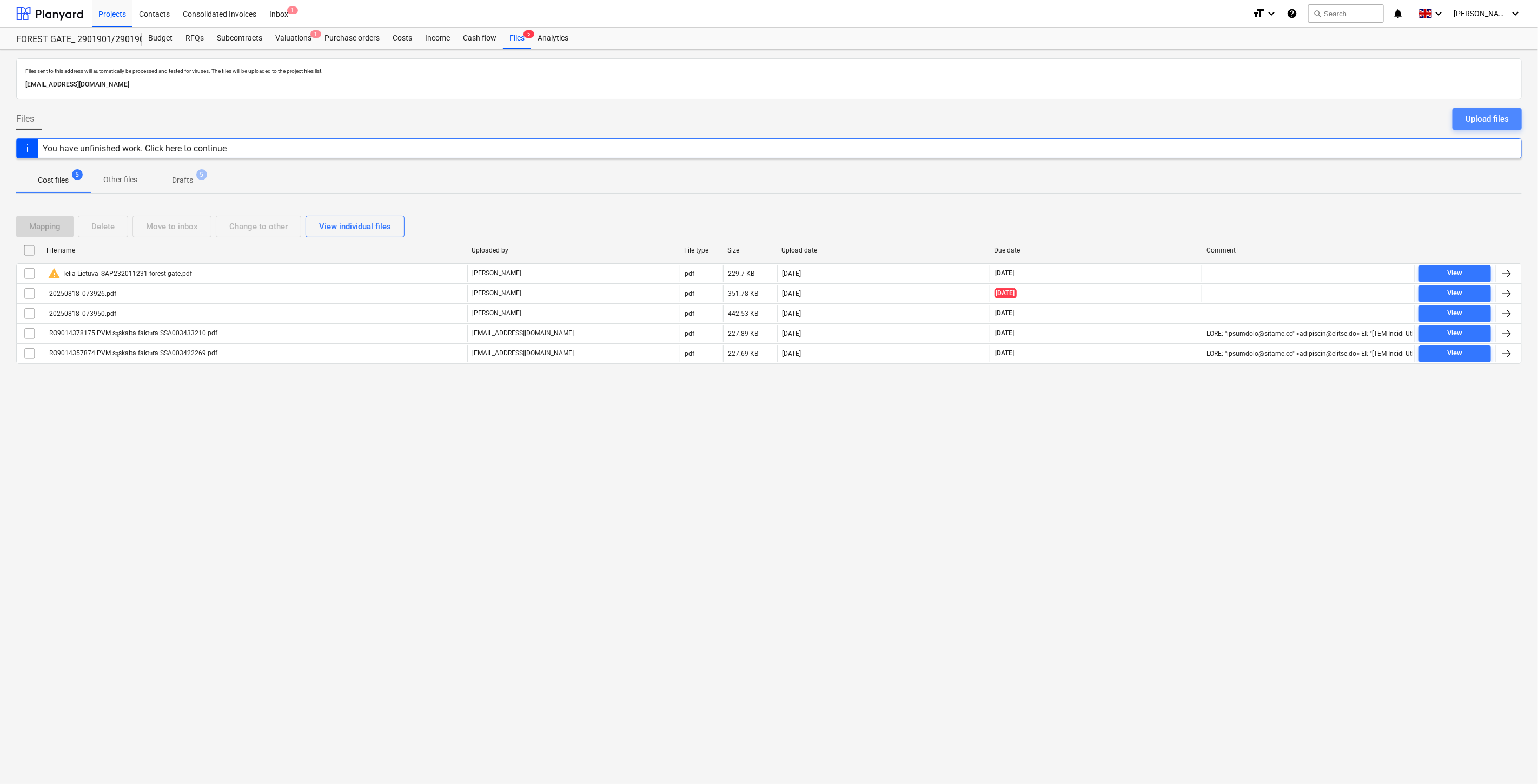
click at [1473, 125] on div "Upload files" at bounding box center [1487, 119] width 43 height 14
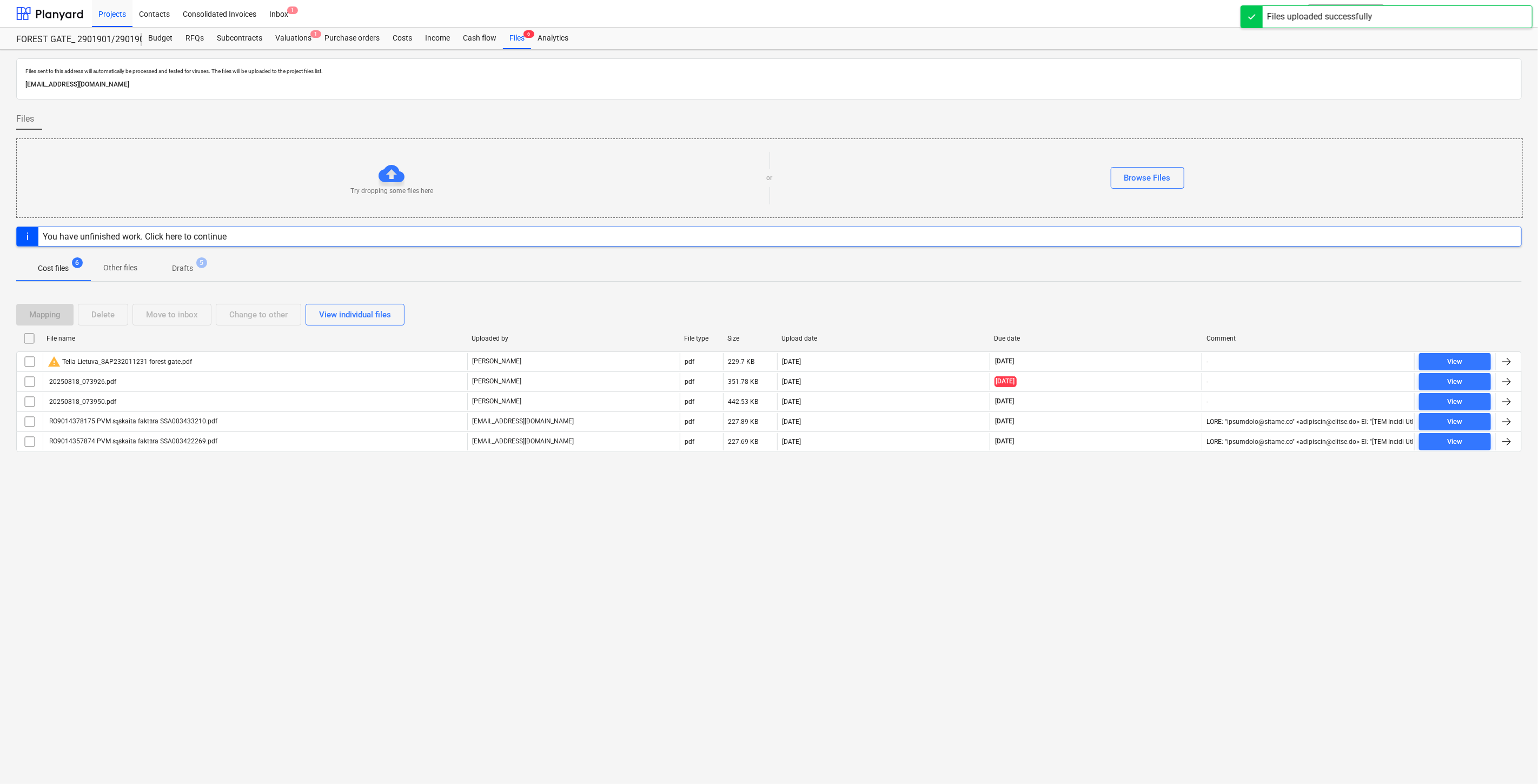
click at [1111, 622] on div "Files sent to this address will automatically be processed and tested for virus…" at bounding box center [769, 416] width 1538 height 734
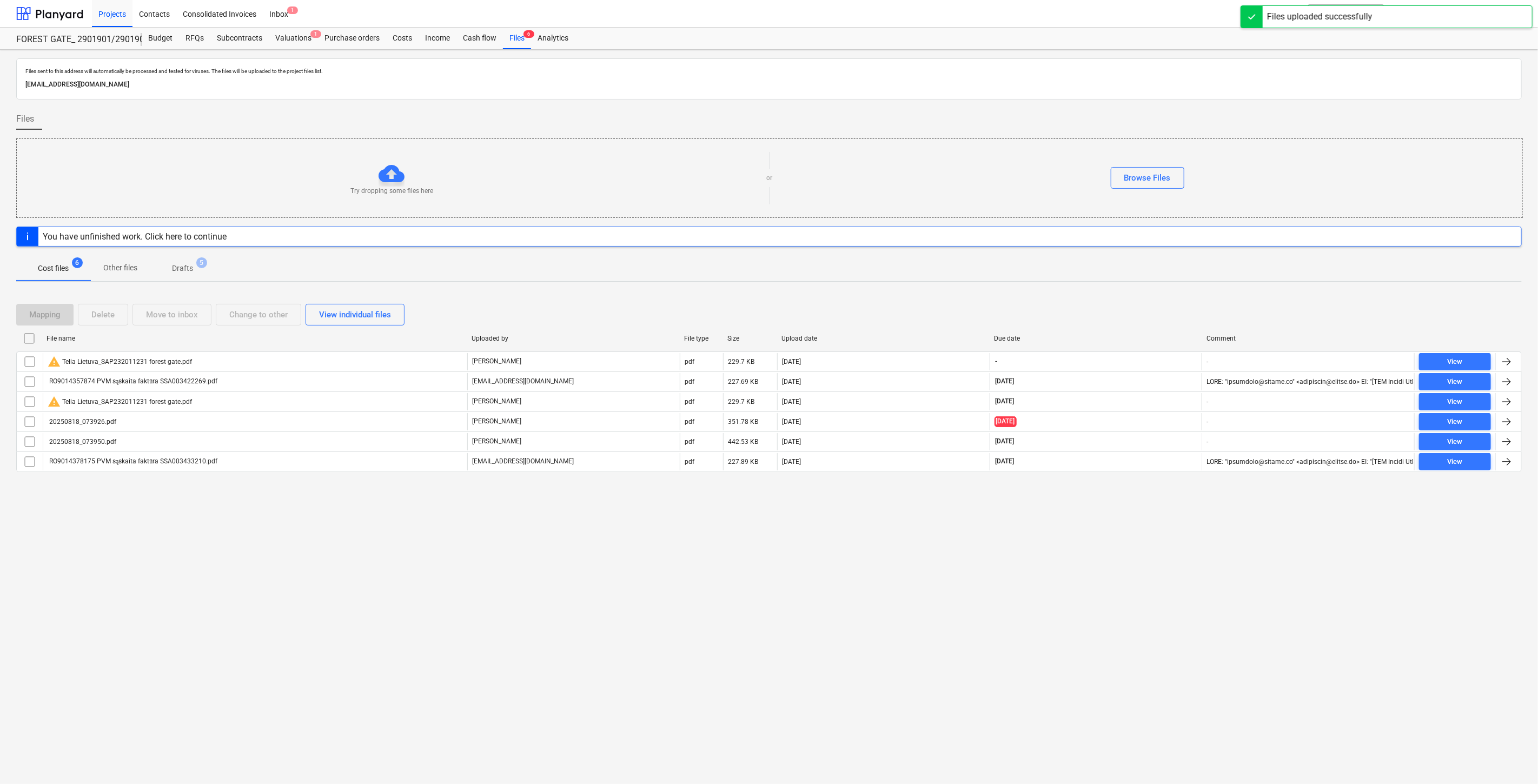
click at [1147, 595] on div "Files sent to this address will automatically be processed and tested for virus…" at bounding box center [769, 416] width 1538 height 734
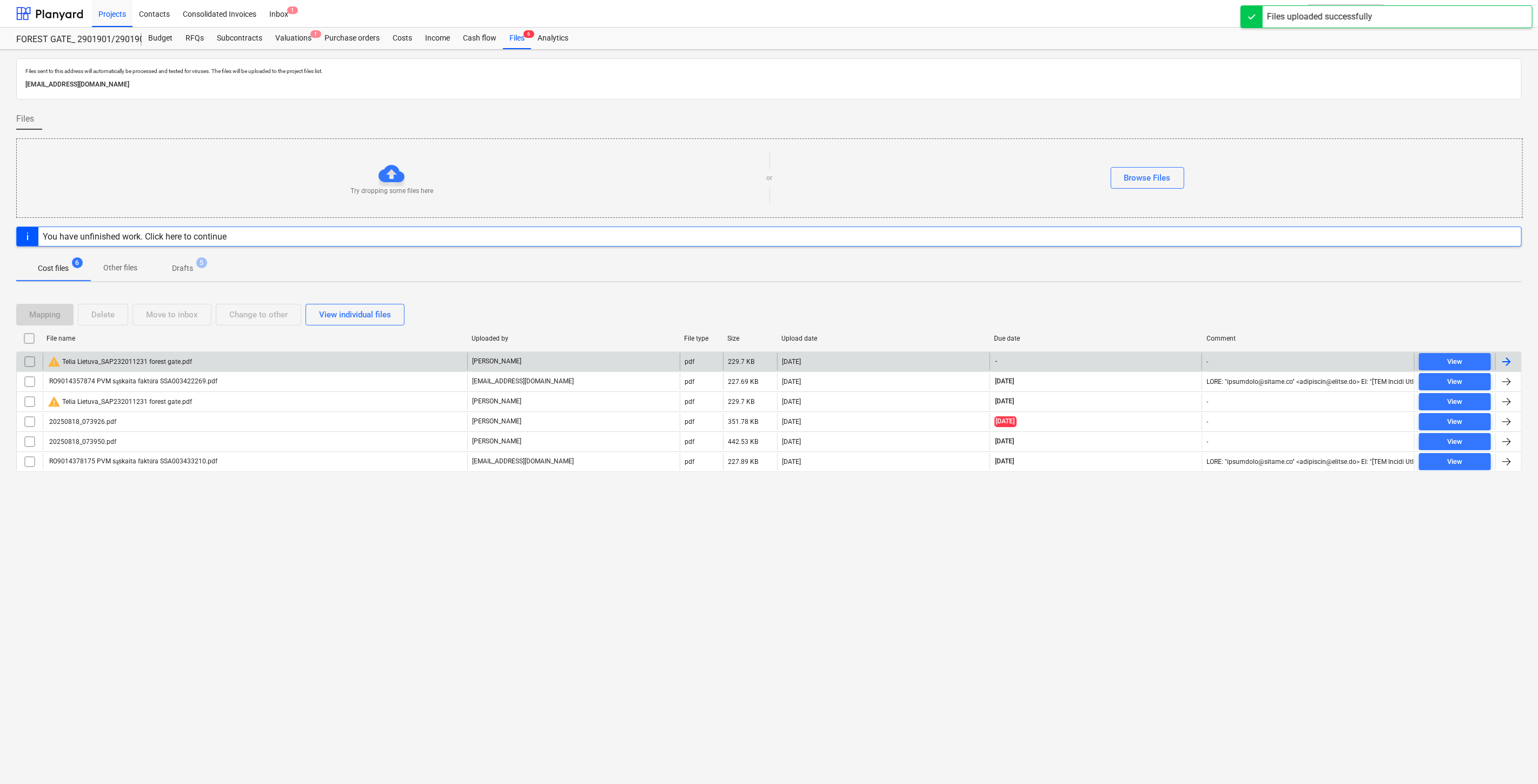
click at [317, 364] on div "warning Telia Lietuva_SAP232011231 forest gate.pdf" at bounding box center [255, 362] width 425 height 18
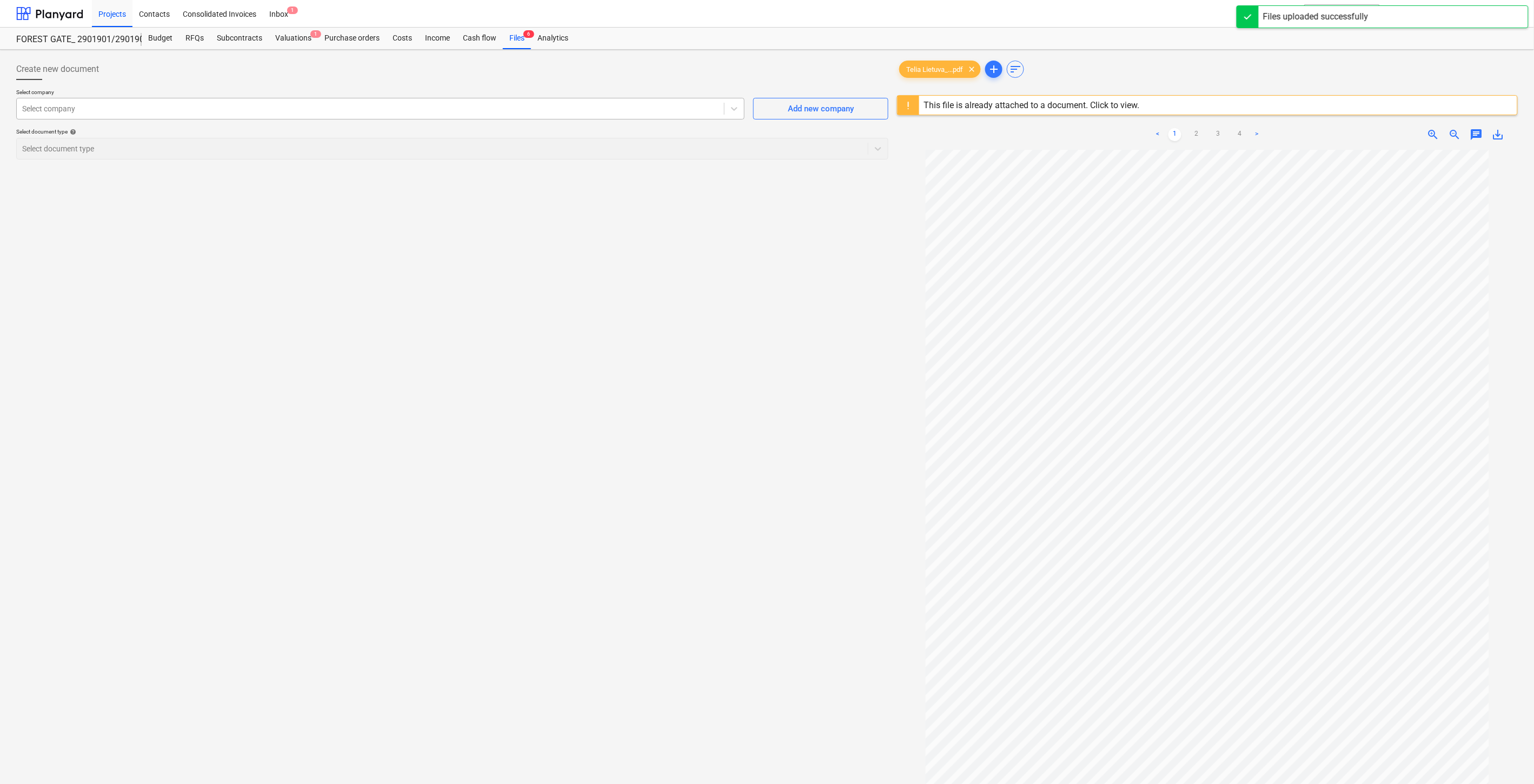
click at [571, 103] on div "Select company" at bounding box center [370, 108] width 708 height 15
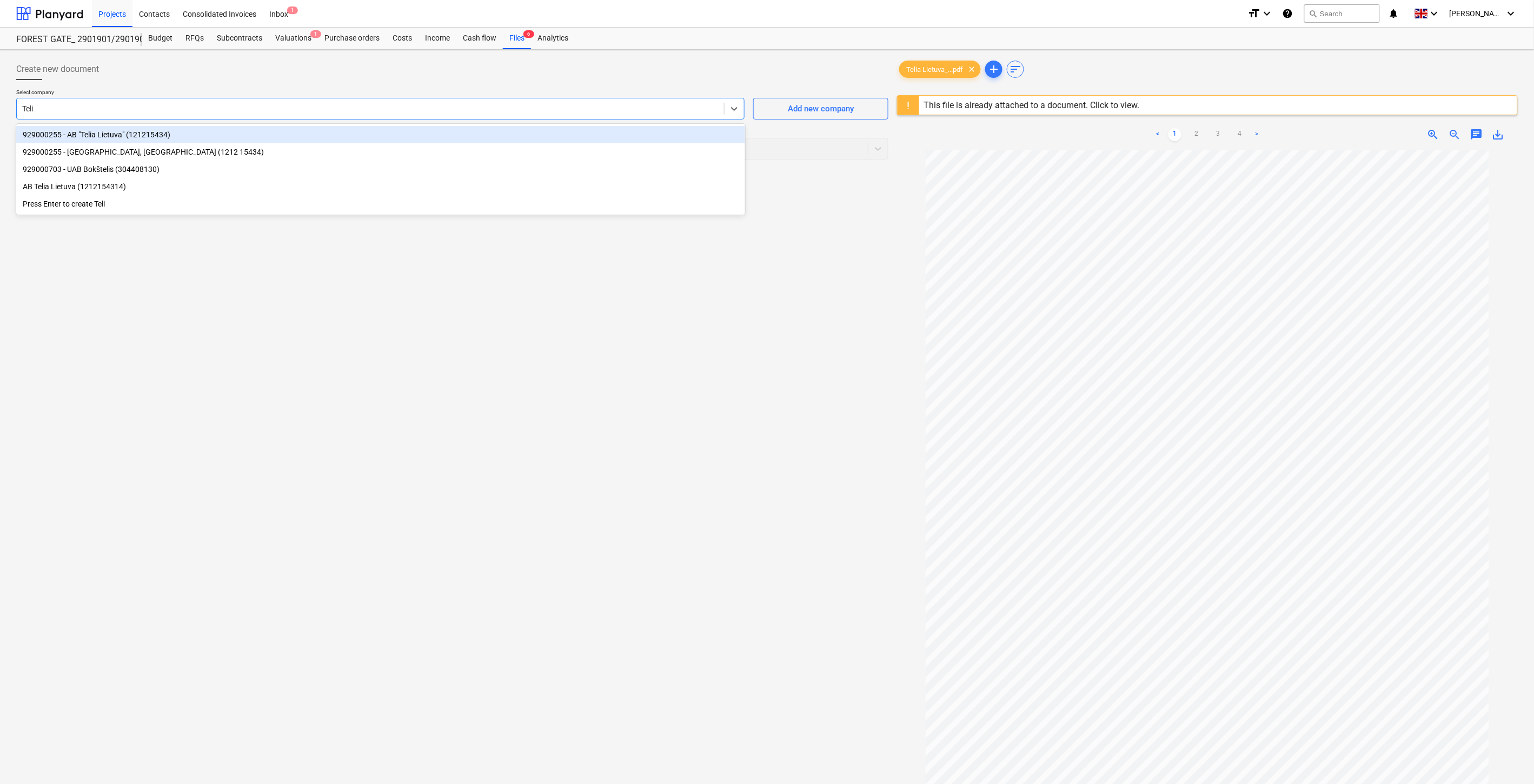
type input "Telia"
click at [312, 134] on div "929000255 - AB "Telia Lietuva" (121215434)" at bounding box center [380, 135] width 729 height 18
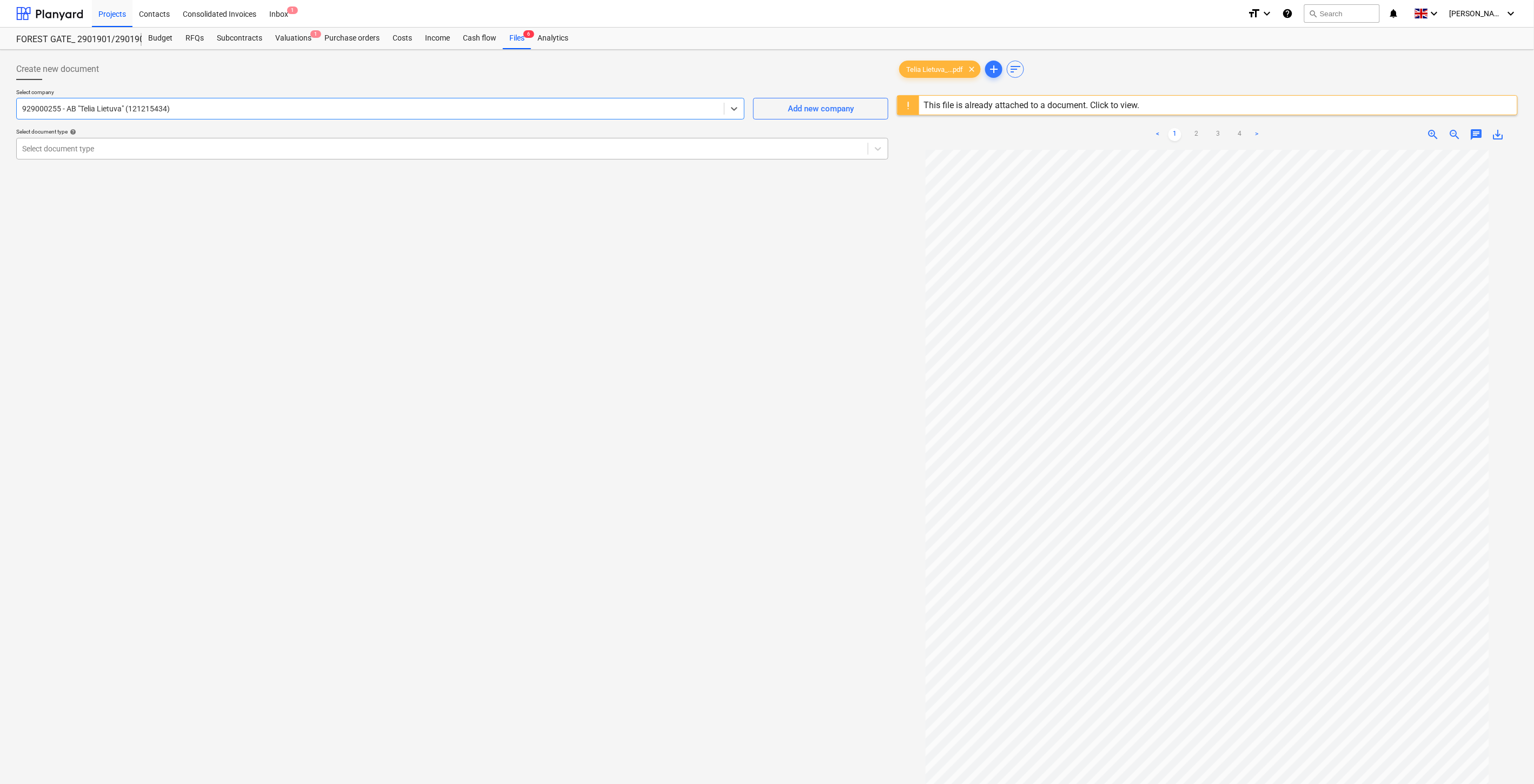
click at [298, 152] on div at bounding box center [442, 149] width 841 height 11
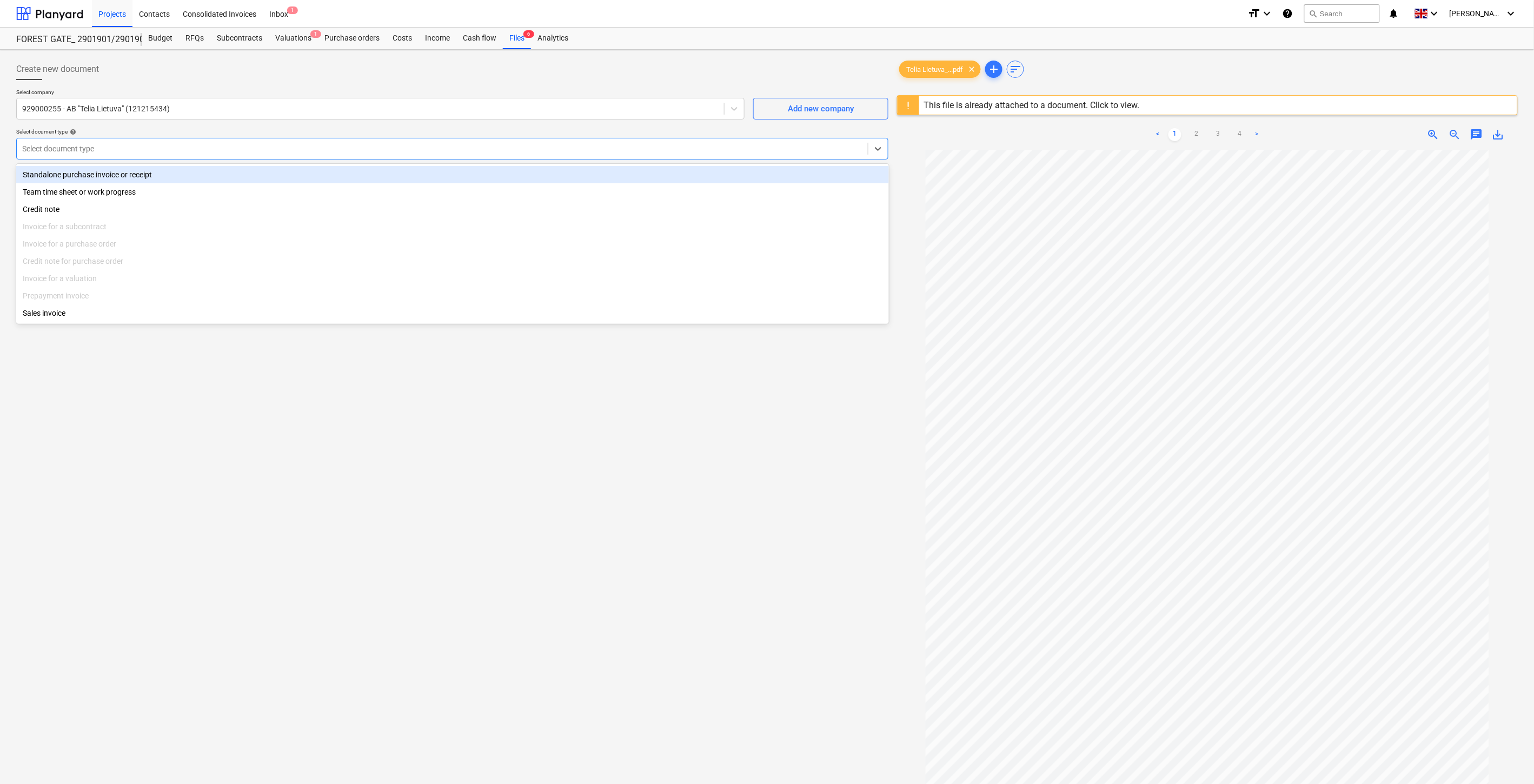
click at [270, 179] on div "Standalone purchase invoice or receipt" at bounding box center [452, 174] width 873 height 18
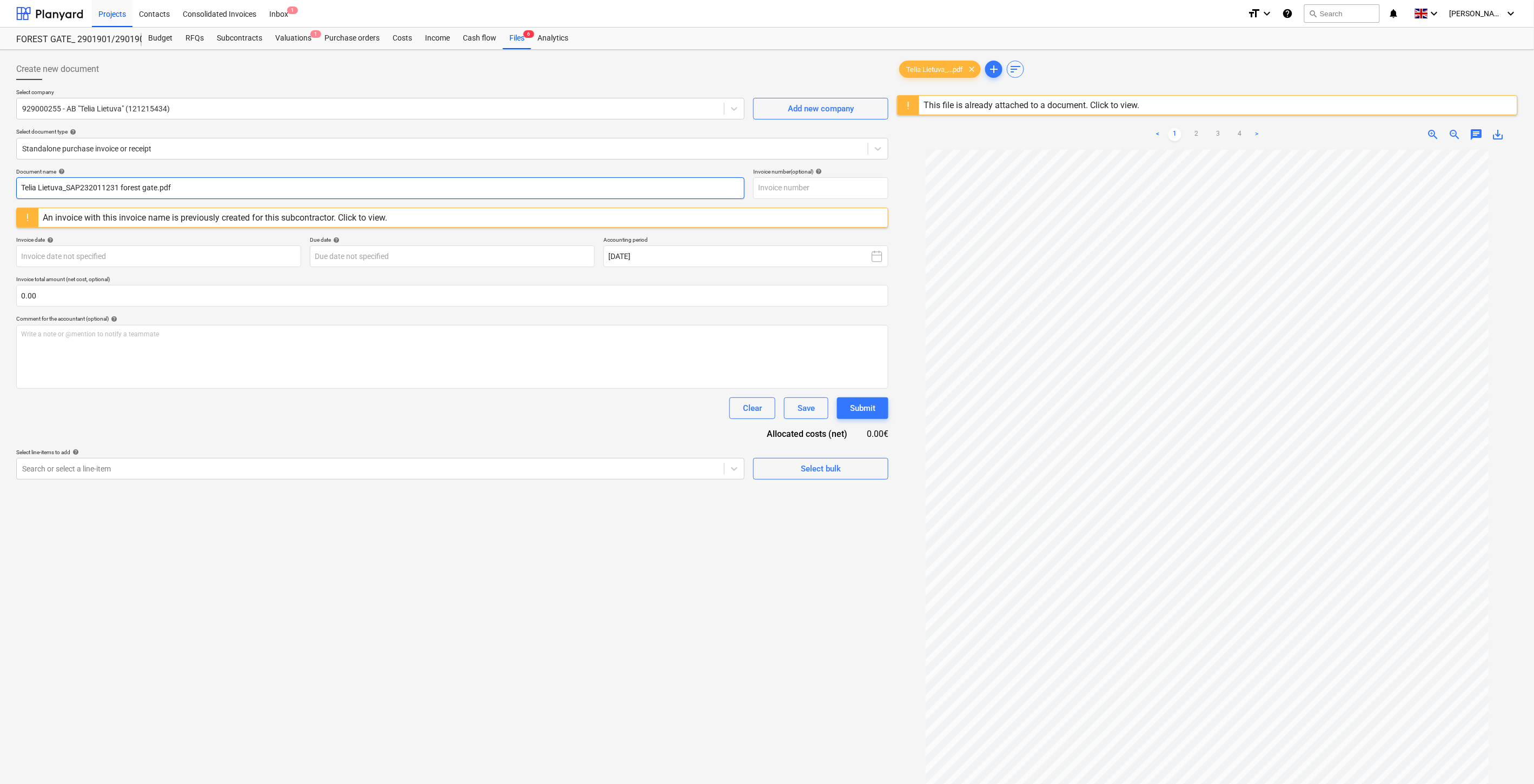
drag, startPoint x: 117, startPoint y: 187, endPoint x: 67, endPoint y: 190, distance: 50.1
click at [67, 190] on input "Telia Lietuva_SAP232011231 forest gate.pdf" at bounding box center [380, 188] width 729 height 22
click at [817, 187] on input "text" at bounding box center [820, 188] width 135 height 22
paste input "SAP232011231"
type input "SAP232011231"
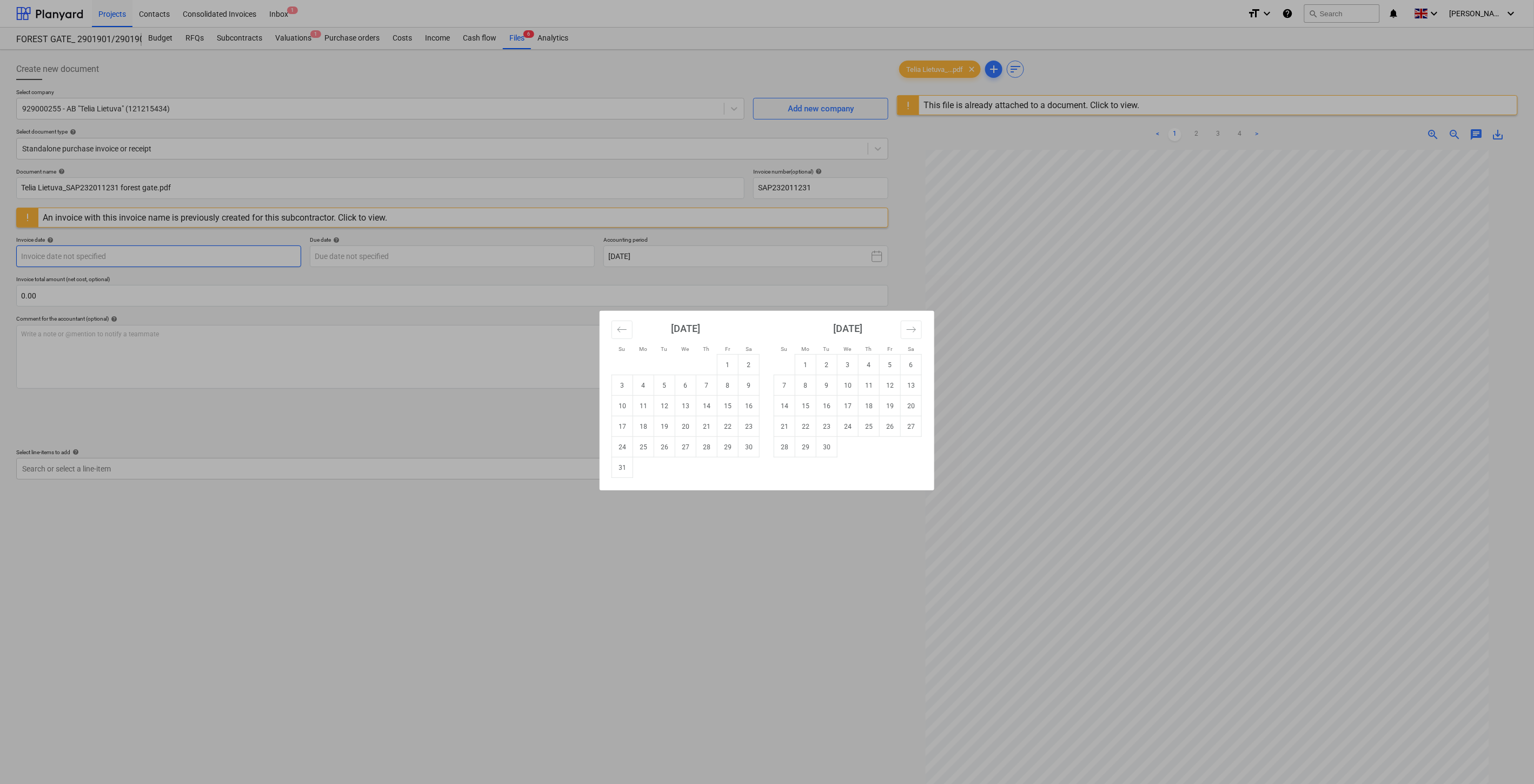
click at [278, 253] on body "Projects Contacts Consolidated Invoices Inbox 1 format_size keyboard_arrow_down…" at bounding box center [767, 392] width 1534 height 784
click at [611, 337] on button "Move backward to switch to the previous month." at bounding box center [622, 329] width 21 height 18
click at [706, 439] on td "31" at bounding box center [707, 447] width 21 height 20
type input "31 Jul 2025"
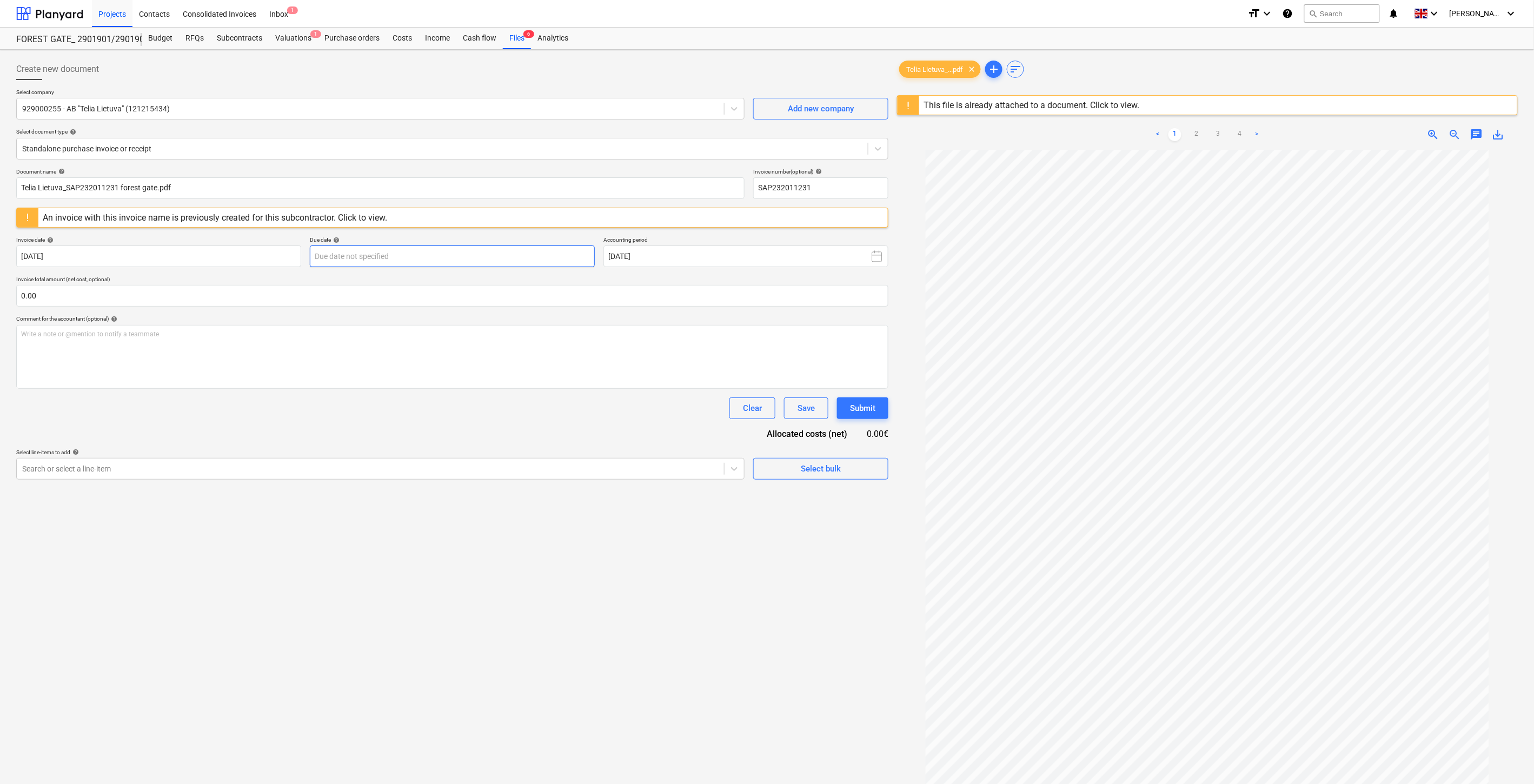
click at [522, 253] on body "Projects Contacts Consolidated Invoices Inbox 1 format_size keyboard_arrow_down…" at bounding box center [767, 392] width 1534 height 784
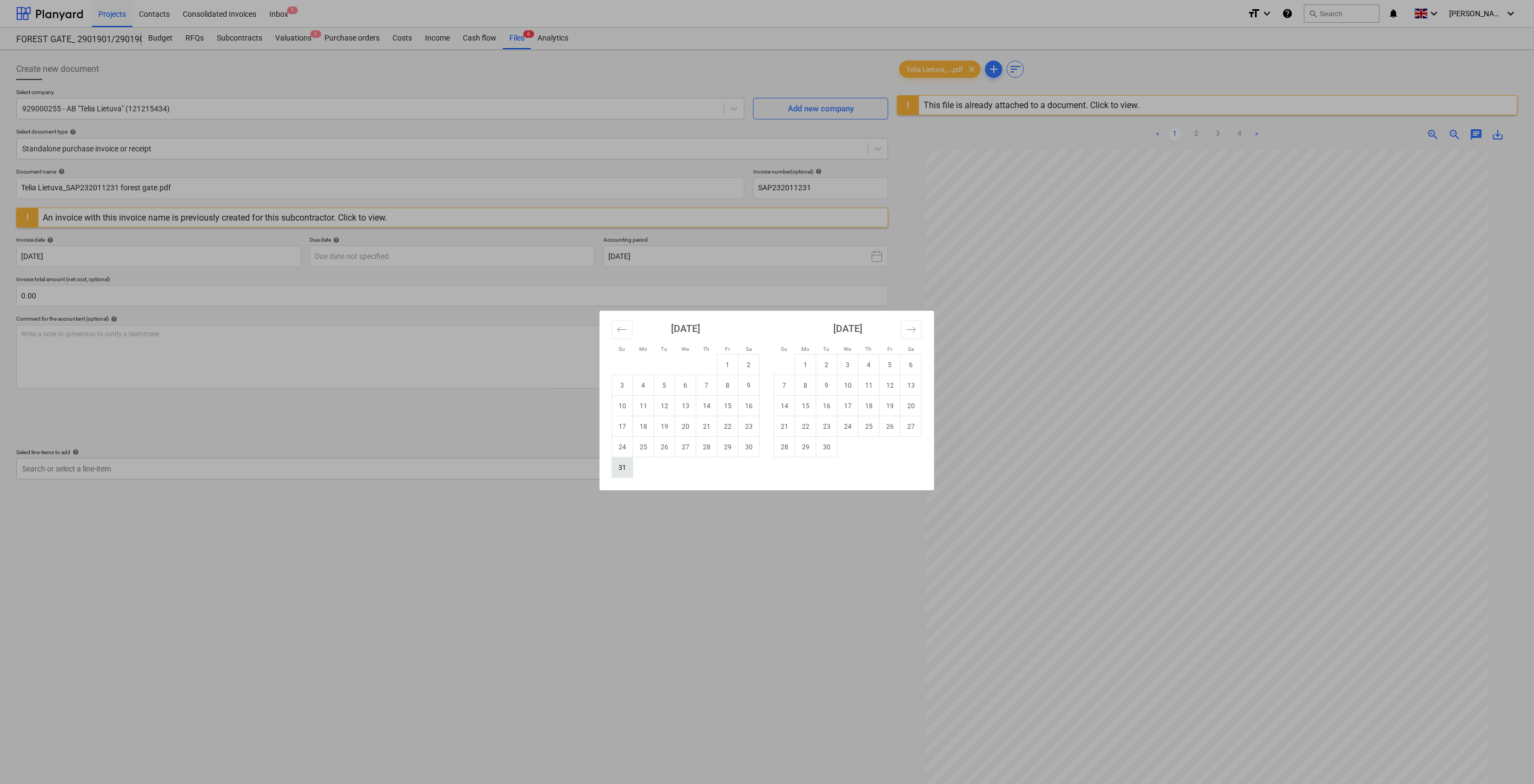
click at [619, 467] on td "31" at bounding box center [623, 467] width 21 height 20
type input "31 Aug 2025"
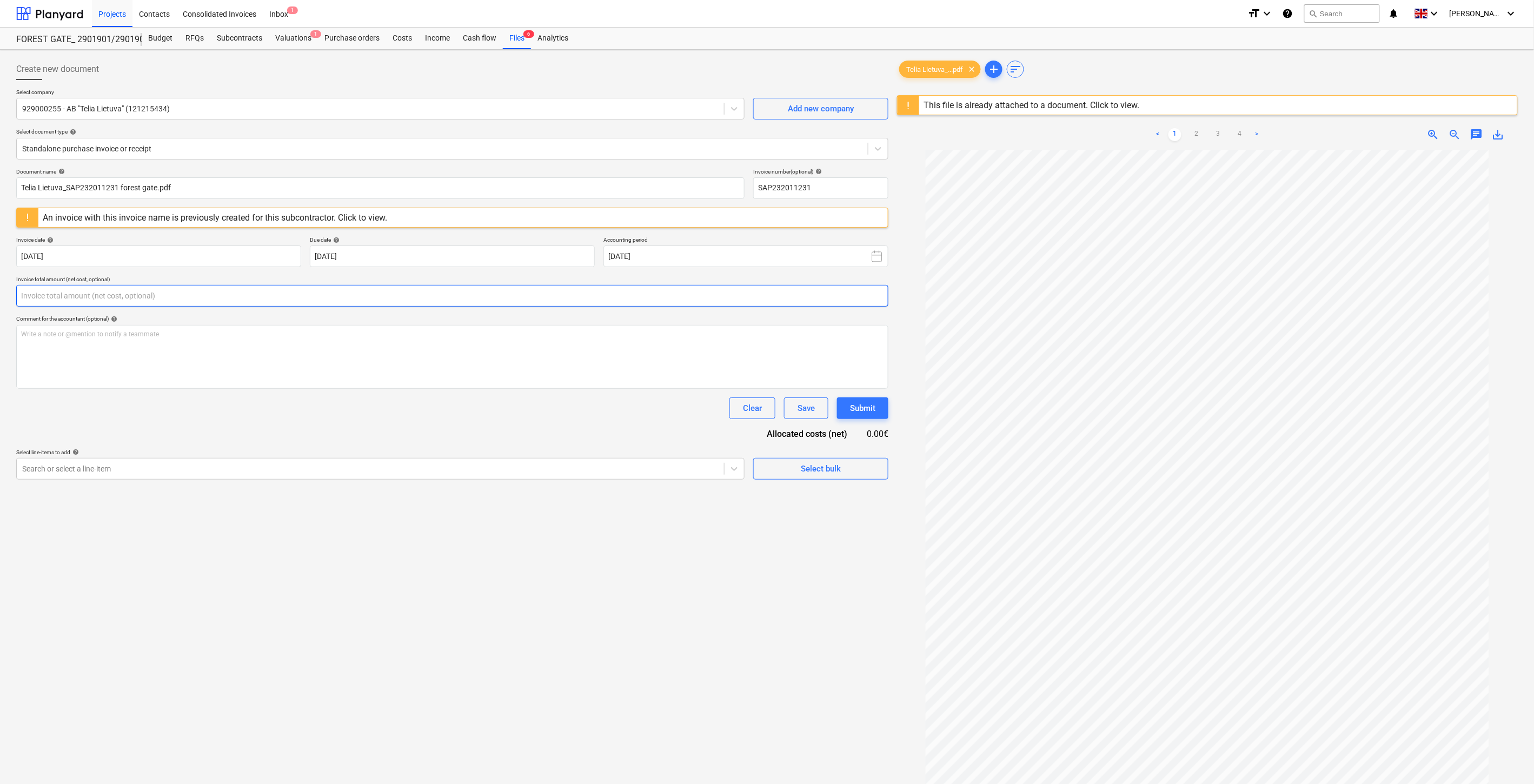
click at [393, 300] on input "text" at bounding box center [452, 295] width 872 height 22
type input "9.00"
click at [472, 505] on div "Search or select a line-item" at bounding box center [380, 496] width 729 height 22
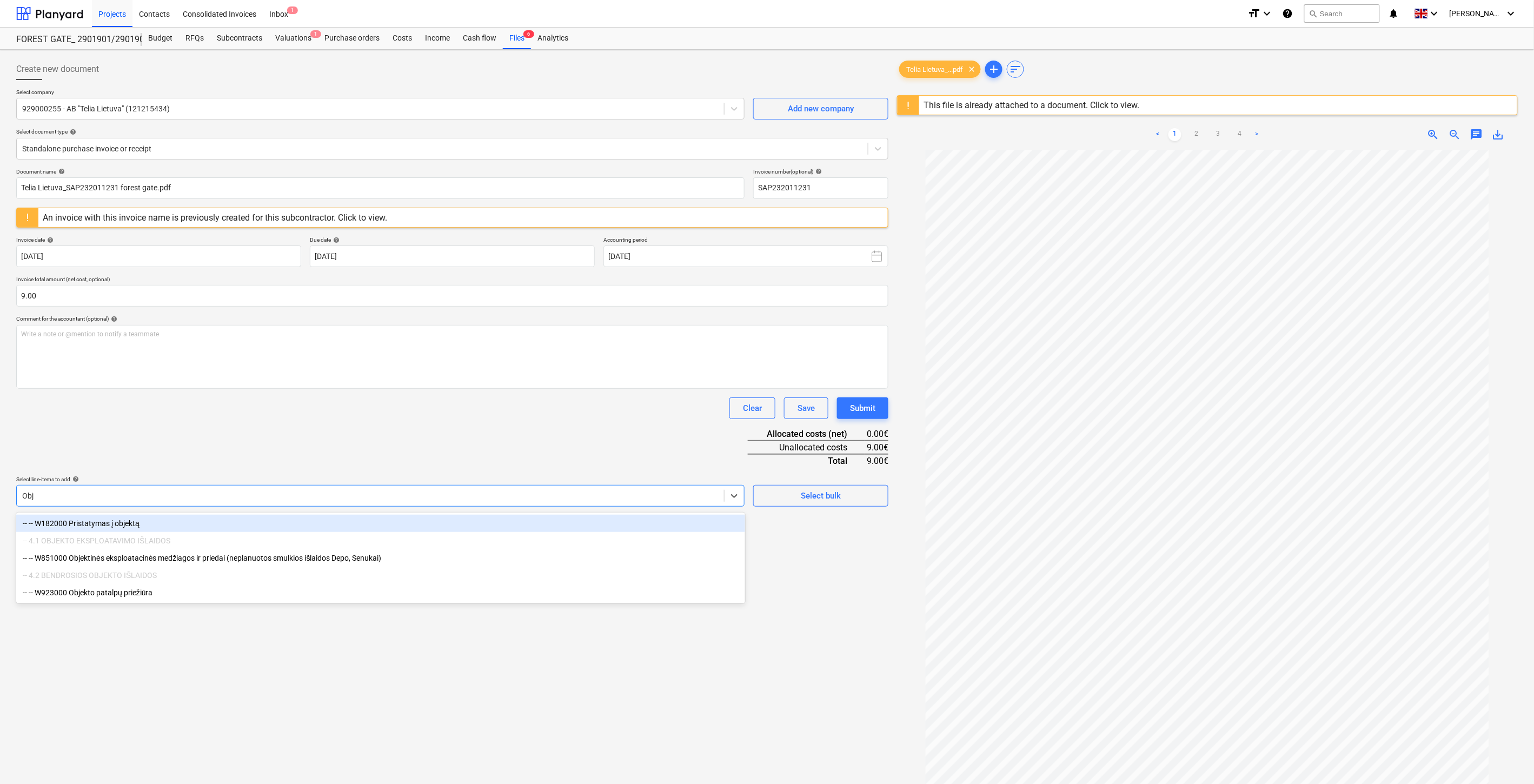
type input "Obje"
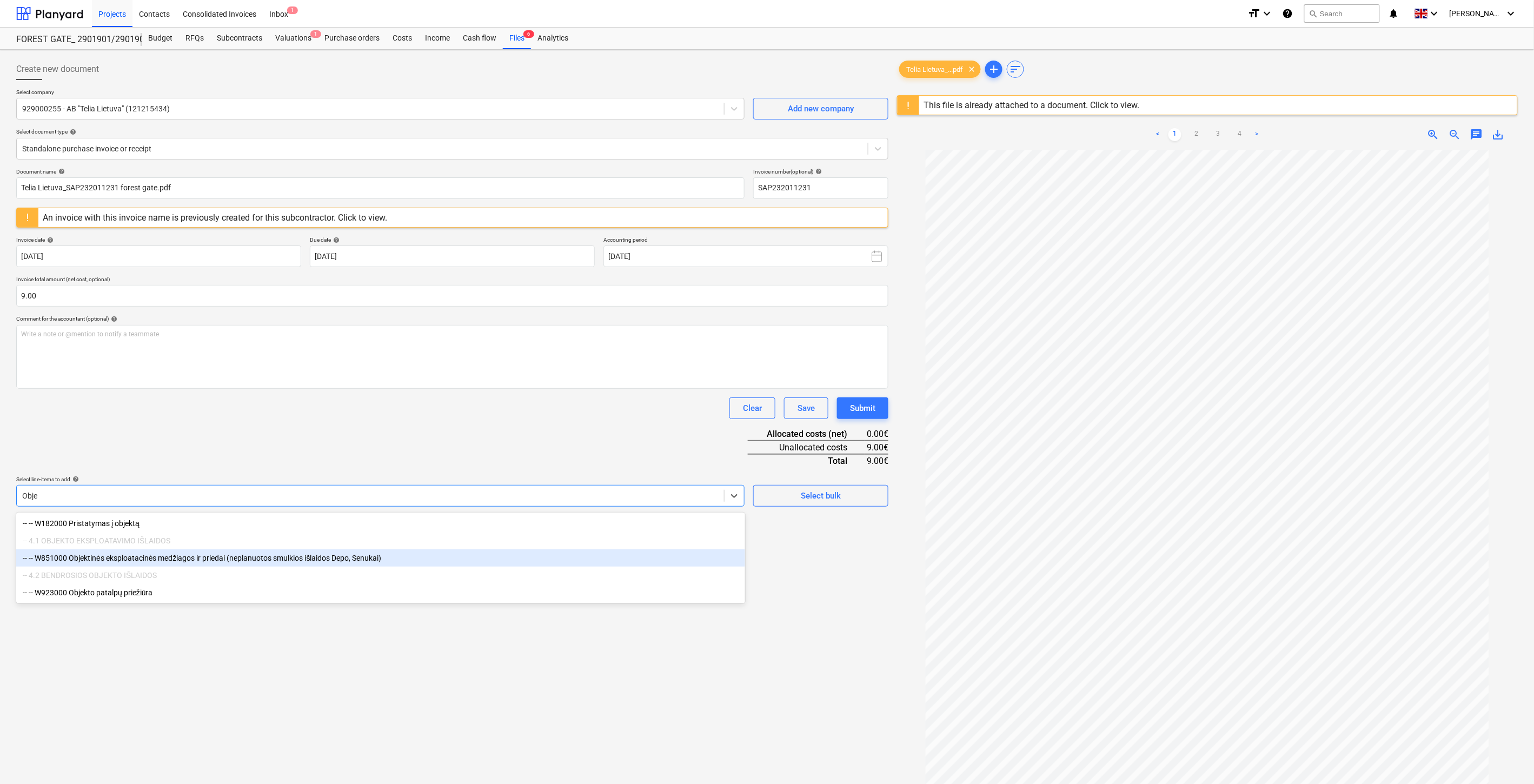
click at [436, 552] on div "-- -- W851000 Objektinės eksploatacinės medžiagos ir priedai (neplanuotos smulk…" at bounding box center [380, 558] width 729 height 18
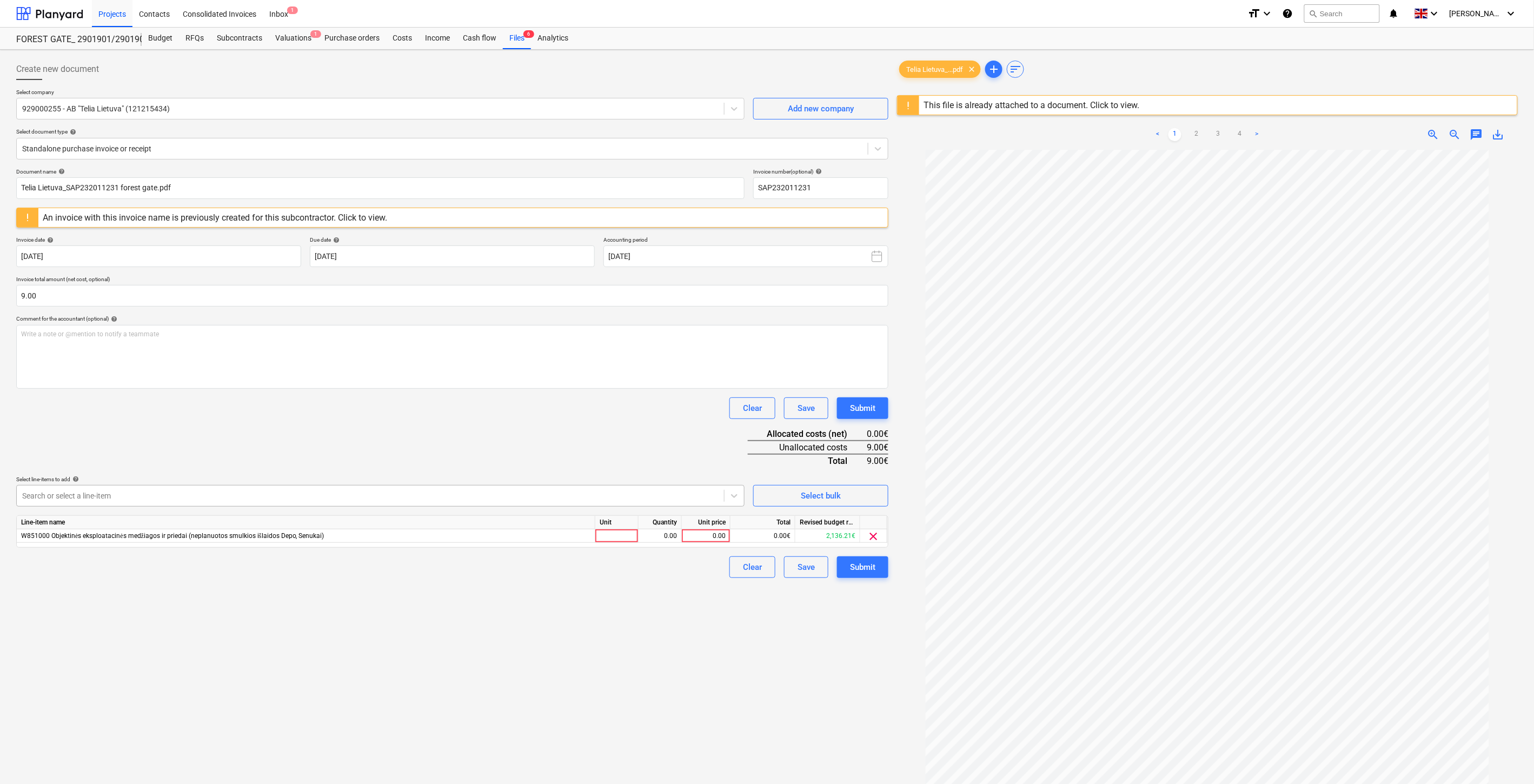
drag, startPoint x: 485, startPoint y: 448, endPoint x: 658, endPoint y: 500, distance: 180.6
click at [489, 448] on div "Document name help Telia Lietuva_SAP232011231 forest gate.pdf Invoice number (o…" at bounding box center [452, 373] width 872 height 410
click at [626, 532] on div at bounding box center [617, 536] width 43 height 13
type input "1"
drag, startPoint x: 660, startPoint y: 537, endPoint x: 695, endPoint y: 536, distance: 35.0
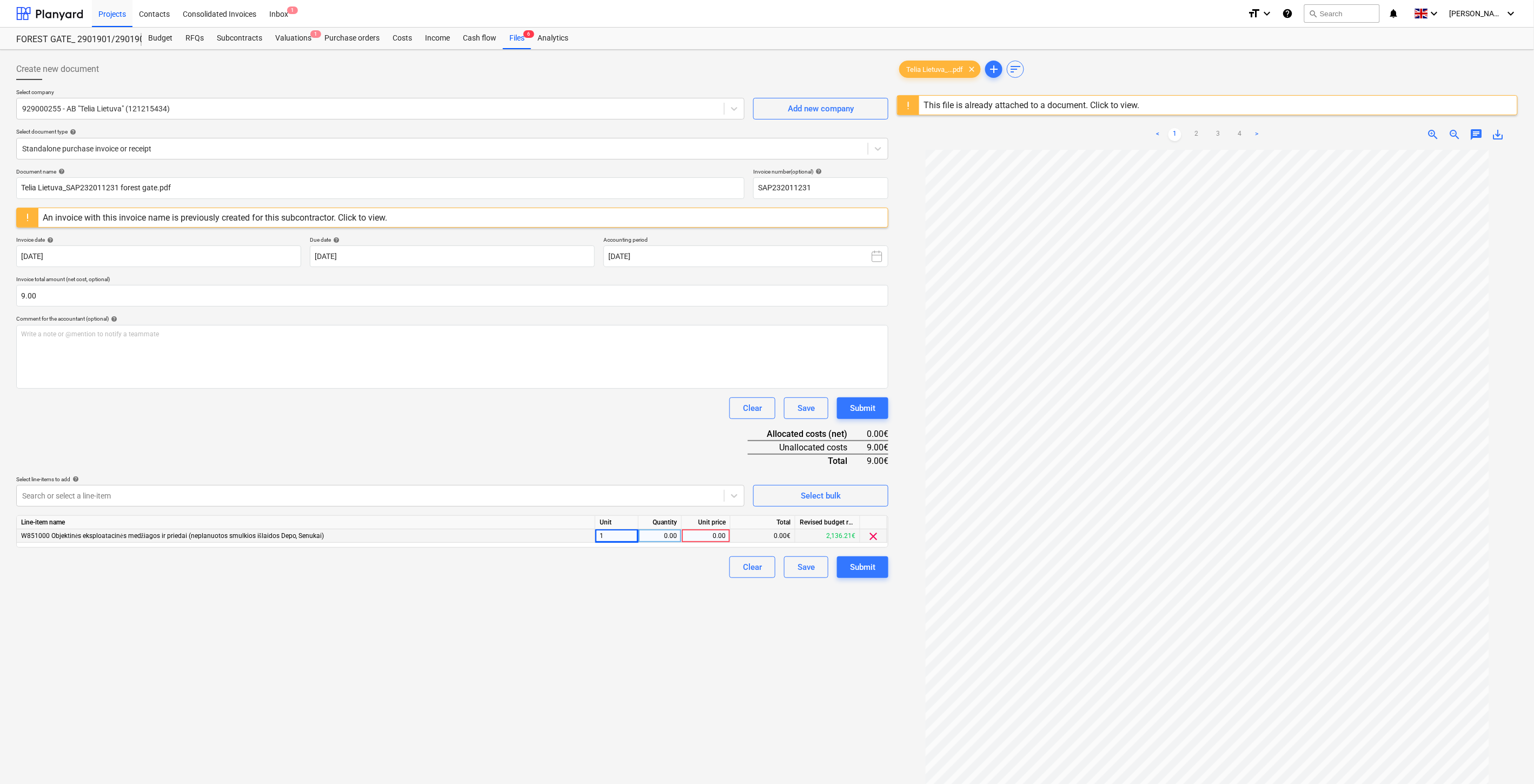
click at [661, 537] on div "0.00" at bounding box center [660, 536] width 34 height 13
drag, startPoint x: 696, startPoint y: 536, endPoint x: 635, endPoint y: 471, distance: 89.1
click at [696, 536] on div "0.00" at bounding box center [706, 536] width 40 height 13
type input "9"
click at [478, 642] on div "Create new document Select company 929000255 - AB "Telia Lietuva" (121215434) A…" at bounding box center [453, 480] width 881 height 854
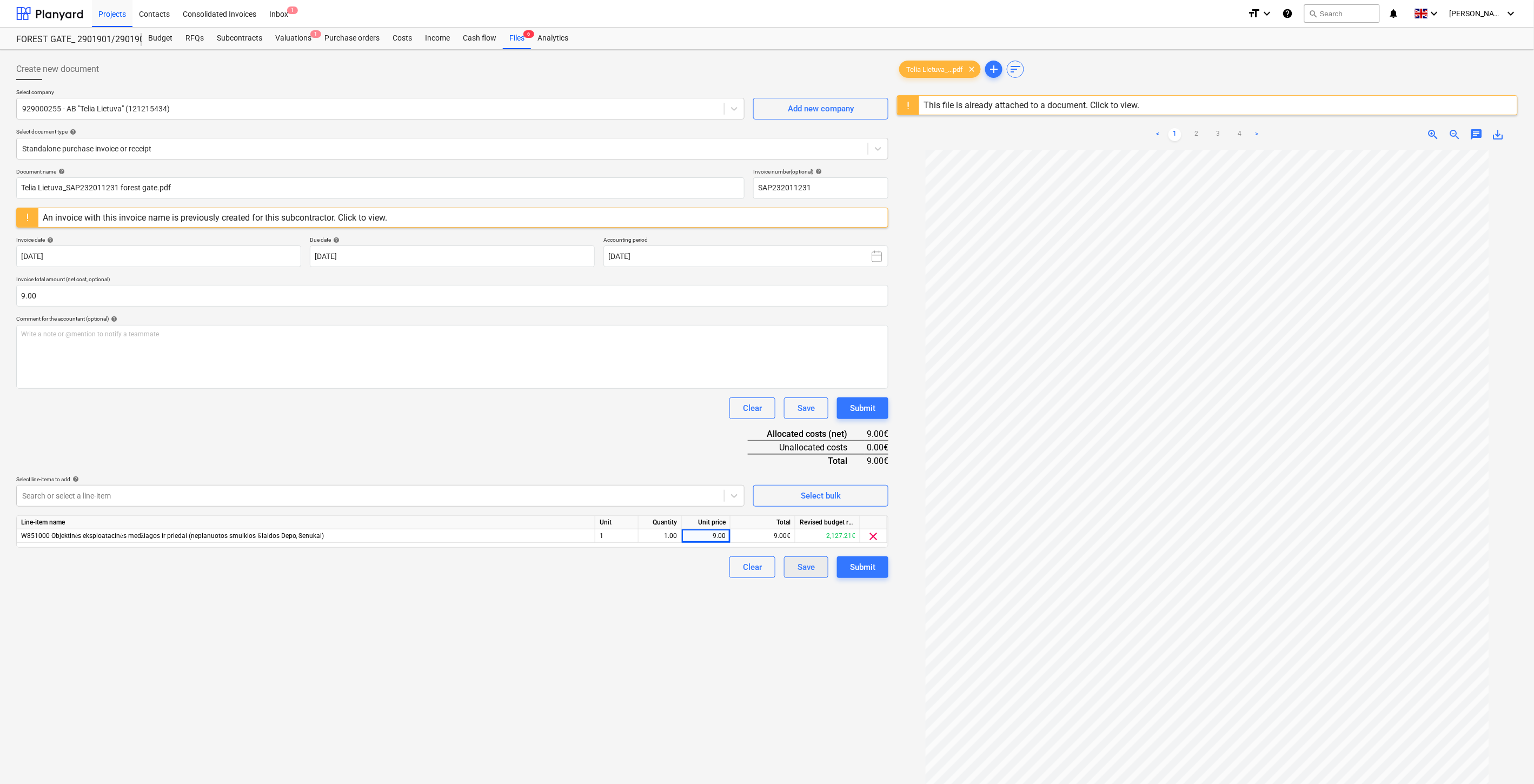
click at [797, 568] on div "Save" at bounding box center [806, 567] width 18 height 14
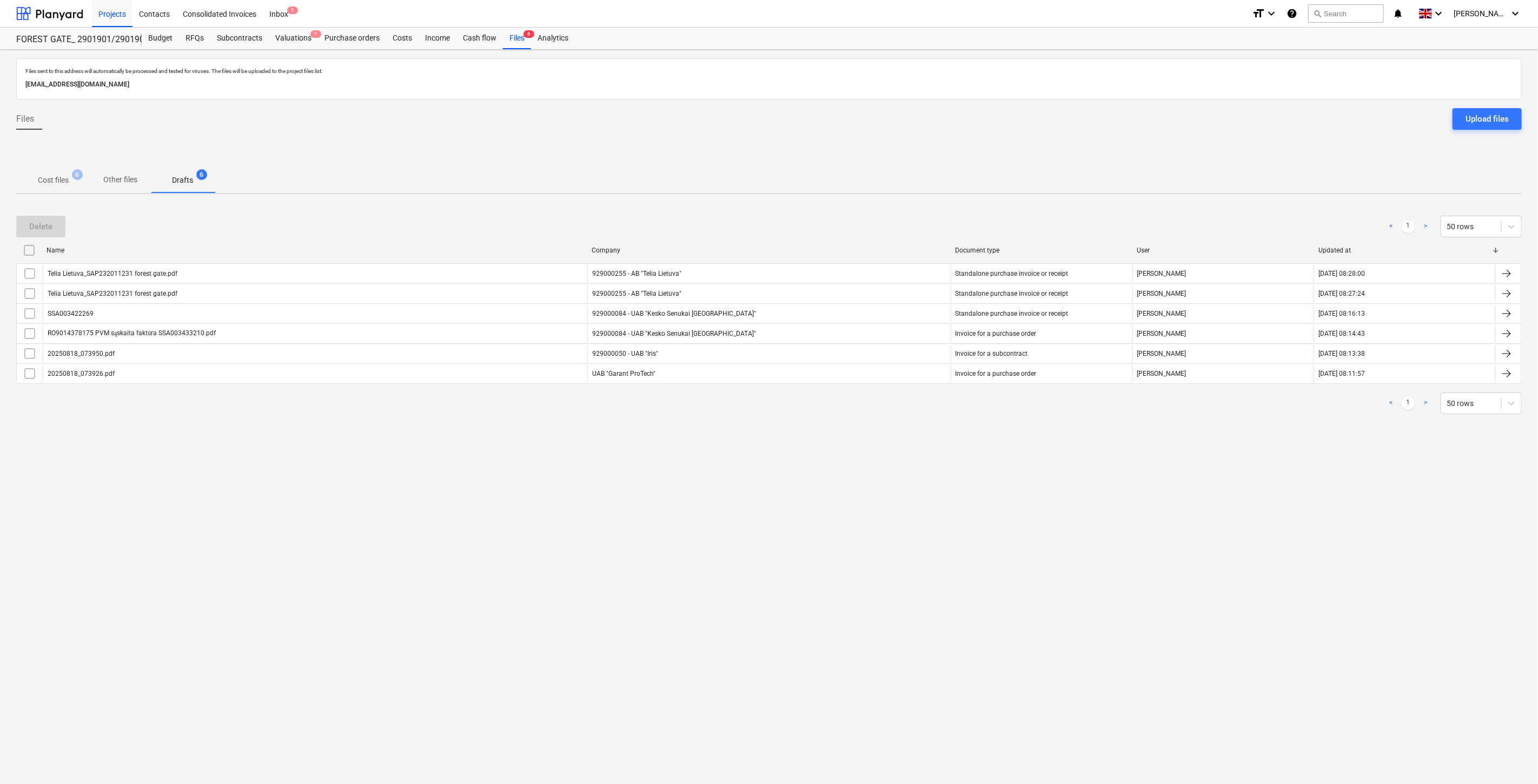
click at [62, 174] on span "Cost files 6" at bounding box center [53, 180] width 74 height 19
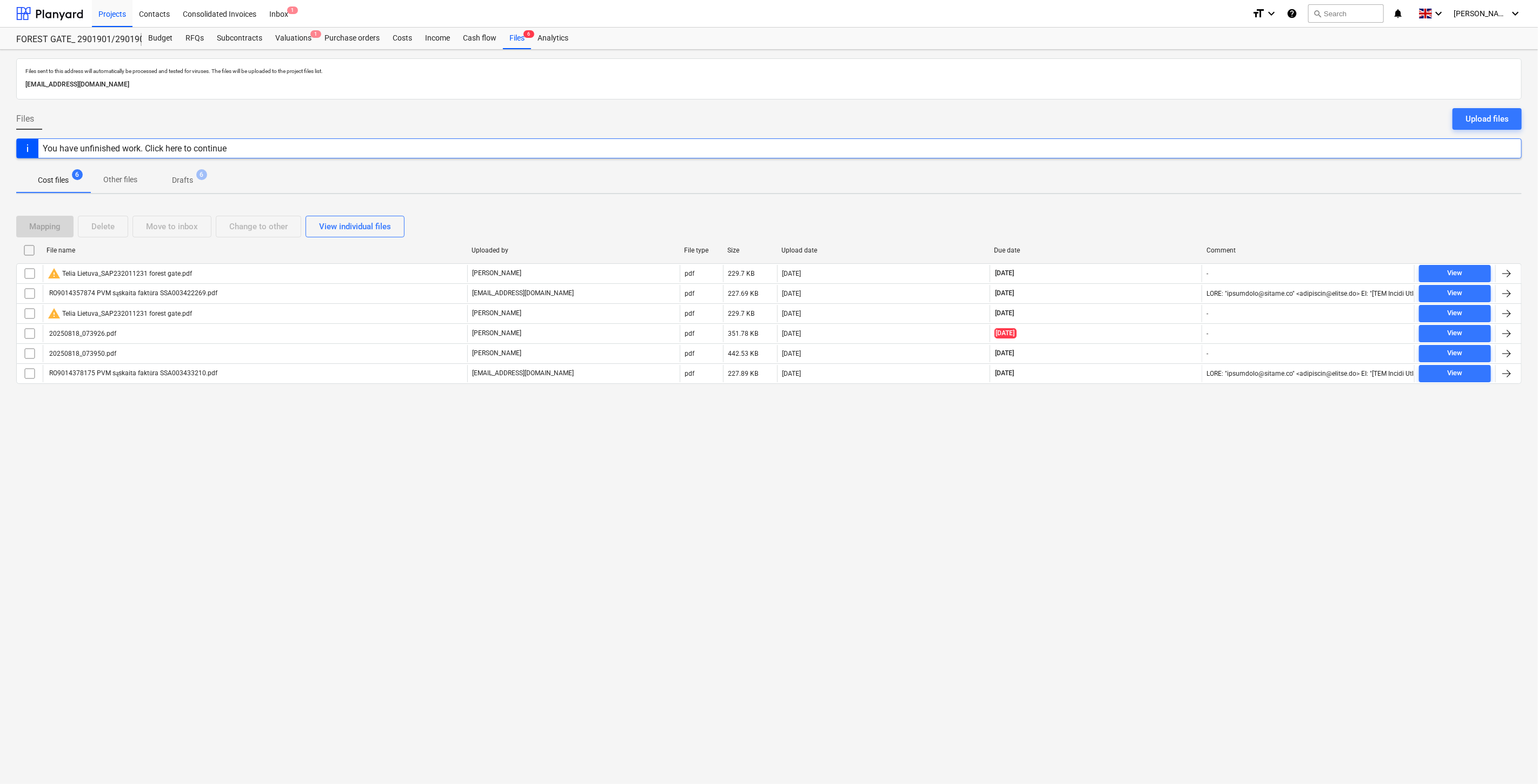
click at [1086, 460] on div "Files sent to this address will automatically be processed and tested for virus…" at bounding box center [769, 416] width 1538 height 734
click at [1104, 444] on div "Files sent to this address will automatically be processed and tested for virus…" at bounding box center [769, 416] width 1538 height 734
click at [936, 530] on div "Files sent to this address will automatically be processed and tested for virus…" at bounding box center [769, 416] width 1538 height 734
click at [1371, 12] on button "search Search" at bounding box center [1347, 13] width 76 height 18
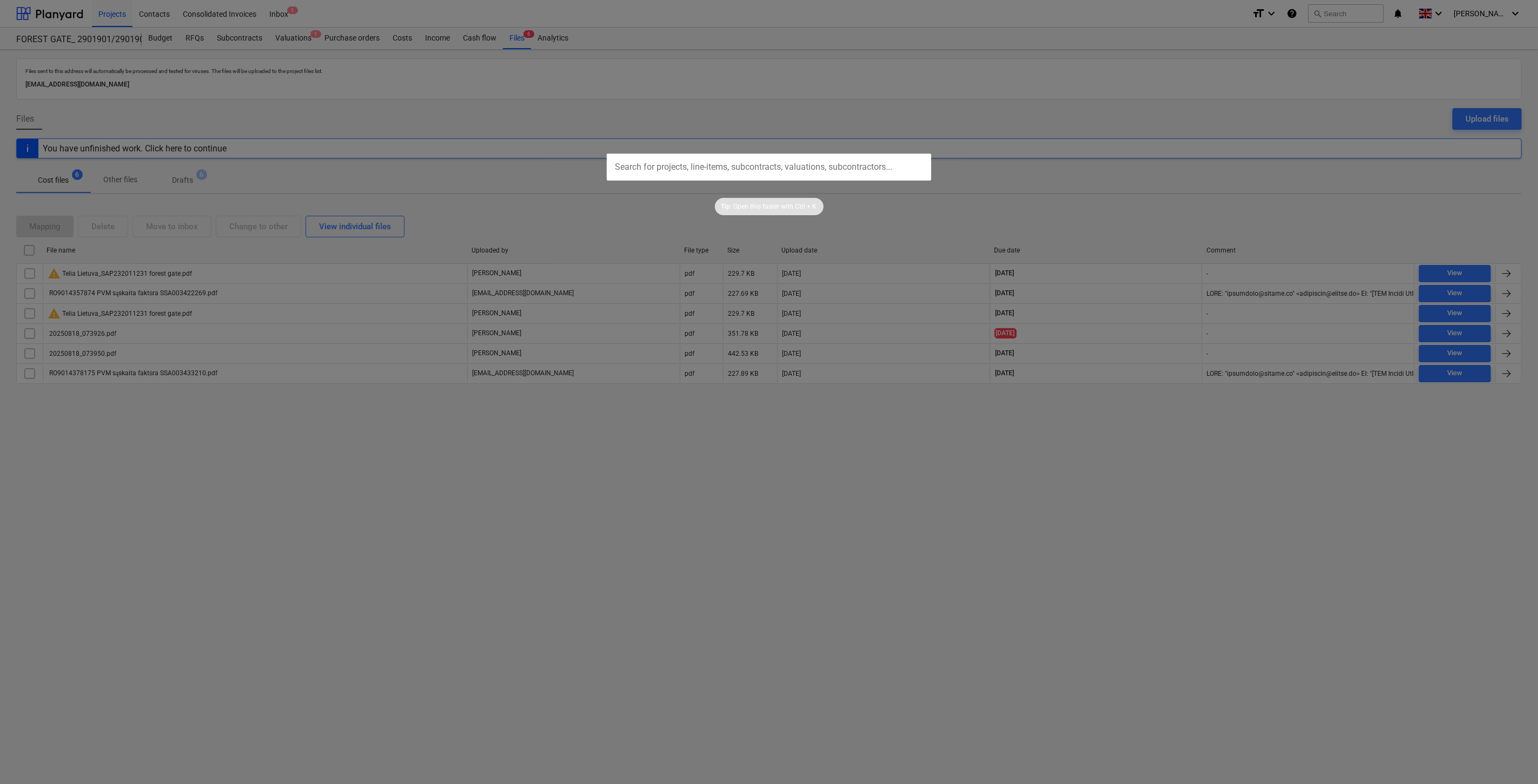
click at [477, 172] on div at bounding box center [769, 392] width 1538 height 784
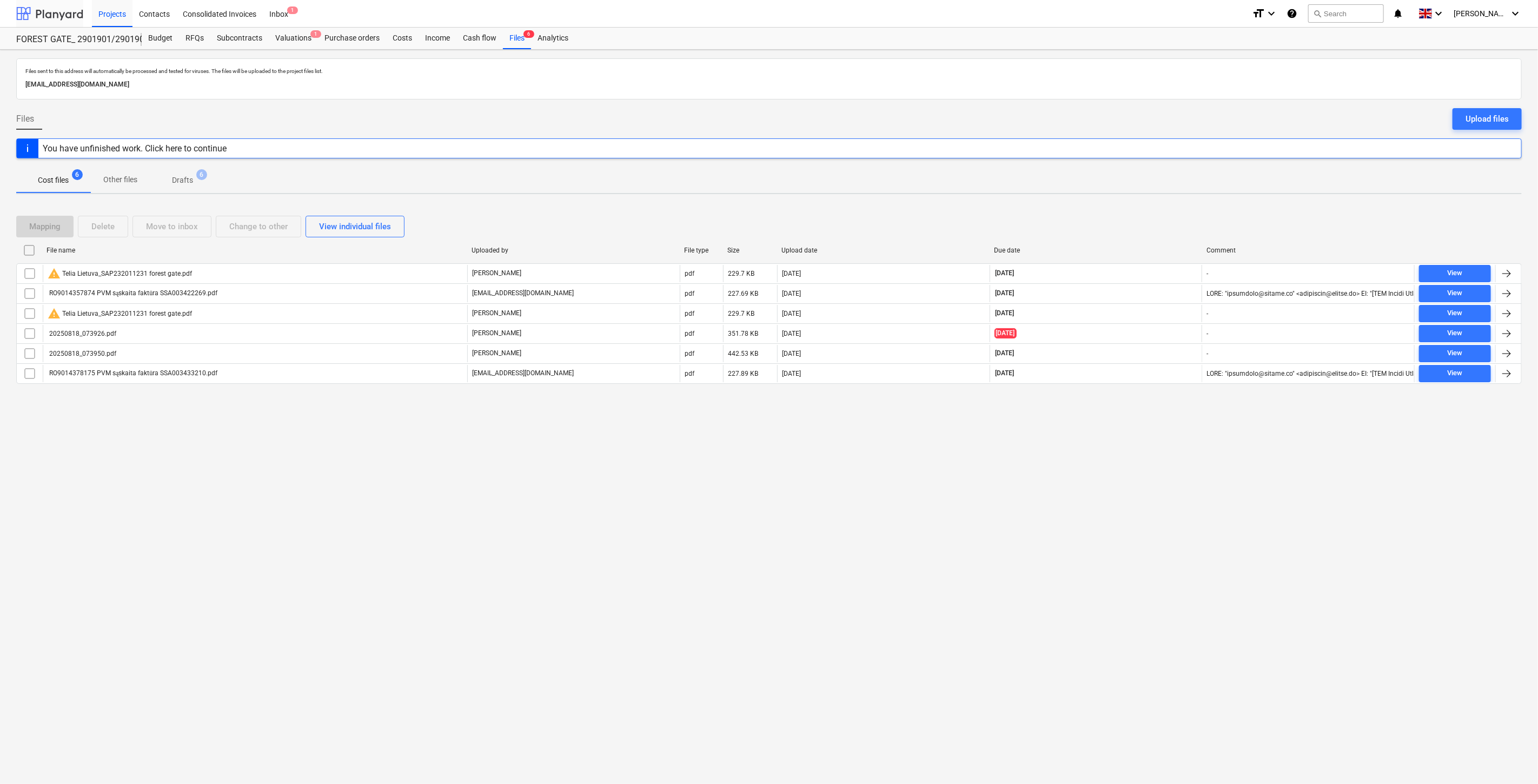
click at [63, 15] on div at bounding box center [49, 13] width 67 height 27
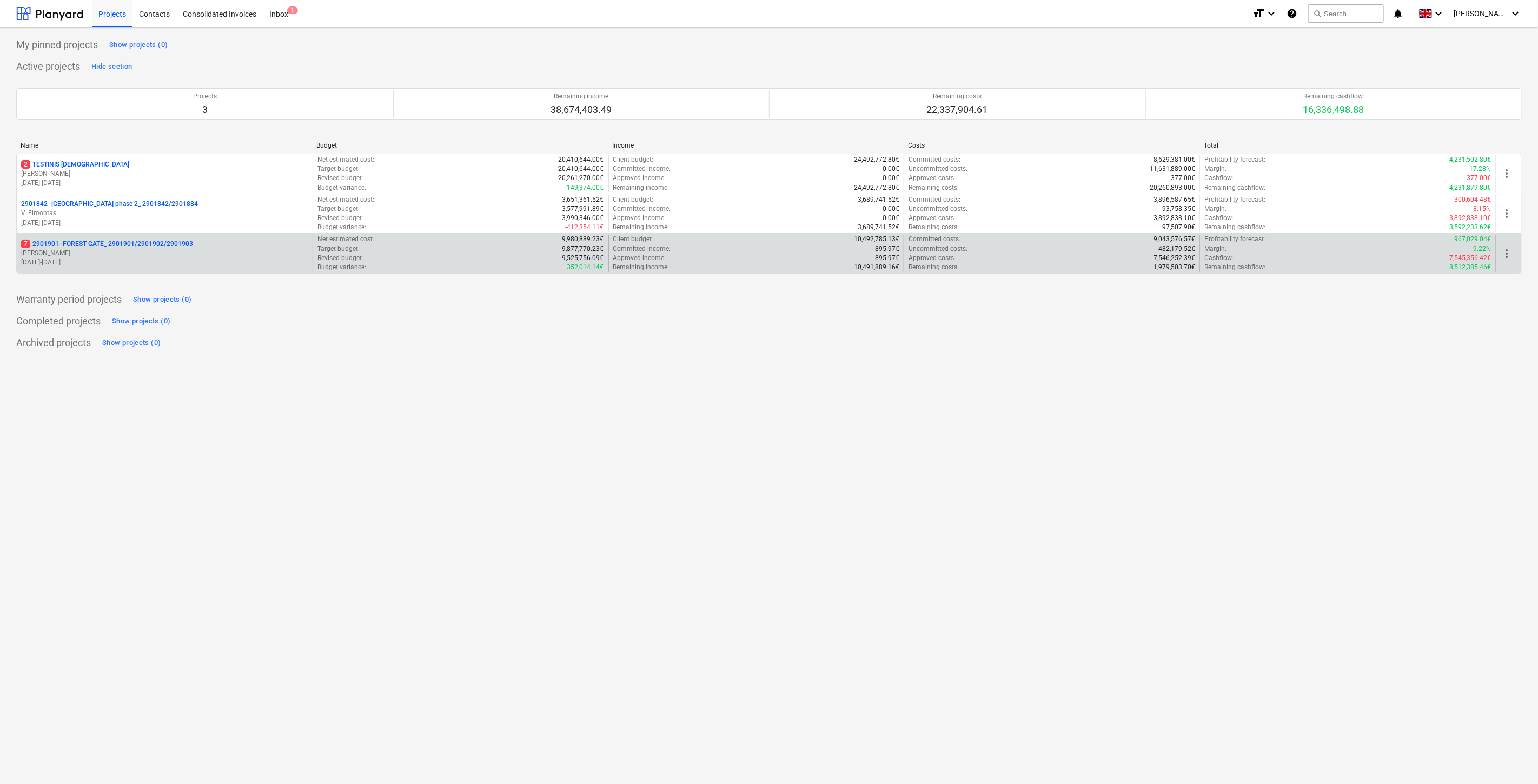
click at [120, 242] on p "7 2901901 - FOREST GATE_ 2901901/2901902/2901903" at bounding box center [107, 244] width 172 height 9
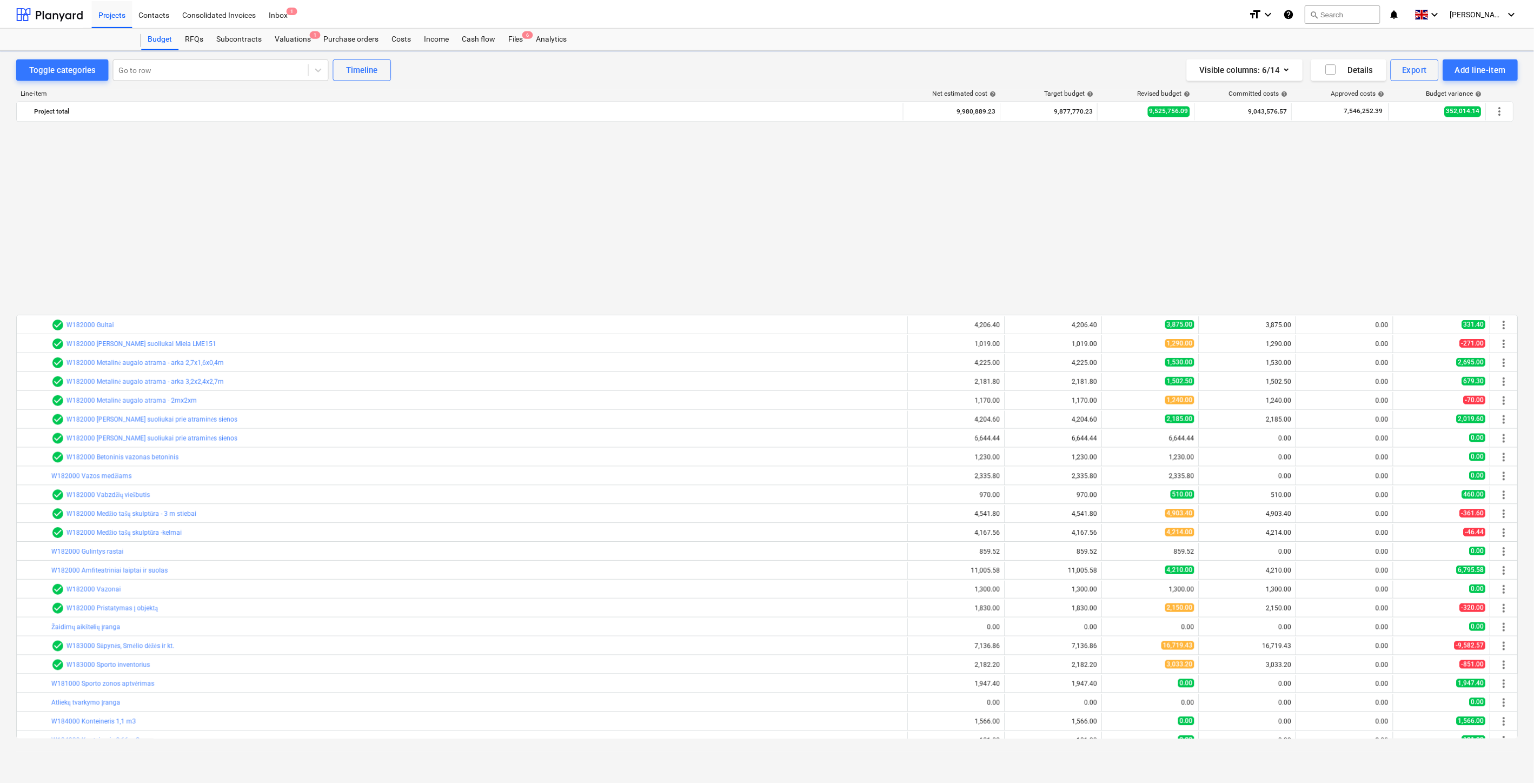
scroll to position [579, 0]
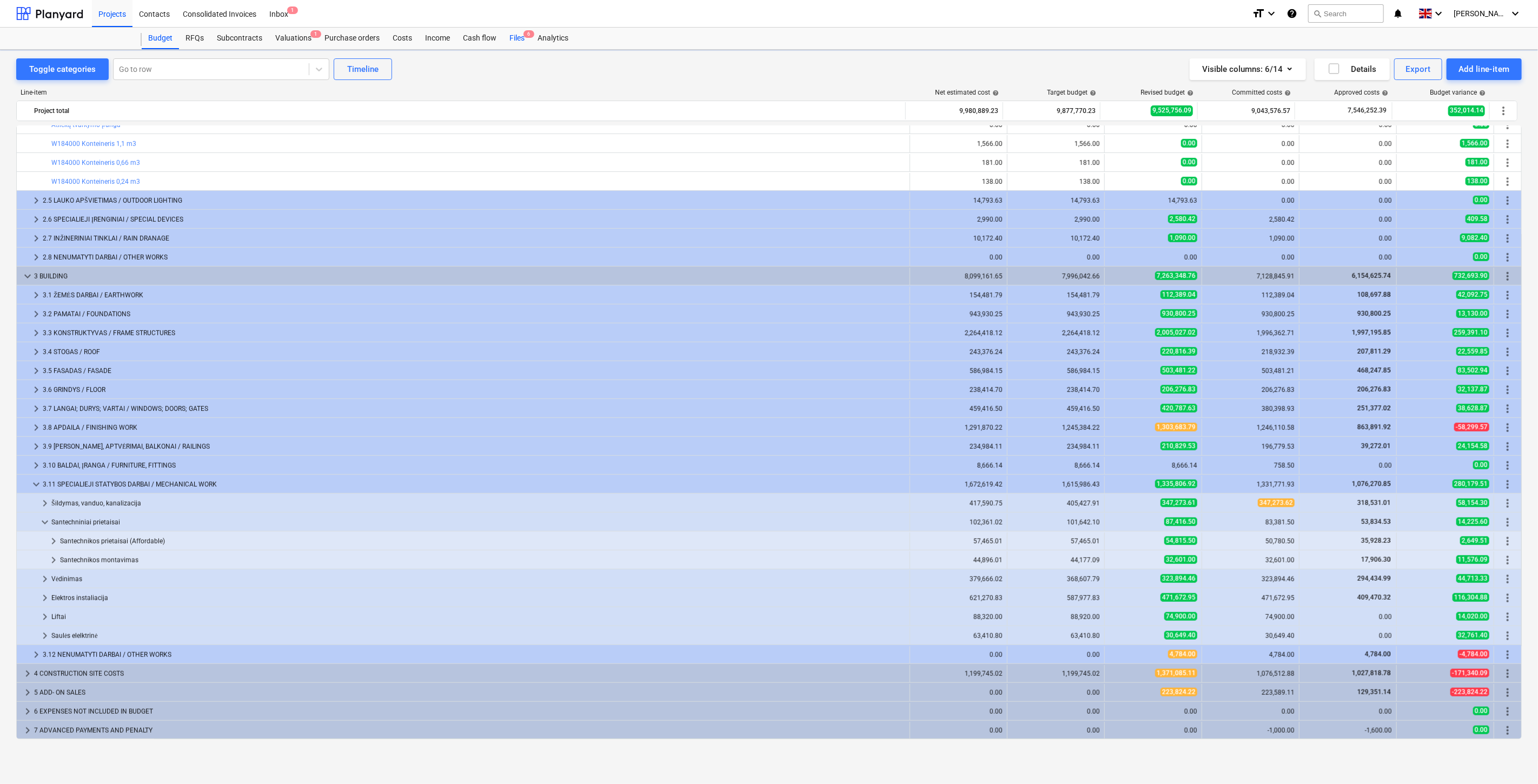
click at [510, 37] on div "Files 6" at bounding box center [517, 38] width 28 height 22
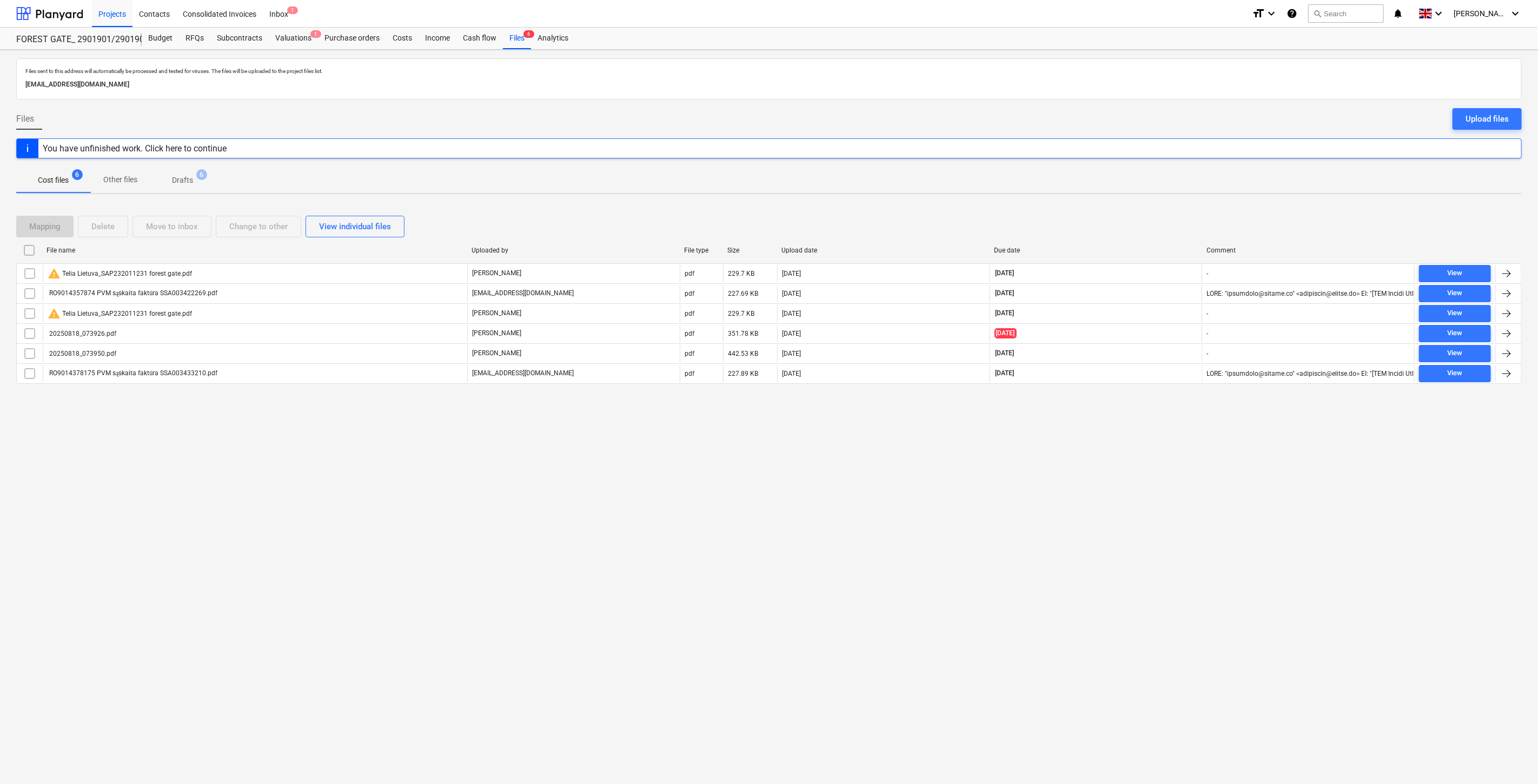
drag, startPoint x: 1107, startPoint y: 526, endPoint x: 1136, endPoint y: 489, distance: 47.0
click at [1109, 525] on div "Files sent to this address will automatically be processed and tested for virus…" at bounding box center [769, 416] width 1538 height 734
click at [1136, 489] on div "Files sent to this address will automatically be processed and tested for virus…" at bounding box center [769, 416] width 1538 height 734
click at [241, 37] on div "Subcontracts" at bounding box center [240, 38] width 58 height 22
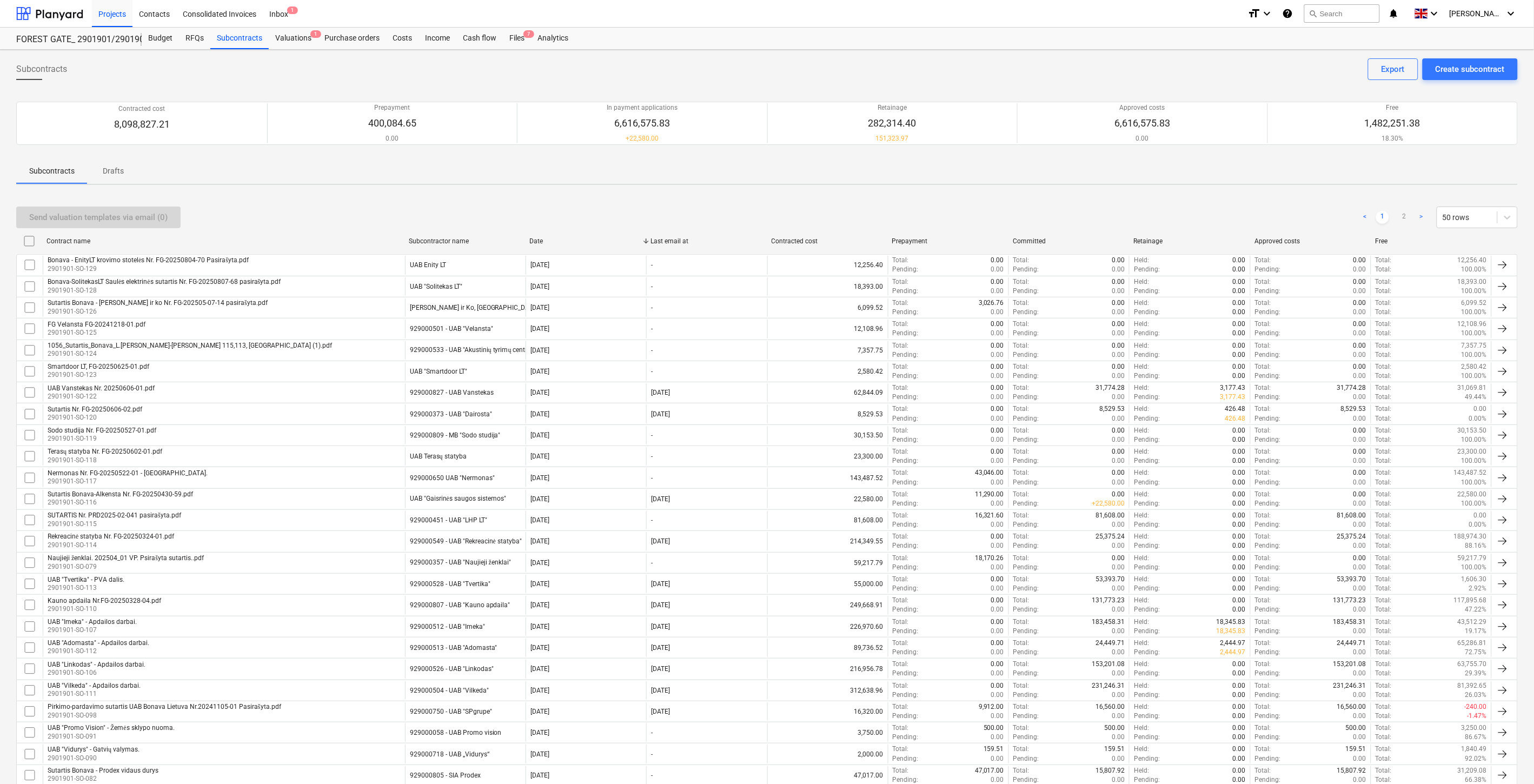
click at [1220, 222] on div "Send valuation templates via email (0) < 1 2 > 50 rows" at bounding box center [767, 217] width 1501 height 22
click at [1231, 218] on div "Send valuation templates via email (0) < 1 2 > 50 rows" at bounding box center [767, 217] width 1501 height 22
click at [1445, 70] on div "Create subcontract" at bounding box center [1470, 70] width 70 height 14
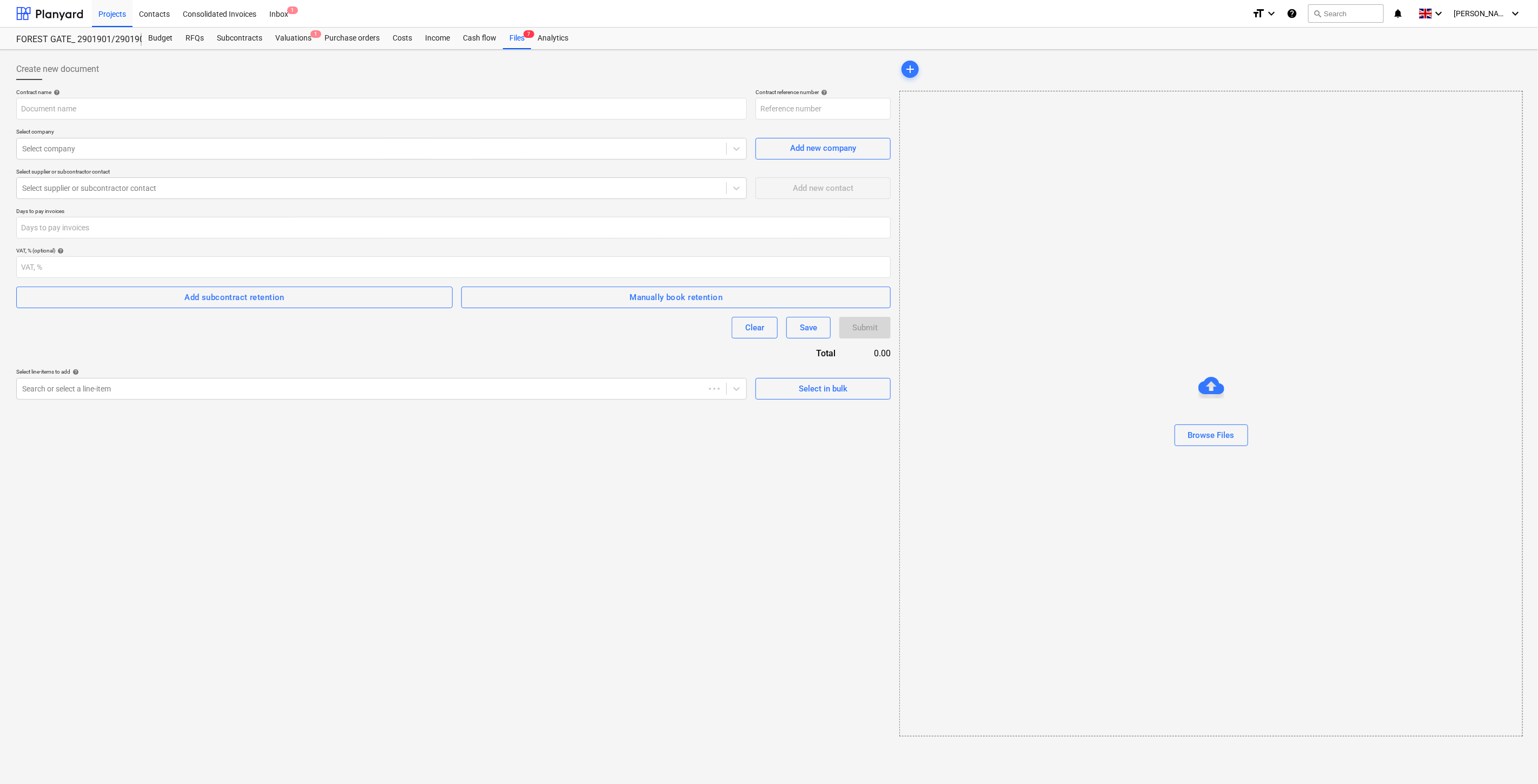
type input "2901901-SO-130"
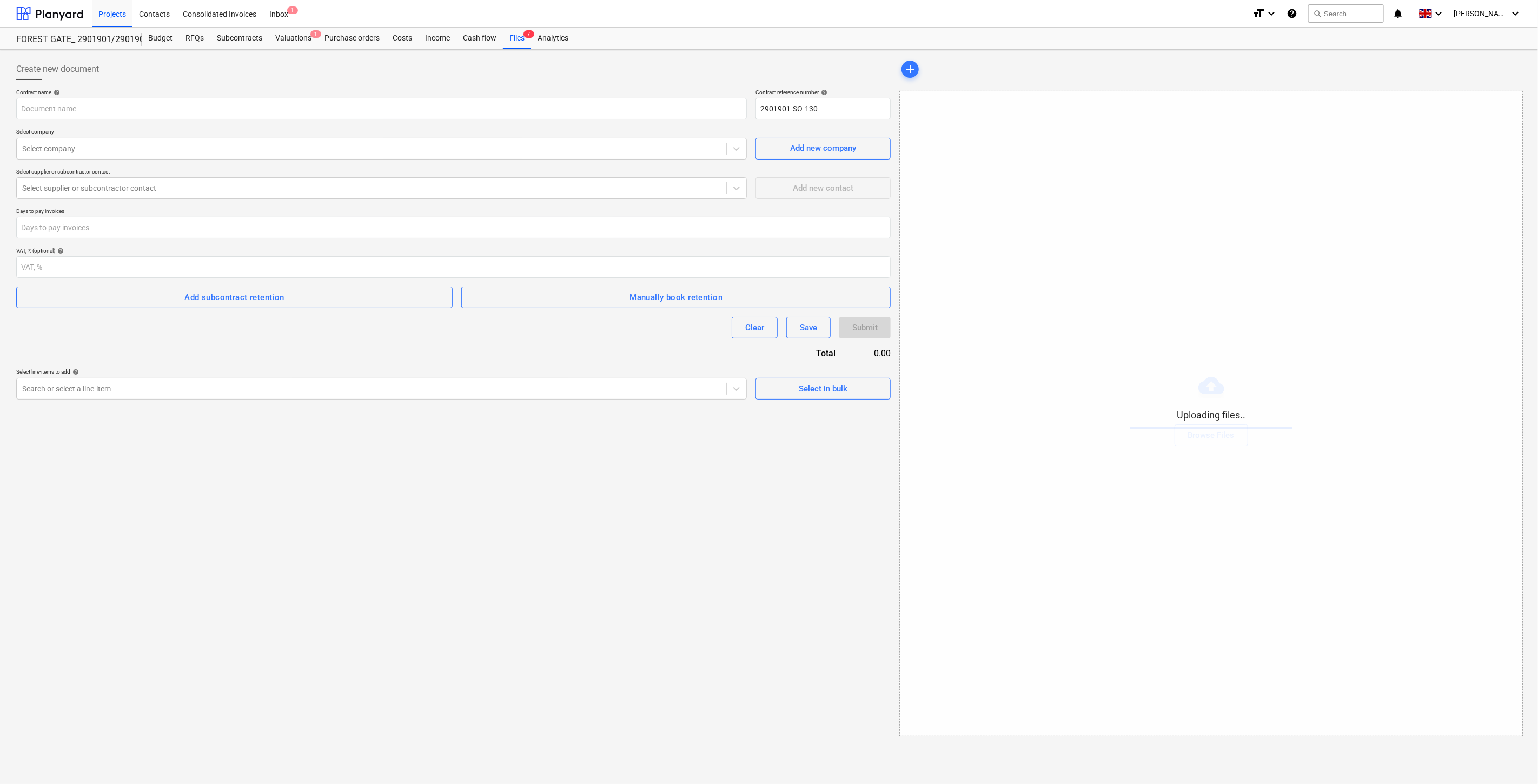
click at [444, 545] on div "Create new document Contract name help Contract reference number help 2901901-S…" at bounding box center [454, 396] width 883 height 686
click at [496, 531] on div "Create new document Contract name help Contract reference number help 2901901-S…" at bounding box center [454, 396] width 883 height 686
click at [540, 524] on div "Create new document Contract name help Contract reference number help 2901901-S…" at bounding box center [454, 396] width 883 height 686
click at [587, 507] on div "Create new document Contract name help Contract reference number help 2901901-S…" at bounding box center [454, 396] width 883 height 686
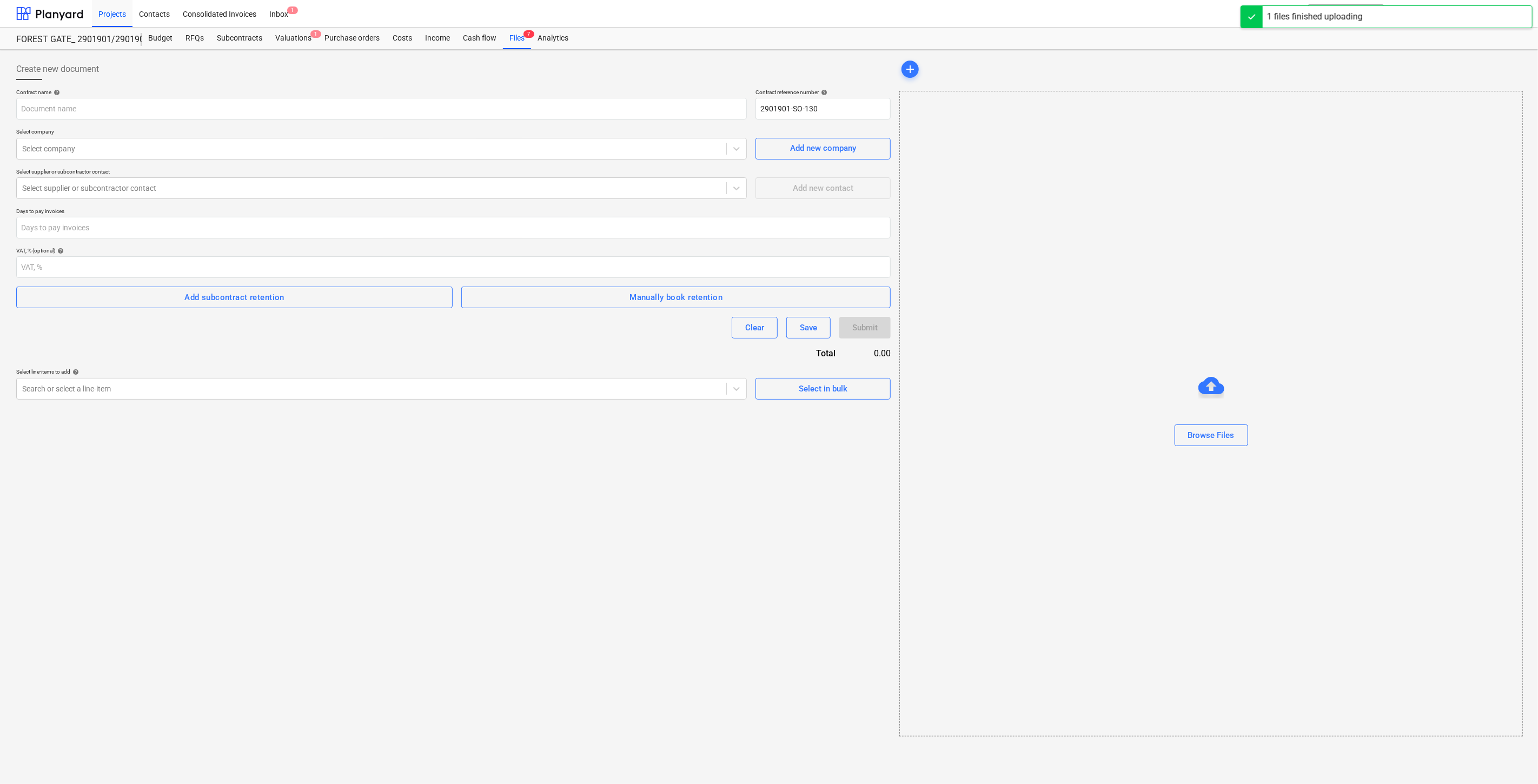
type input "Clean Solutions.pdf"
click at [431, 327] on div "Clear Save Submit" at bounding box center [452, 328] width 873 height 22
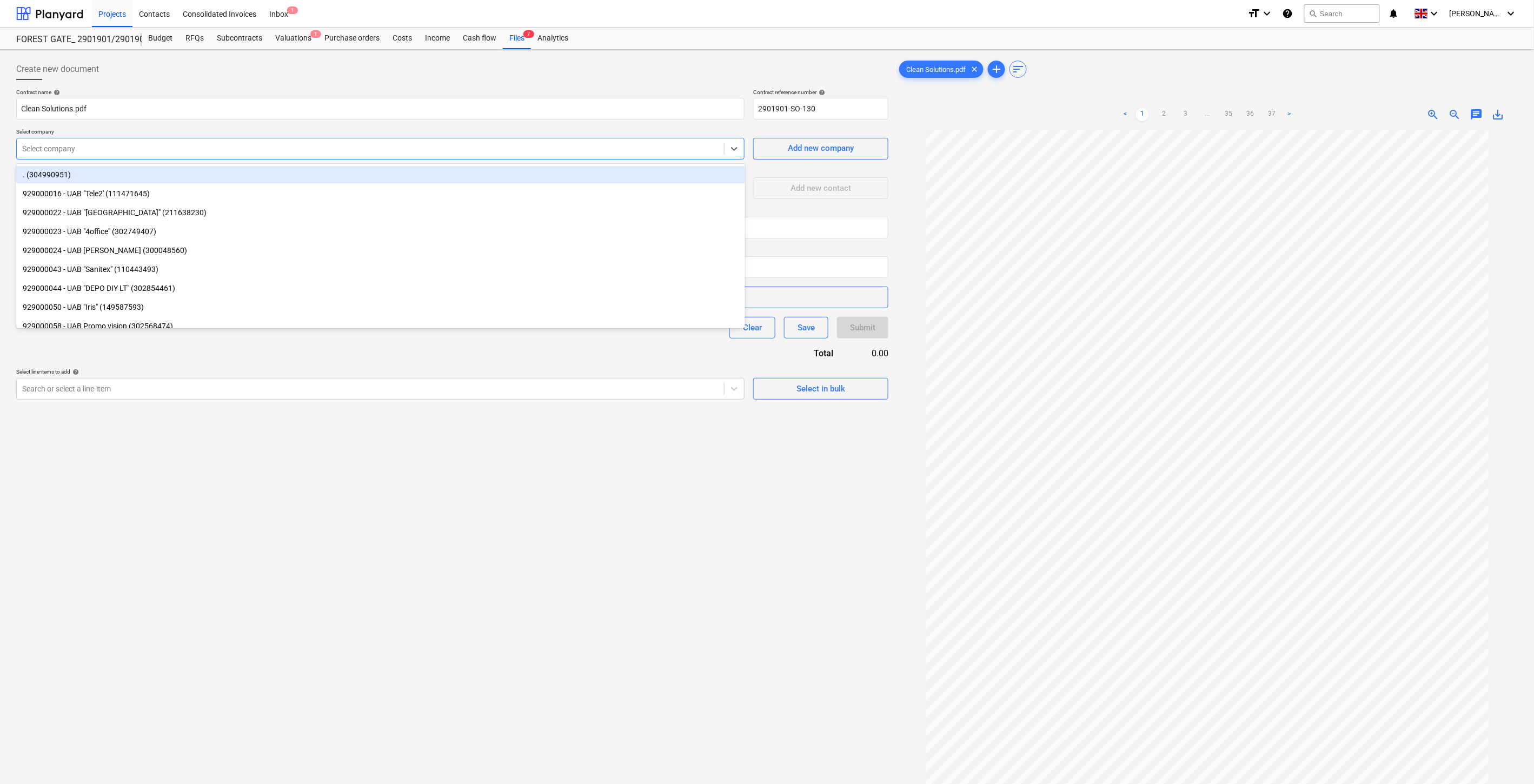
click at [324, 142] on div "Select company" at bounding box center [370, 148] width 708 height 15
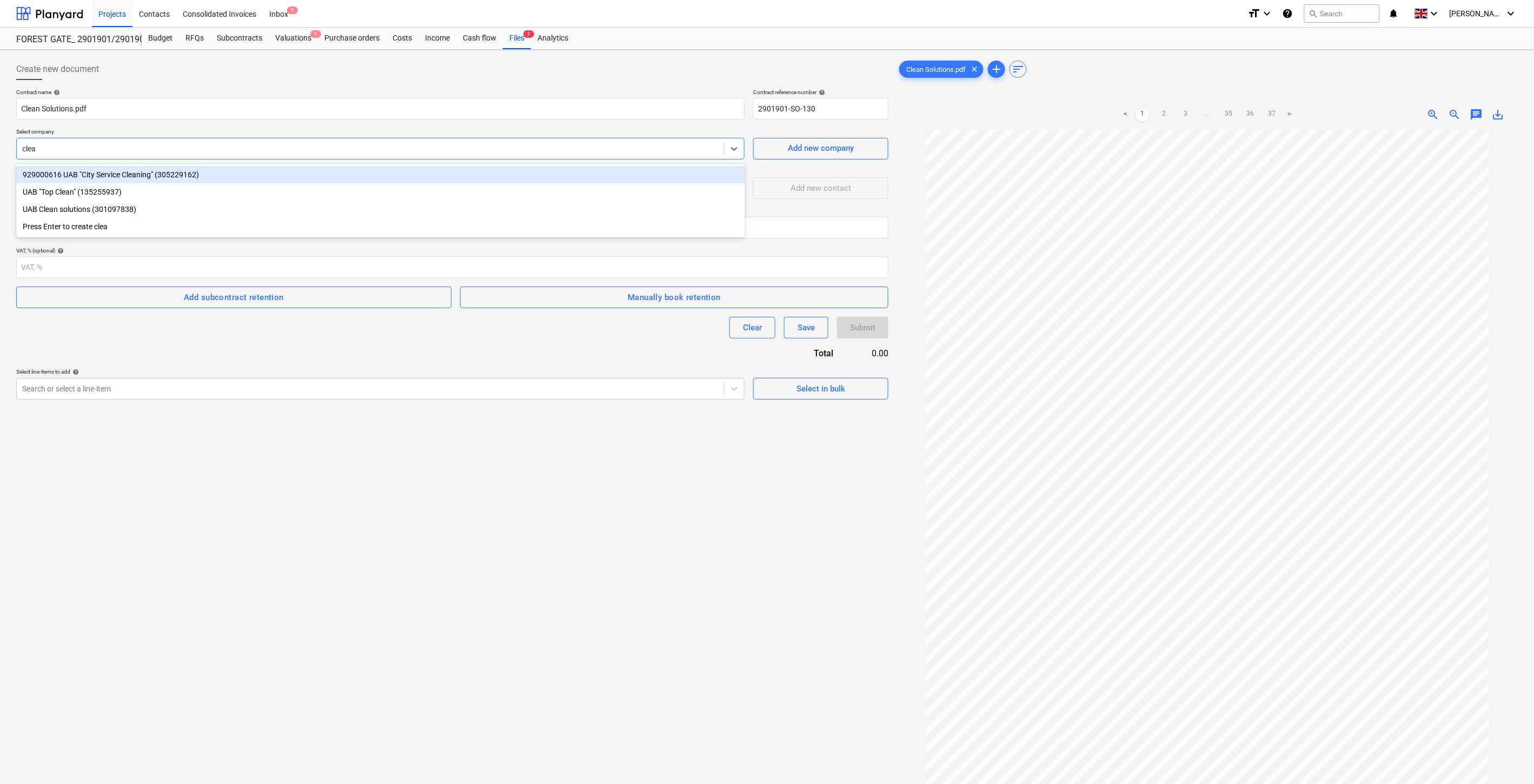
type input "clean"
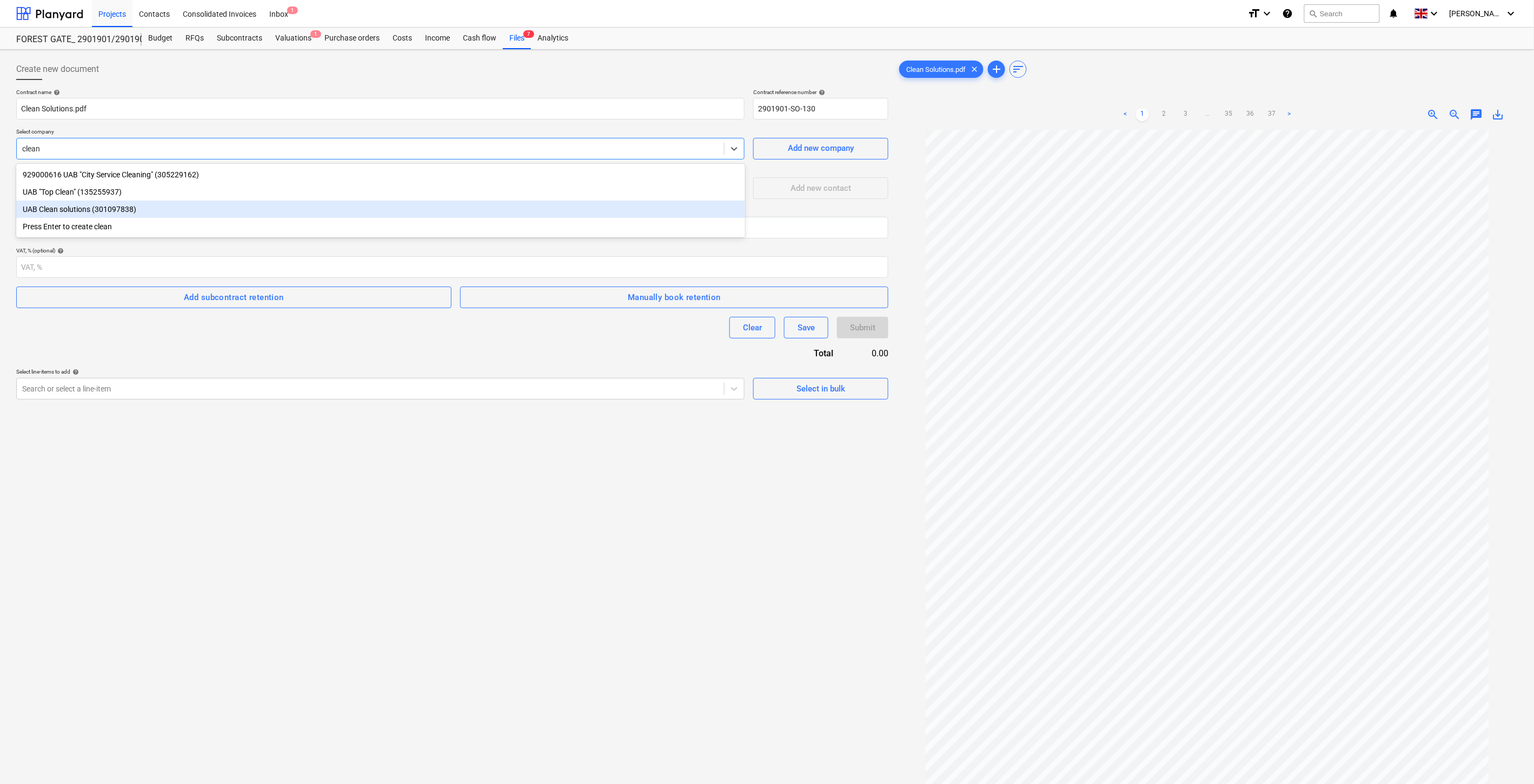
click at [162, 212] on div "UAB Clean solutions (301097838)" at bounding box center [380, 210] width 729 height 18
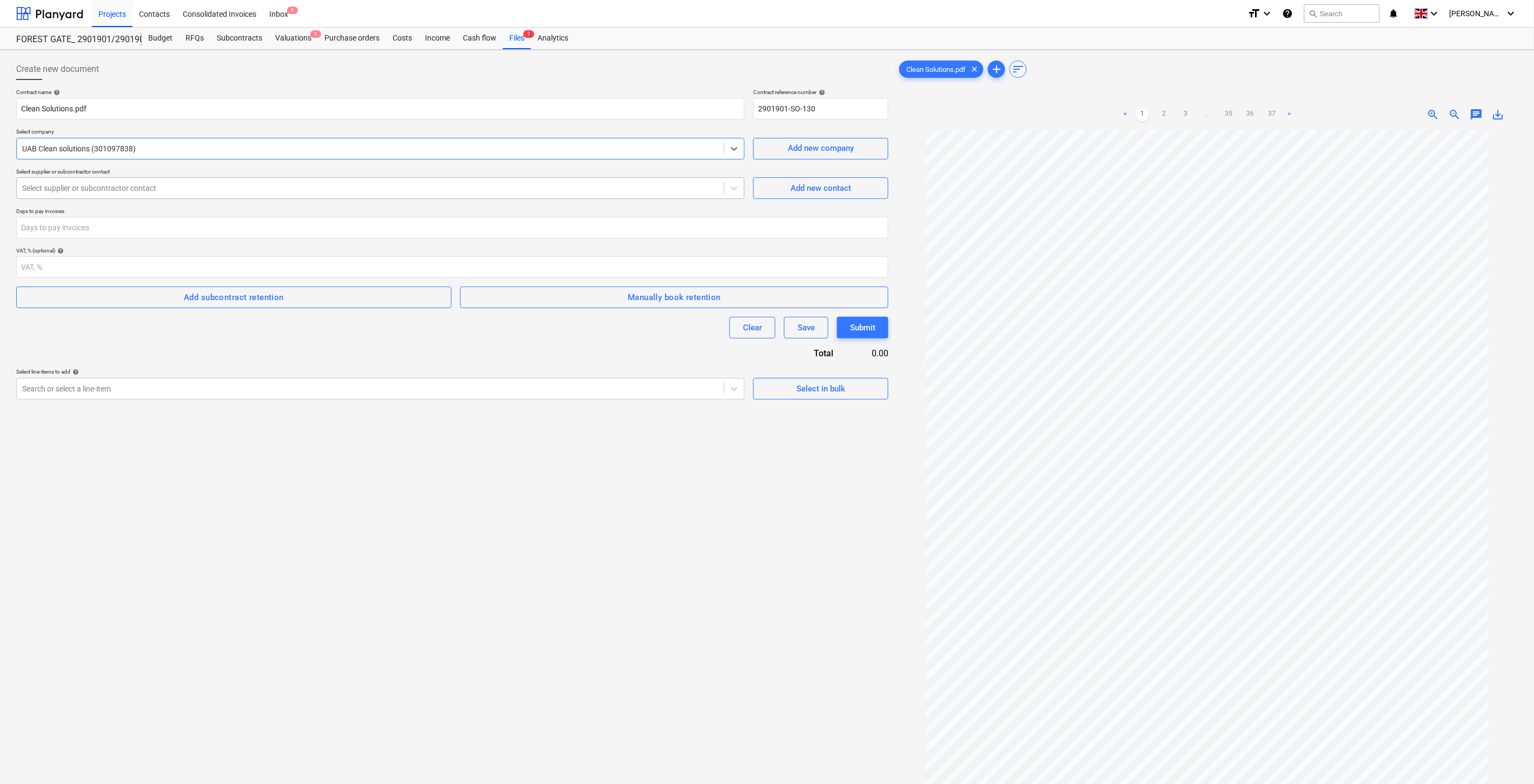
click at [179, 187] on div at bounding box center [370, 188] width 696 height 11
click at [155, 231] on div "Edgaras (edgaras@cleansolutions.lt)" at bounding box center [380, 232] width 729 height 18
click at [162, 226] on input "number" at bounding box center [452, 227] width 872 height 22
type input "30"
click at [223, 330] on div "Clear Save Submit" at bounding box center [452, 328] width 872 height 22
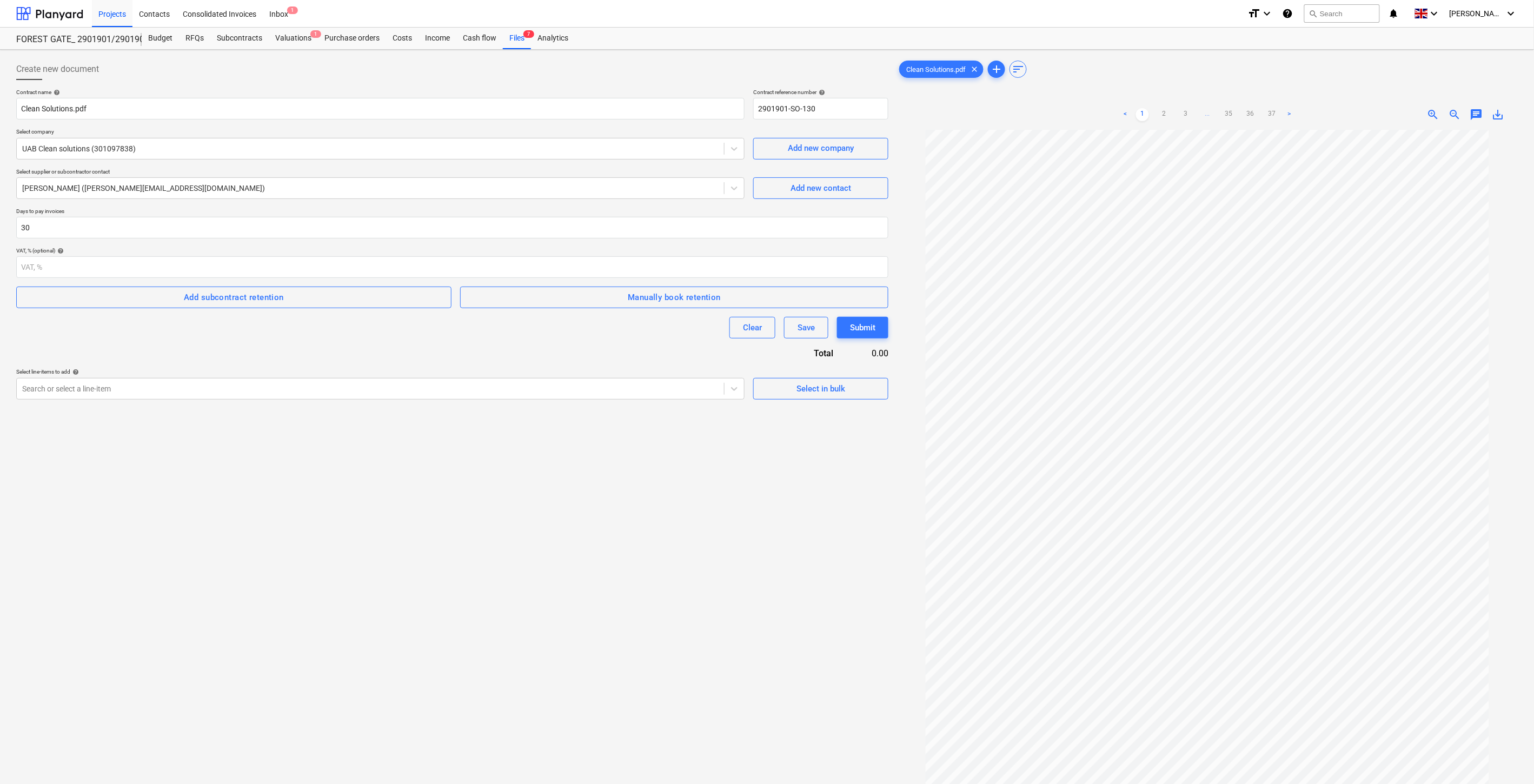
click at [366, 338] on div "Contract name help Clean Solutions.pdf Contract reference number help 2901901-S…" at bounding box center [452, 244] width 872 height 311
click at [315, 385] on div at bounding box center [370, 388] width 696 height 11
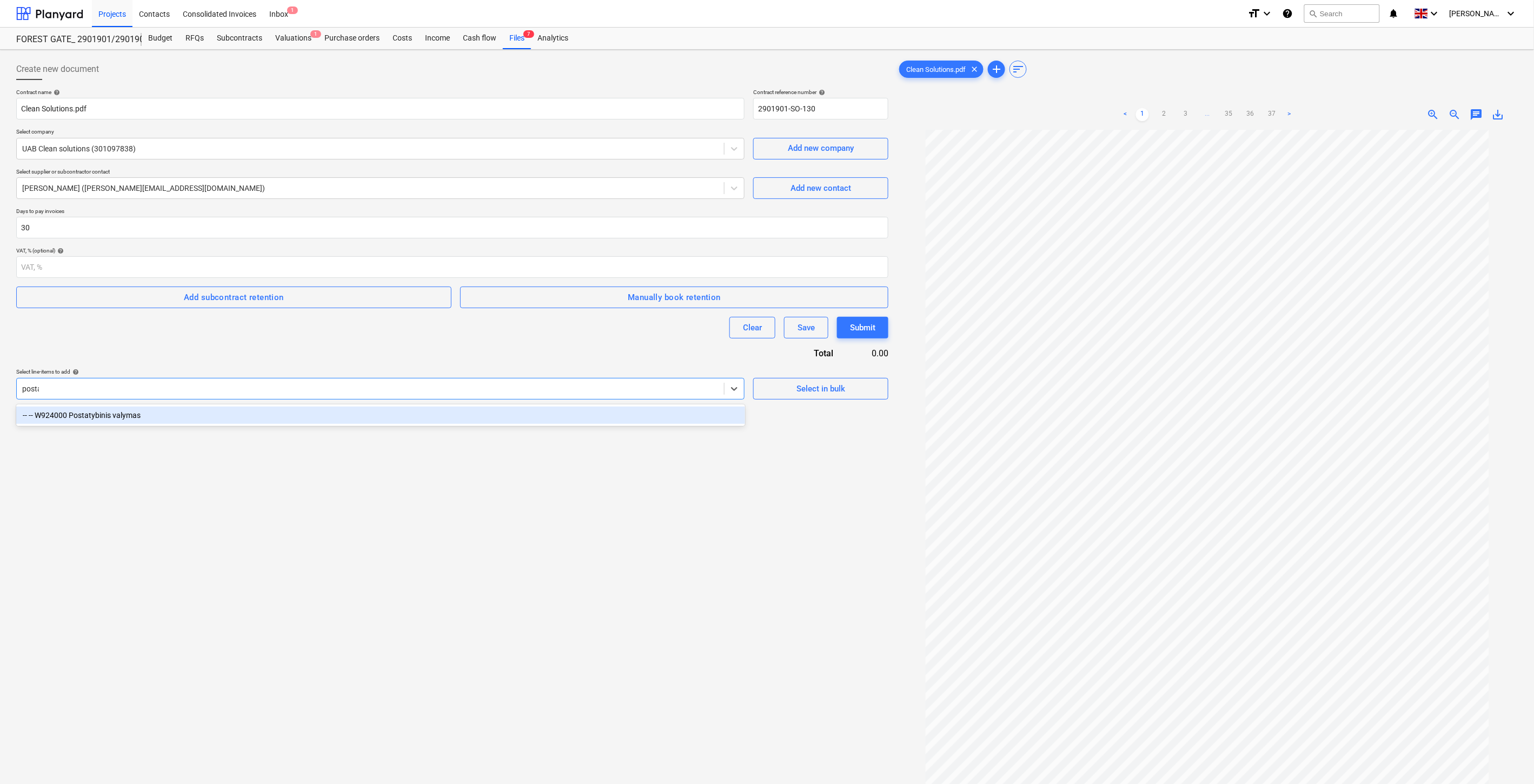
type input "postat"
click at [306, 415] on div "-- -- W924000 Postatybinis valymas" at bounding box center [380, 416] width 729 height 18
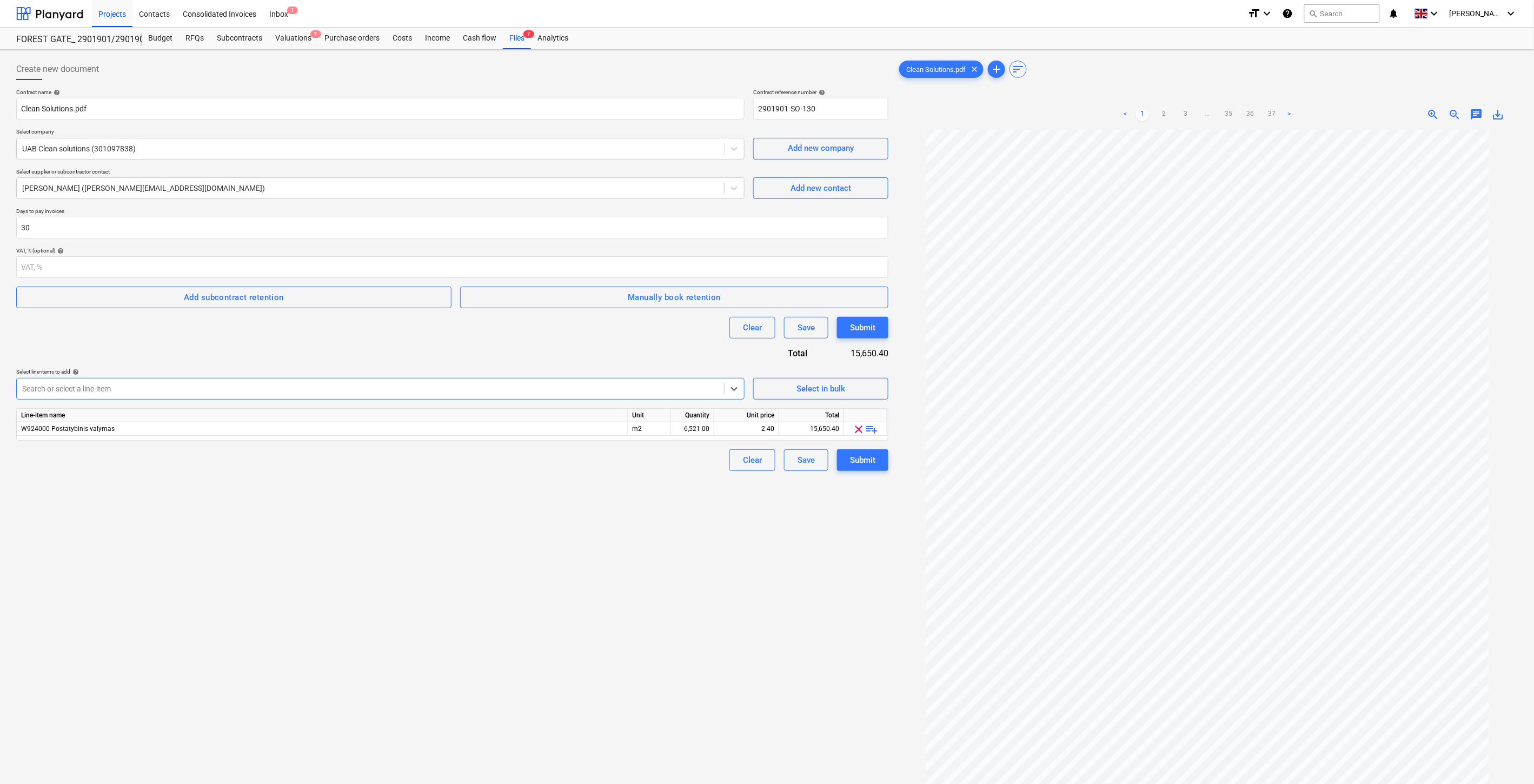
click at [382, 350] on div "Contract name help Clean Solutions.pdf Contract reference number help 2901901-S…" at bounding box center [452, 280] width 872 height 382
click at [647, 429] on div "m2" at bounding box center [649, 428] width 43 height 13
type input "K"
type input "Kompl."
click at [693, 430] on div "6,521.00" at bounding box center [693, 428] width 34 height 13
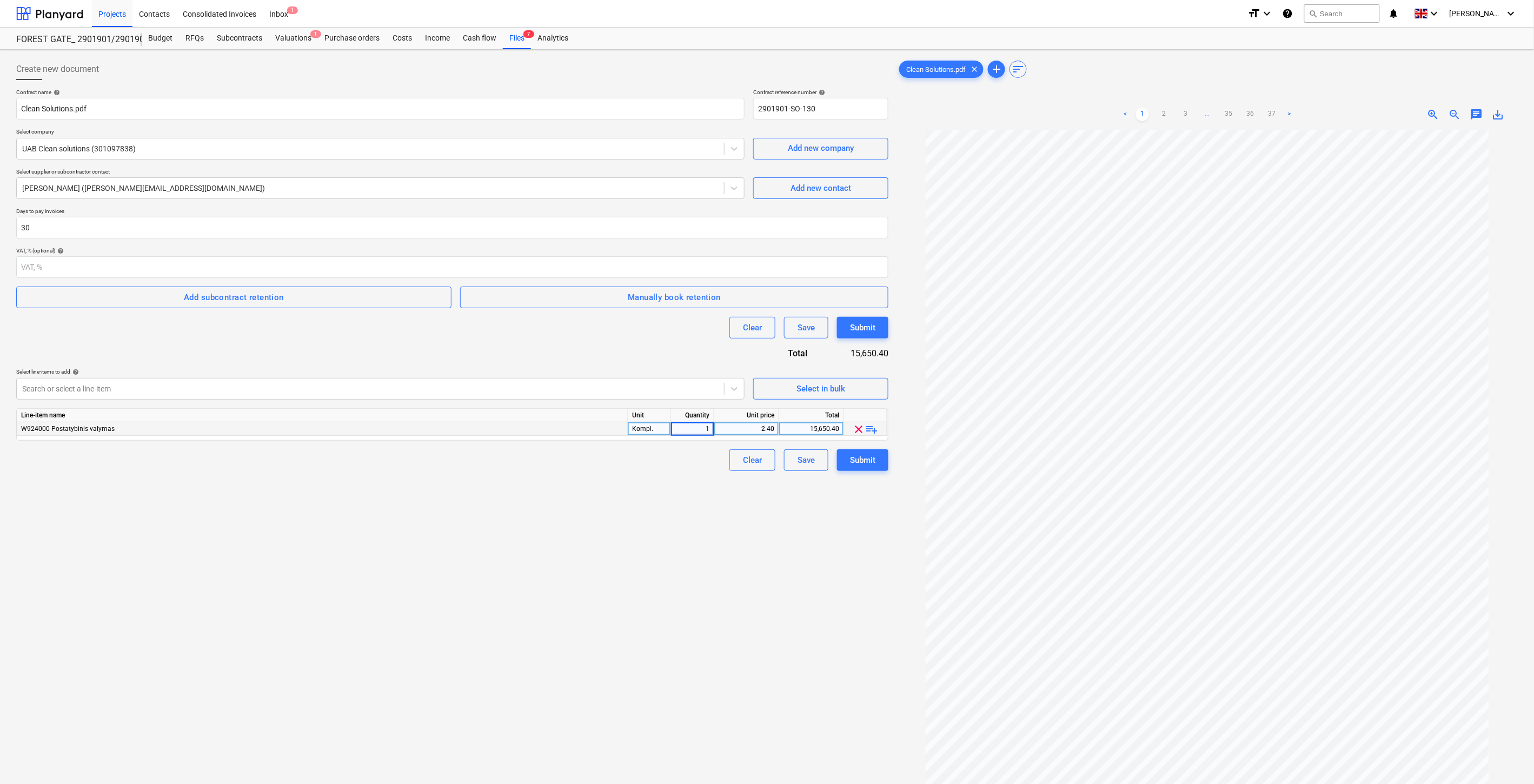
click at [765, 431] on div "2.40" at bounding box center [746, 428] width 56 height 13
type input "1"
click at [809, 429] on div "2.40" at bounding box center [811, 428] width 56 height 13
click at [740, 429] on div "1.00" at bounding box center [746, 428] width 56 height 13
type input "17482.53"
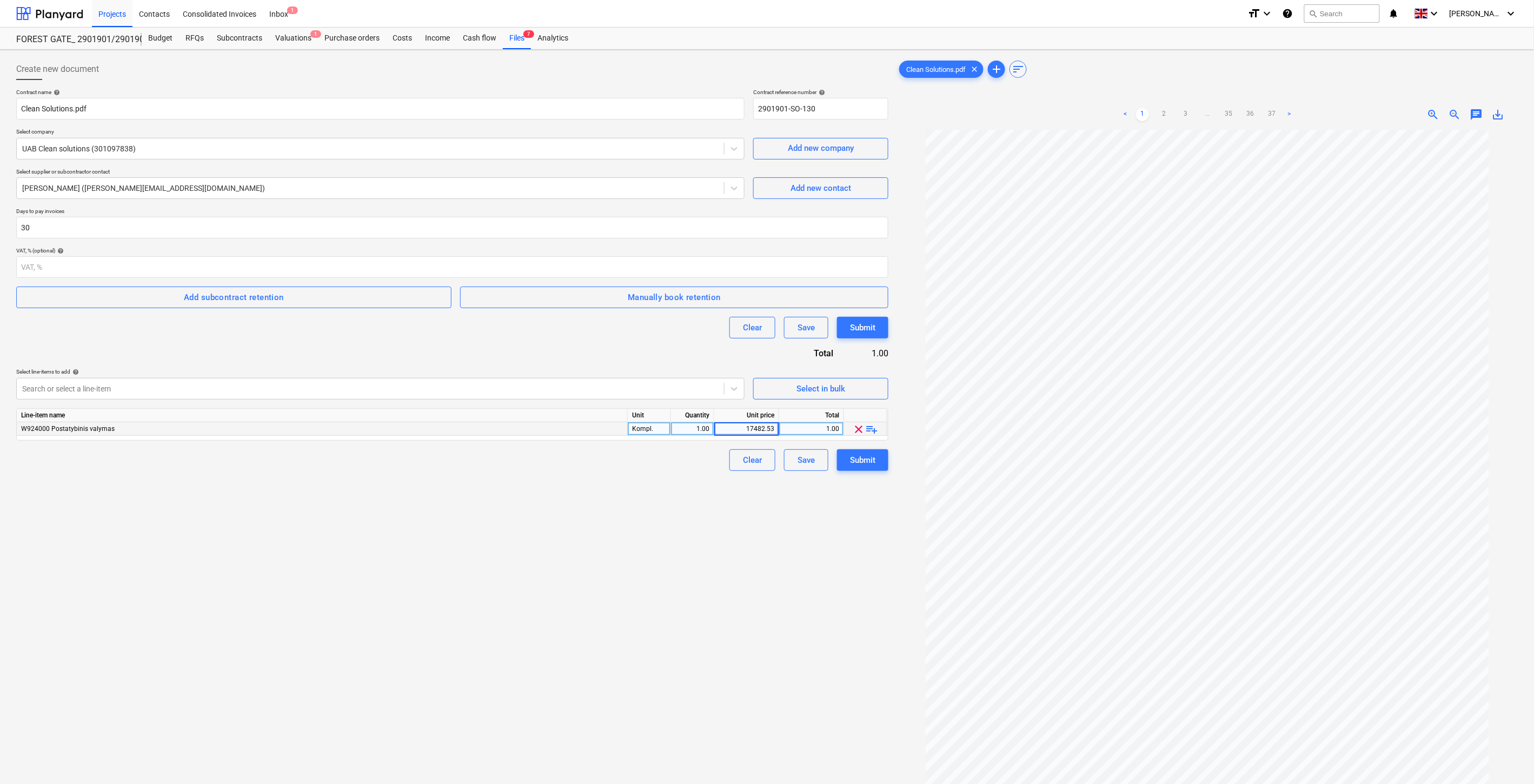
click at [674, 494] on div "Create new document Contract name help Clean Solutions.pdf Contract reference n…" at bounding box center [453, 470] width 881 height 833
click at [712, 579] on div "Create new document Contract name help Clean Solutions.pdf Contract reference n…" at bounding box center [453, 470] width 881 height 833
click at [736, 570] on div "Create new document Contract name help Clean Solutions.pdf Contract reference n…" at bounding box center [453, 470] width 881 height 833
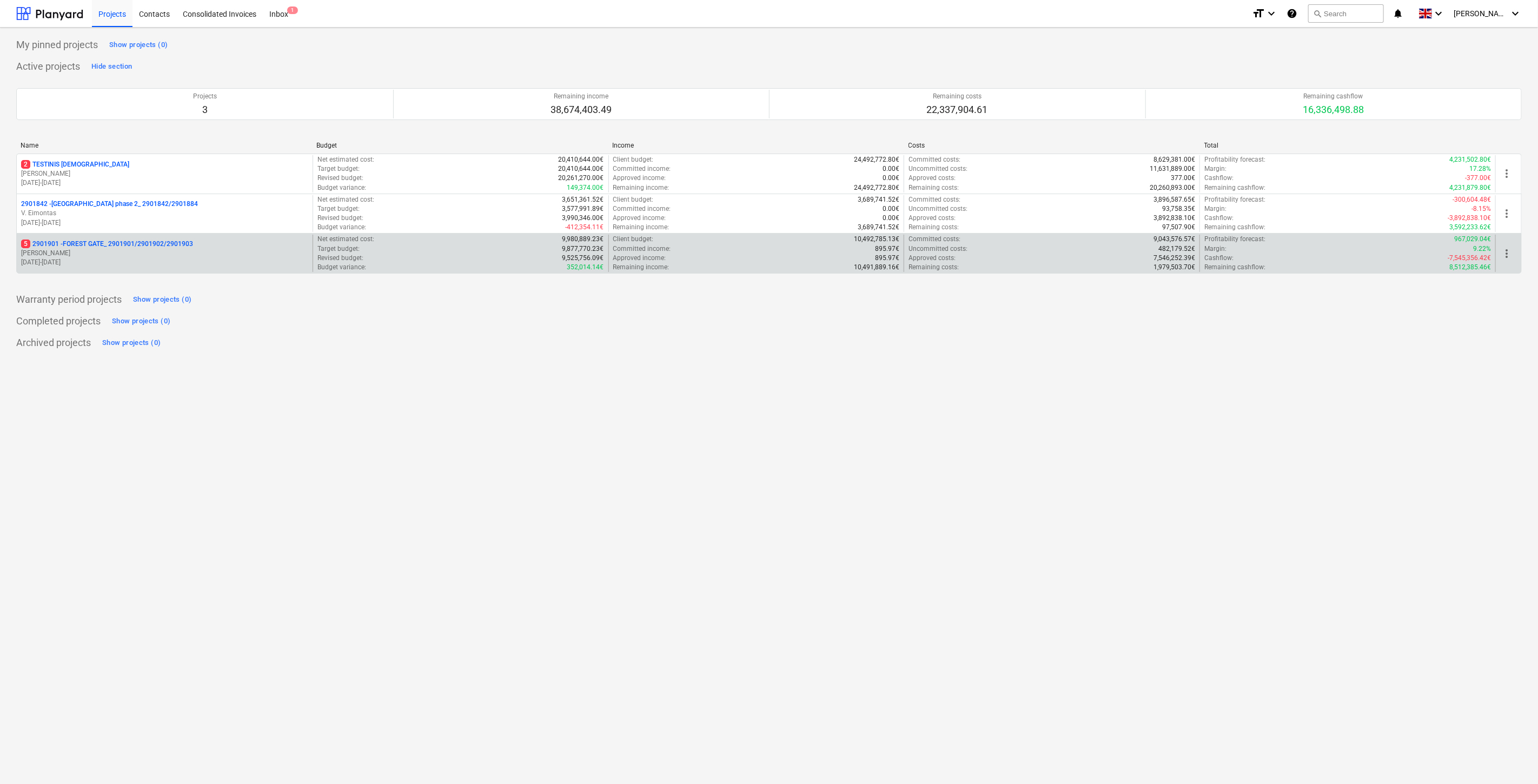
click at [215, 256] on p "[PERSON_NAME]" at bounding box center [165, 253] width 287 height 9
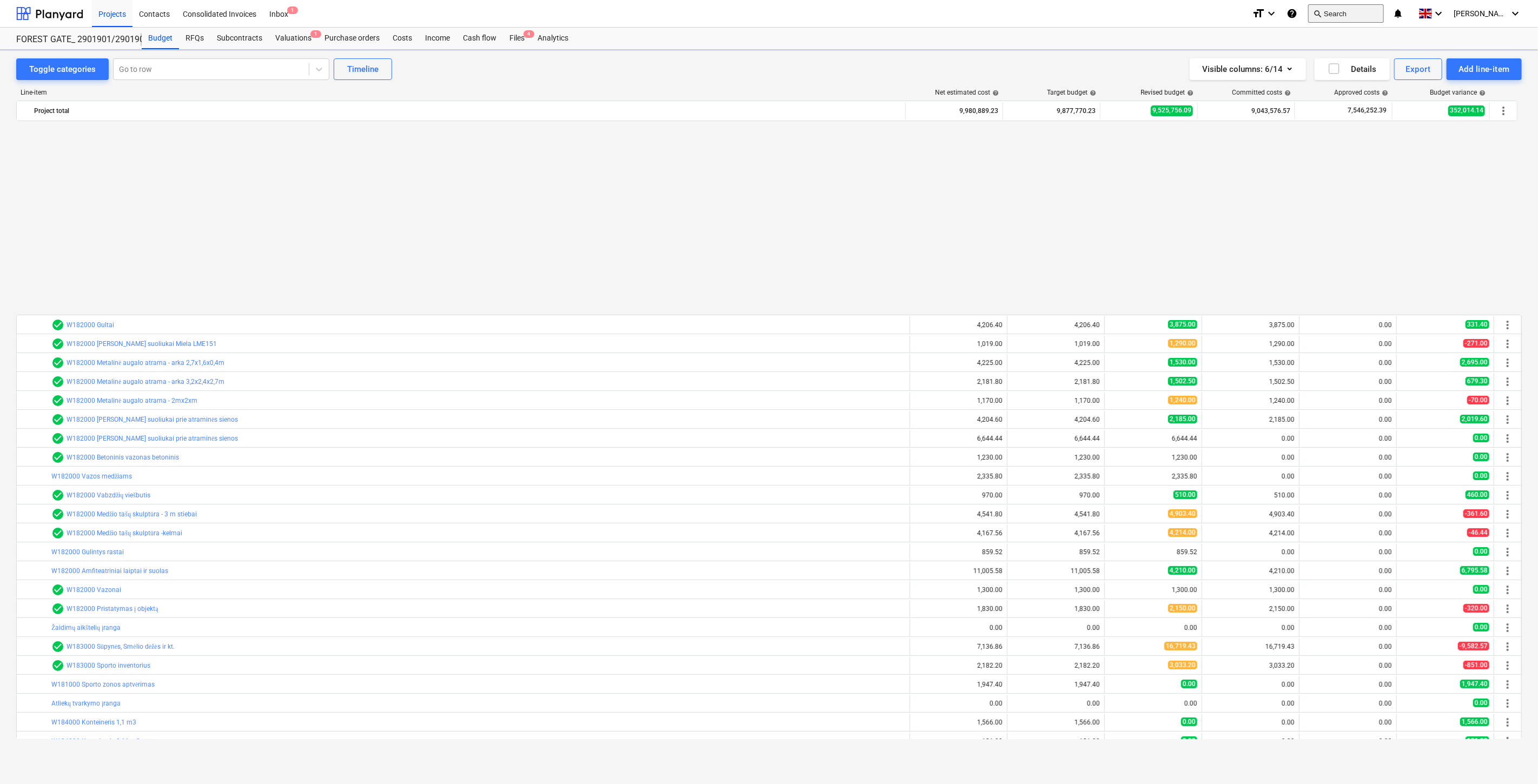
click at [1375, 9] on button "search Search" at bounding box center [1347, 13] width 76 height 18
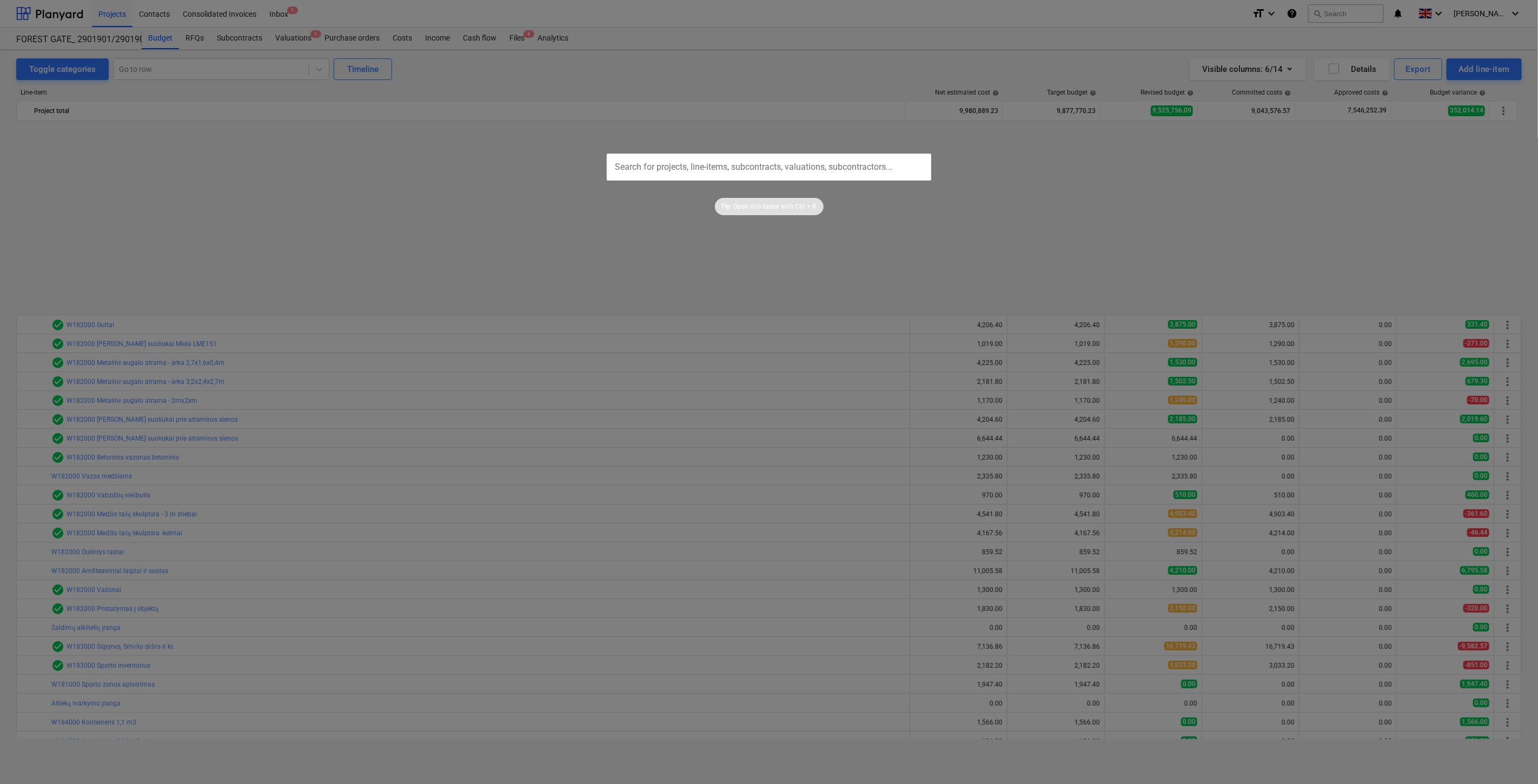
scroll to position [579, 0]
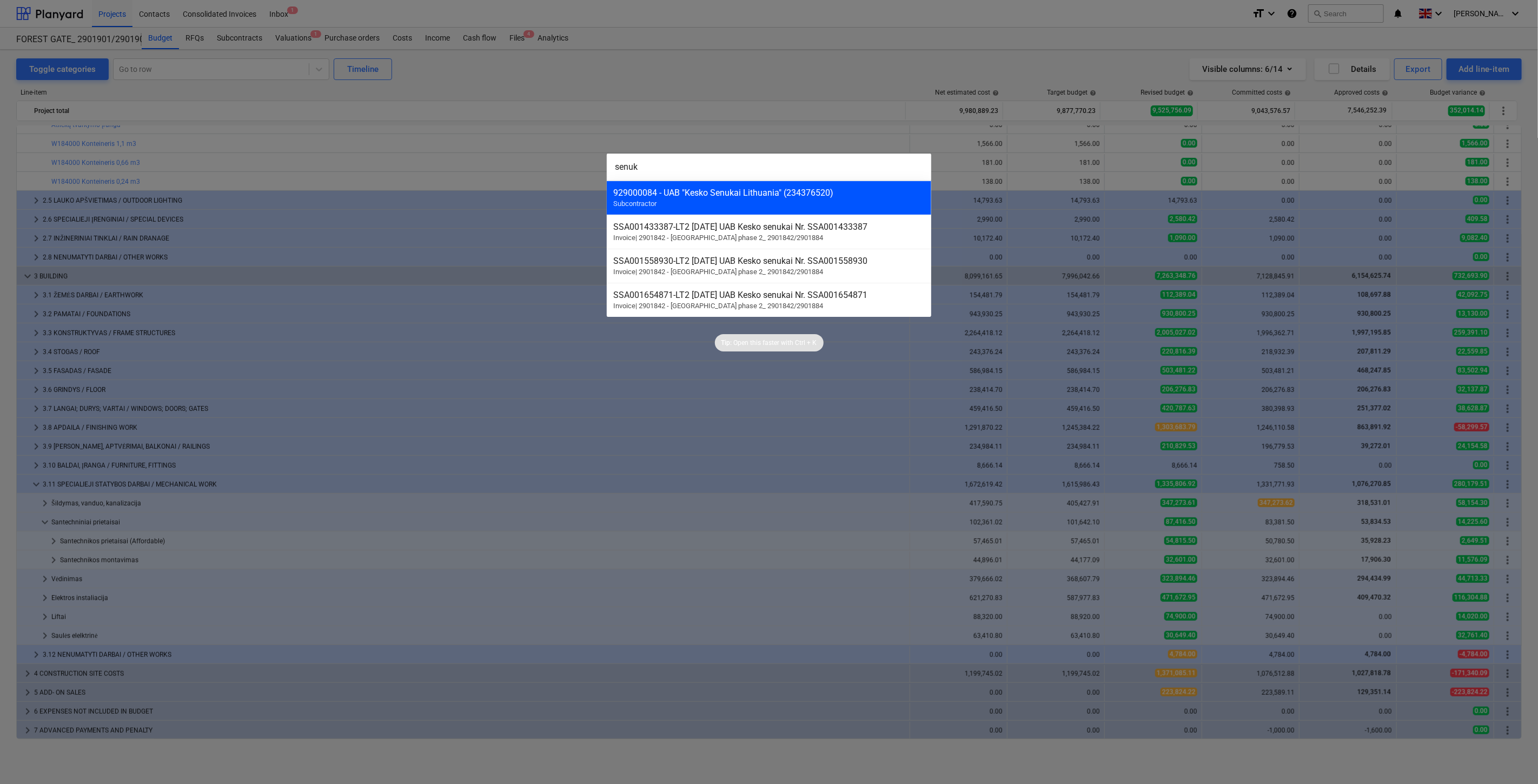
type input "senuk"
click at [822, 184] on div "929000084 - UAB "Kesko Senukai Lithuania" (234376520) Subcontractor" at bounding box center [769, 197] width 324 height 34
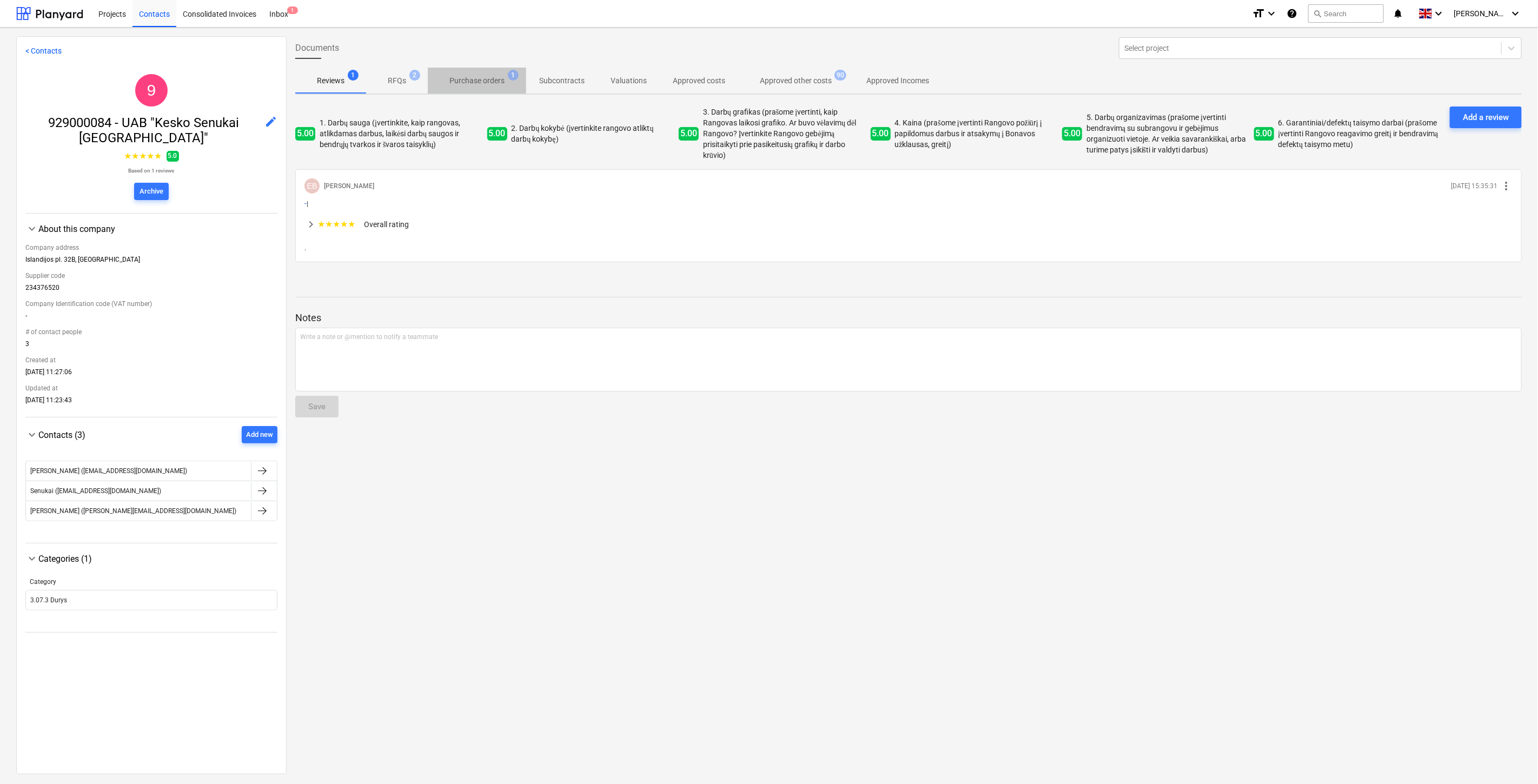
click at [472, 82] on p "Purchase orders" at bounding box center [477, 80] width 56 height 11
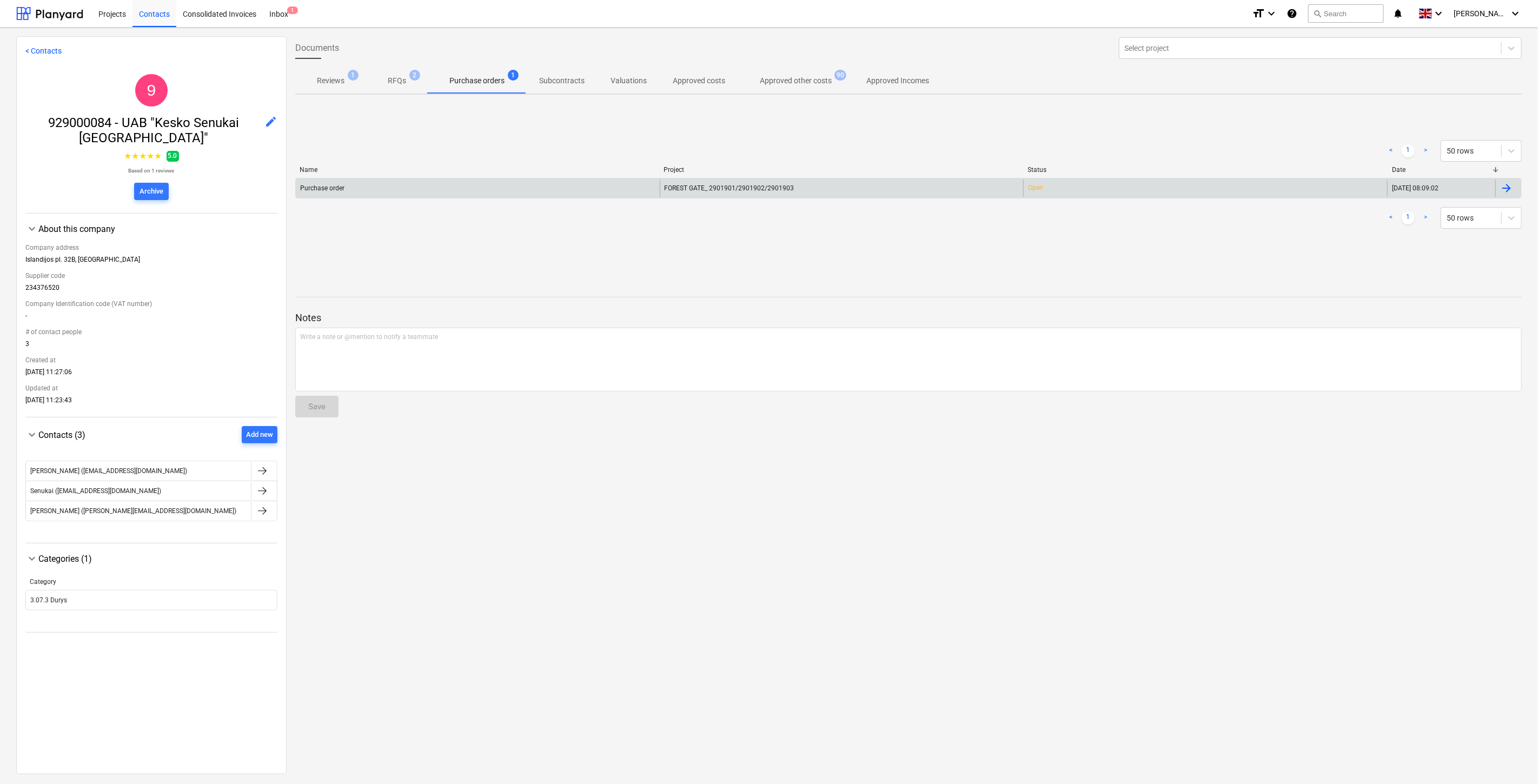
click at [623, 185] on div "Purchase order" at bounding box center [478, 189] width 364 height 18
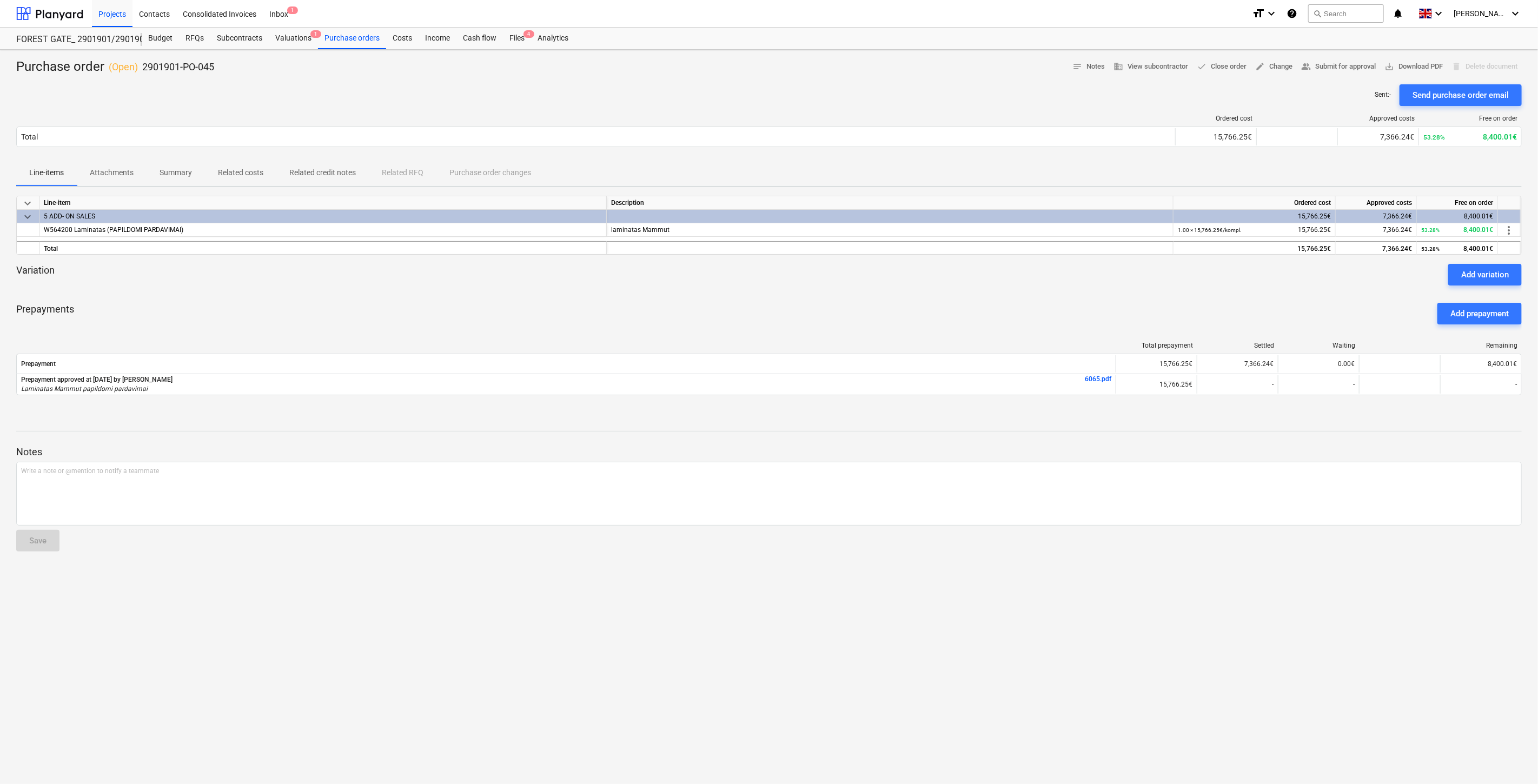
click at [878, 294] on div "Prepayments Add prepayment" at bounding box center [769, 314] width 1506 height 39
click at [889, 291] on div at bounding box center [769, 290] width 1506 height 9
drag, startPoint x: 876, startPoint y: 312, endPoint x: 918, endPoint y: 299, distance: 44.0
click at [877, 311] on div "Prepayments Add prepayment" at bounding box center [769, 314] width 1506 height 39
click at [918, 299] on div "Prepayments Add prepayment" at bounding box center [769, 314] width 1506 height 39
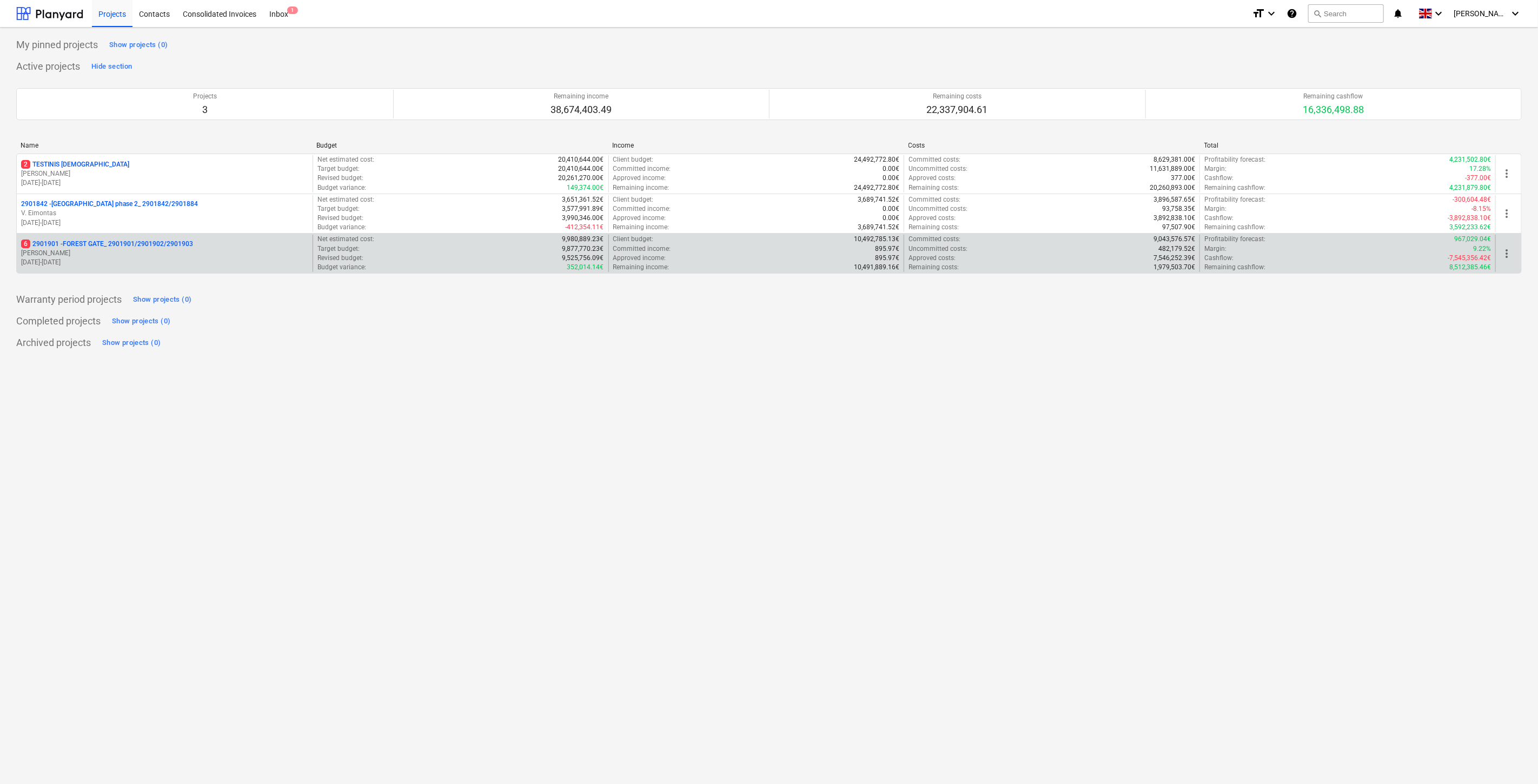
click at [175, 263] on p "18.03.2024 - 03.11.2025" at bounding box center [165, 263] width 287 height 9
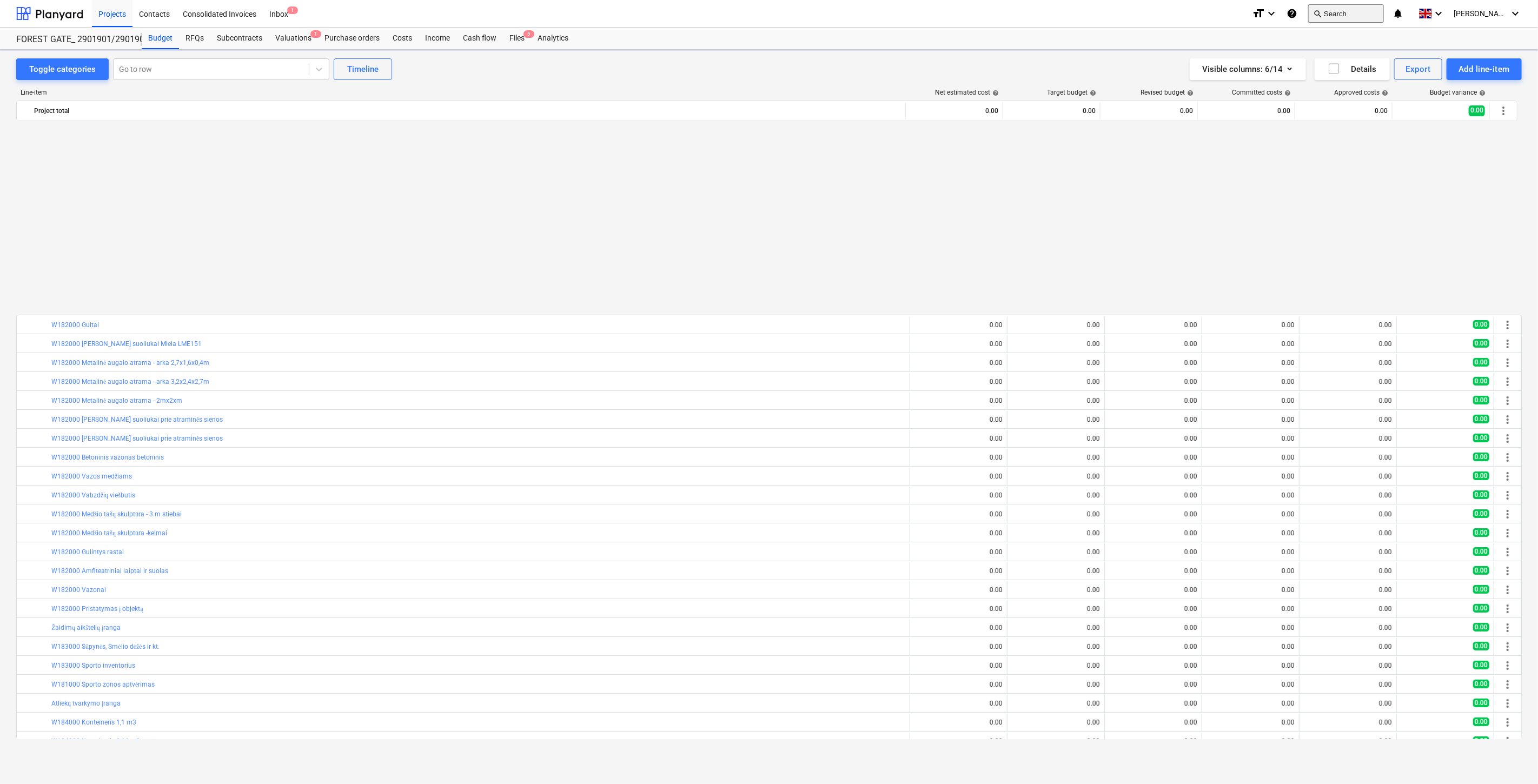
scroll to position [579, 0]
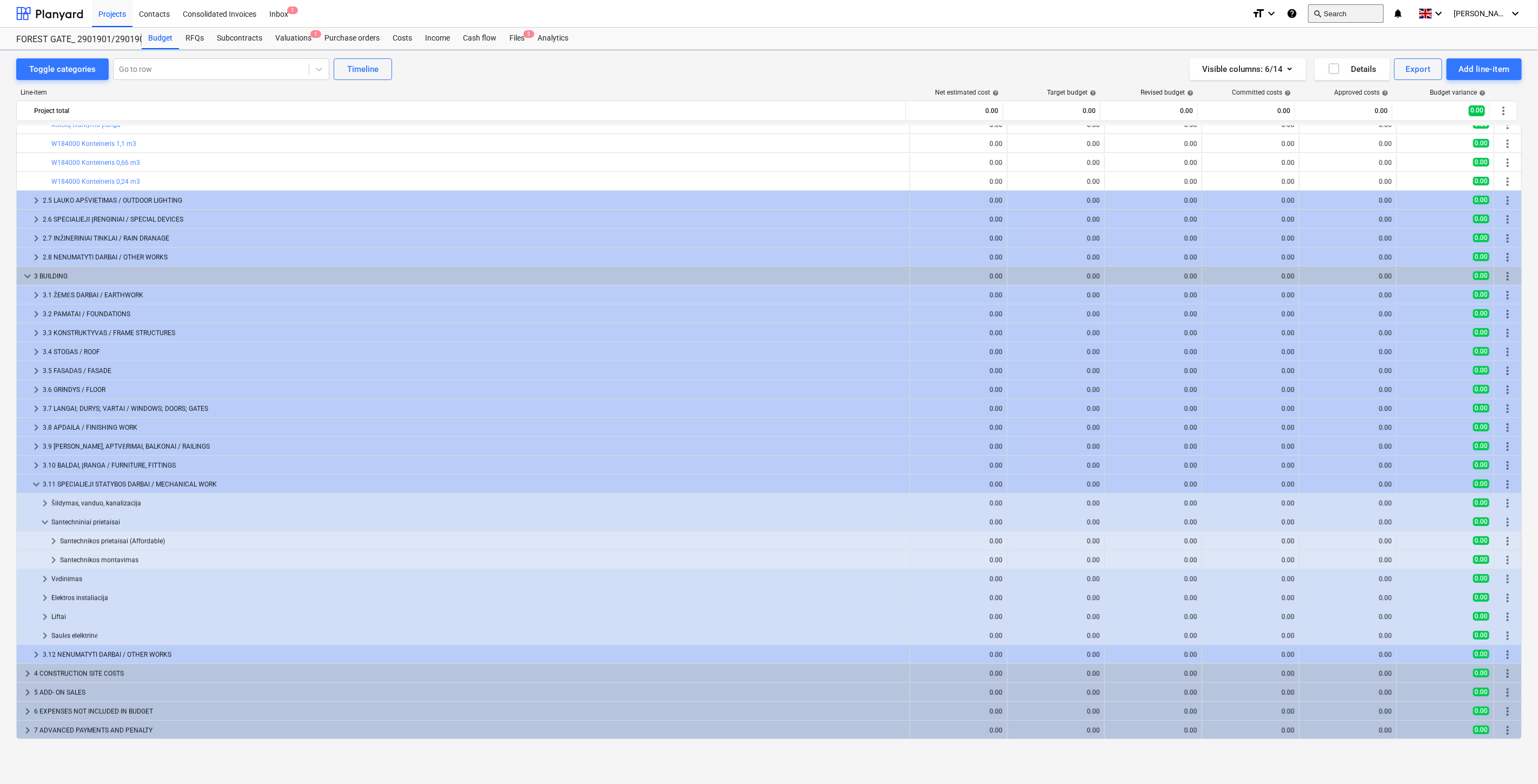
click at [1353, 13] on button "search Search" at bounding box center [1347, 13] width 76 height 18
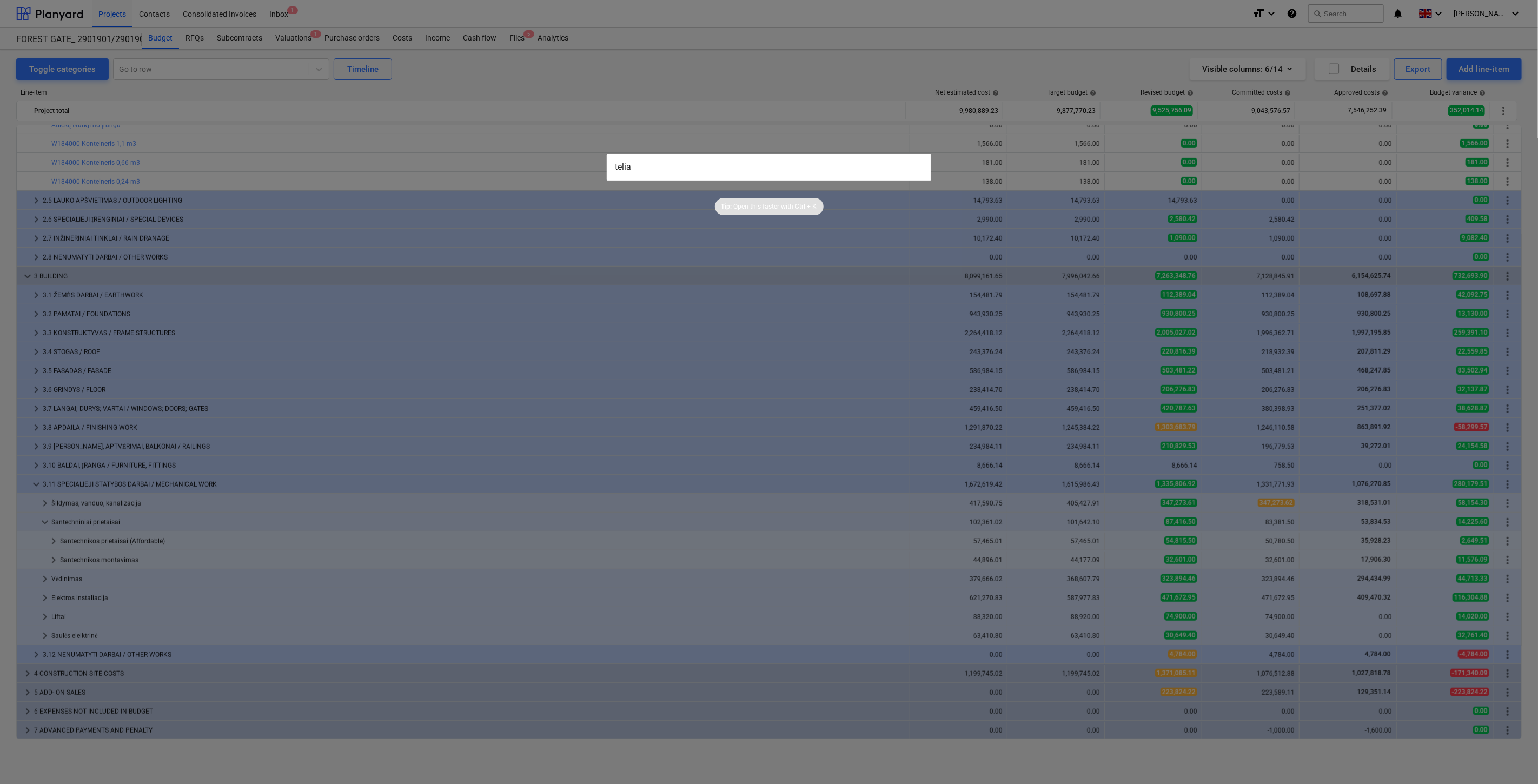
drag, startPoint x: 695, startPoint y: 160, endPoint x: 552, endPoint y: 167, distance: 143.2
click at [552, 167] on div "telia Tip: Open this faster with Ctrl + K" at bounding box center [769, 392] width 1538 height 784
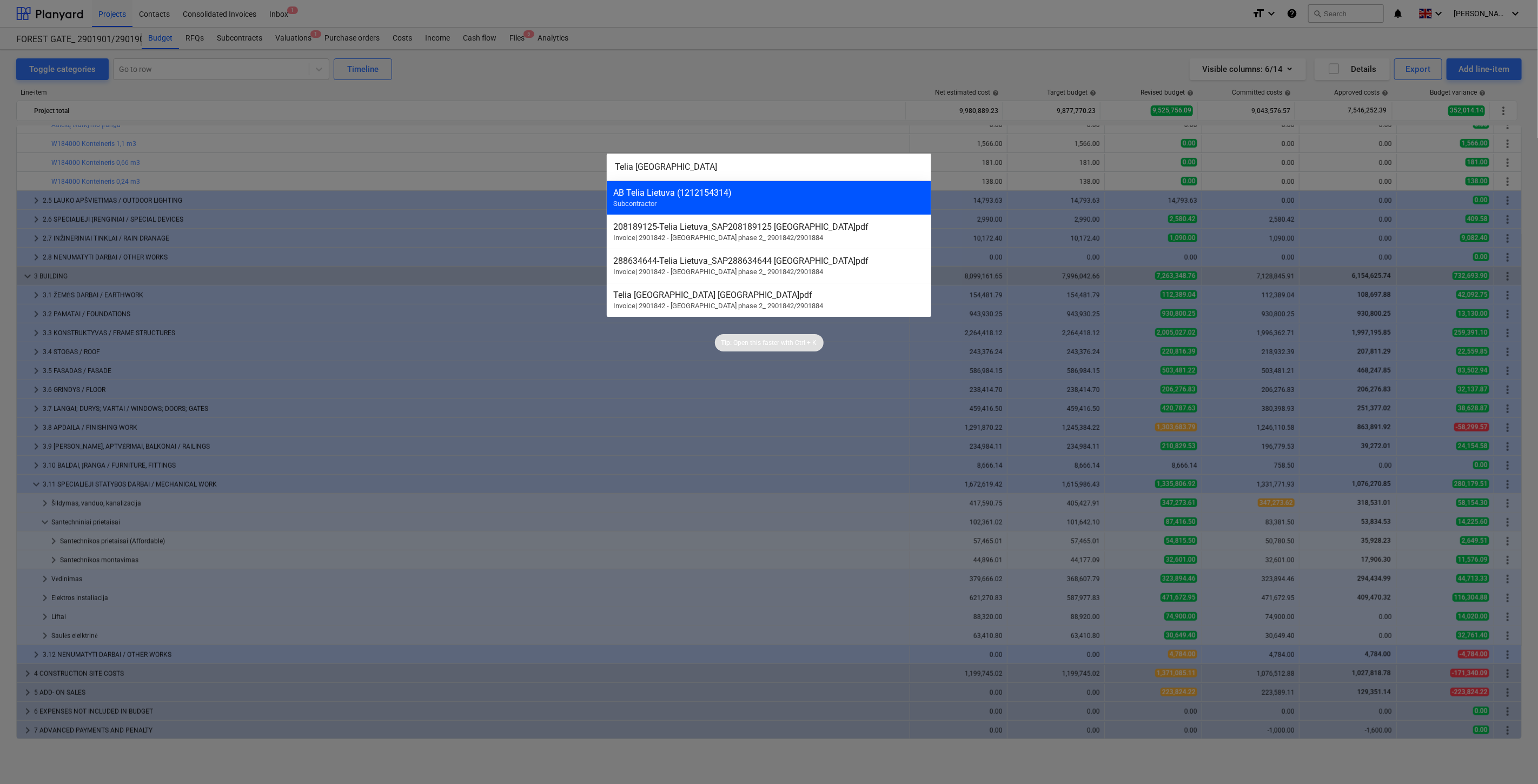
type input "Telia lietuva"
click at [683, 201] on div "AB Telia Lietuva (1212154314) Subcontractor" at bounding box center [769, 197] width 324 height 34
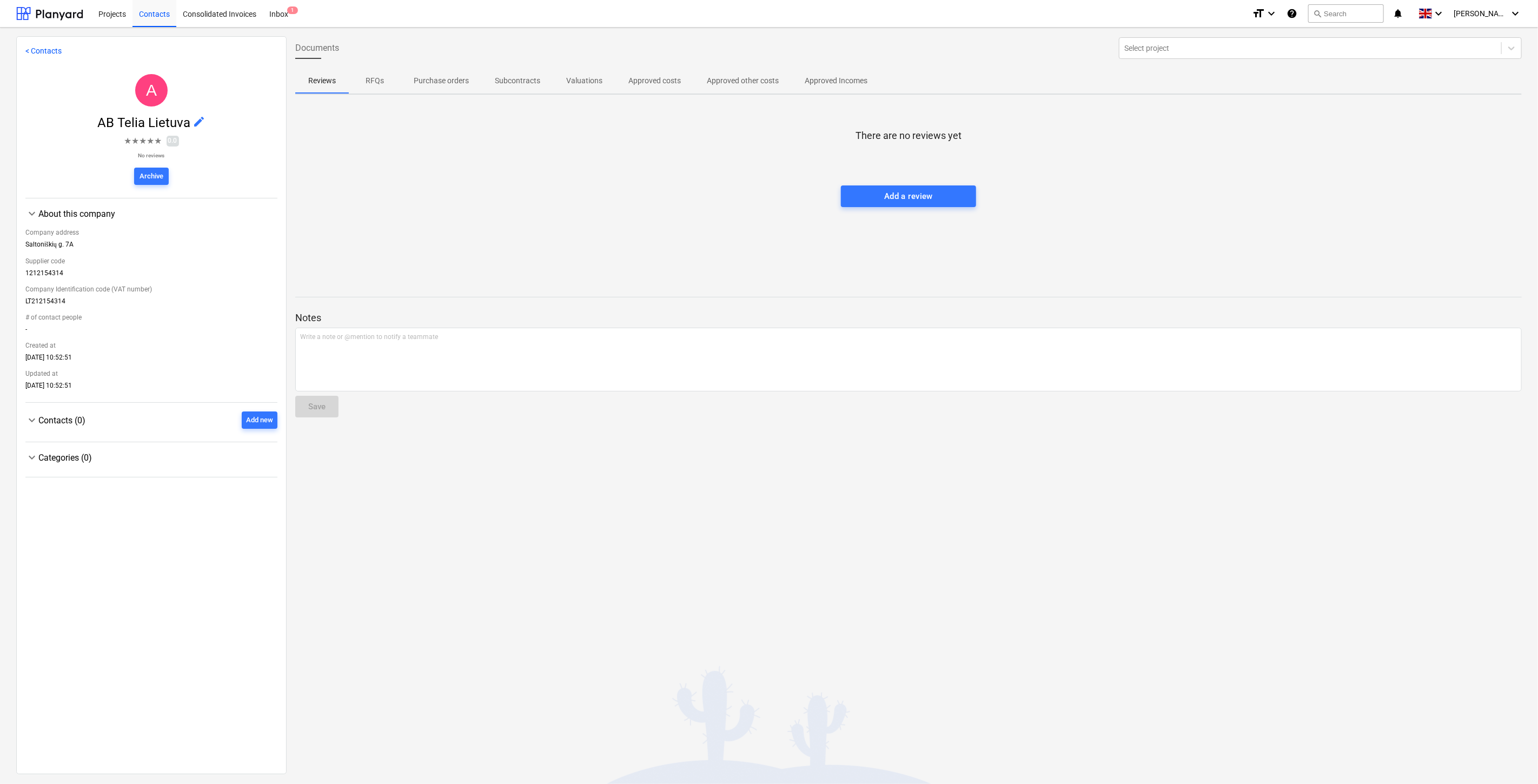
click at [696, 170] on div at bounding box center [909, 174] width 1227 height 22
click at [1373, 9] on button "search Search" at bounding box center [1347, 13] width 76 height 18
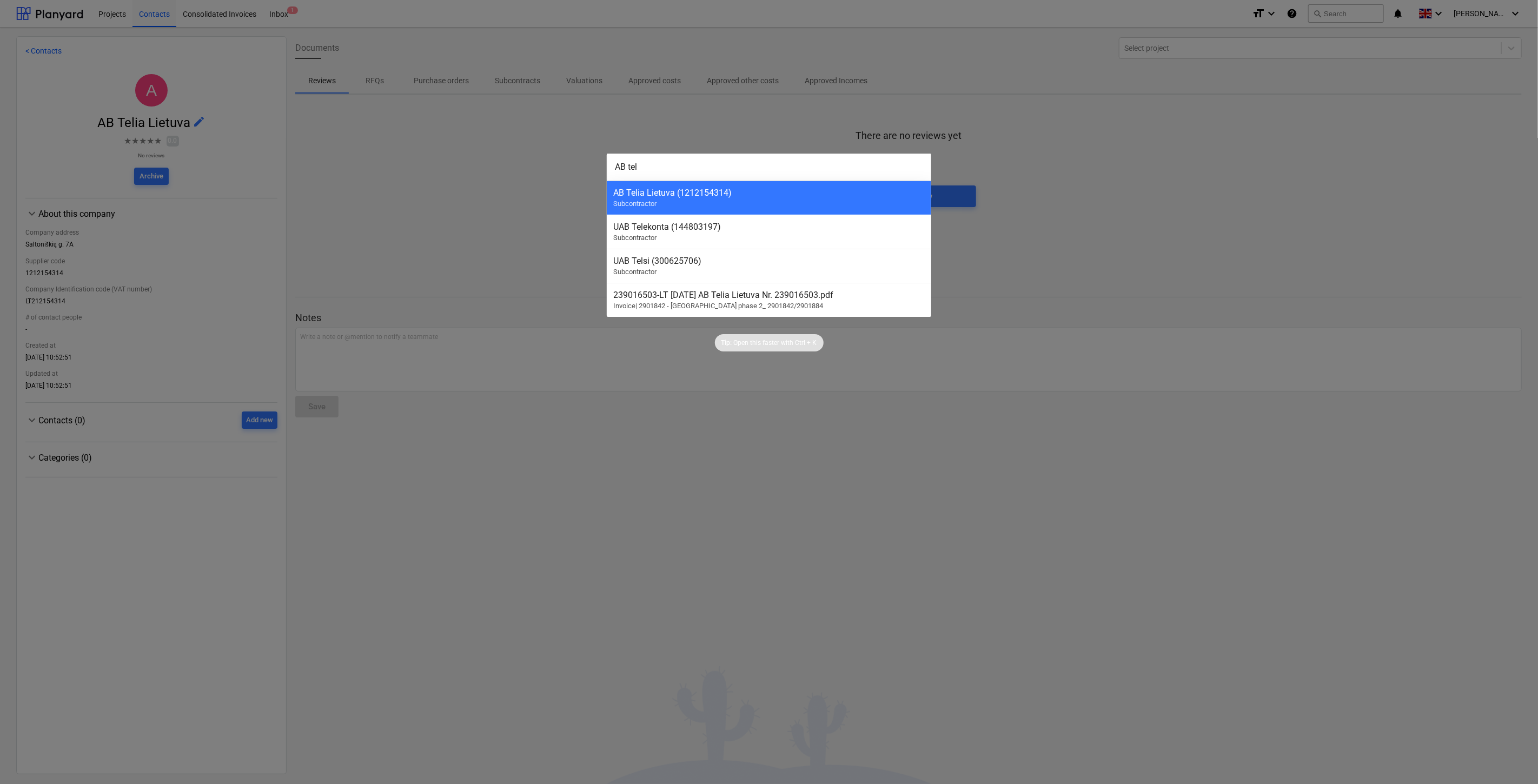
drag, startPoint x: 642, startPoint y: 181, endPoint x: 567, endPoint y: 186, distance: 75.2
click at [567, 186] on div "AB tel AB Telia Lietuva (1212154314) Subcontractor UAB Telekonta (144803197) Su…" at bounding box center [769, 392] width 1538 height 784
drag, startPoint x: 588, startPoint y: 162, endPoint x: 548, endPoint y: 160, distance: 40.0
click at [548, 160] on div "Telia kietuva 208189125 - Telia Lietuva_SAP208189125 Lake town.pdf Invoice | 29…" at bounding box center [769, 392] width 1538 height 784
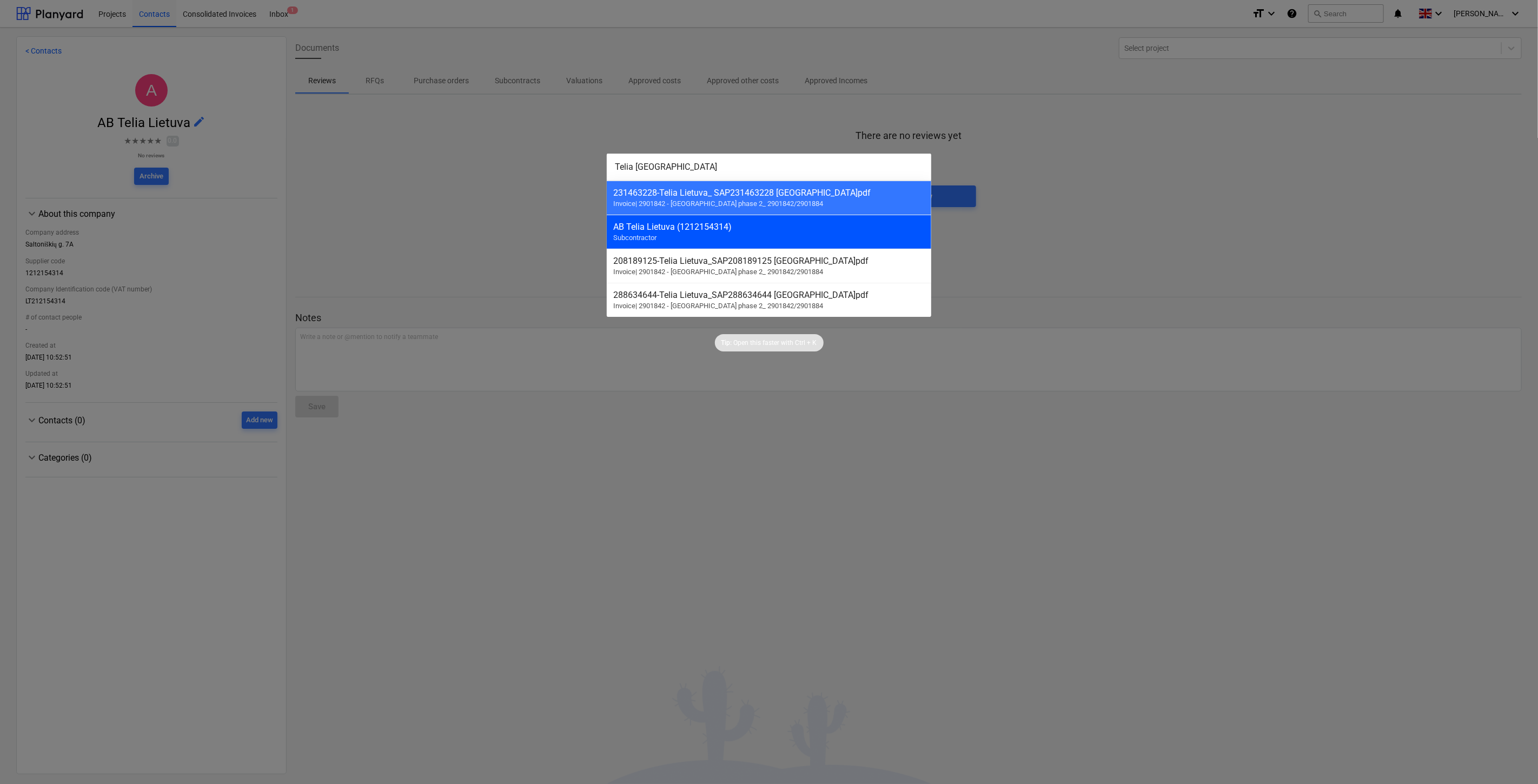
type input "Telia lietuva"
click at [741, 241] on div "AB Telia Lietuva (1212154314) Subcontractor" at bounding box center [769, 232] width 324 height 34
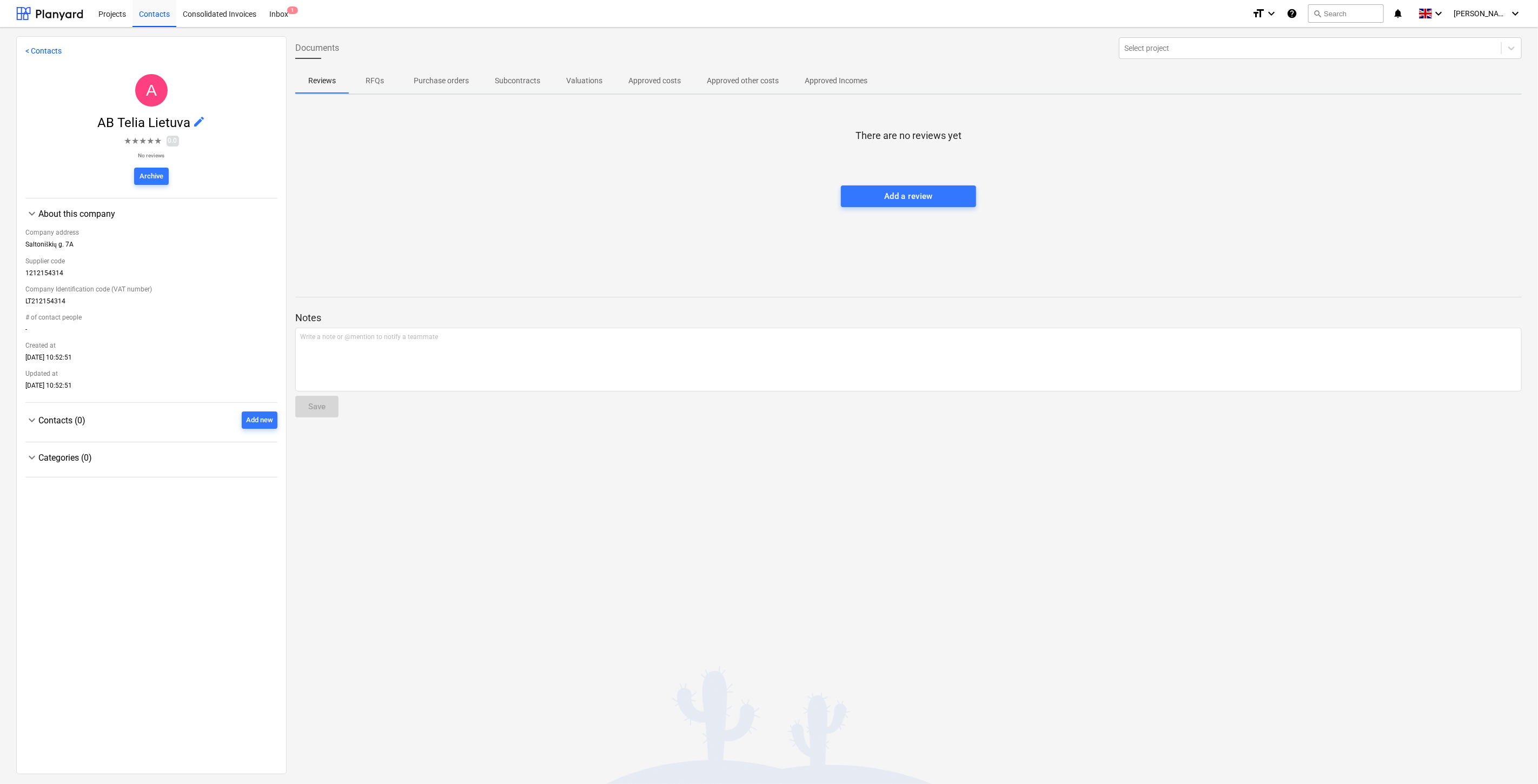
drag, startPoint x: 481, startPoint y: 190, endPoint x: 655, endPoint y: 136, distance: 182.2
click at [487, 190] on div "There are no reviews yet Add a review" at bounding box center [909, 184] width 1227 height 162
click at [1362, 14] on button "search Search" at bounding box center [1347, 13] width 76 height 18
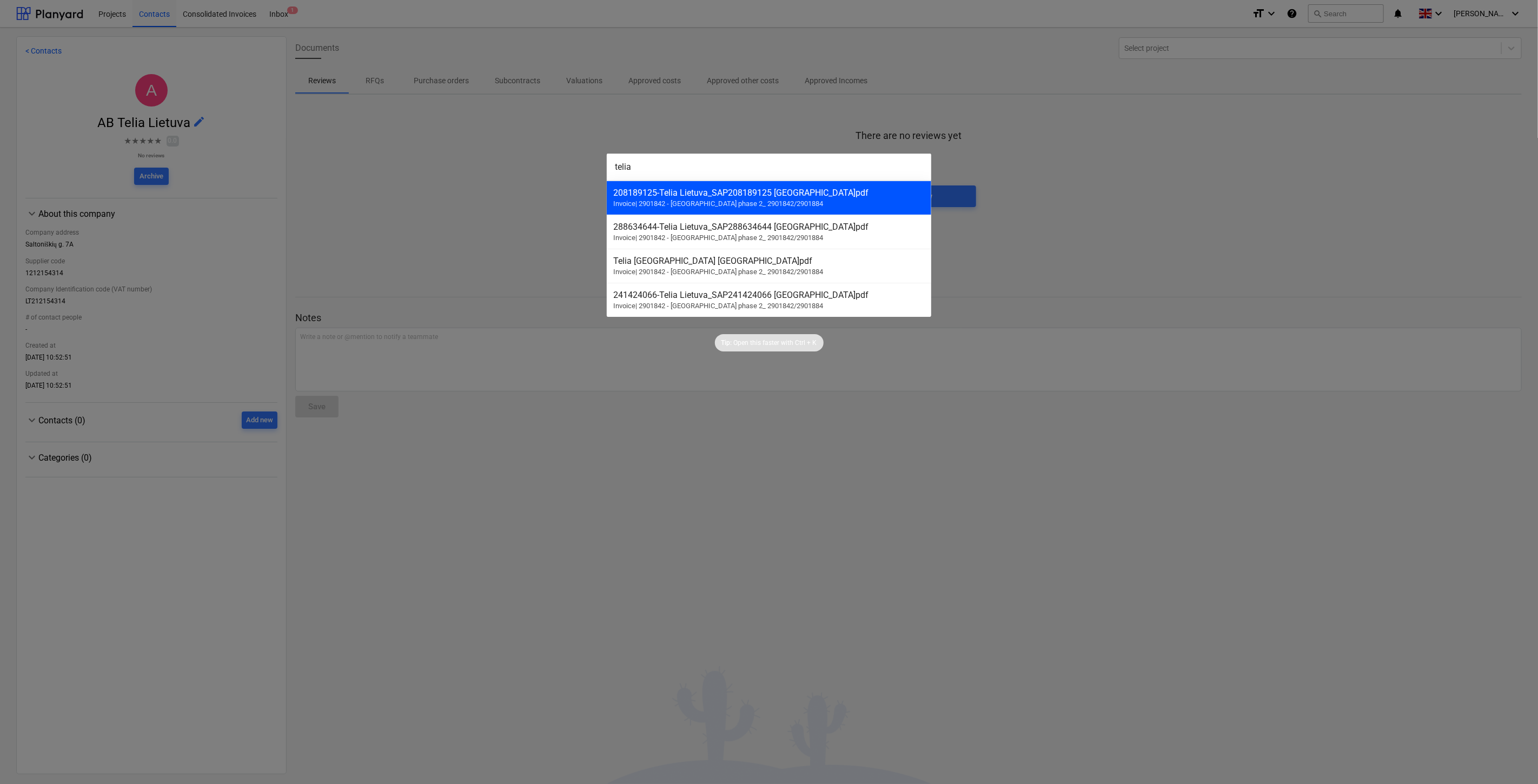
type input "telia"
click at [707, 203] on span "Invoice | 2901842 - LAKE TOWN phase 2_ 2901842/2901884" at bounding box center [718, 203] width 210 height 8
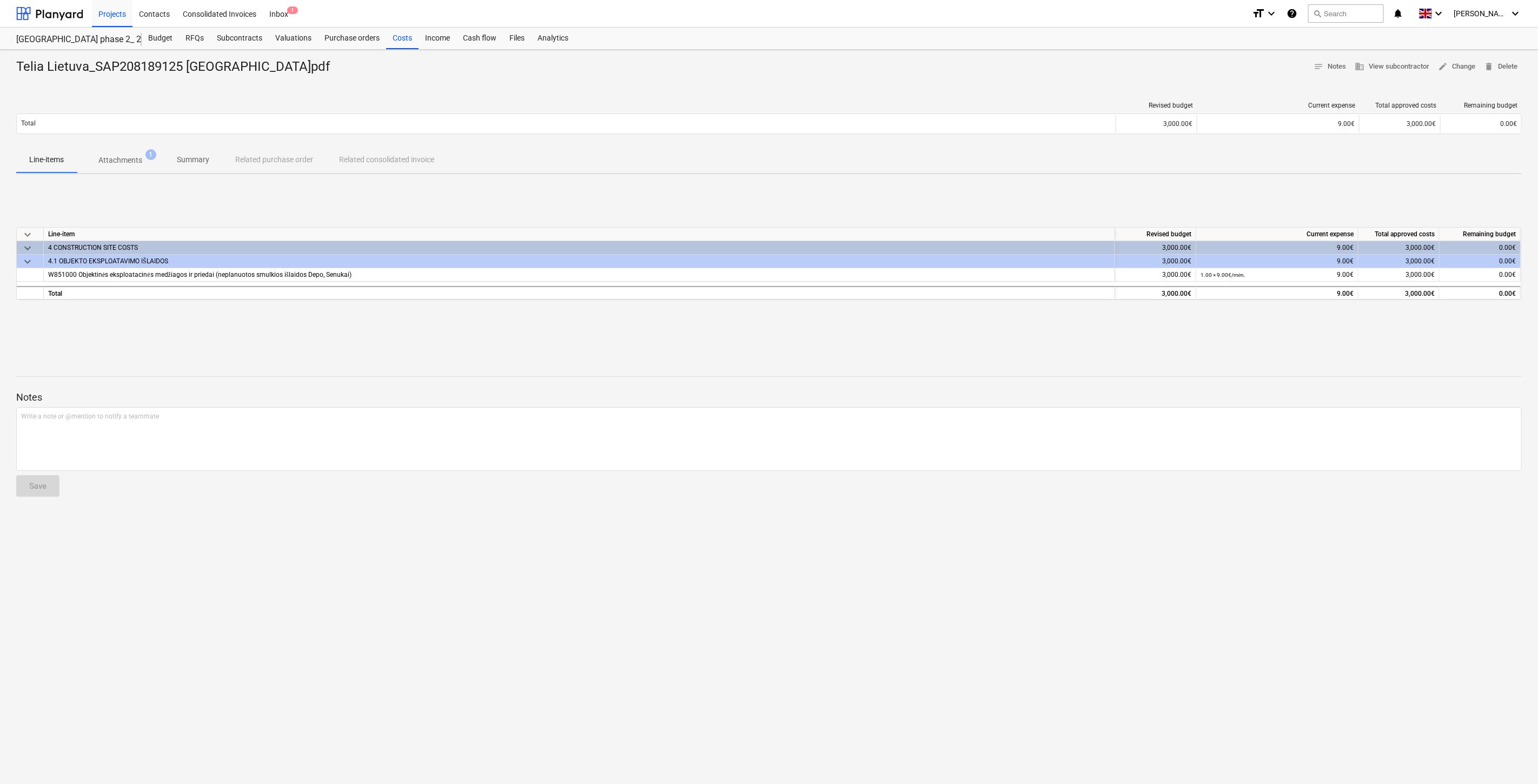
click at [610, 387] on div at bounding box center [769, 387] width 1506 height 9
click at [665, 359] on div at bounding box center [769, 358] width 1506 height 9
